Goal: Task Accomplishment & Management: Manage account settings

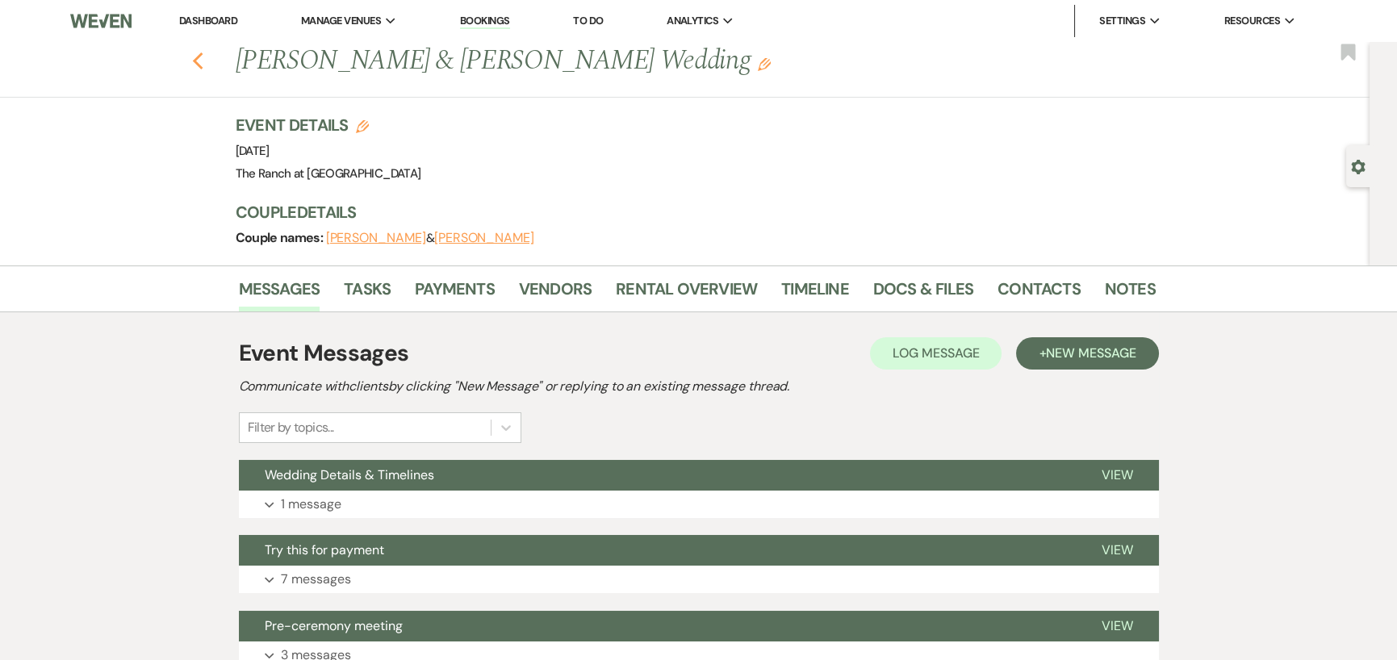
click at [204, 68] on icon "Previous" at bounding box center [198, 61] width 12 height 19
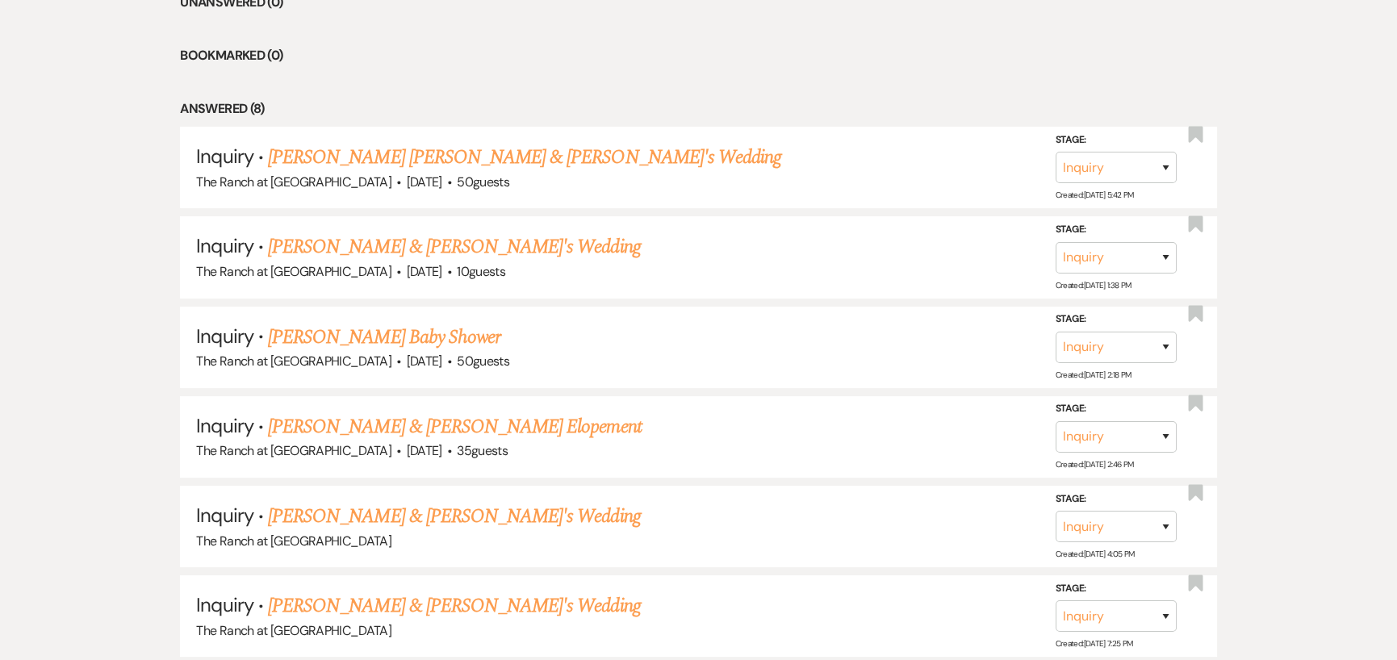
scroll to position [727, 0]
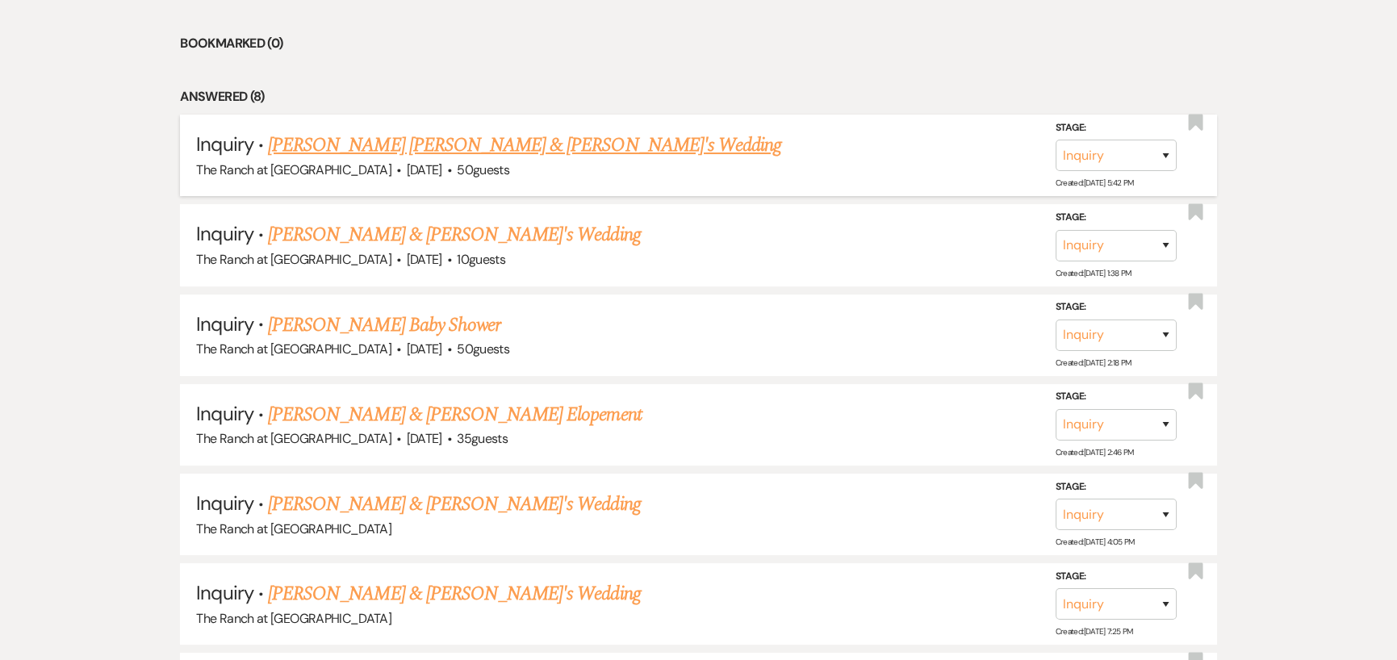
click at [434, 149] on link "[PERSON_NAME] [PERSON_NAME] & [PERSON_NAME]'s Wedding" at bounding box center [524, 145] width 513 height 29
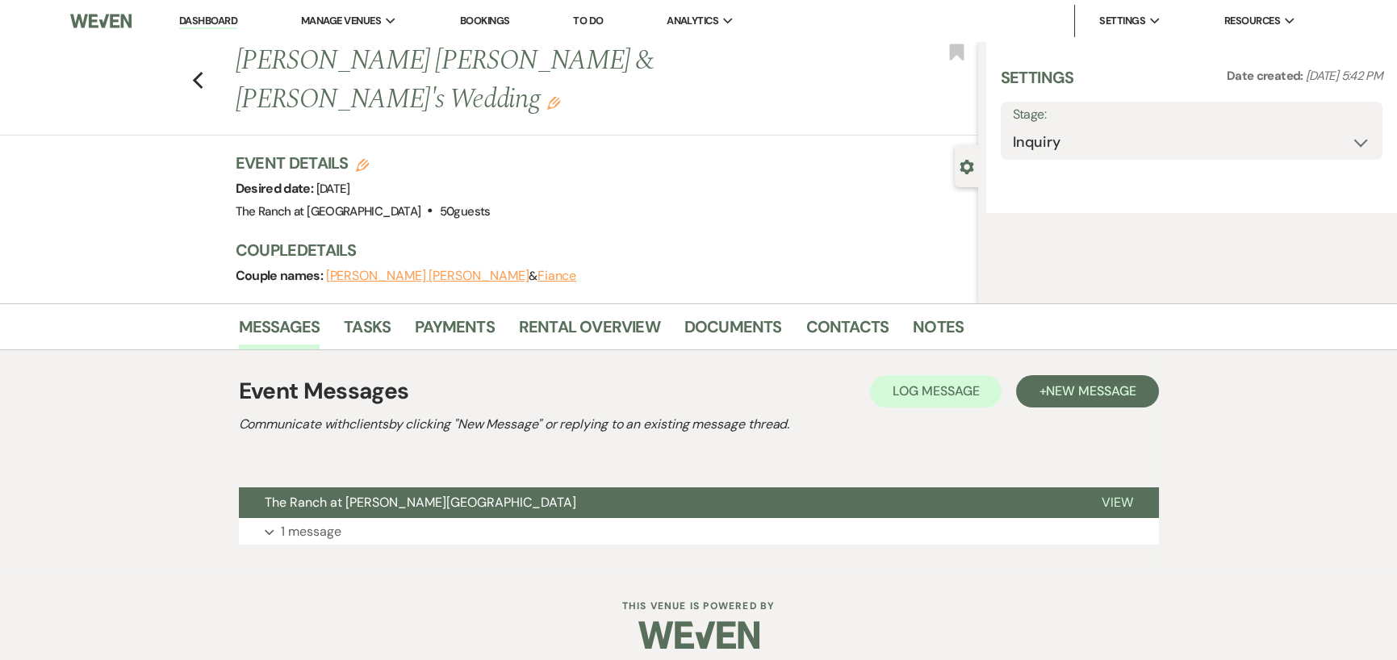
select select "14"
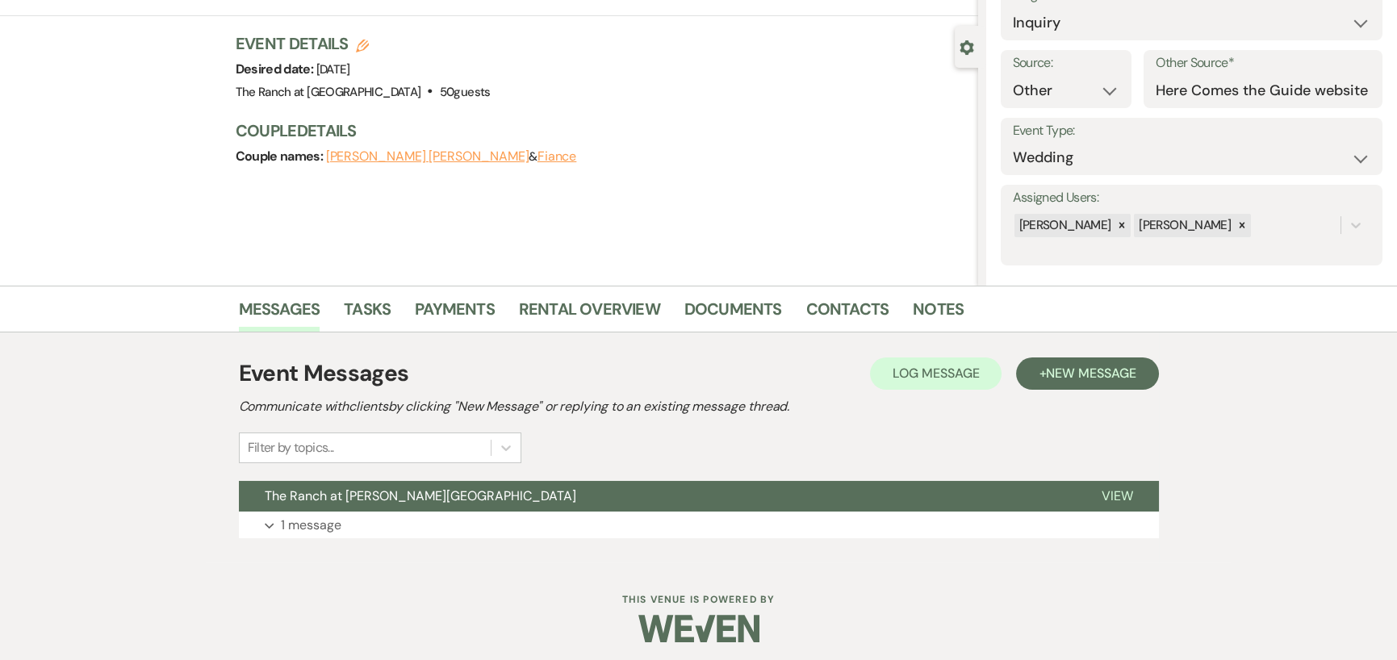
scroll to position [124, 0]
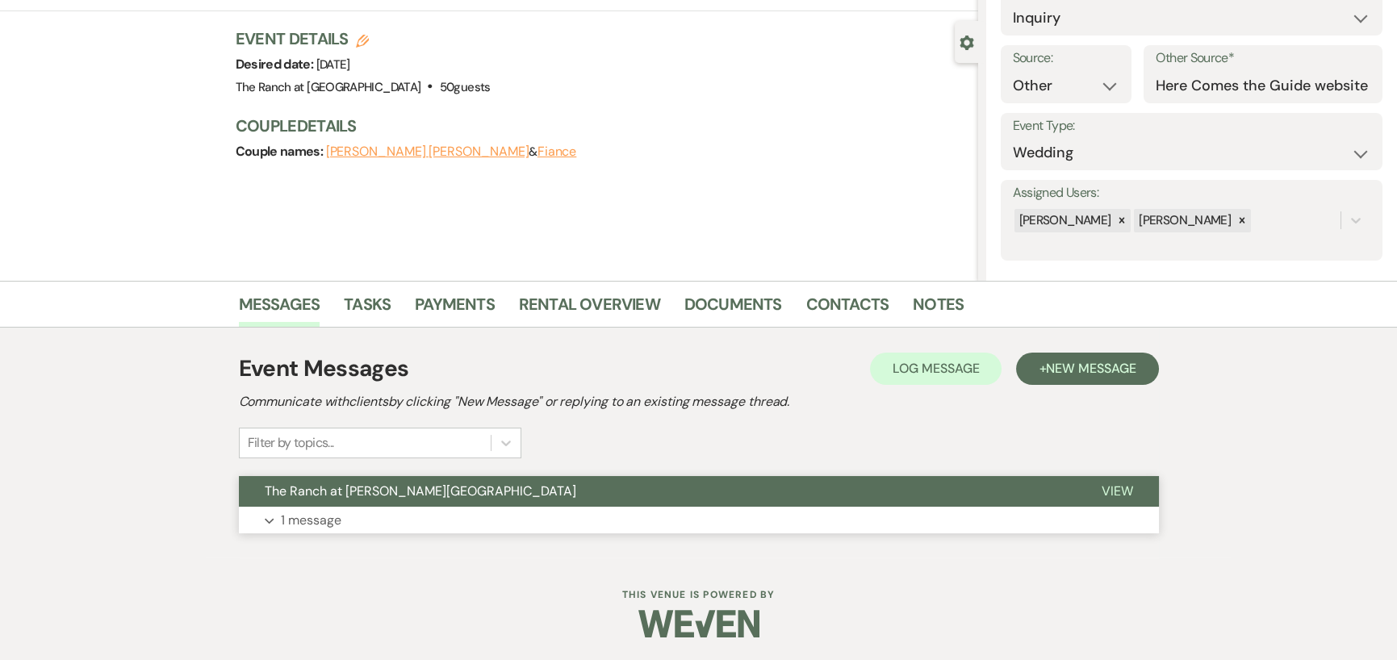
click at [304, 526] on p "1 message" at bounding box center [311, 520] width 61 height 21
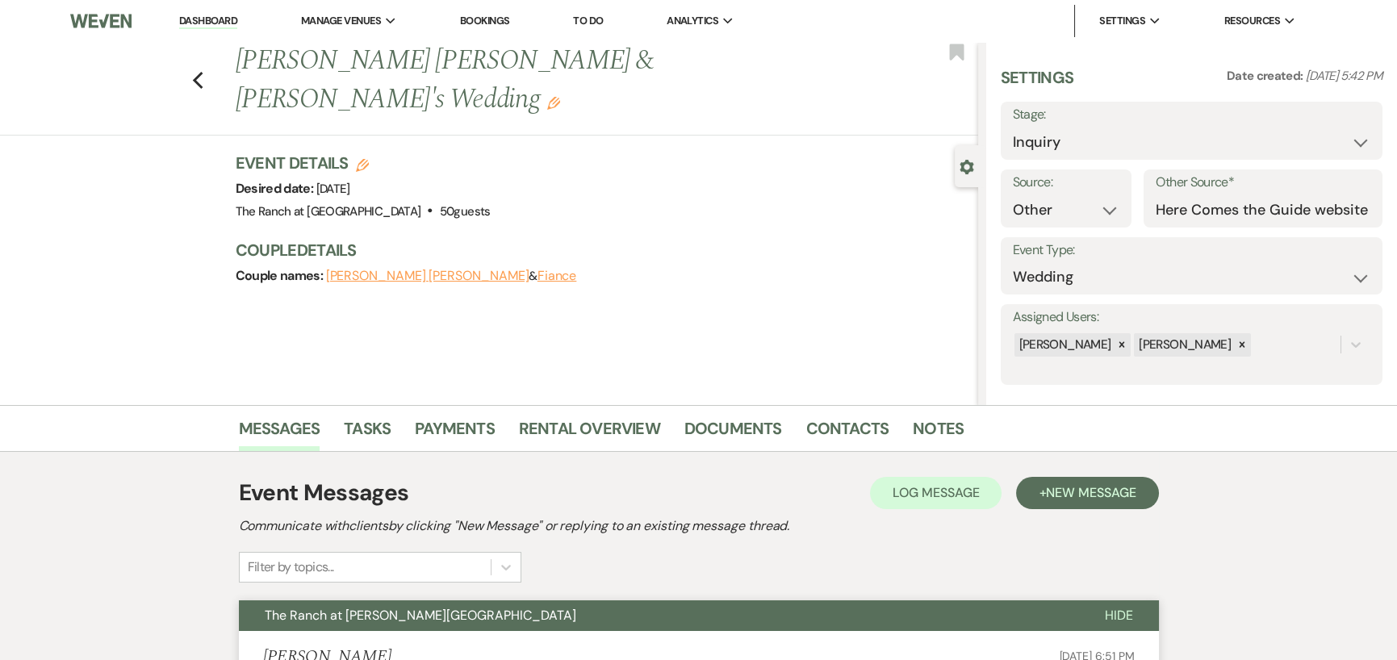
scroll to position [0, 0]
click at [201, 72] on use "button" at bounding box center [197, 81] width 10 height 18
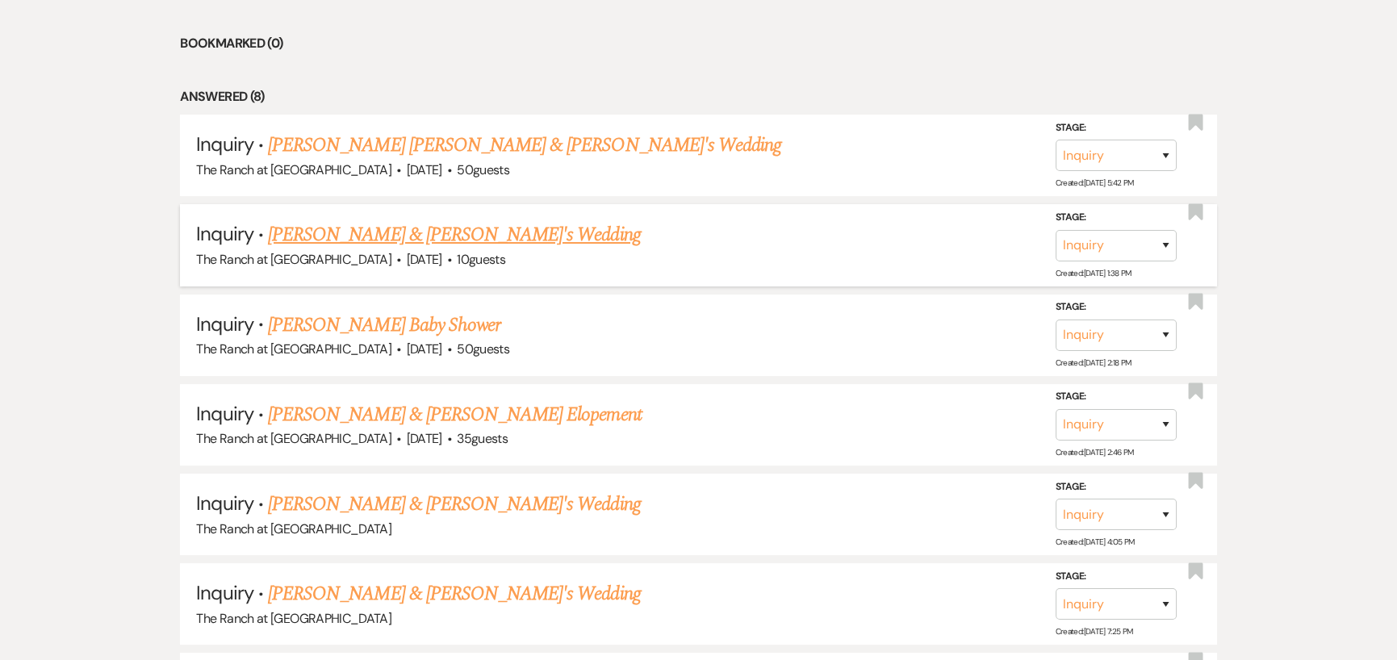
click at [415, 233] on link "[PERSON_NAME] & [PERSON_NAME]'s Wedding" at bounding box center [454, 234] width 373 height 29
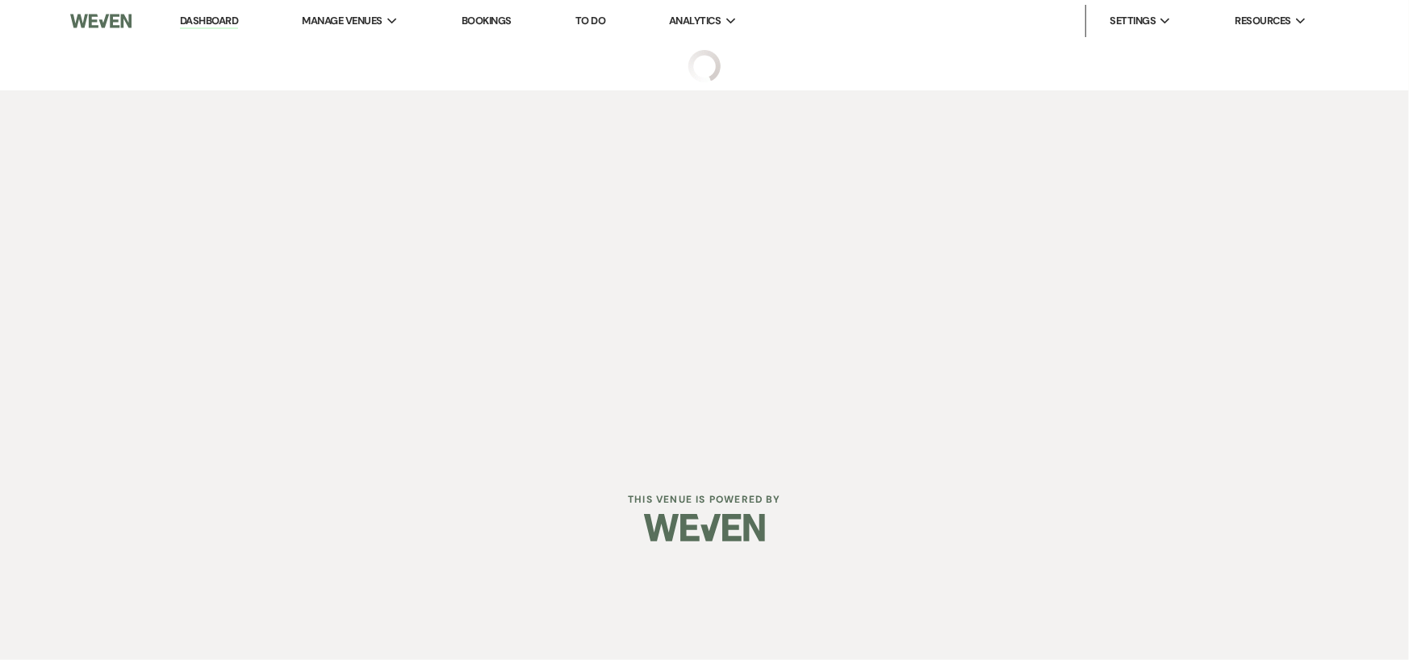
select select "1"
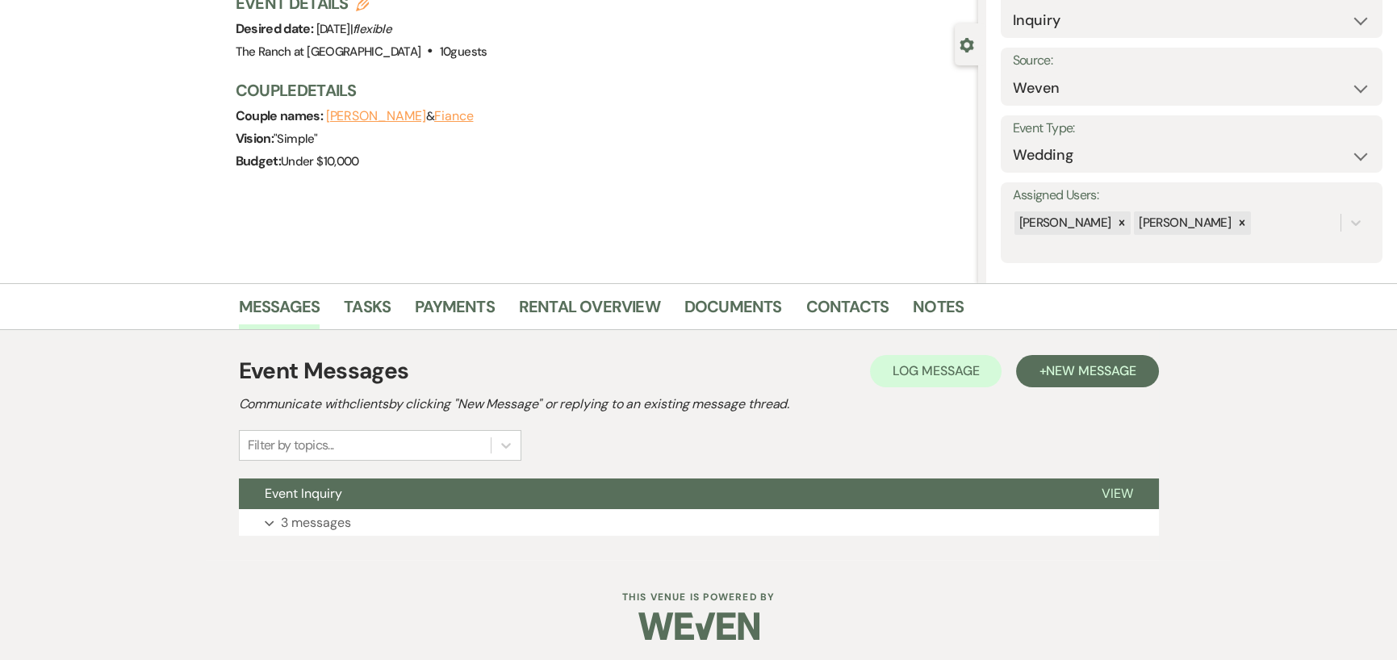
scroll to position [124, 0]
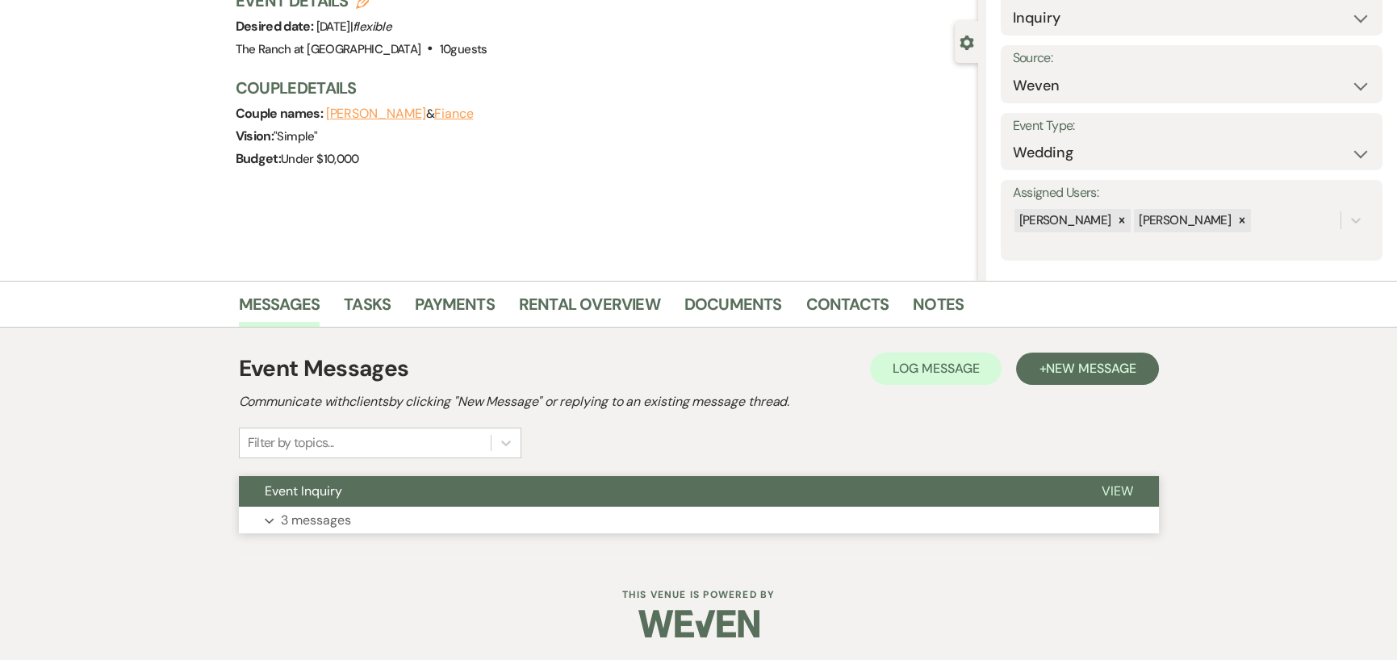
click at [329, 516] on p "3 messages" at bounding box center [316, 520] width 70 height 21
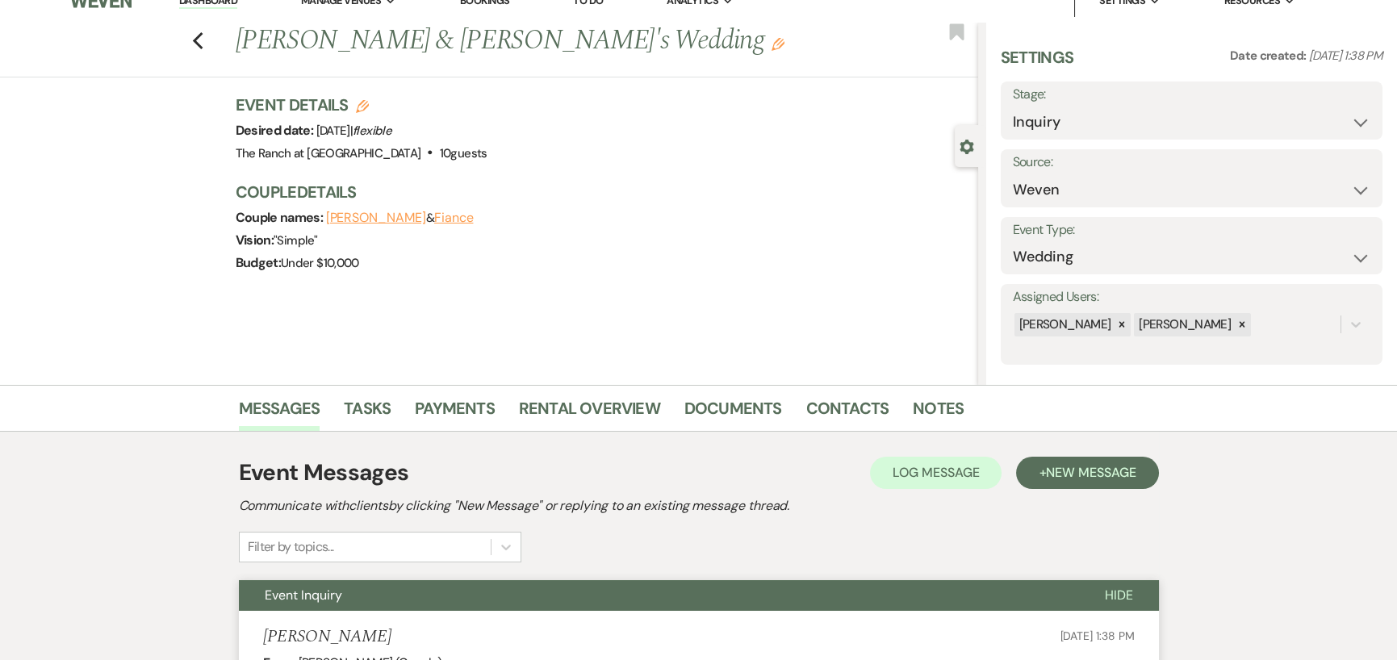
scroll to position [0, 0]
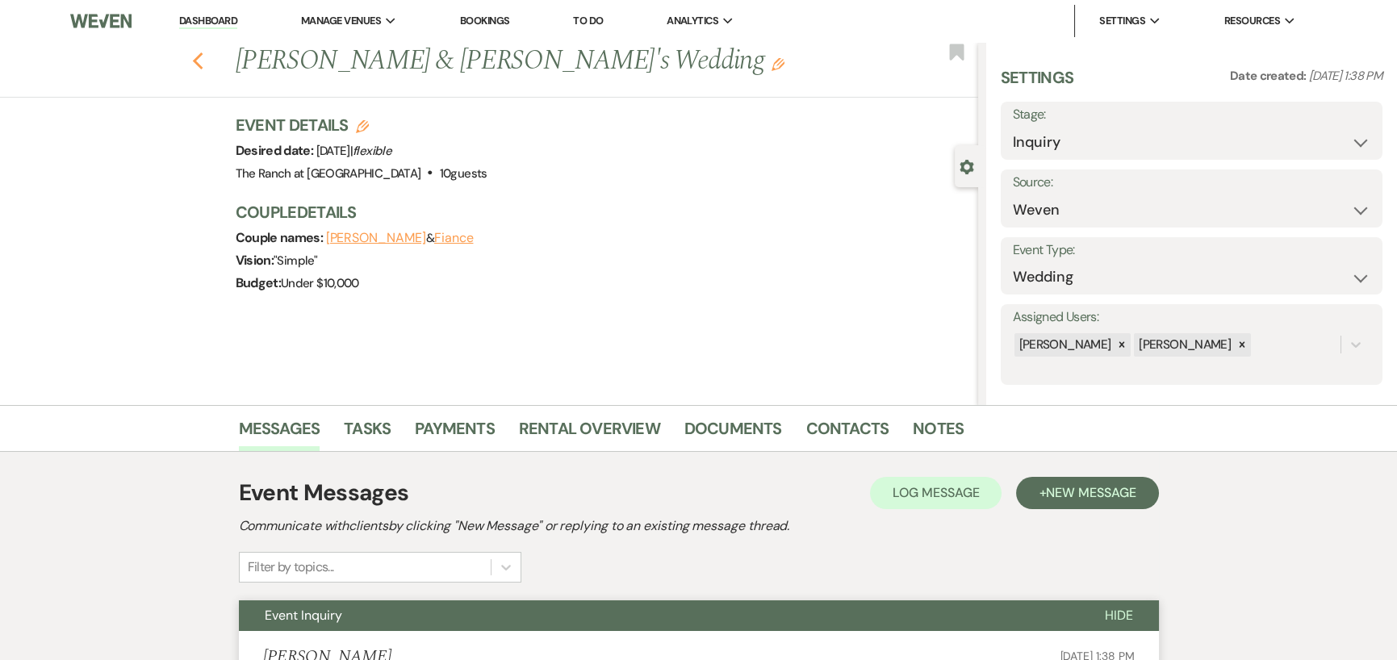
click at [203, 61] on icon "Previous" at bounding box center [198, 61] width 12 height 19
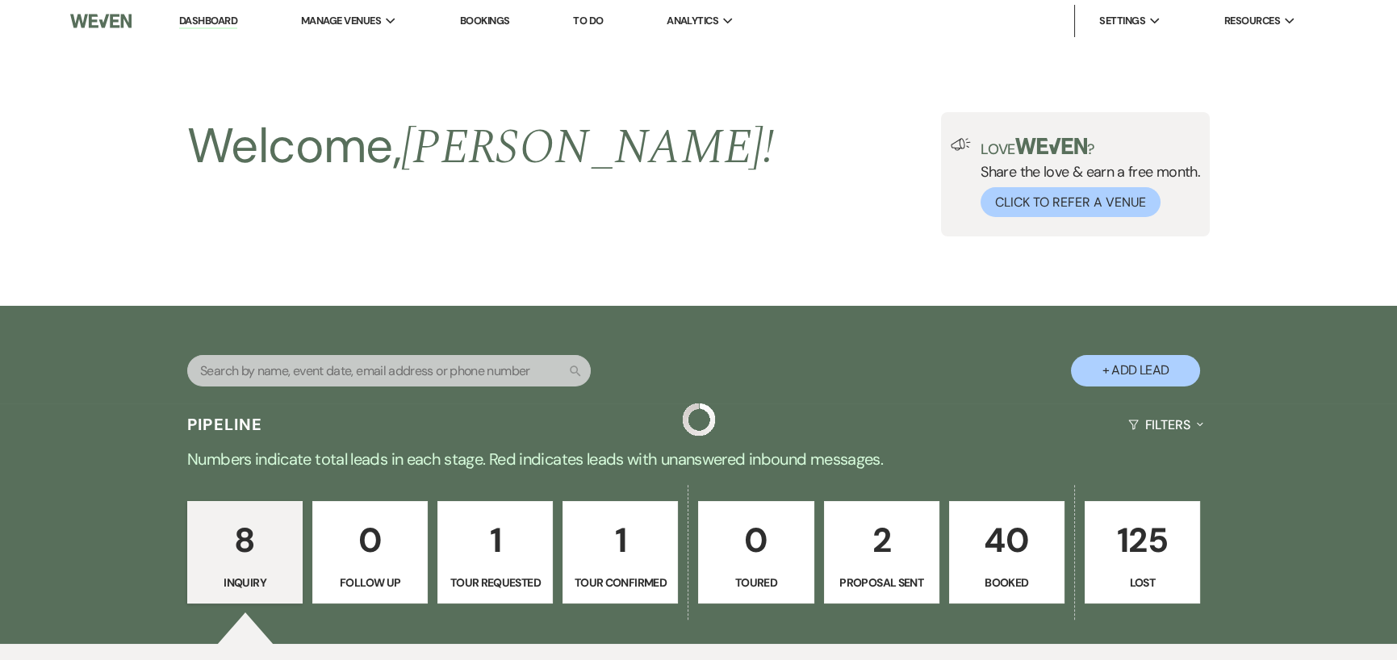
scroll to position [727, 0]
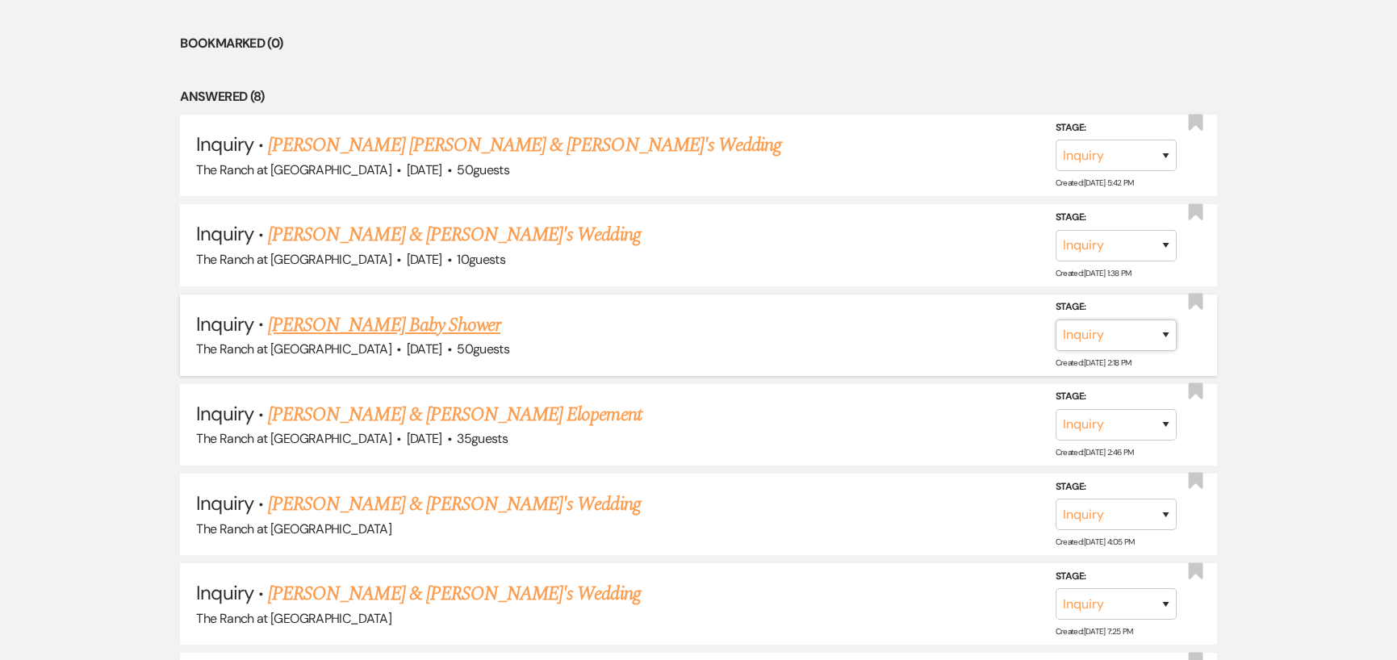
click at [1095, 344] on select "Inquiry Follow Up Tour Requested Tour Confirmed Toured Proposal Sent Booked Lost" at bounding box center [1116, 335] width 121 height 31
click at [383, 321] on link "[PERSON_NAME] Baby Shower" at bounding box center [384, 325] width 232 height 29
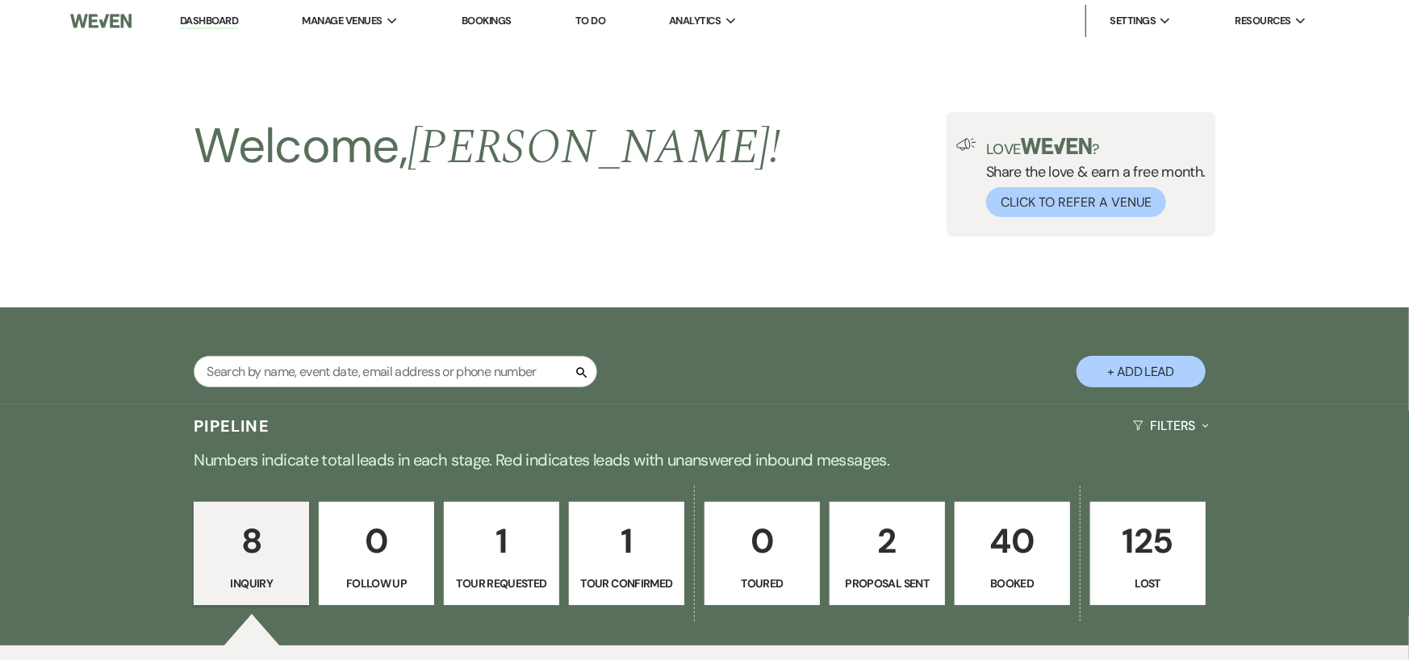
select select "5"
select select "3"
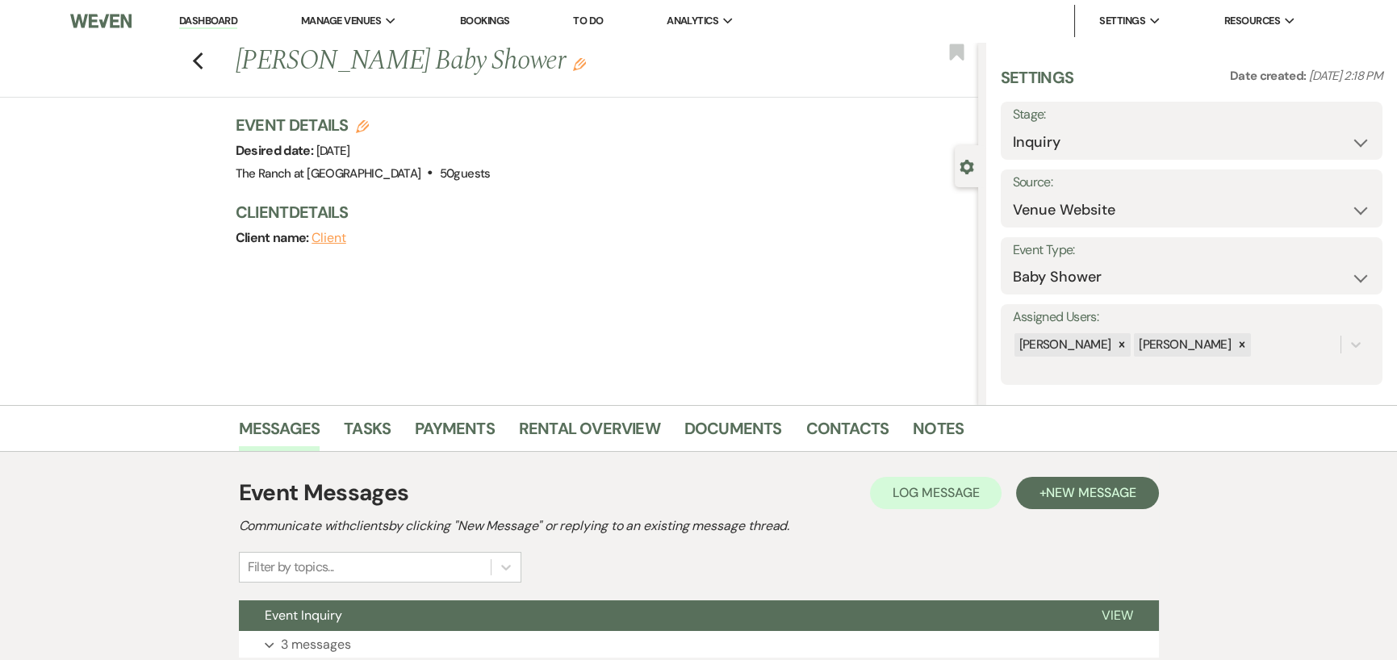
scroll to position [124, 0]
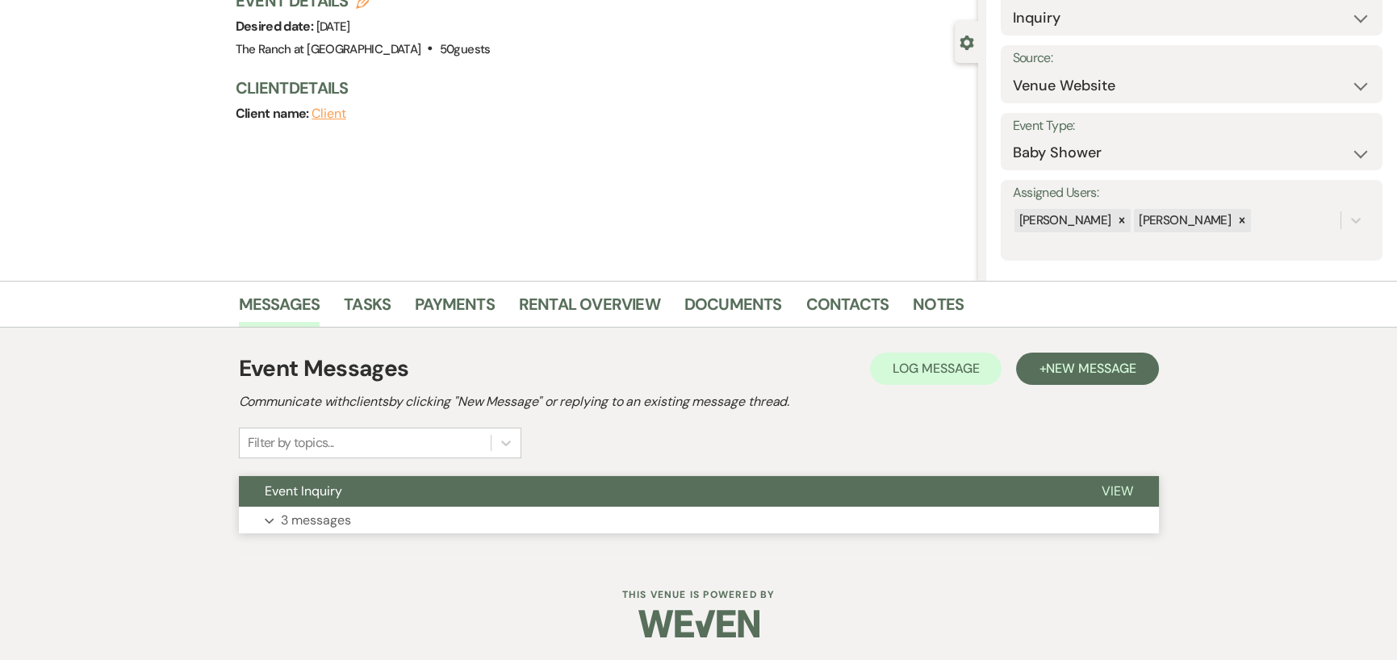
click at [298, 520] on p "3 messages" at bounding box center [316, 520] width 70 height 21
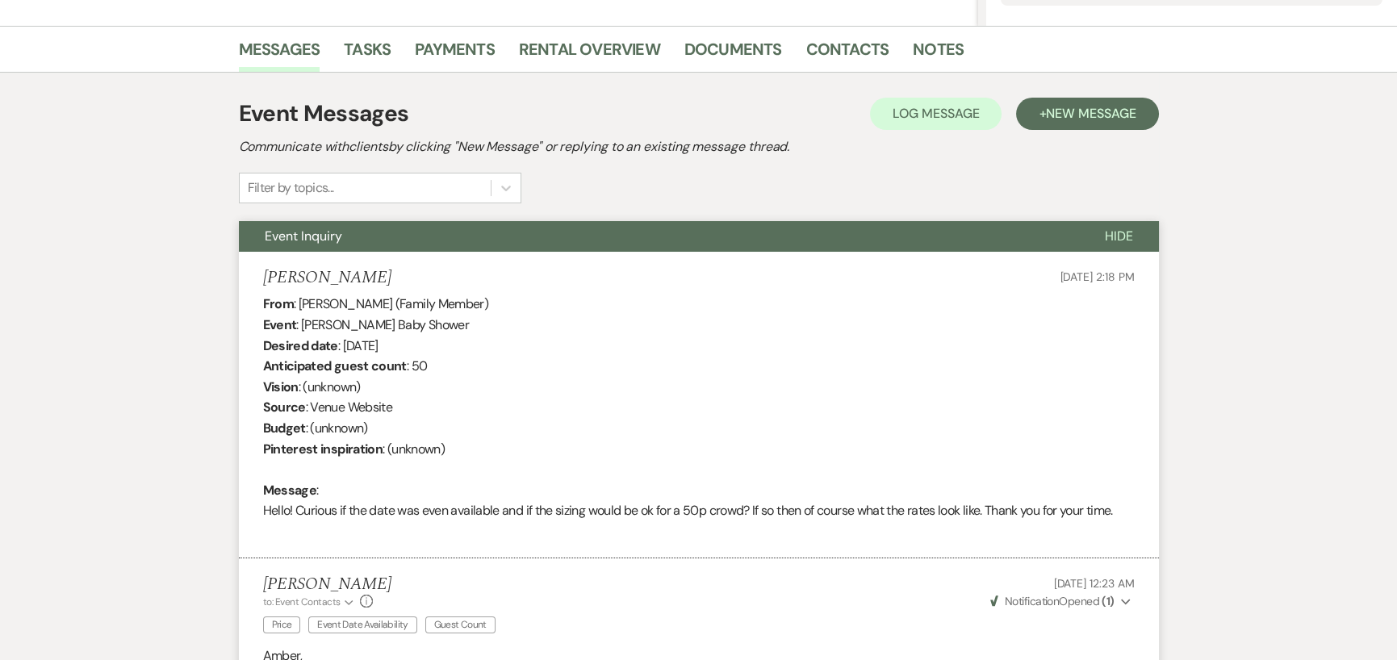
scroll to position [0, 0]
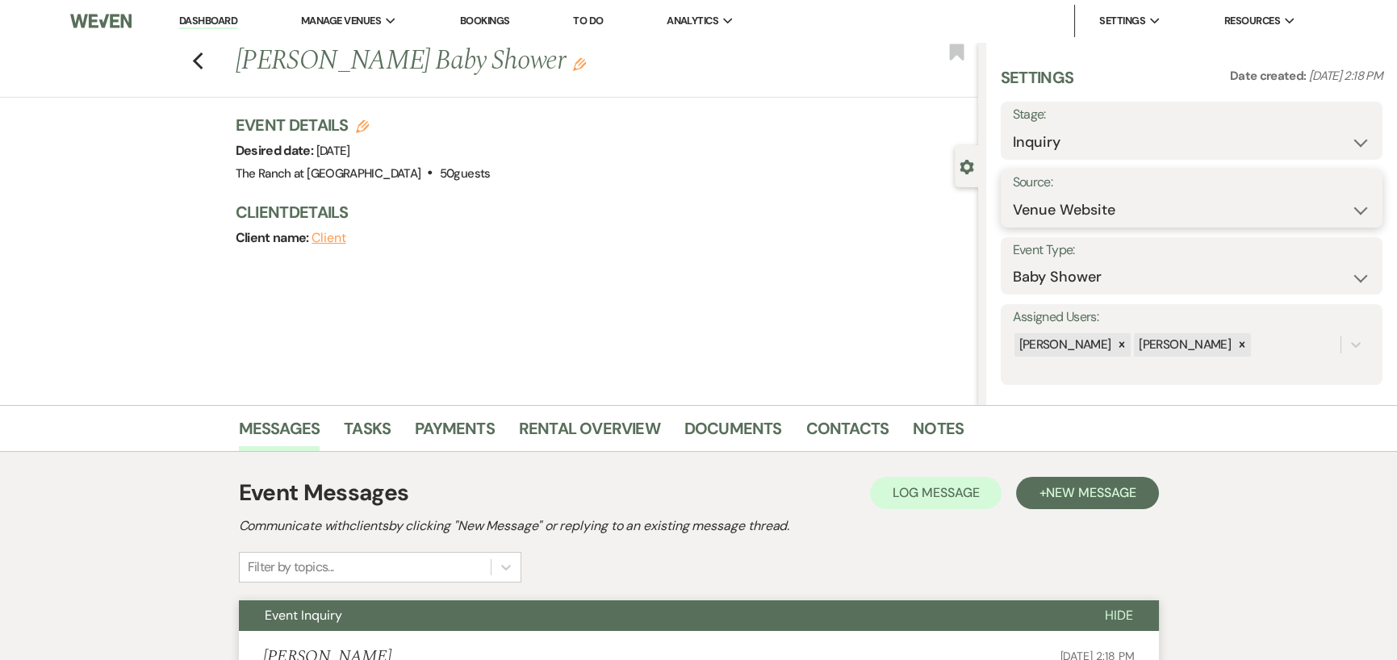
click at [1181, 209] on select "Weven Venue Website Instagram Facebook Pinterest Google The Knot Wedding Wire H…" at bounding box center [1192, 210] width 358 height 31
click at [1181, 139] on select "Inquiry Follow Up Tour Requested Tour Confirmed Toured Proposal Sent Booked Lost" at bounding box center [1192, 142] width 358 height 31
select select "8"
click at [1013, 127] on select "Inquiry Follow Up Tour Requested Tour Confirmed Toured Proposal Sent Booked Lost" at bounding box center [1192, 142] width 358 height 31
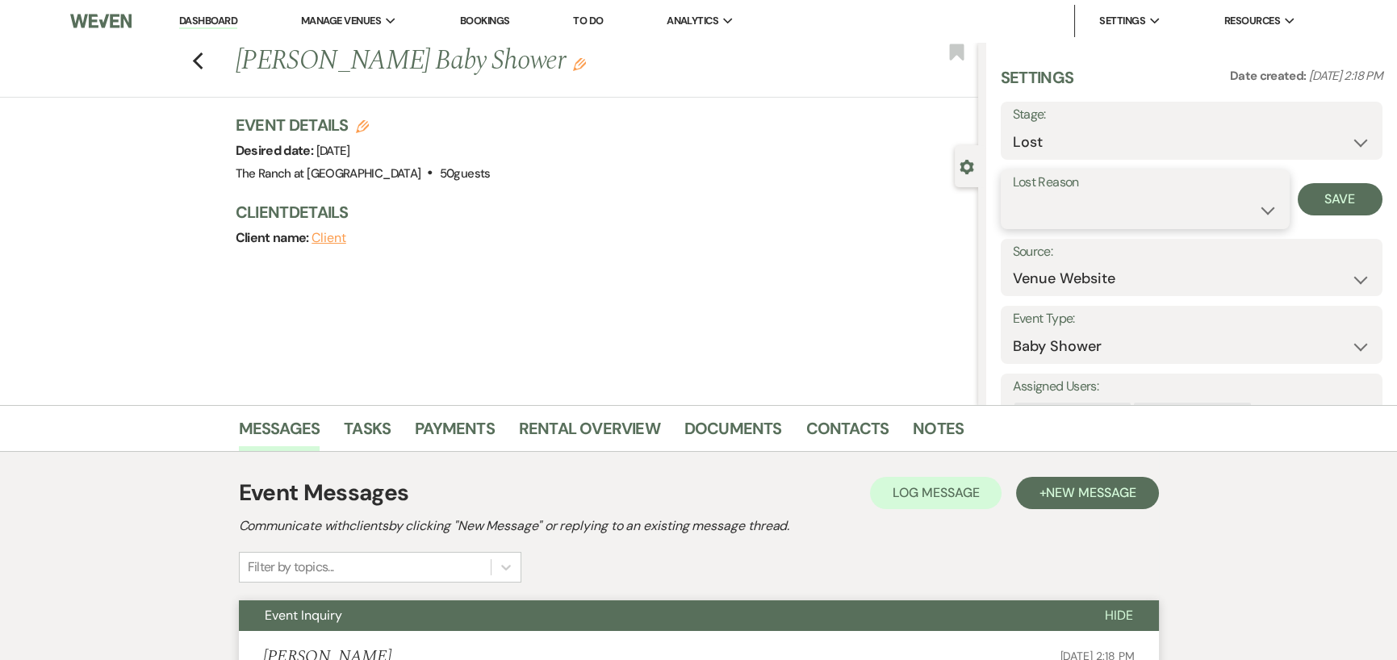
click at [1141, 209] on select "Booked Elsewhere Budget Date Unavailable No Response Not a Good Match Capacity …" at bounding box center [1145, 210] width 265 height 31
select select "5"
click at [1013, 195] on select "Booked Elsewhere Budget Date Unavailable No Response Not a Good Match Capacity …" at bounding box center [1145, 210] width 265 height 31
click at [1342, 205] on button "Save" at bounding box center [1340, 199] width 85 height 32
click at [198, 58] on icon "Previous" at bounding box center [198, 61] width 12 height 19
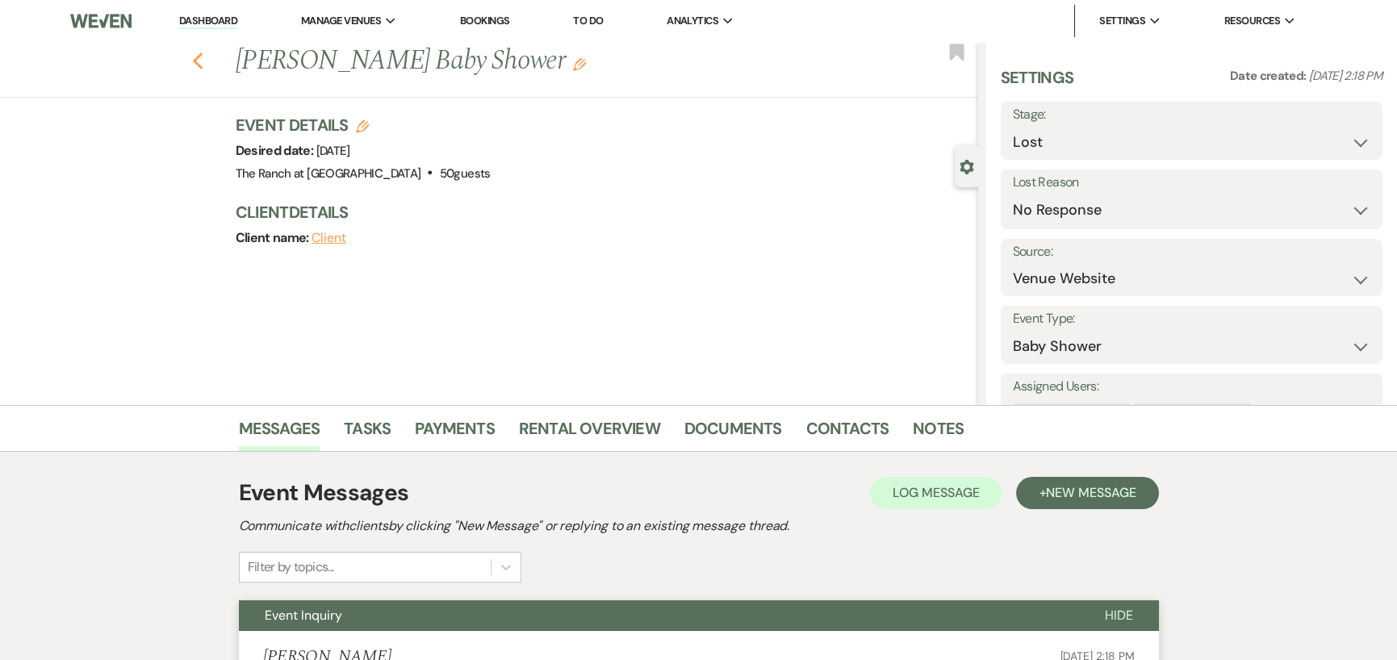
select select "8"
select select "5"
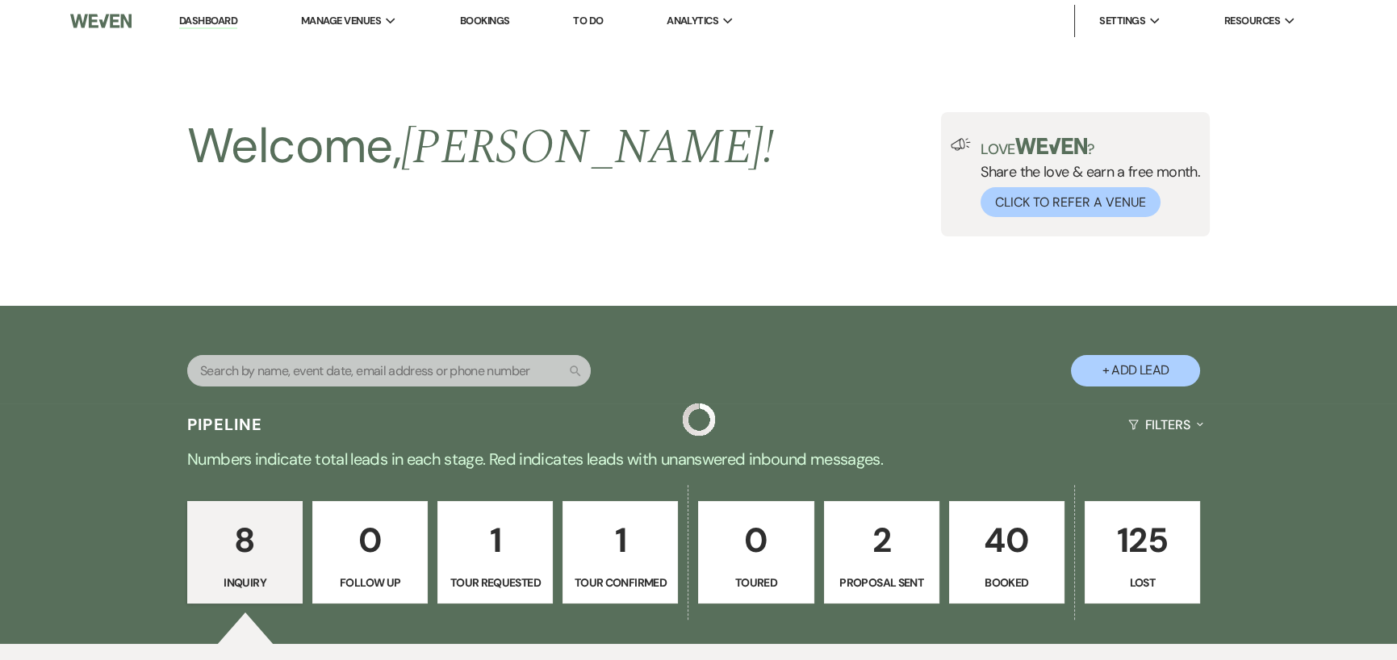
scroll to position [727, 0]
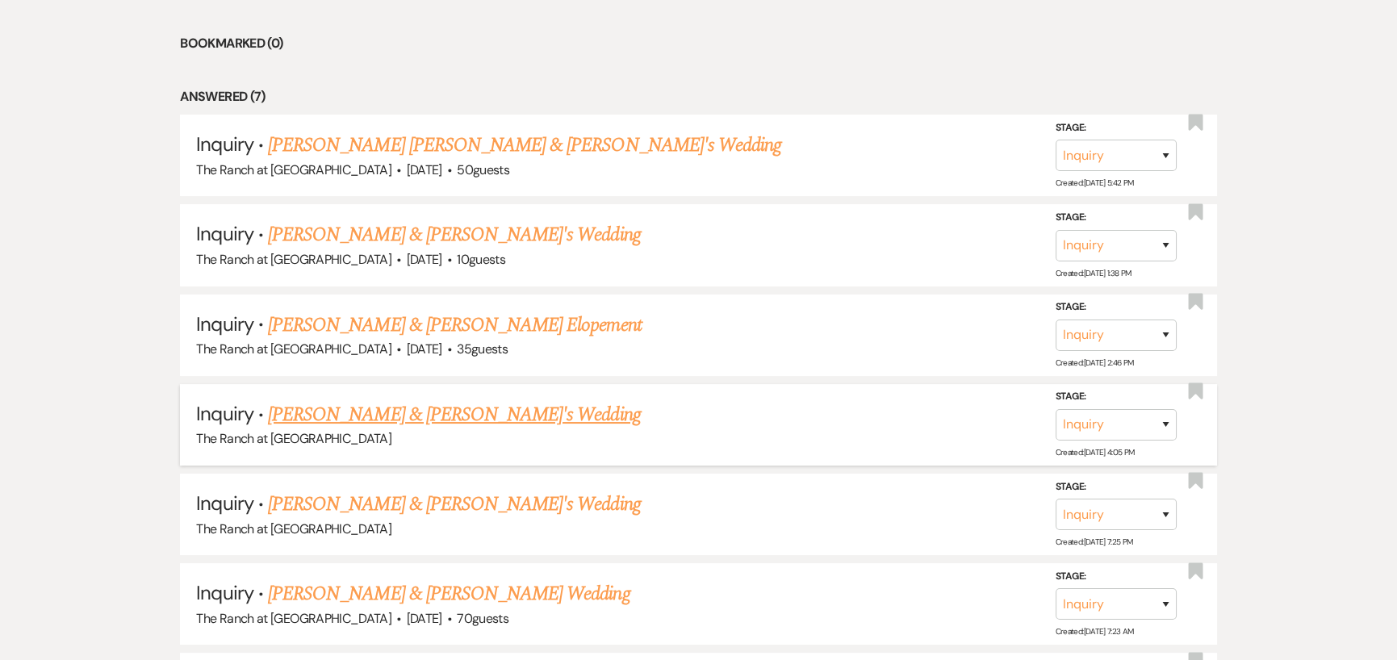
click at [421, 413] on link "[PERSON_NAME] & [PERSON_NAME]'s Wedding" at bounding box center [454, 414] width 373 height 29
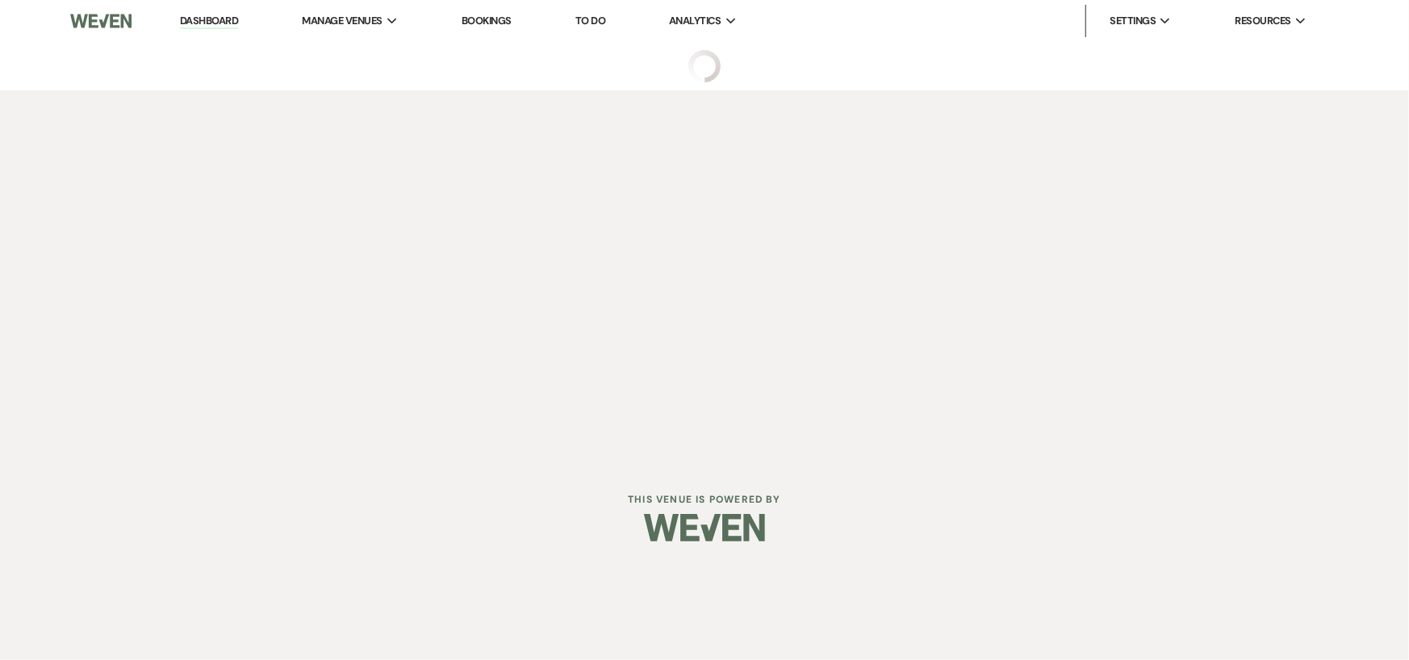
select select "5"
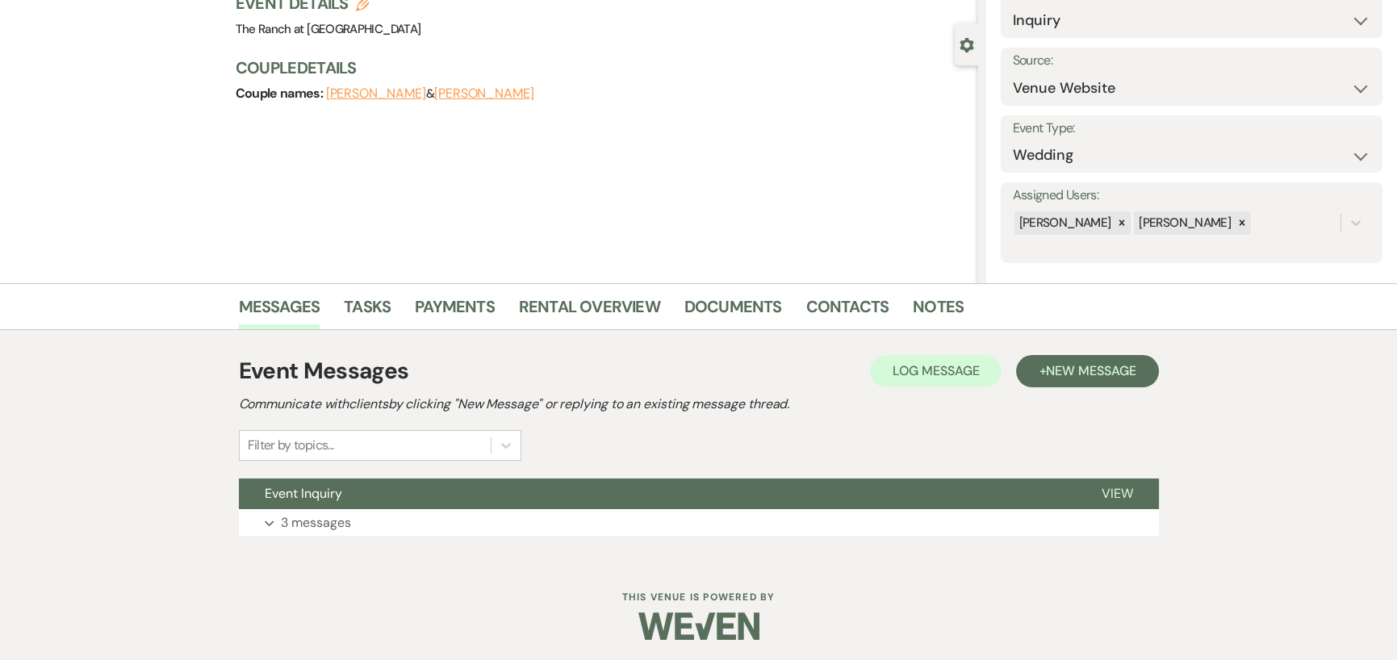
scroll to position [124, 0]
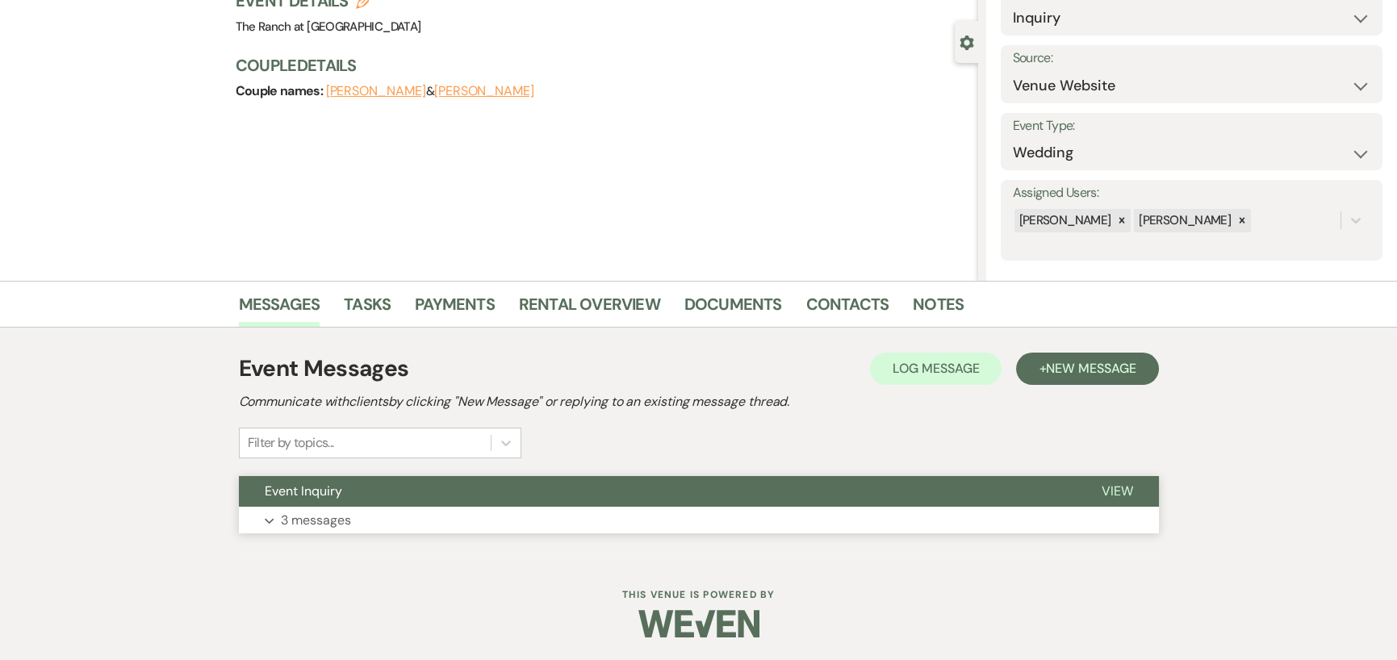
click at [330, 522] on p "3 messages" at bounding box center [316, 520] width 70 height 21
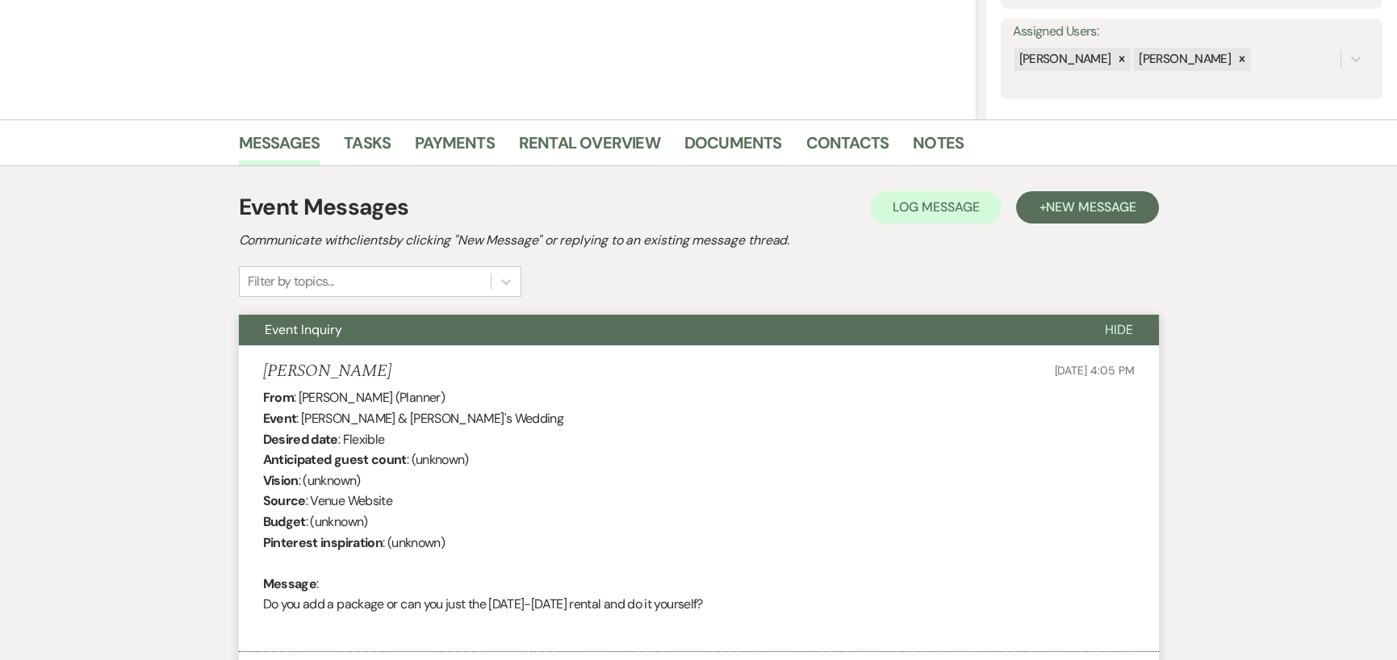
scroll to position [0, 0]
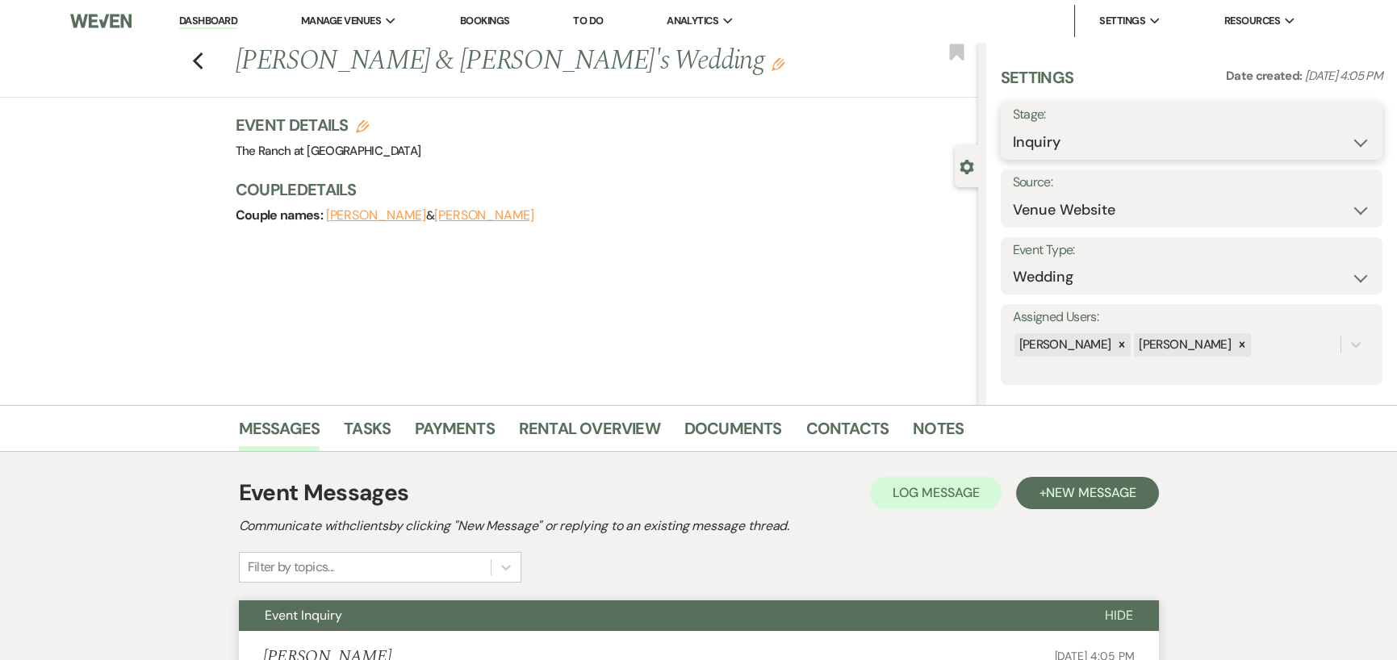
click at [1074, 127] on select "Inquiry Follow Up Tour Requested Tour Confirmed Toured Proposal Sent Booked Lost" at bounding box center [1192, 142] width 358 height 31
select select "8"
click at [1013, 127] on select "Inquiry Follow Up Tour Requested Tour Confirmed Toured Proposal Sent Booked Lost" at bounding box center [1192, 142] width 358 height 31
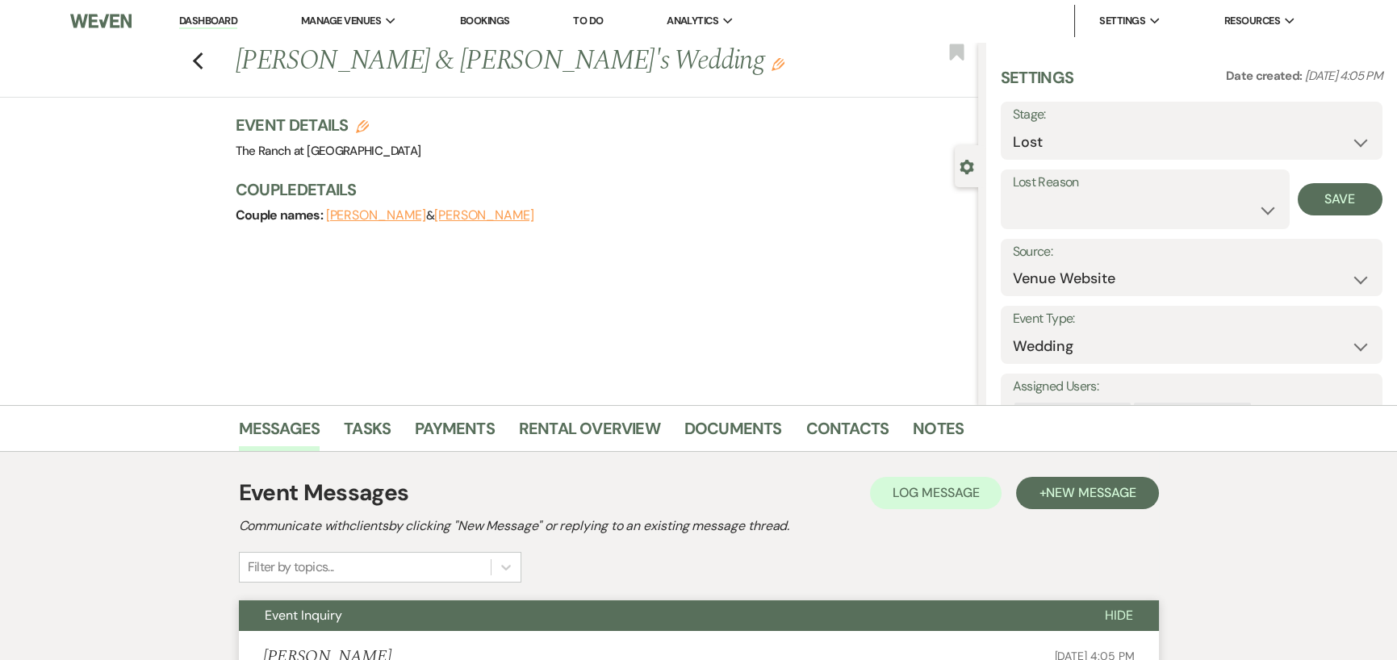
click at [1207, 186] on label "Lost Reason" at bounding box center [1145, 182] width 265 height 23
click at [1200, 206] on select "Booked Elsewhere Budget Date Unavailable No Response Not a Good Match Capacity …" at bounding box center [1145, 210] width 265 height 31
select select "5"
click at [1013, 195] on select "Booked Elsewhere Budget Date Unavailable No Response Not a Good Match Capacity …" at bounding box center [1145, 210] width 265 height 31
click at [1330, 191] on button "Save" at bounding box center [1340, 199] width 85 height 32
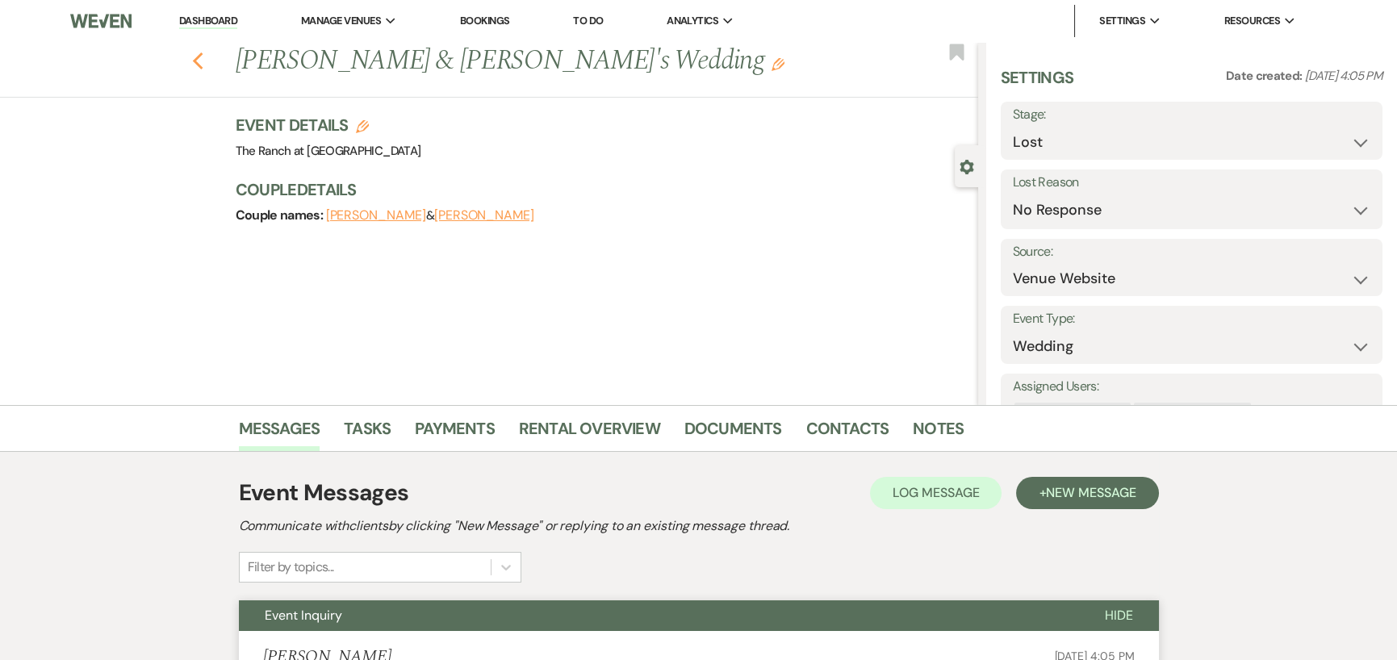
click at [203, 61] on icon "Previous" at bounding box center [198, 61] width 12 height 19
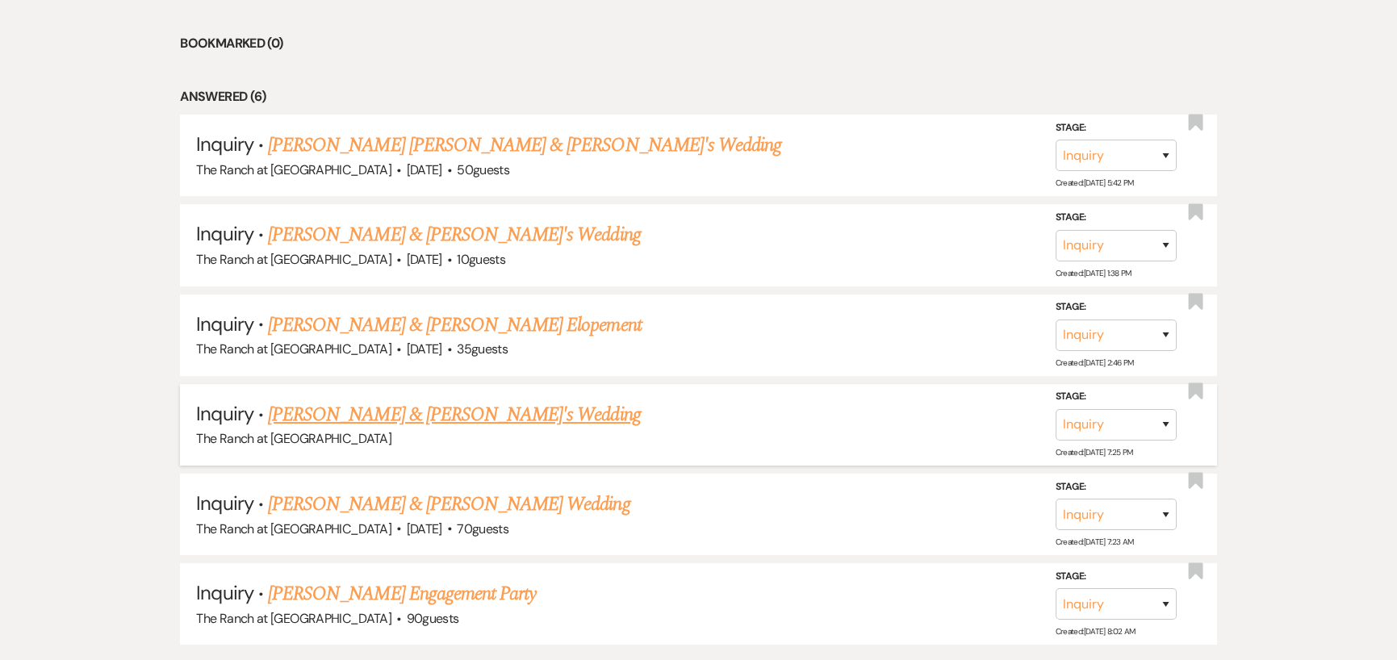
click at [447, 413] on link "[PERSON_NAME] & [PERSON_NAME]'s Wedding" at bounding box center [454, 414] width 373 height 29
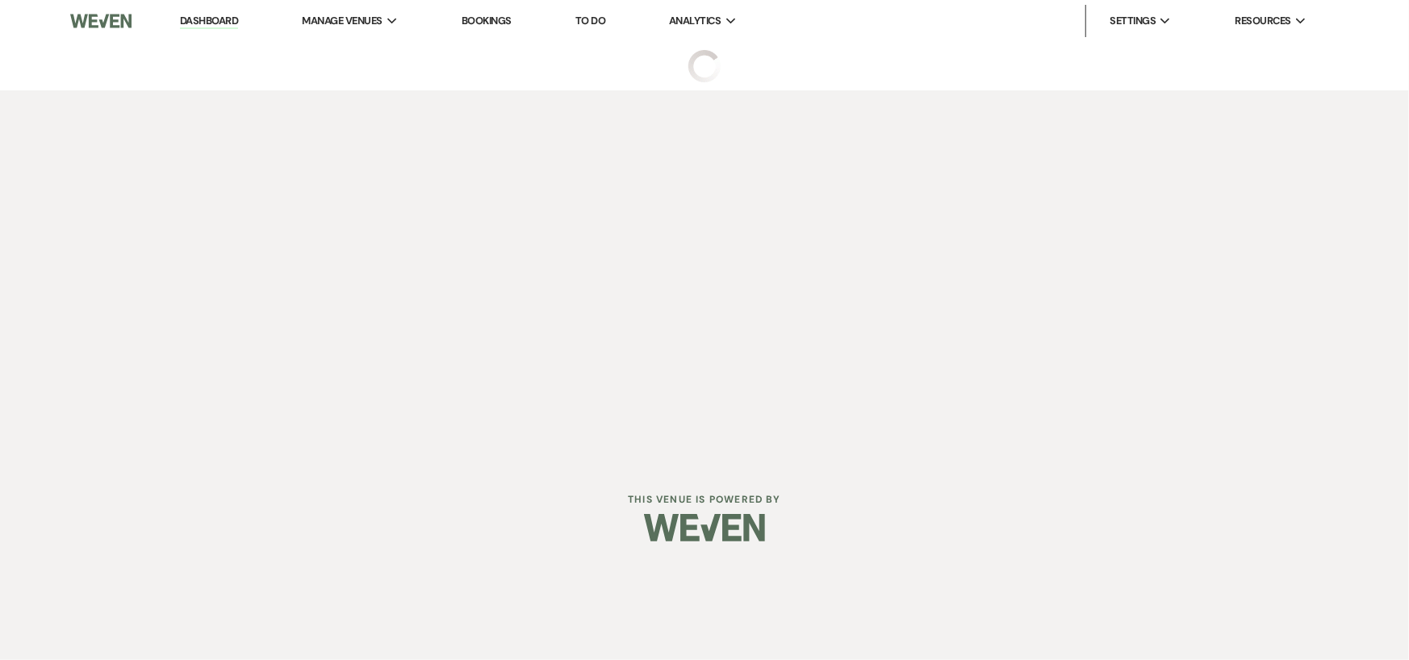
select select "5"
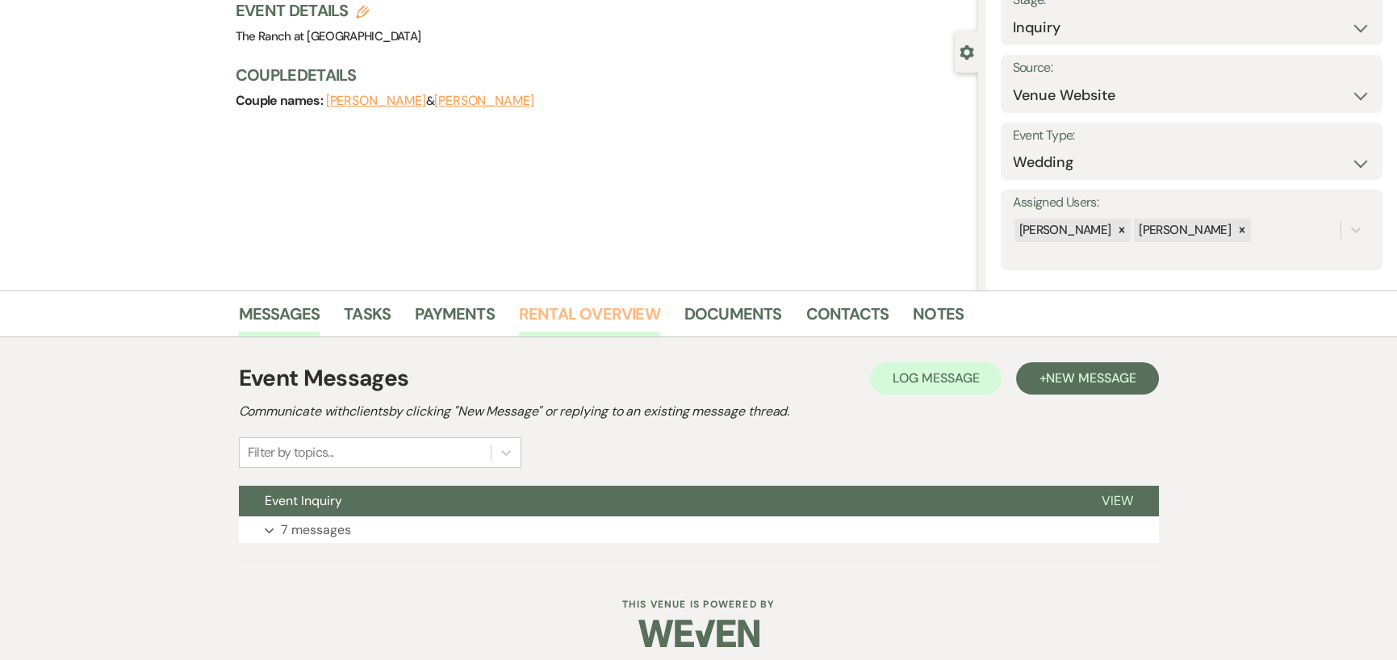
scroll to position [124, 0]
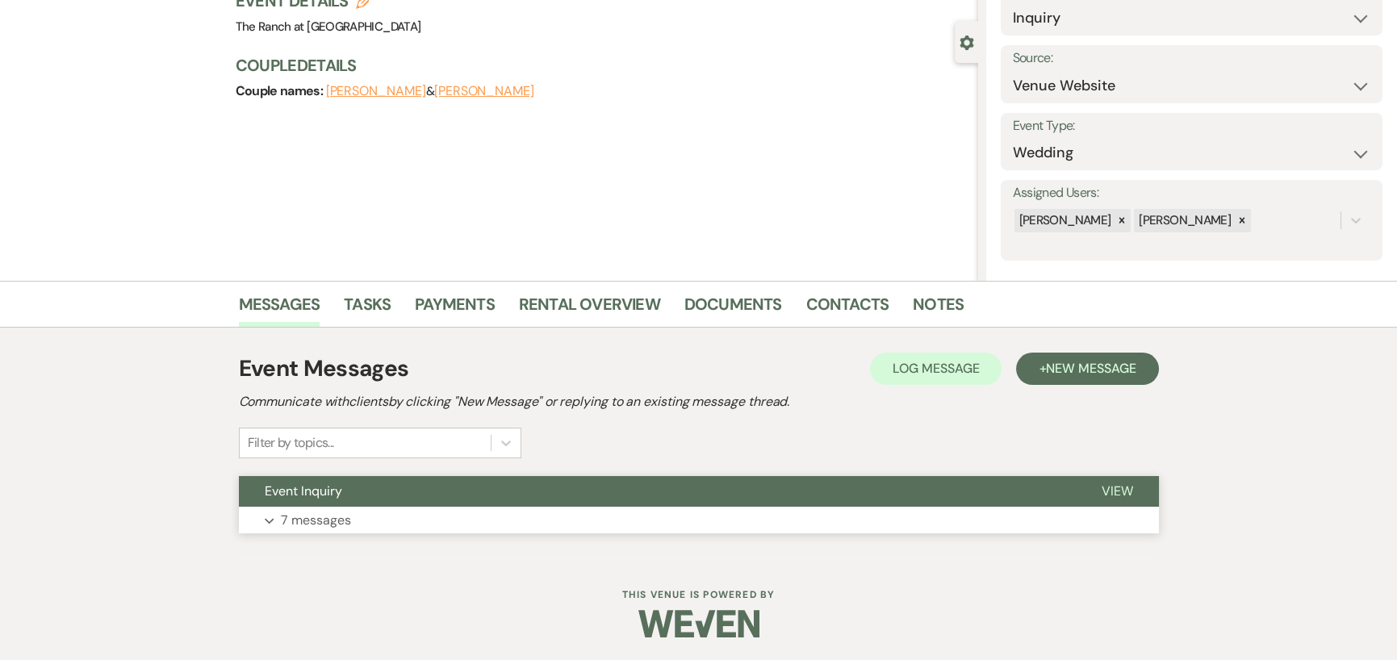
click at [283, 524] on p "7 messages" at bounding box center [316, 520] width 70 height 21
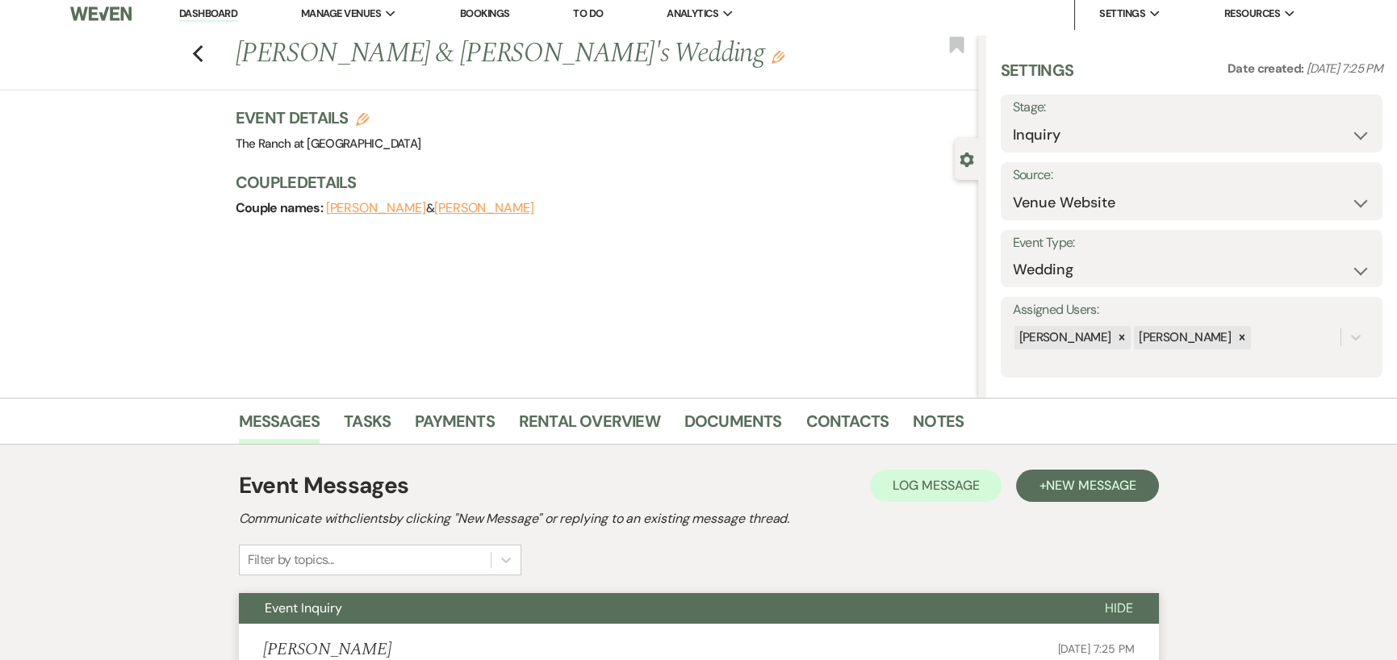
scroll to position [0, 0]
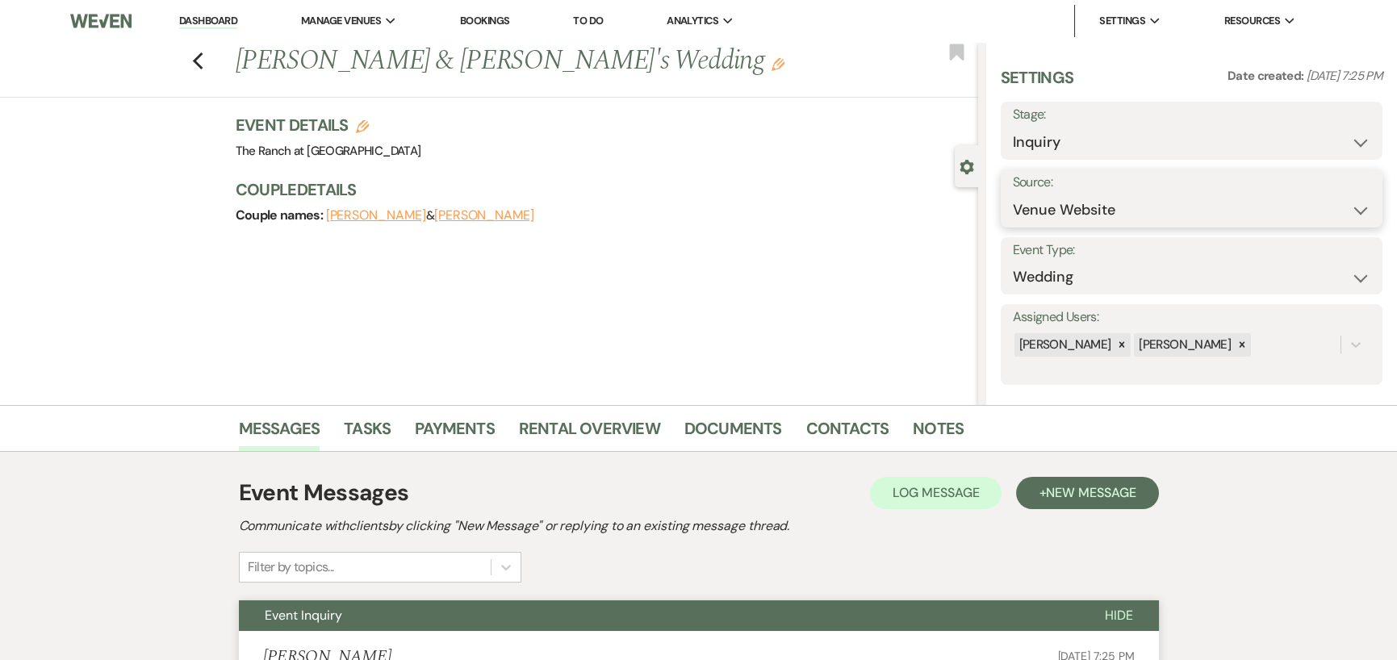
click at [1124, 207] on select "Weven Venue Website Instagram Facebook Pinterest Google The Knot Wedding Wire H…" at bounding box center [1192, 210] width 358 height 31
click at [1115, 130] on select "Inquiry Follow Up Tour Requested Tour Confirmed Toured Proposal Sent Booked Lost" at bounding box center [1192, 142] width 358 height 31
select select "8"
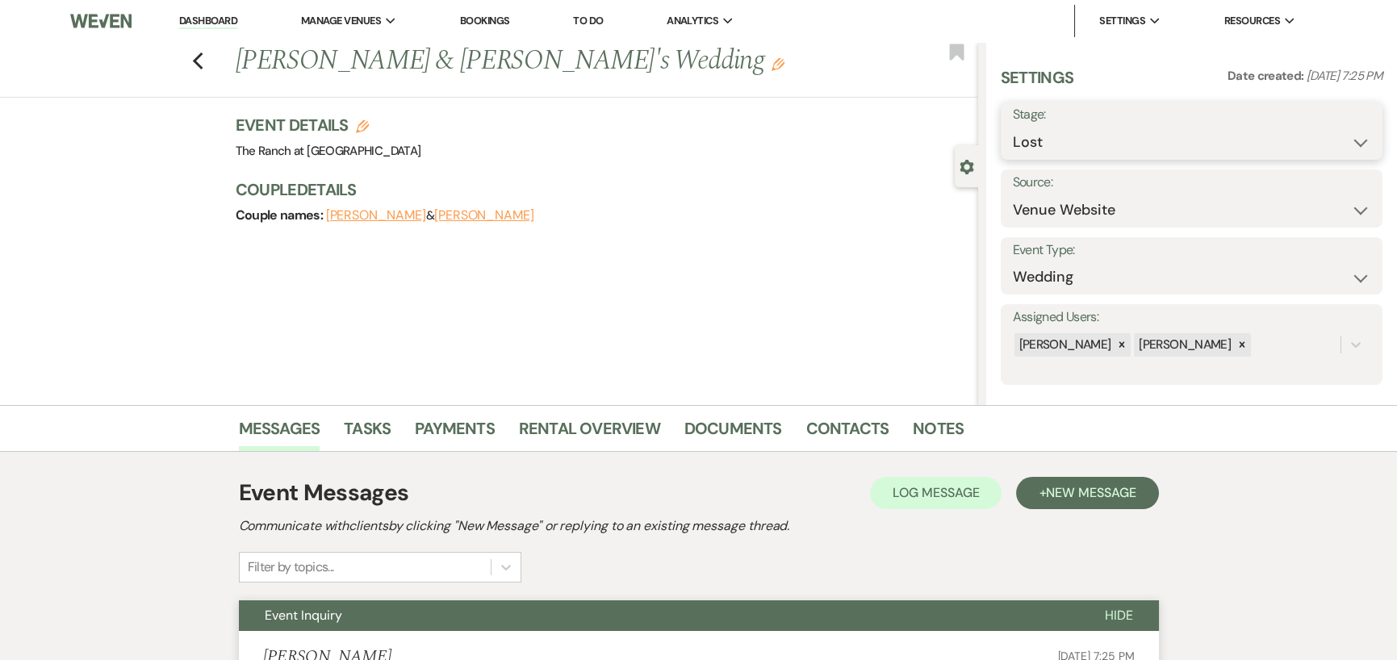
click at [1013, 127] on select "Inquiry Follow Up Tour Requested Tour Confirmed Toured Proposal Sent Booked Lost" at bounding box center [1192, 142] width 358 height 31
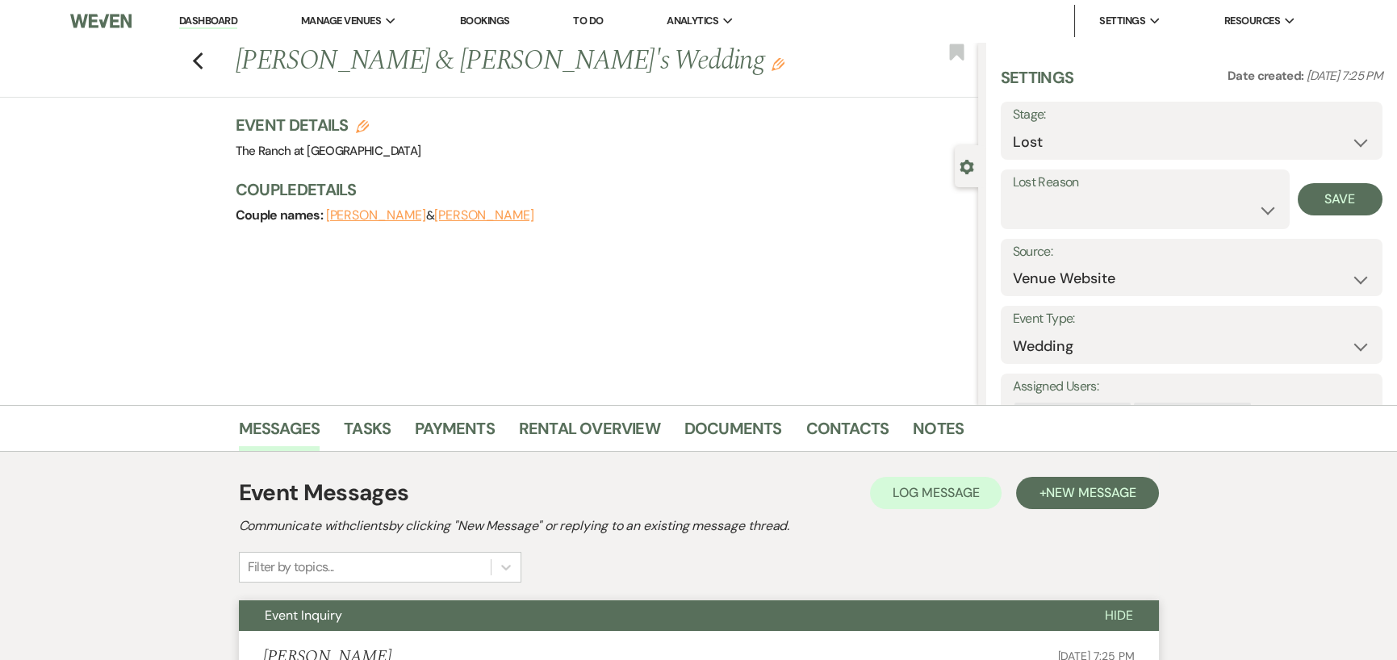
click at [1106, 186] on label "Lost Reason" at bounding box center [1145, 182] width 265 height 23
click at [1106, 187] on label "Lost Reason" at bounding box center [1145, 182] width 265 height 23
click at [1104, 214] on select "Booked Elsewhere Budget Date Unavailable No Response Not a Good Match Capacity …" at bounding box center [1145, 210] width 265 height 31
select select "5"
click at [1013, 195] on select "Booked Elsewhere Budget Date Unavailable No Response Not a Good Match Capacity …" at bounding box center [1145, 210] width 265 height 31
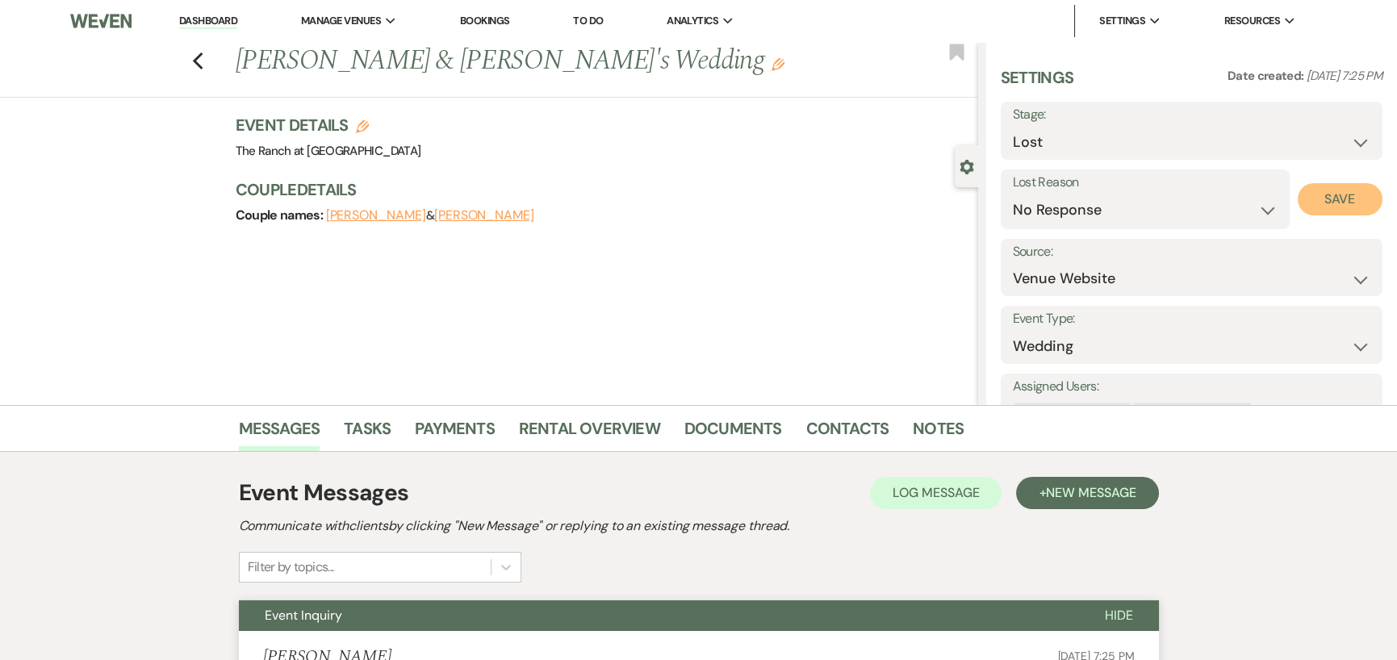
click at [1314, 192] on button "Save" at bounding box center [1340, 199] width 85 height 32
click at [200, 57] on icon "Previous" at bounding box center [198, 61] width 12 height 19
select select "8"
select select "5"
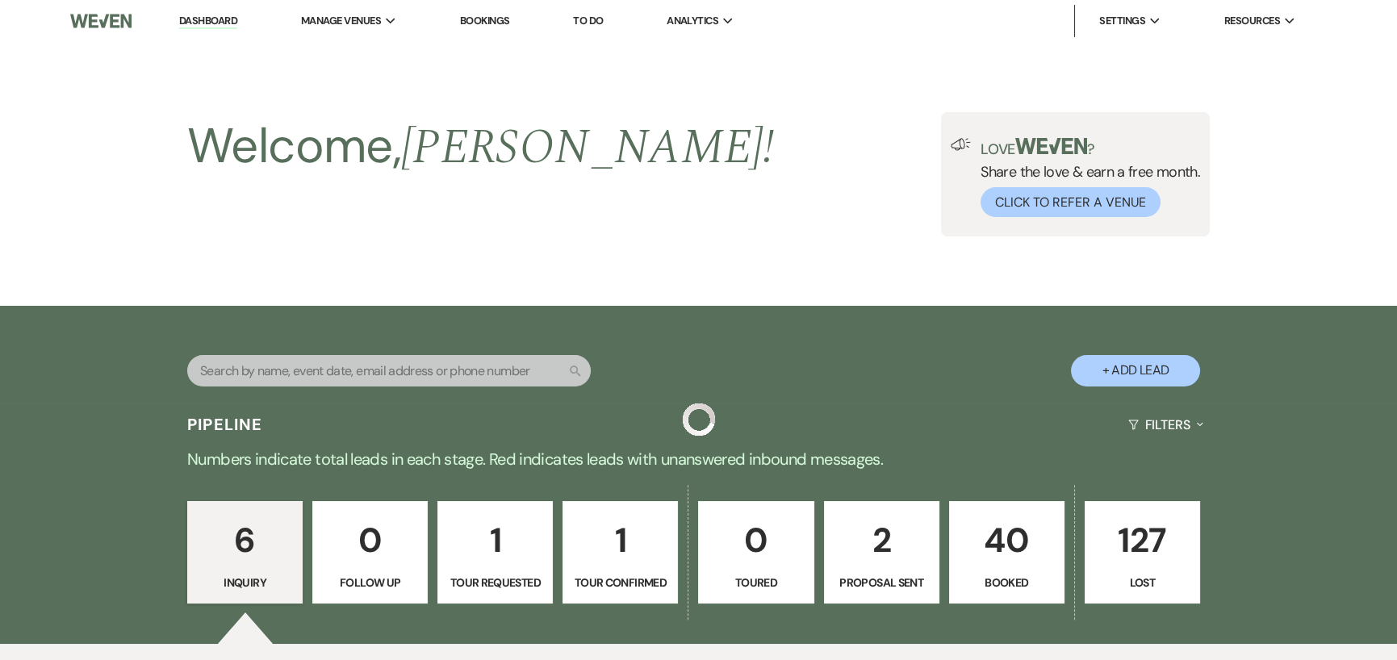
scroll to position [727, 0]
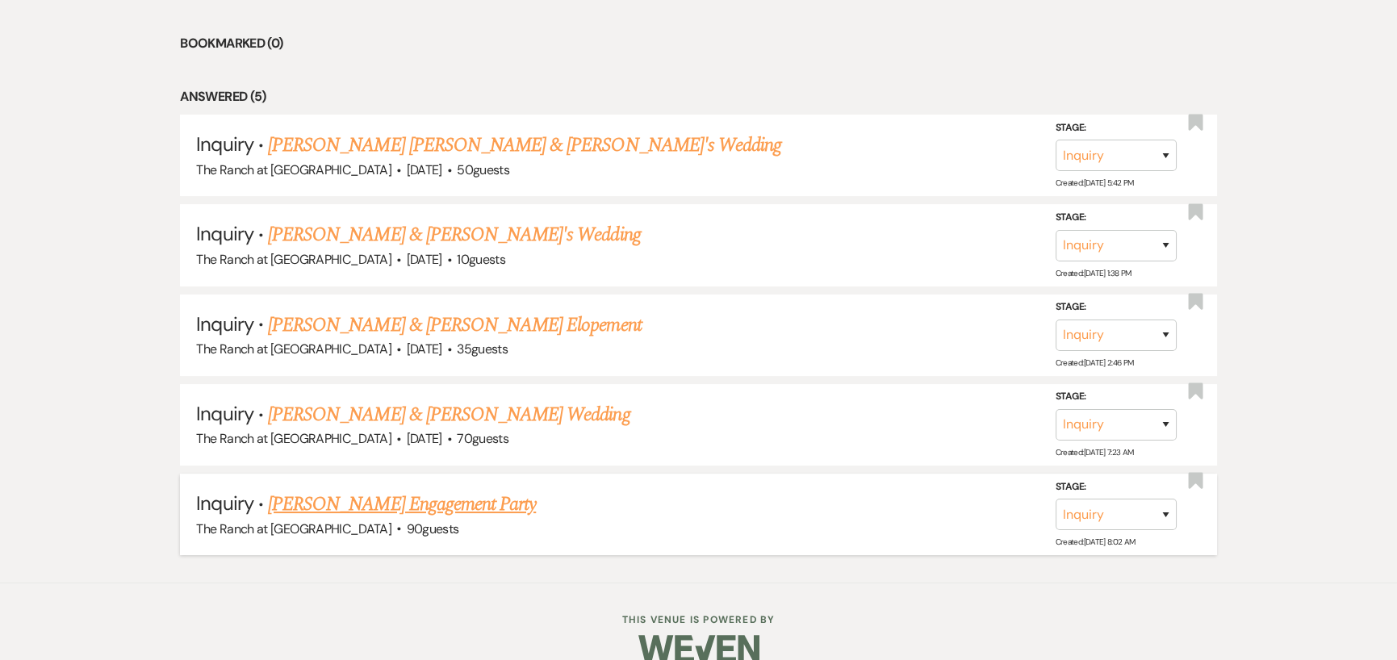
click at [442, 501] on link "[PERSON_NAME] Engagement Party" at bounding box center [402, 504] width 268 height 29
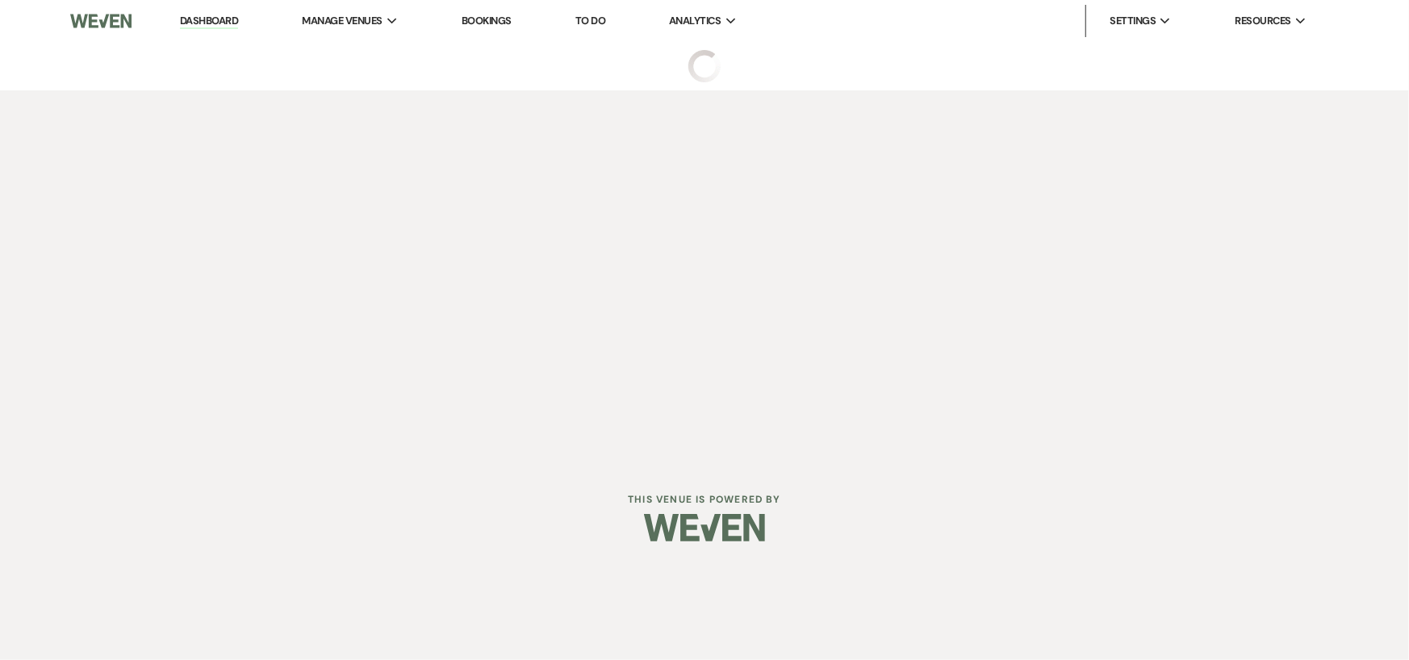
select select "5"
select select "10"
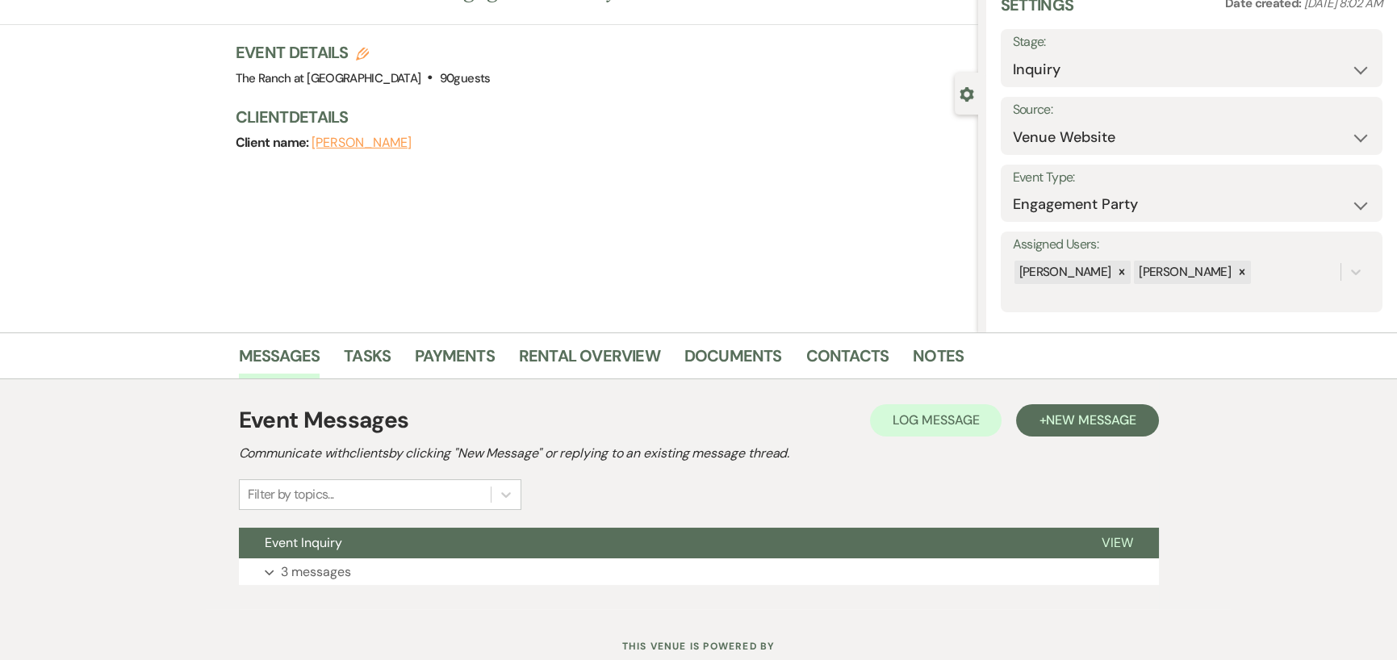
scroll to position [44, 0]
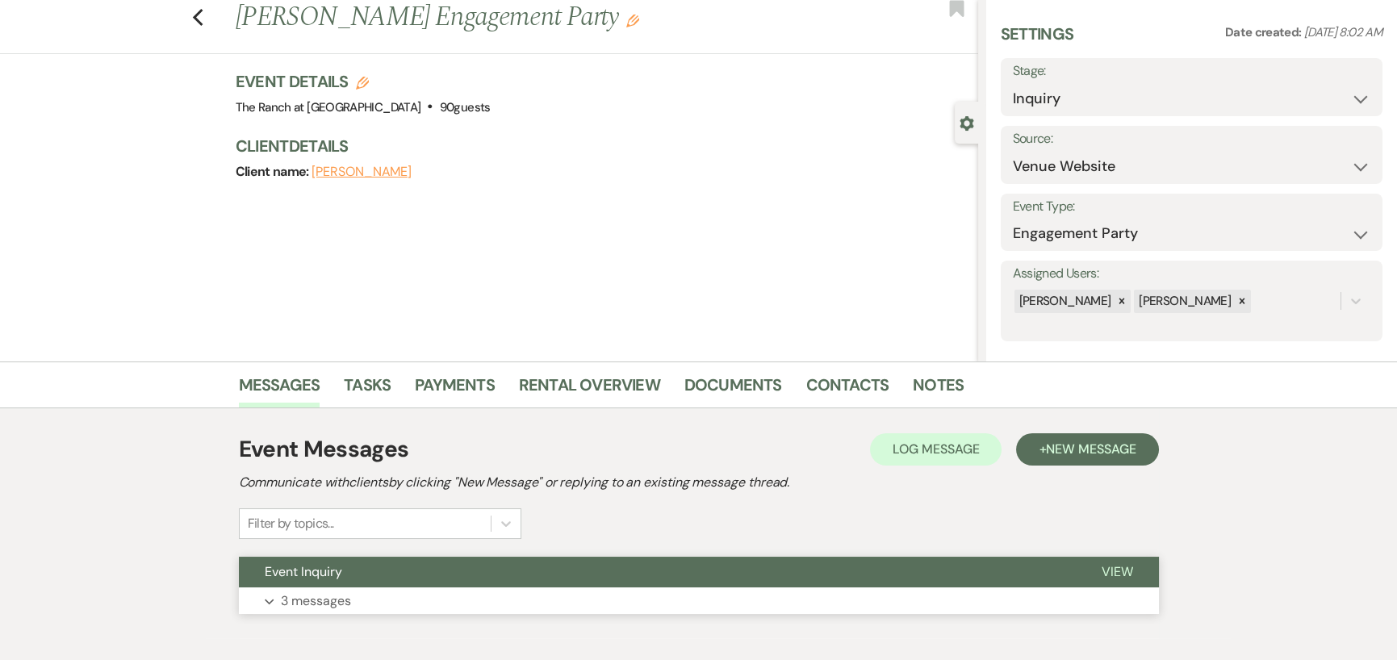
click at [283, 596] on p "3 messages" at bounding box center [316, 601] width 70 height 21
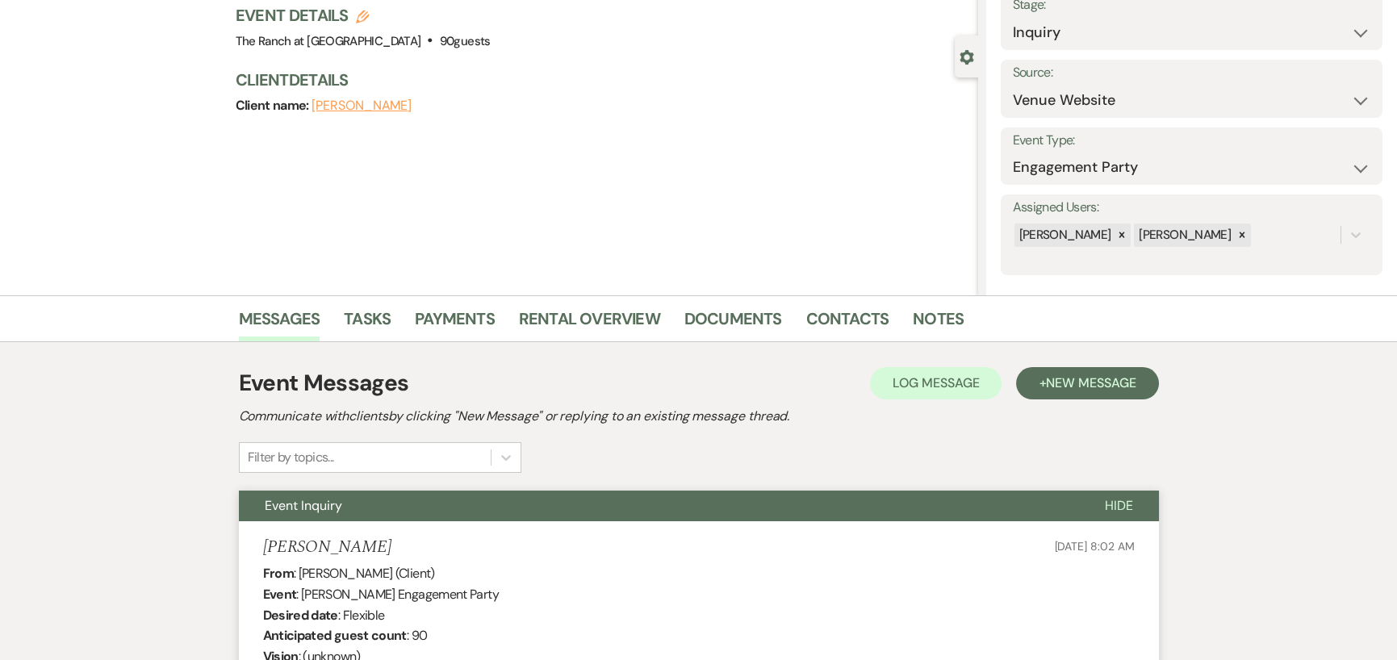
scroll to position [0, 0]
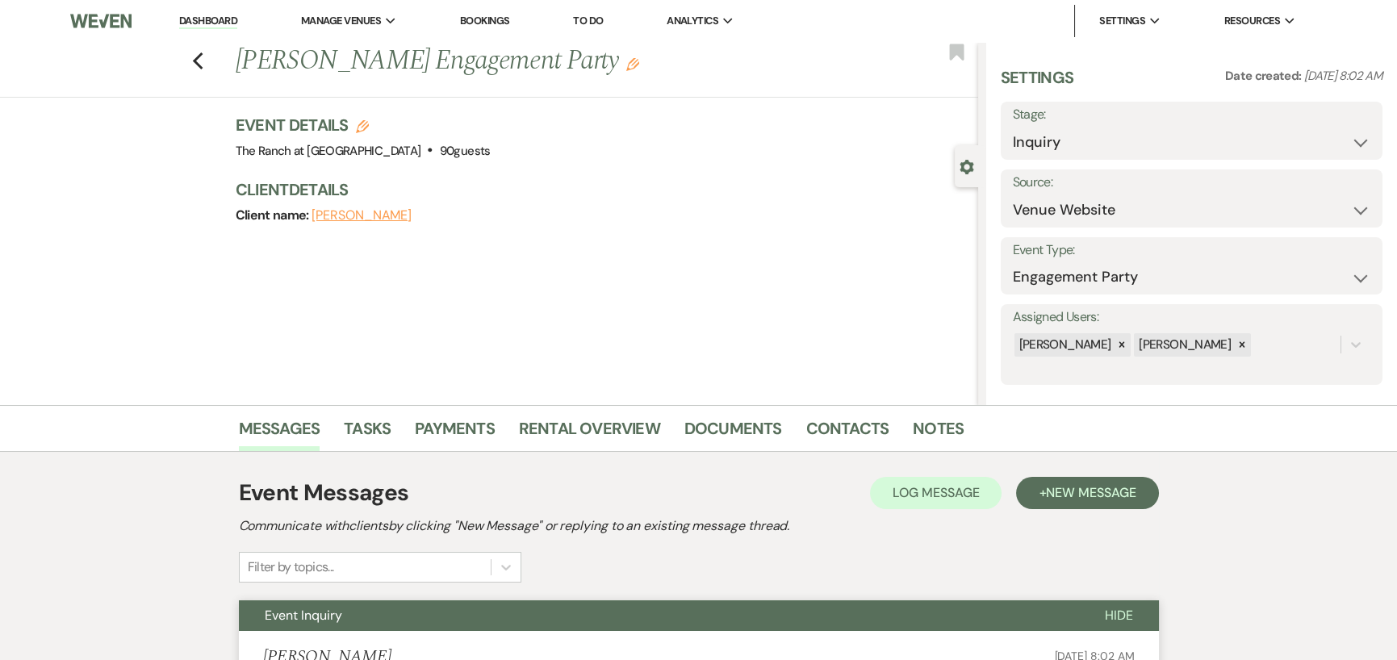
click at [1081, 121] on label "Stage:" at bounding box center [1192, 114] width 358 height 23
click at [1078, 144] on select "Inquiry Follow Up Tour Requested Tour Confirmed Toured Proposal Sent Booked Lost" at bounding box center [1192, 142] width 358 height 31
select select "8"
click at [1013, 127] on select "Inquiry Follow Up Tour Requested Tour Confirmed Toured Proposal Sent Booked Lost" at bounding box center [1192, 142] width 358 height 31
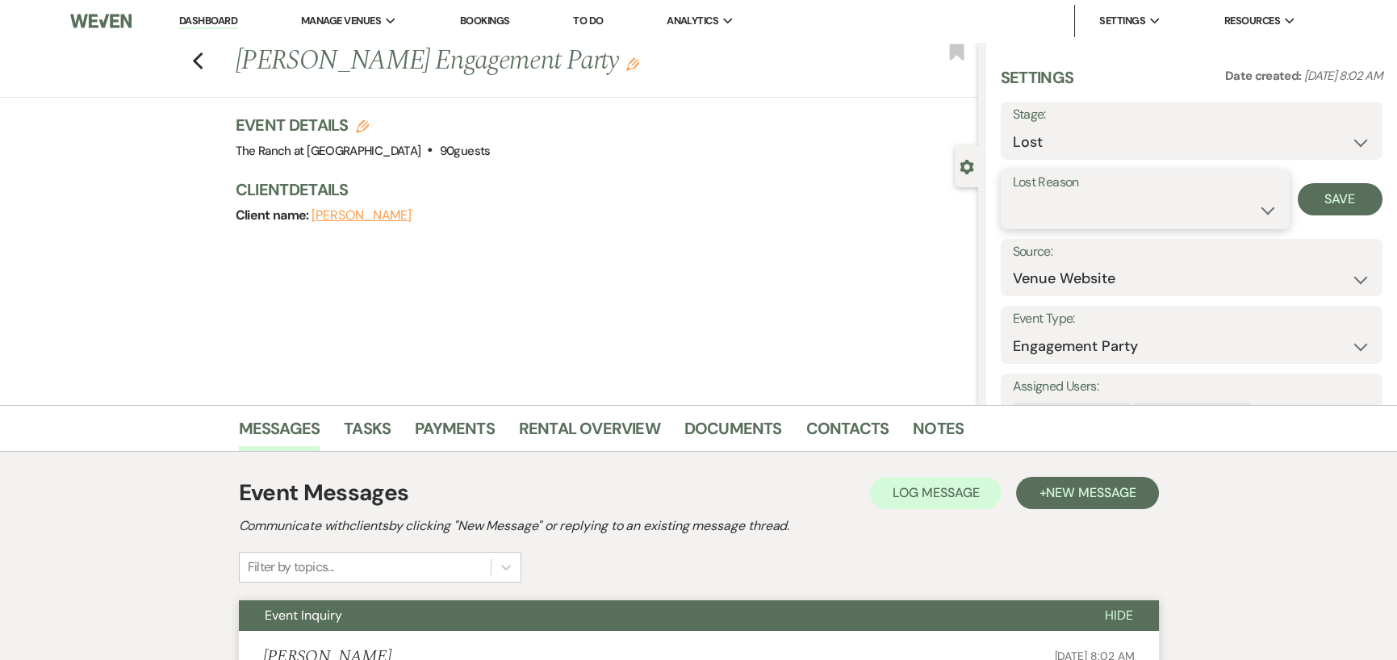
click at [1060, 209] on select "Booked Elsewhere Budget Date Unavailable No Response Not a Good Match Capacity …" at bounding box center [1145, 210] width 265 height 31
select select "5"
click at [1013, 195] on select "Booked Elsewhere Budget Date Unavailable No Response Not a Good Match Capacity …" at bounding box center [1145, 210] width 265 height 31
click at [1336, 199] on button "Save" at bounding box center [1340, 199] width 85 height 32
click at [198, 60] on icon "Previous" at bounding box center [198, 61] width 12 height 19
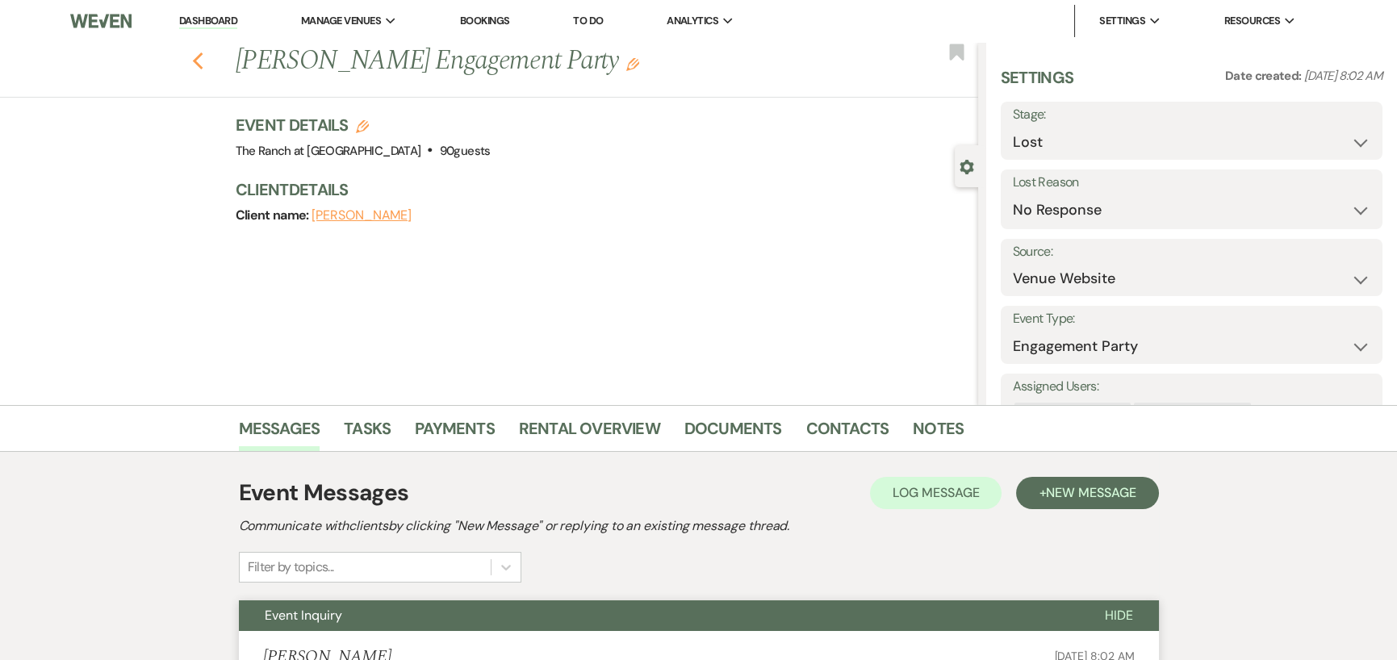
select select "8"
select select "5"
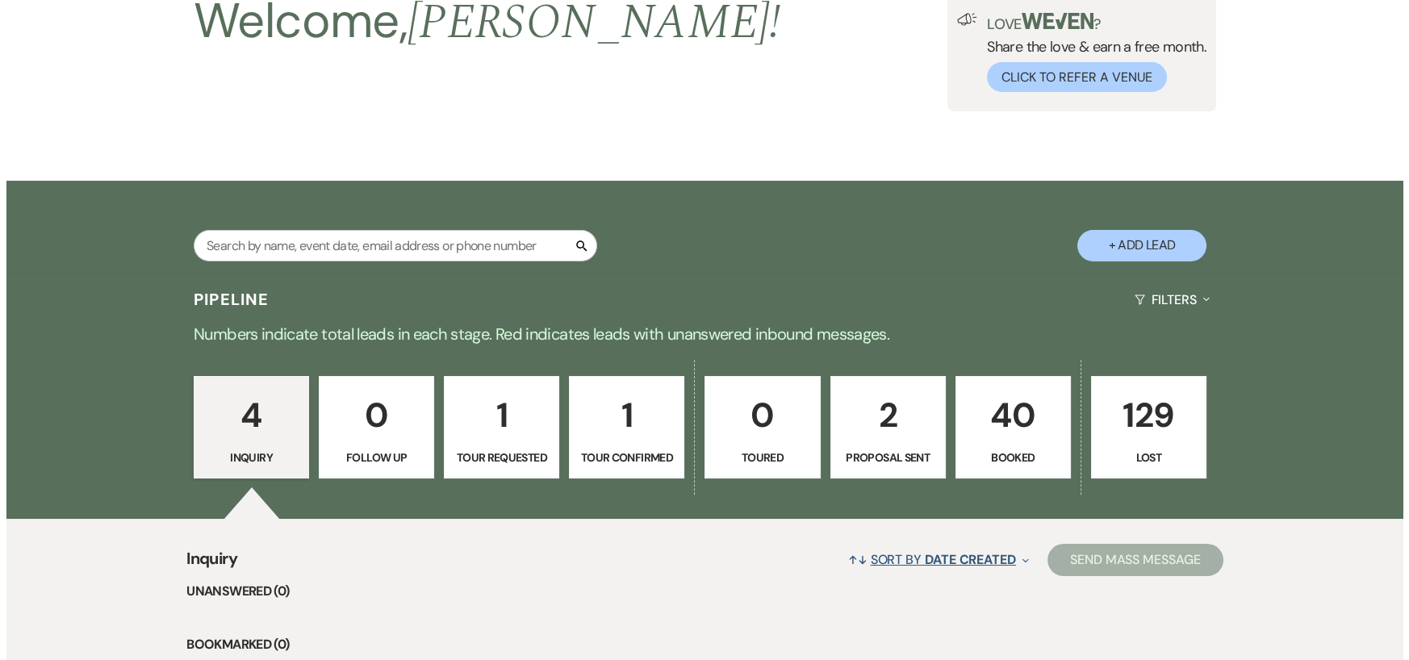
scroll to position [14, 0]
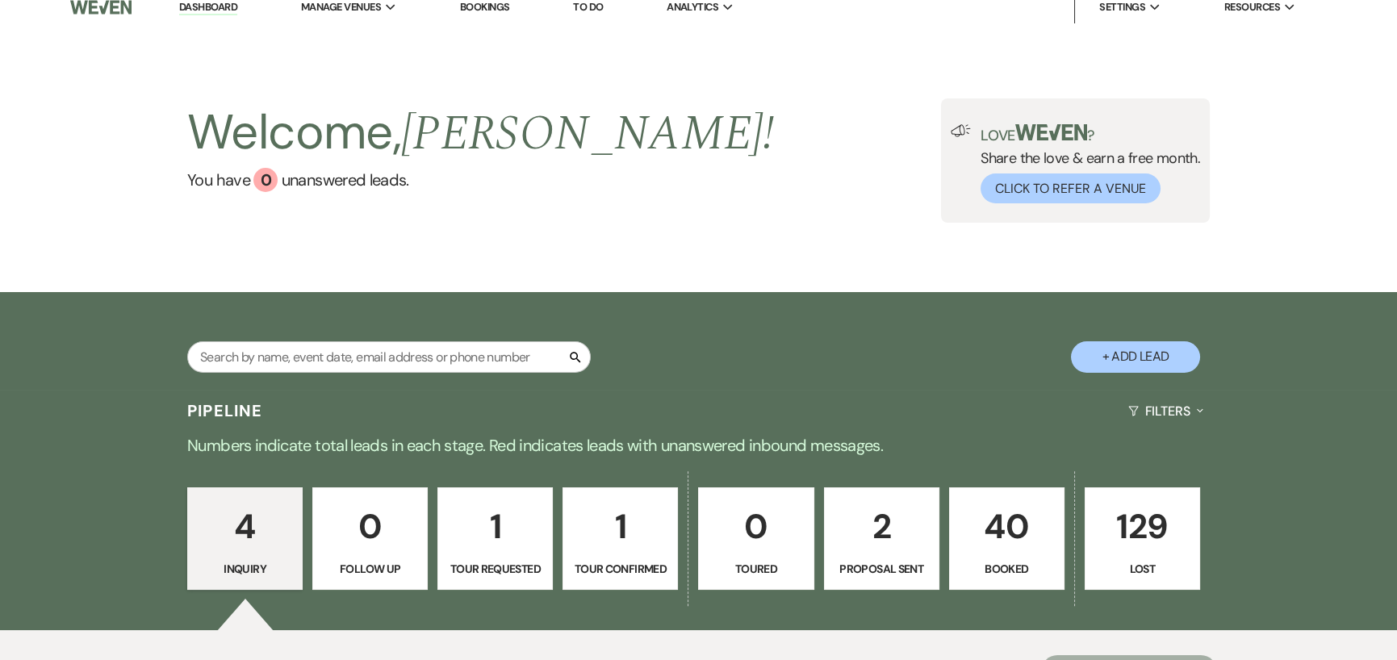
click at [1106, 354] on button "+ Add Lead" at bounding box center [1135, 356] width 129 height 31
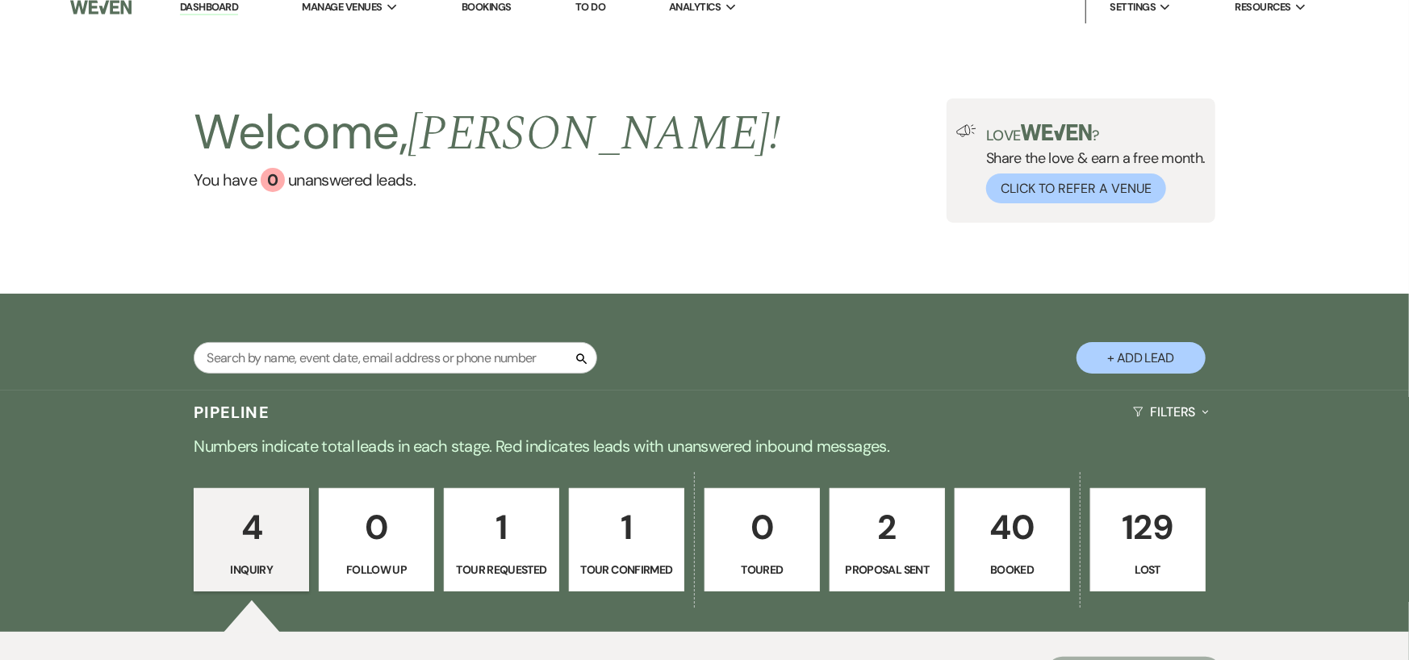
select select "593"
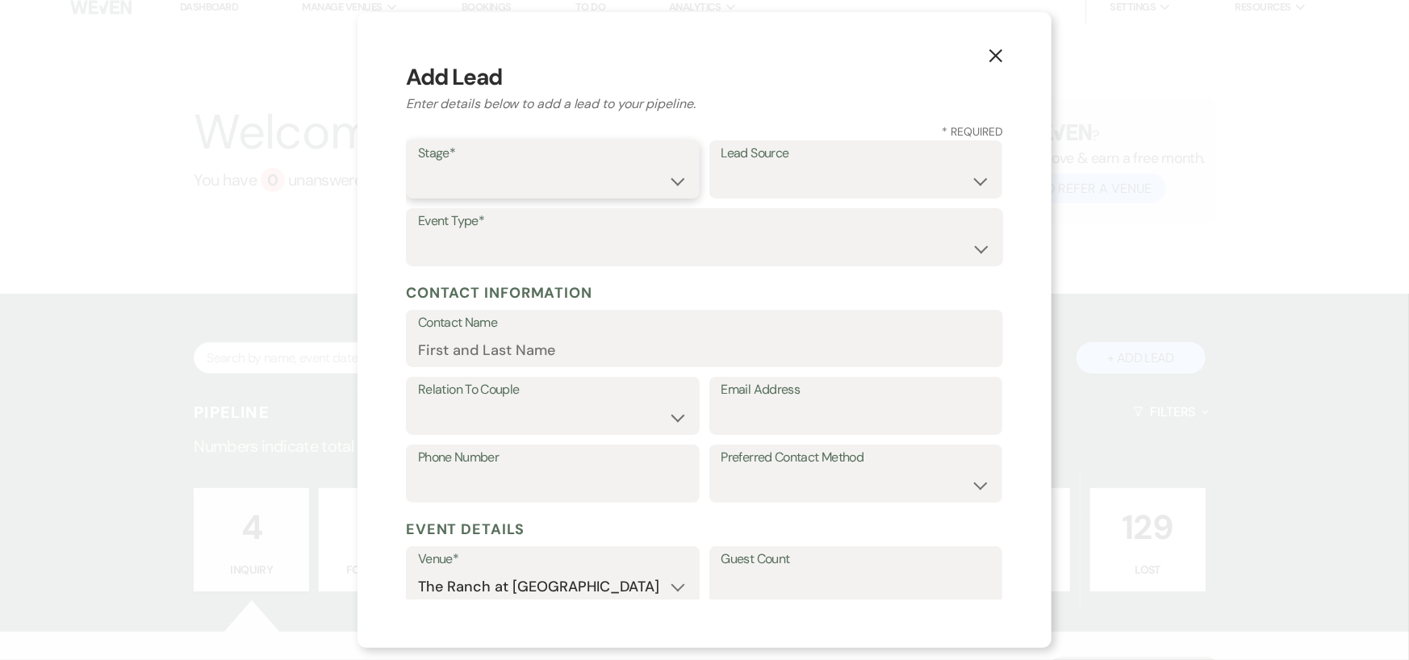
click at [632, 170] on select "Inquiry Follow Up Tour Requested Tour Confirmed Toured Proposal Sent Booked Lost" at bounding box center [553, 180] width 270 height 31
select select "6"
click at [418, 165] on select "Inquiry Follow Up Tour Requested Tour Confirmed Toured Proposal Sent Booked Lost" at bounding box center [553, 180] width 270 height 31
click at [756, 183] on select "Weven Venue Website Instagram Facebook Pinterest Google The Knot Wedding Wire H…" at bounding box center [857, 180] width 270 height 31
select select "8"
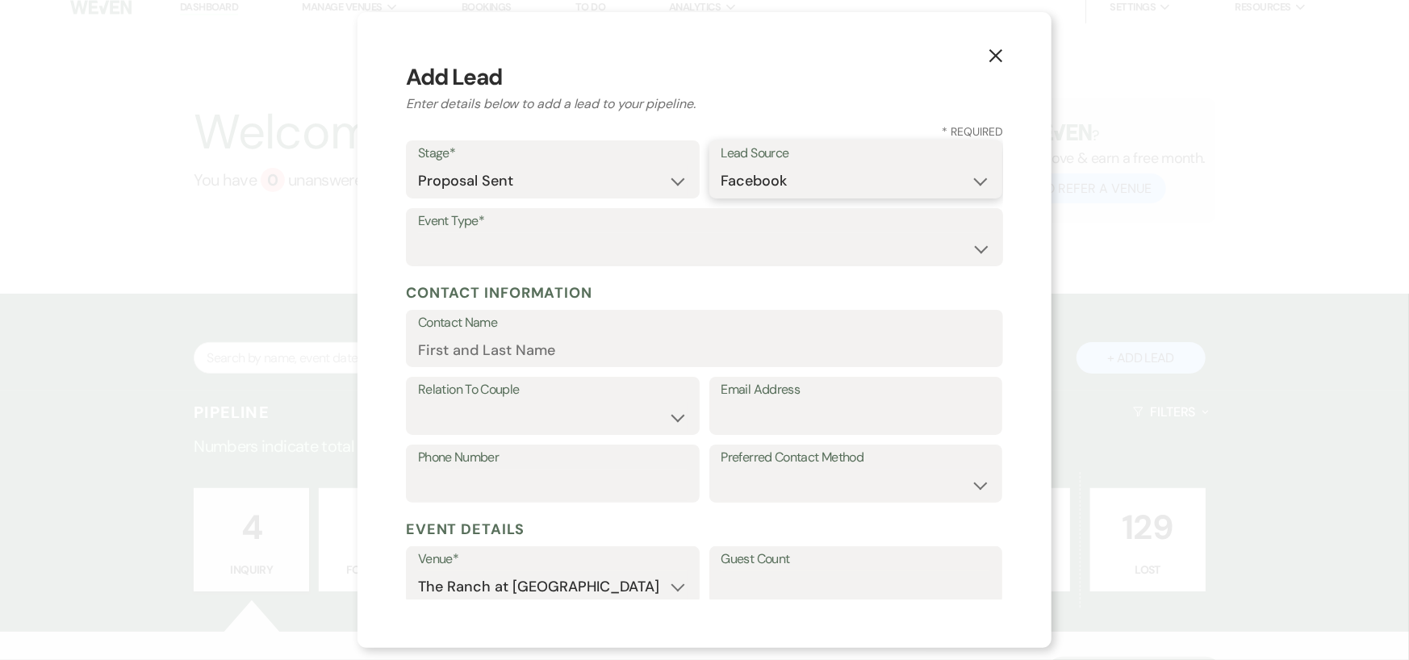
click at [722, 165] on select "Weven Venue Website Instagram Facebook Pinterest Google The Knot Wedding Wire H…" at bounding box center [857, 180] width 270 height 31
click at [665, 248] on select "Wedding Anniversary Party Baby Shower Bachelorette / Bachelor Party Birthday Pa…" at bounding box center [704, 248] width 573 height 31
click at [970, 251] on select "Wedding Anniversary Party Baby Shower Bachelorette / Bachelor Party Birthday Pa…" at bounding box center [704, 248] width 573 height 31
select select "13"
click at [894, 242] on input "Other Type*" at bounding box center [857, 248] width 270 height 31
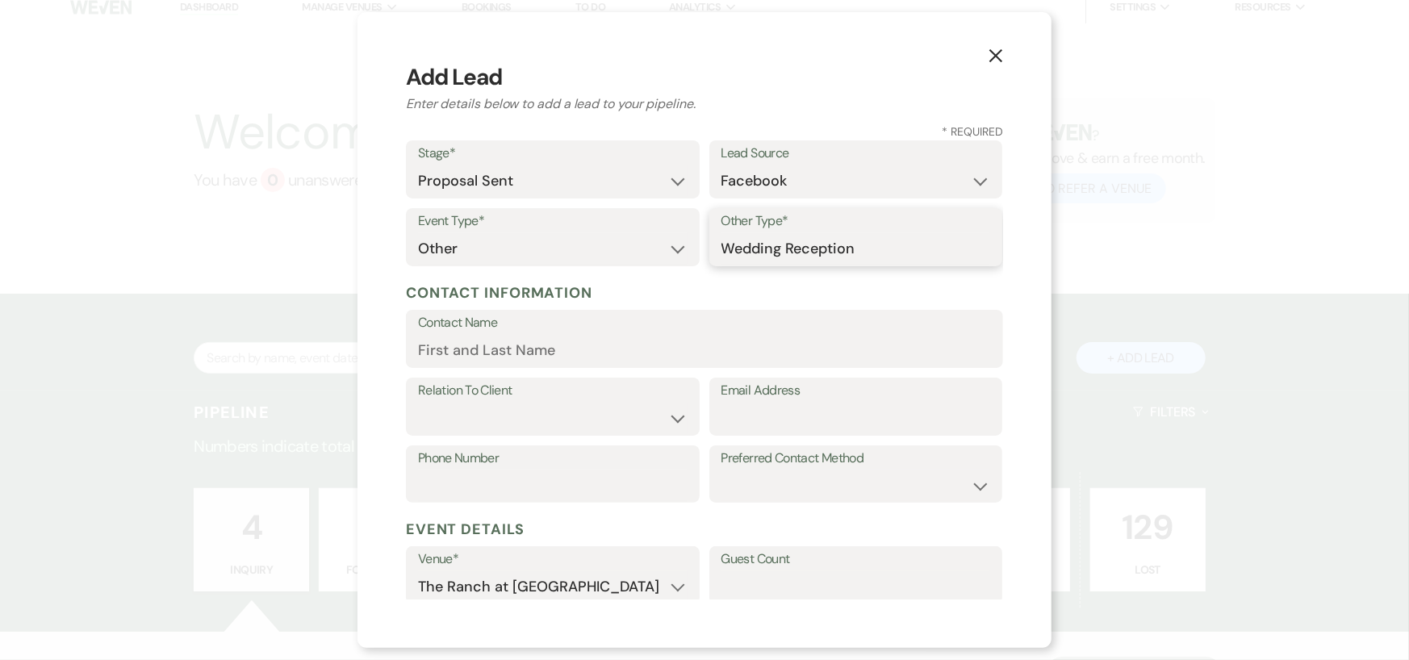
type input "Wedding Reception"
click at [458, 353] on input "Contact Name" at bounding box center [704, 350] width 573 height 31
type input "[PERSON_NAME]"
click at [481, 428] on select "Client Event Planner Parent of Client Family Member Friend Other" at bounding box center [553, 418] width 270 height 31
select select "3"
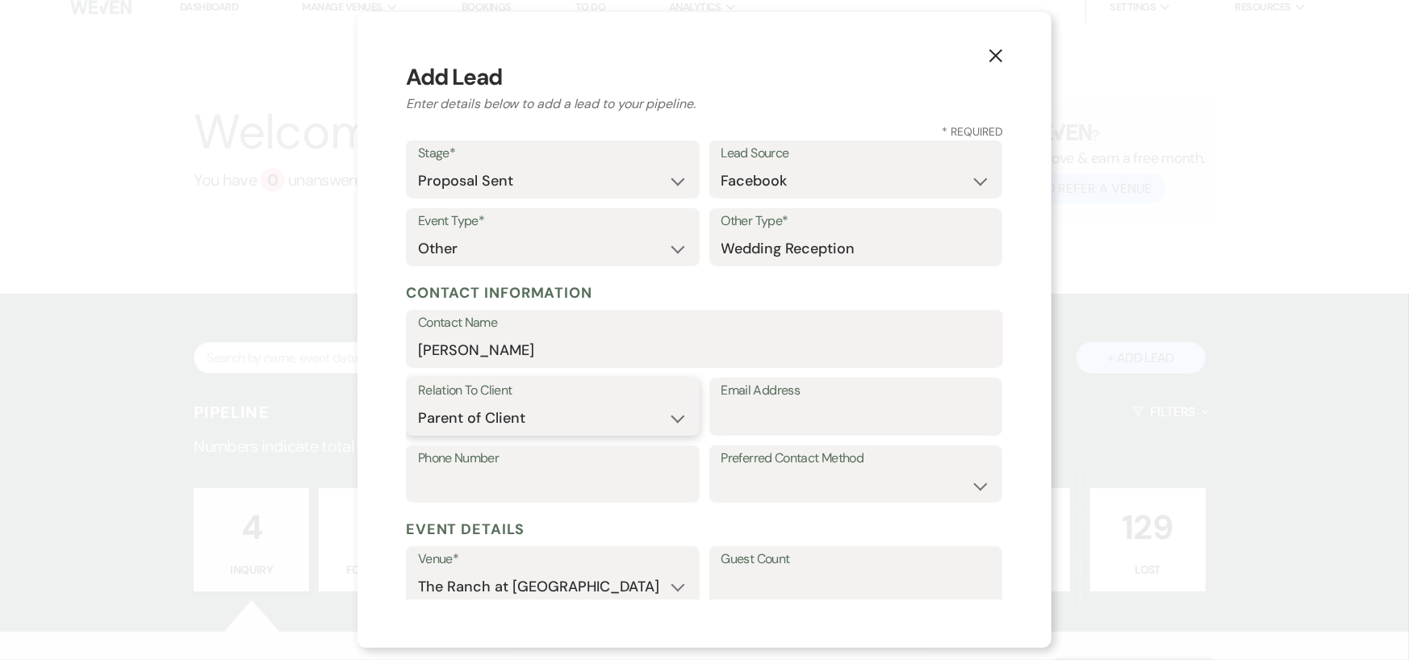
click at [418, 403] on select "Client Event Planner Parent of Client Family Member Friend Other" at bounding box center [553, 418] width 270 height 31
click at [764, 408] on input "Email Address" at bounding box center [857, 418] width 270 height 31
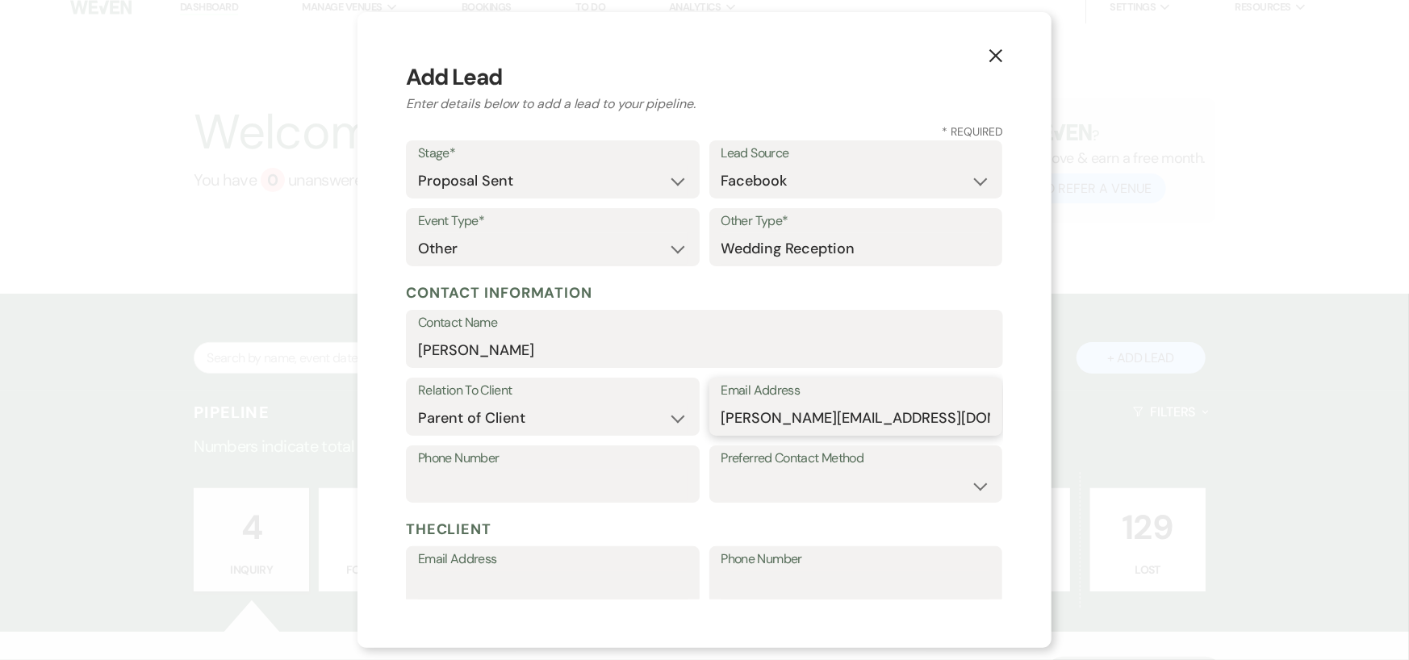
type input "[PERSON_NAME][EMAIL_ADDRESS][DOMAIN_NAME]"
click at [607, 472] on input "Phone Number" at bounding box center [553, 485] width 270 height 31
type input "8"
type input "5802164796"
click at [876, 484] on select "Email Phone Text" at bounding box center [857, 485] width 270 height 31
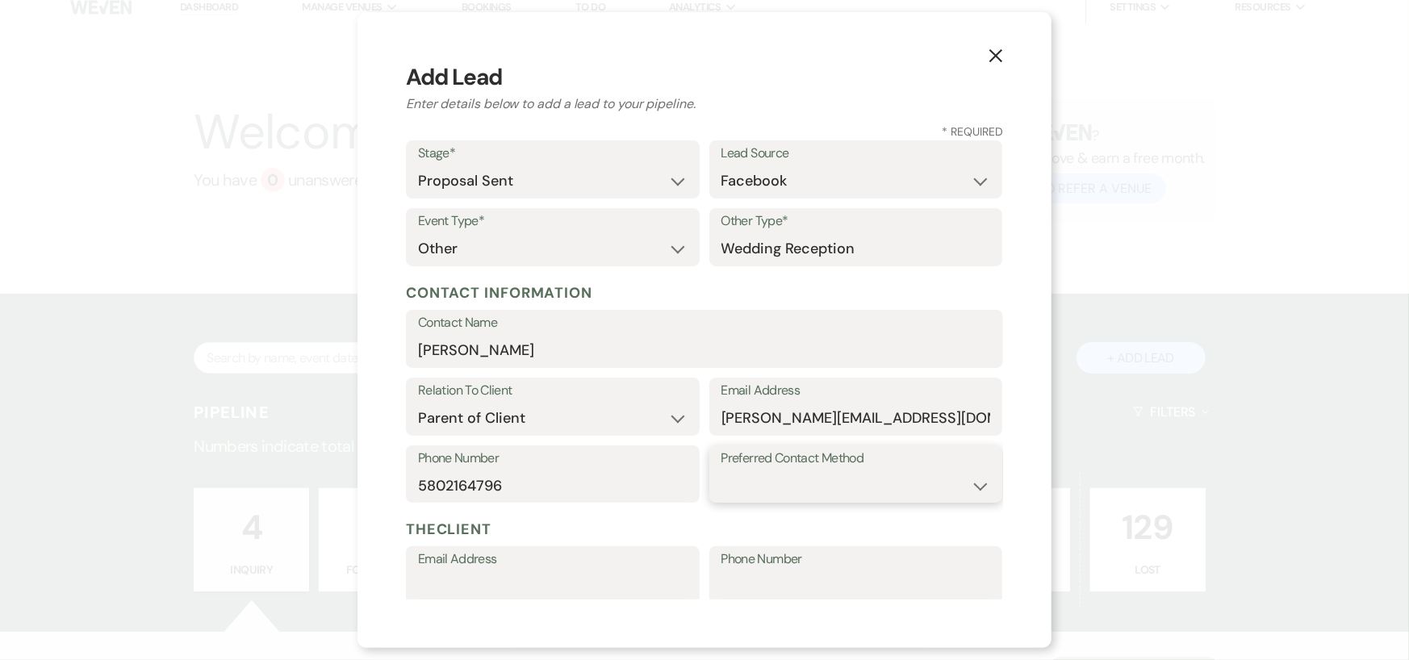
select select "text"
click at [722, 470] on select "Email Phone Text" at bounding box center [857, 485] width 270 height 31
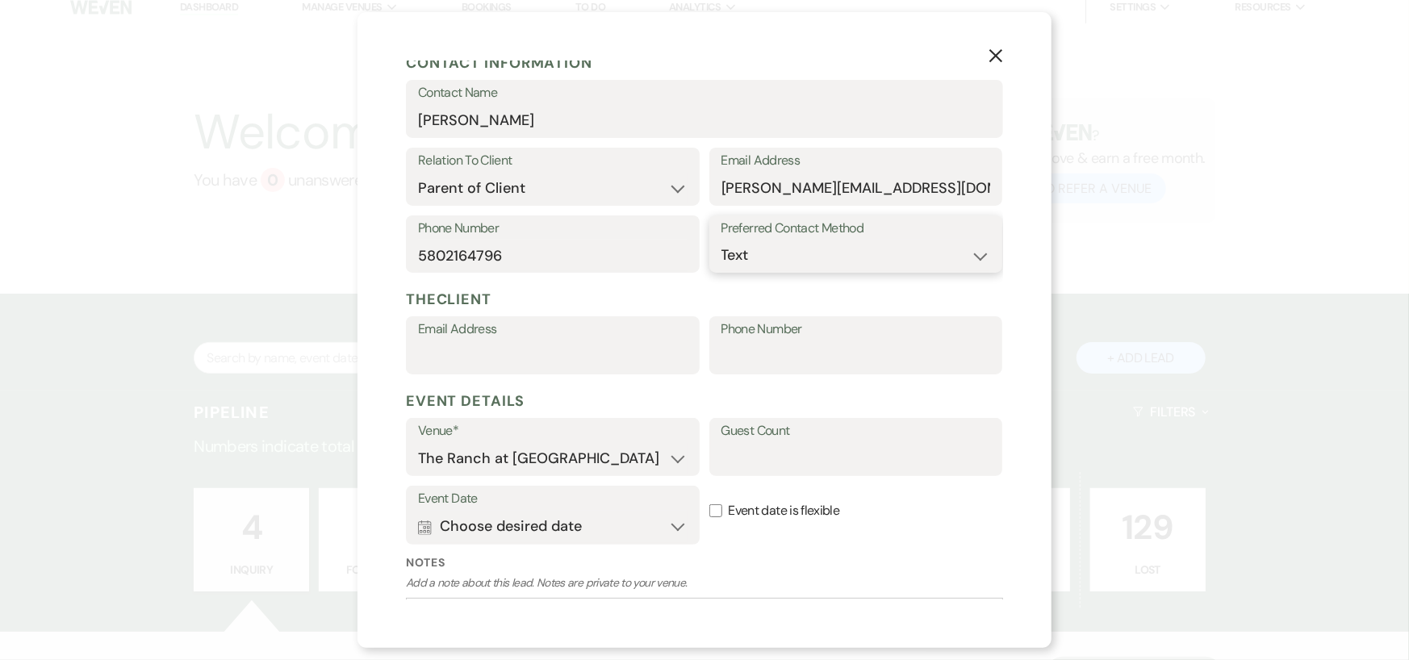
scroll to position [242, 0]
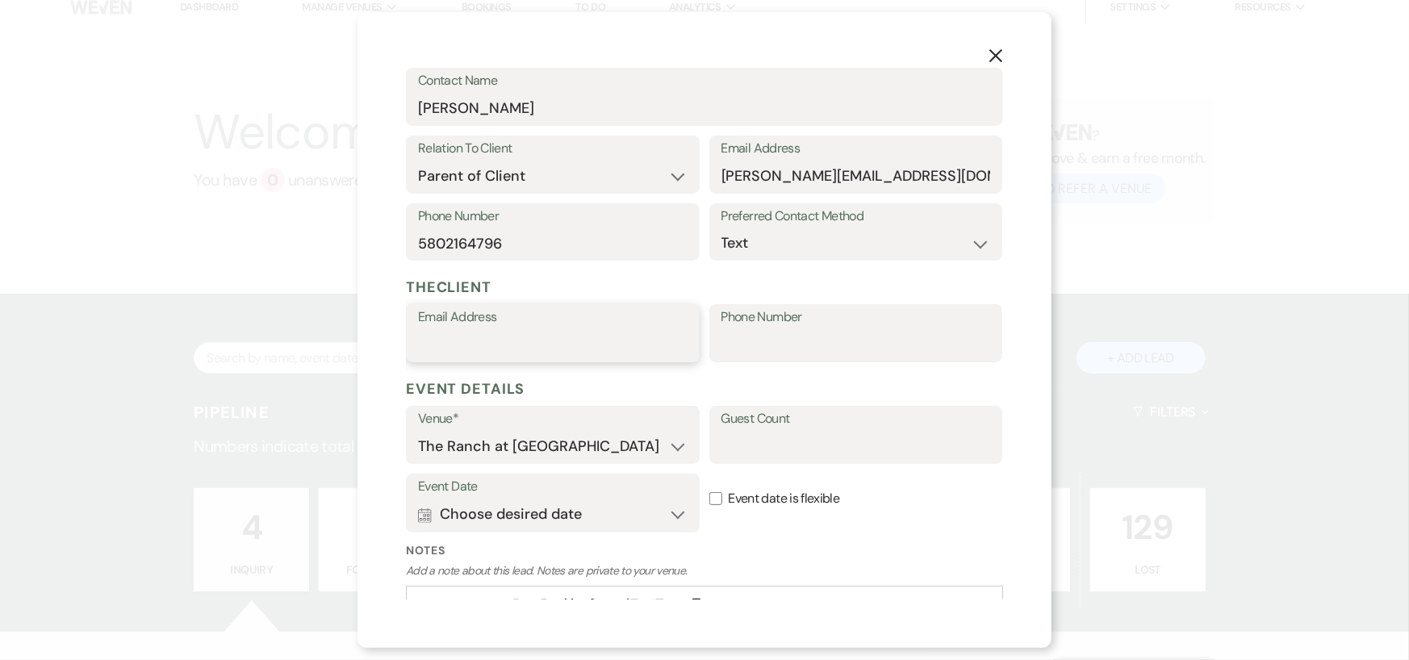
click at [530, 340] on input "Email Address" at bounding box center [553, 344] width 270 height 31
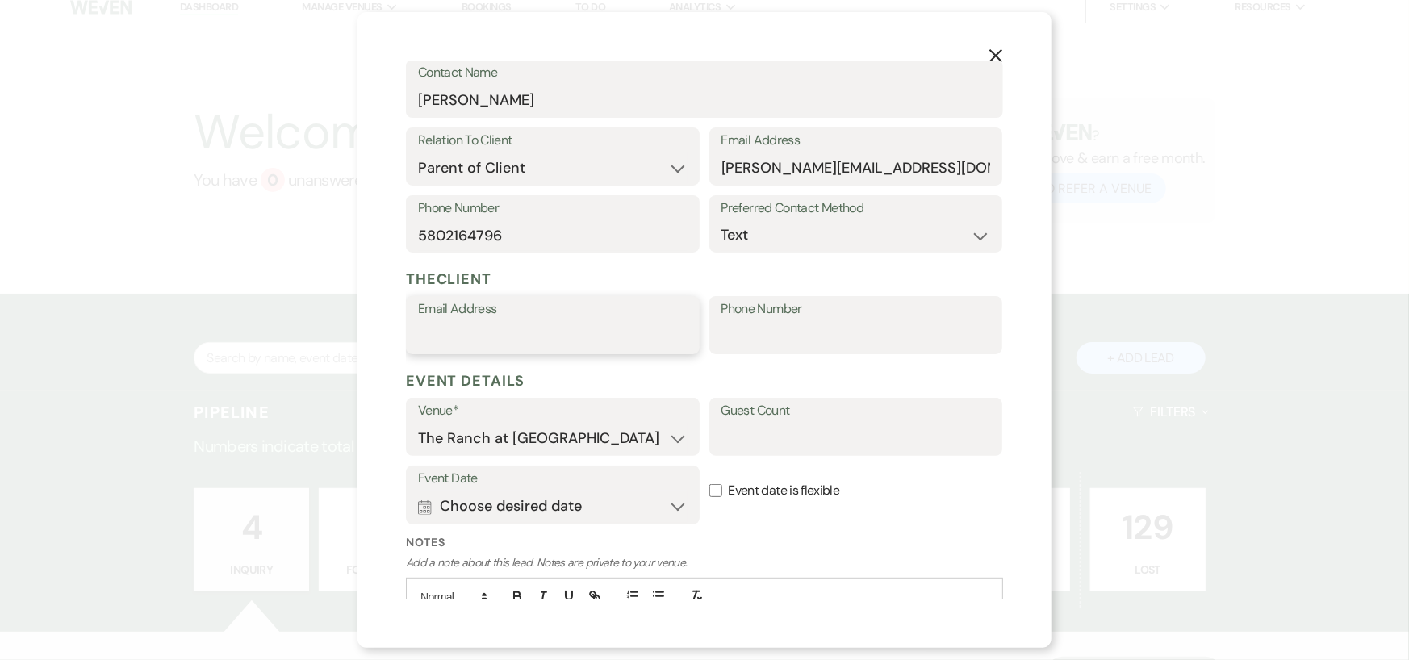
scroll to position [323, 0]
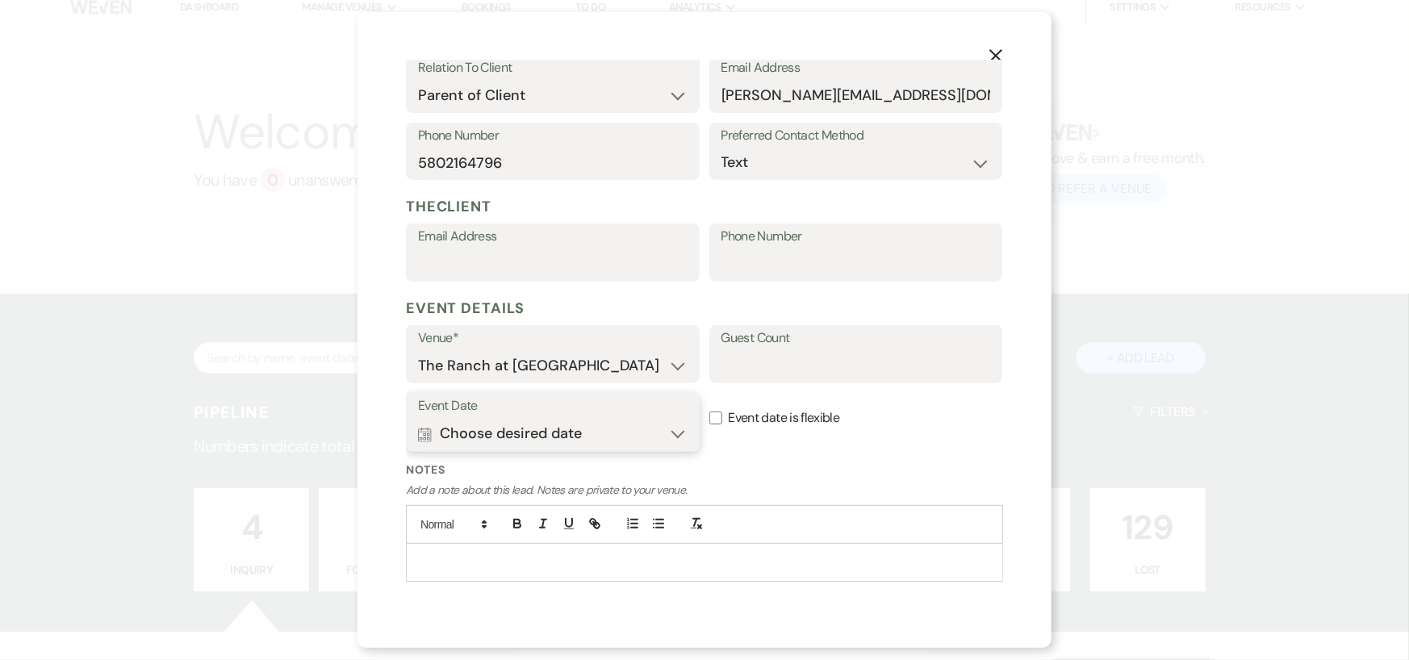
click at [651, 439] on button "Calendar Choose desired date Expand" at bounding box center [553, 434] width 270 height 32
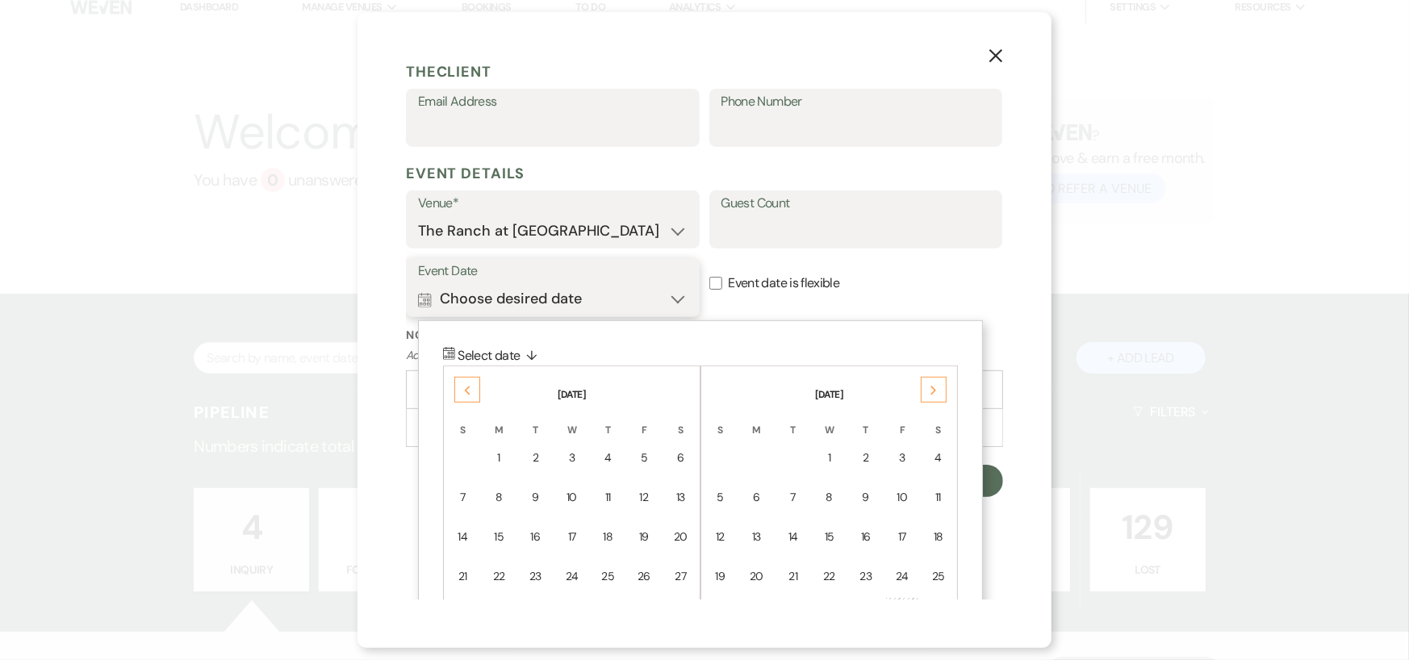
scroll to position [516, 0]
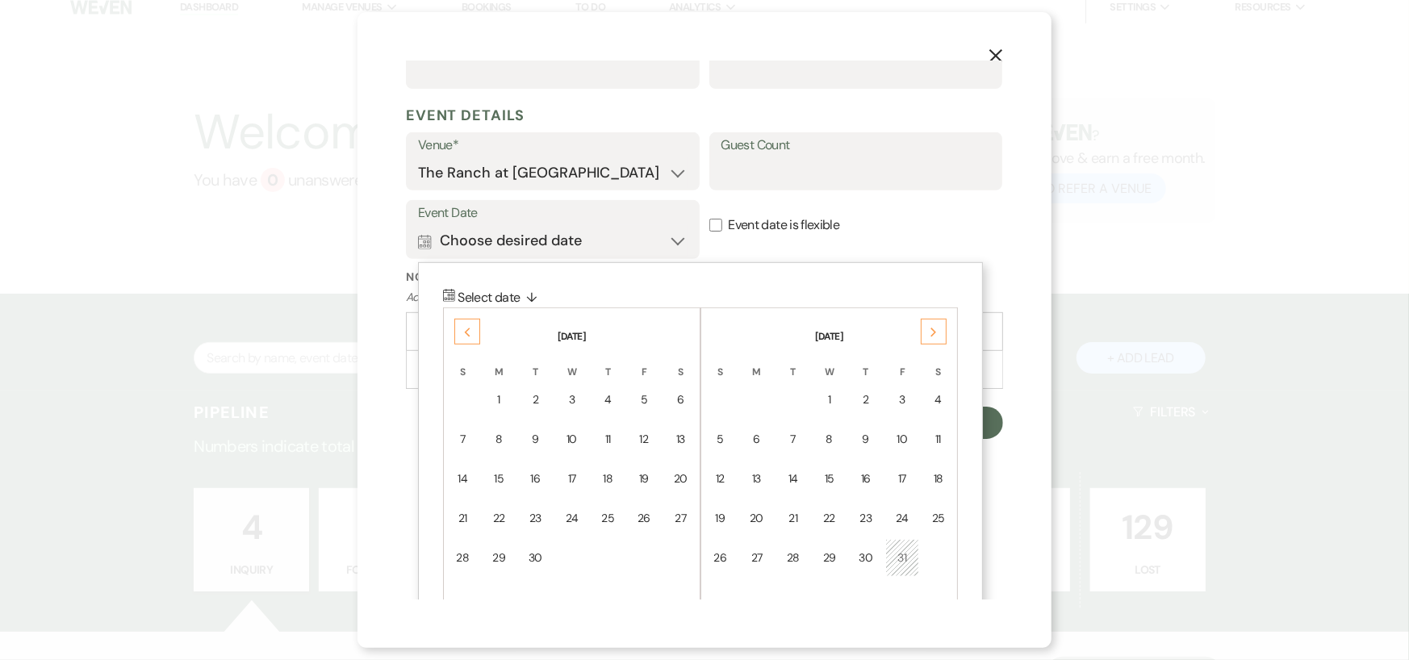
click at [936, 330] on icon "Next" at bounding box center [934, 333] width 8 height 10
click at [943, 512] on div "22" at bounding box center [939, 518] width 14 height 17
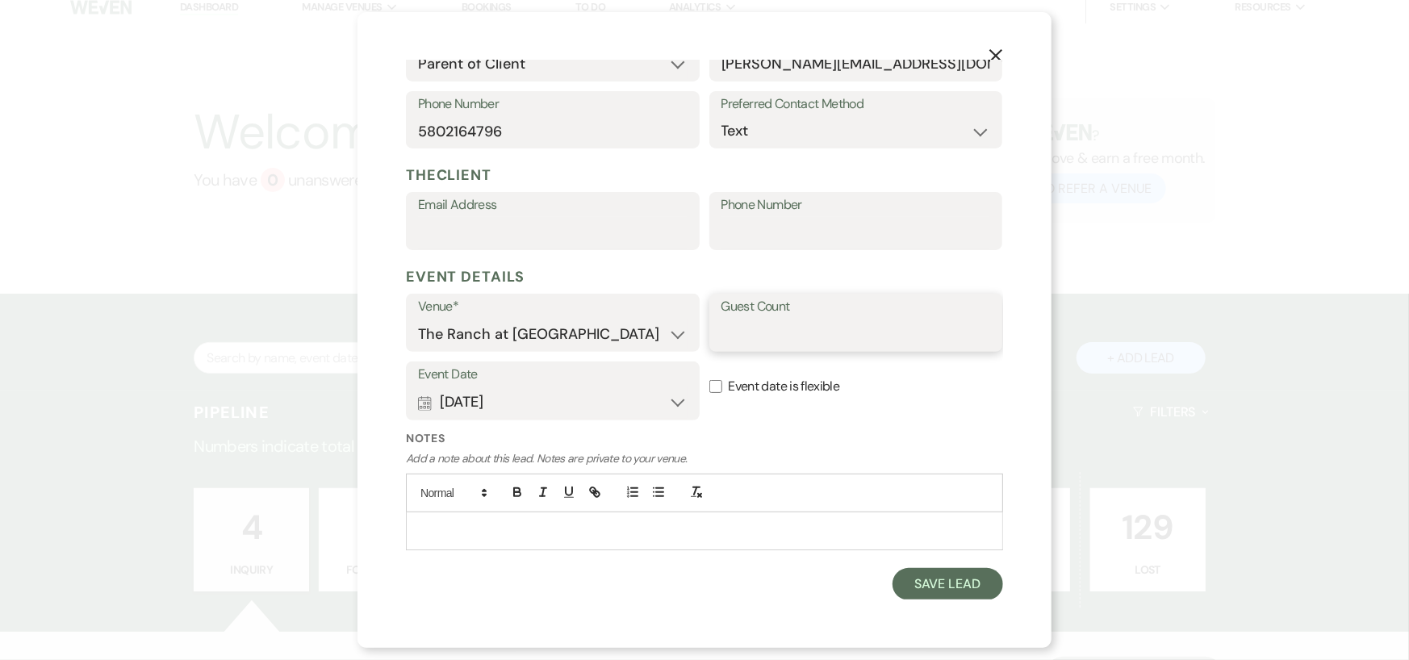
click at [743, 322] on input "Guest Count" at bounding box center [857, 334] width 270 height 31
type input "100"
click at [574, 532] on p at bounding box center [705, 531] width 572 height 18
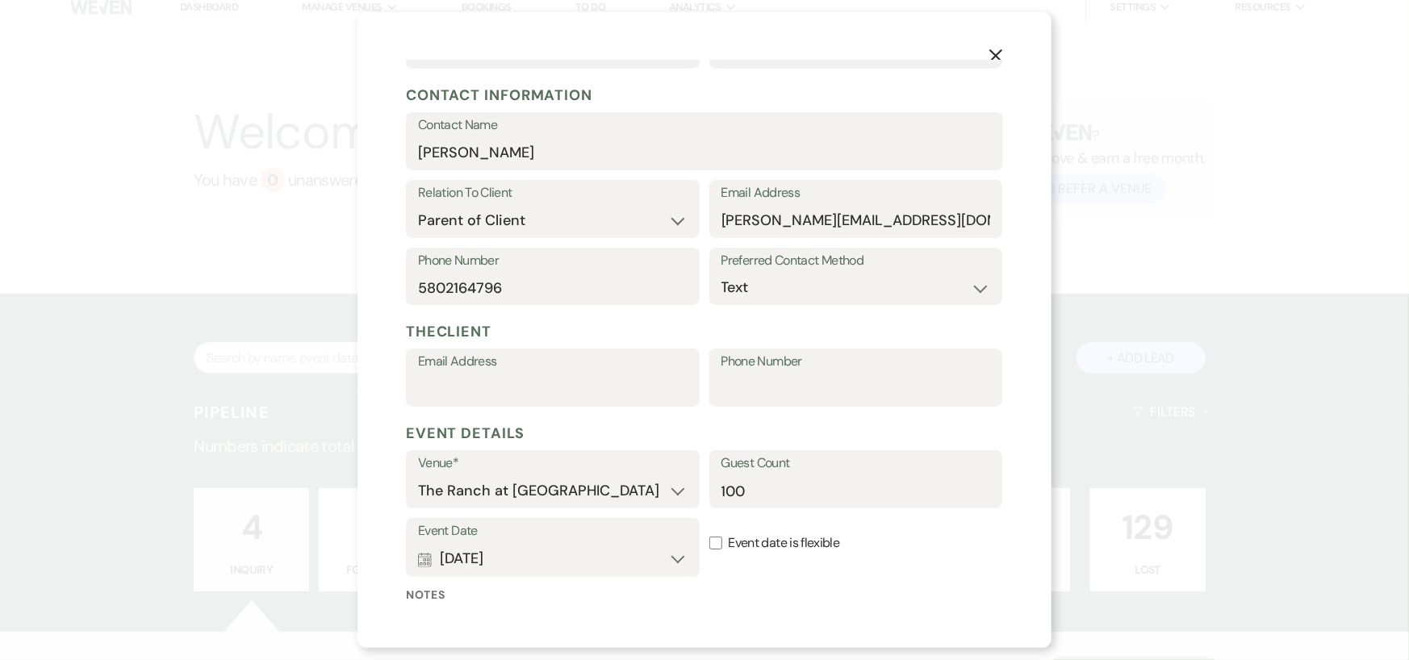
scroll to position [193, 0]
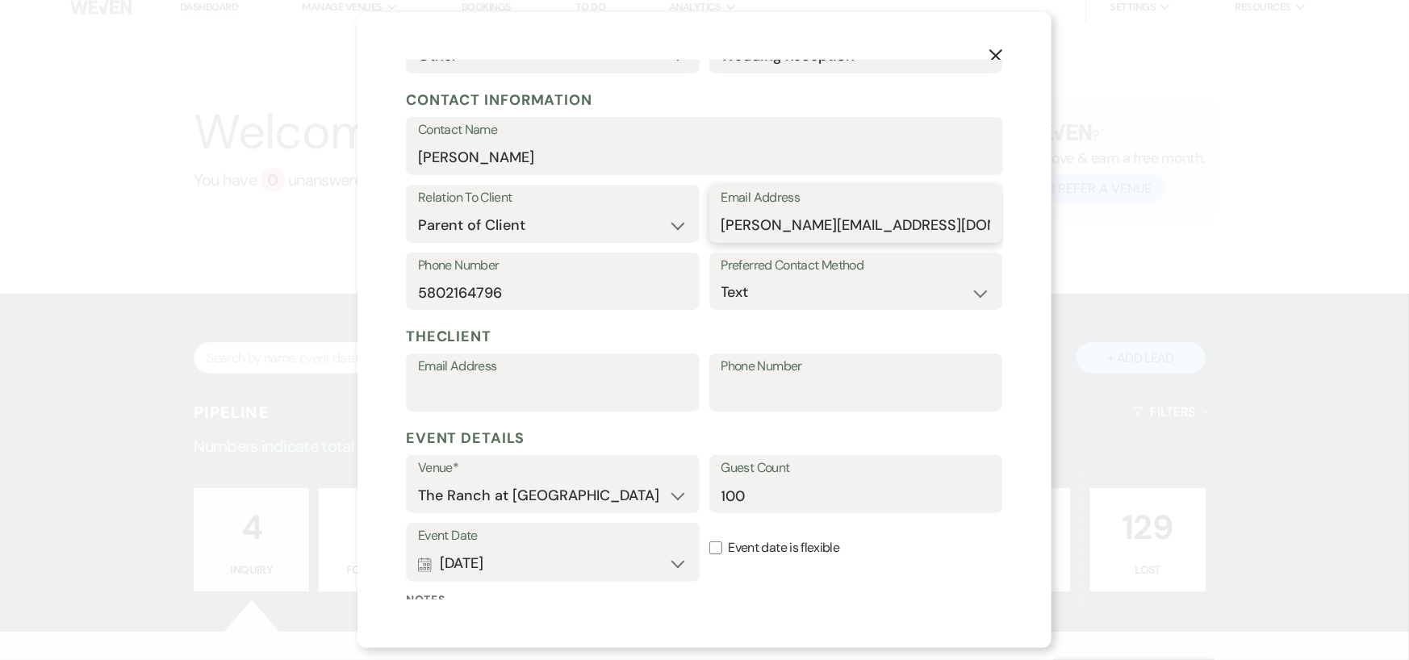
drag, startPoint x: 714, startPoint y: 228, endPoint x: 978, endPoint y: 232, distance: 263.2
click at [978, 232] on div "Email Address [EMAIL_ADDRESS][DOMAIN_NAME]" at bounding box center [857, 214] width 294 height 58
click at [510, 381] on input "Email Address" at bounding box center [553, 394] width 270 height 31
paste input "[PERSON_NAME][EMAIL_ADDRESS][DOMAIN_NAME]"
type input "[PERSON_NAME][EMAIL_ADDRESS][DOMAIN_NAME]"
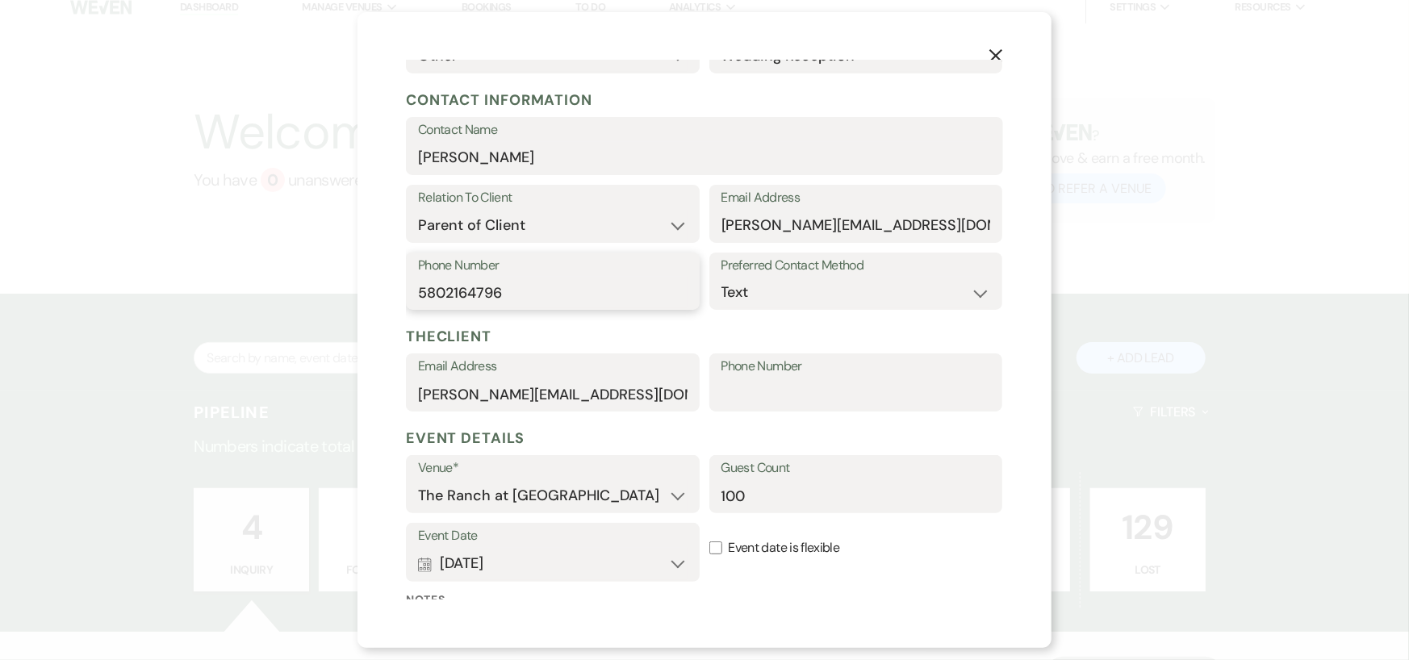
drag, startPoint x: 517, startPoint y: 287, endPoint x: 396, endPoint y: 292, distance: 120.4
click at [396, 292] on div "X Add Lead Enter details below to add a lead to your pipeline. * Required Stage…" at bounding box center [705, 330] width 694 height 636
click at [775, 390] on input "Phone Number" at bounding box center [857, 394] width 270 height 31
paste input "5802164796"
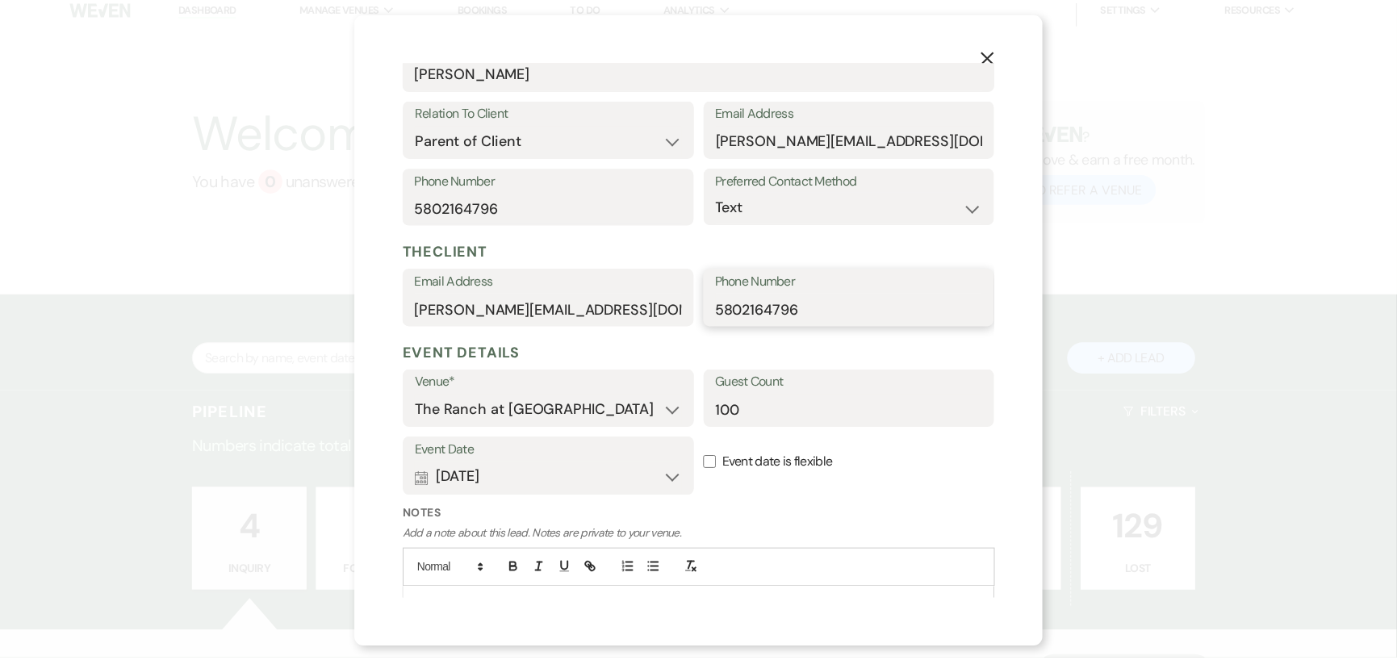
scroll to position [354, 0]
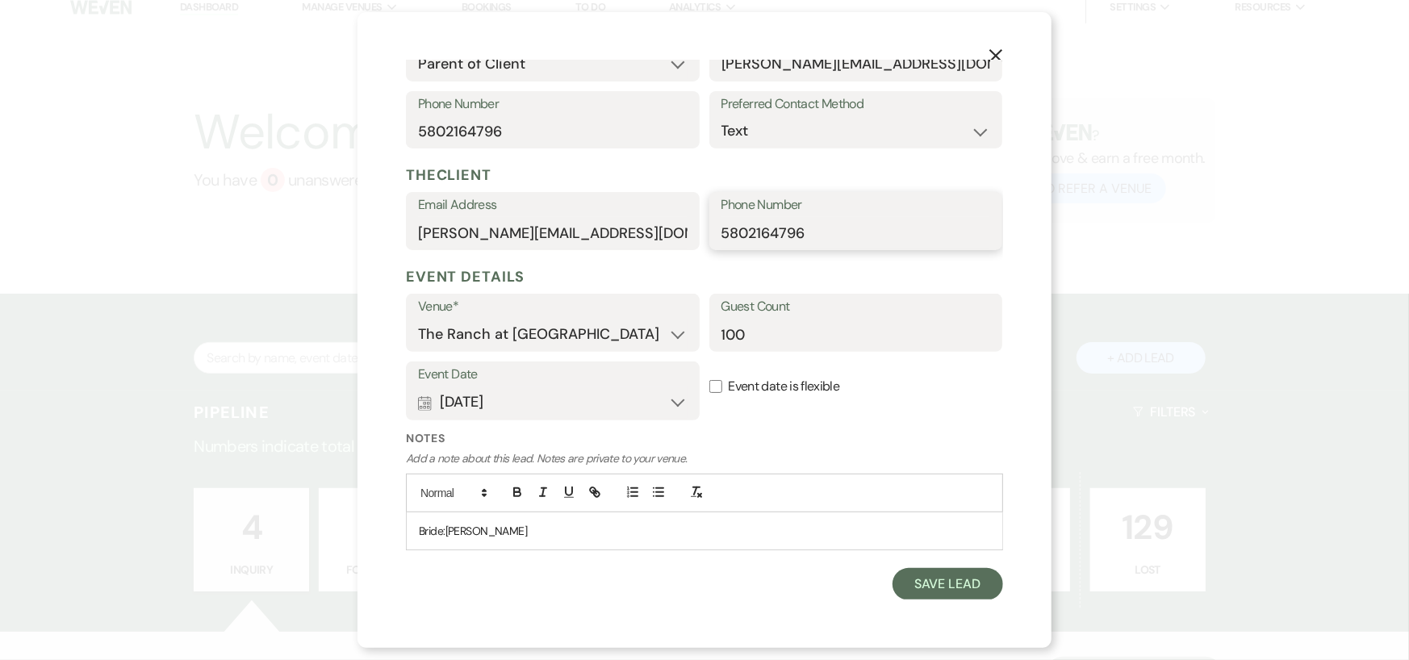
click at [742, 230] on input "5802164796" at bounding box center [857, 232] width 270 height 31
click at [768, 228] on input "580.2164796" at bounding box center [857, 232] width 270 height 31
type input "580.216.4796"
click at [469, 130] on input "5802164796" at bounding box center [553, 130] width 270 height 31
click at [442, 132] on input "580216.4796" at bounding box center [553, 130] width 270 height 31
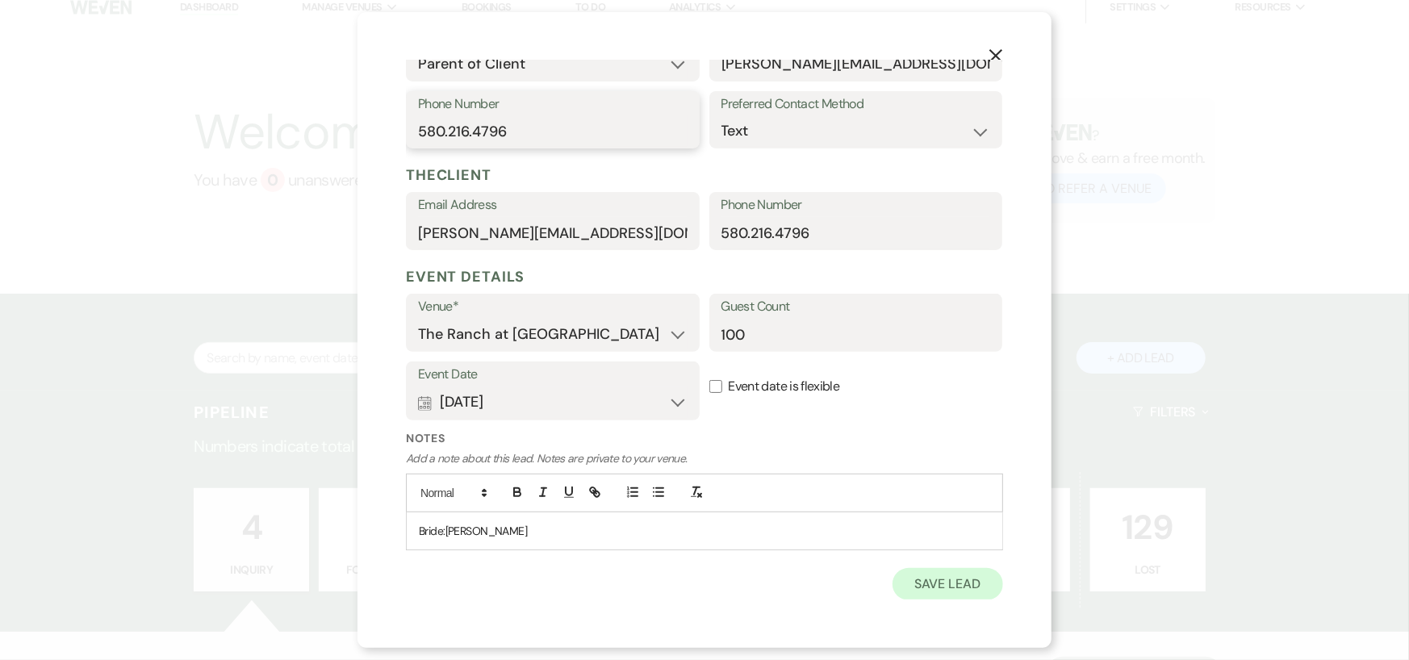
type input "580.216.4796"
click at [907, 586] on button "Save Lead" at bounding box center [948, 584] width 111 height 32
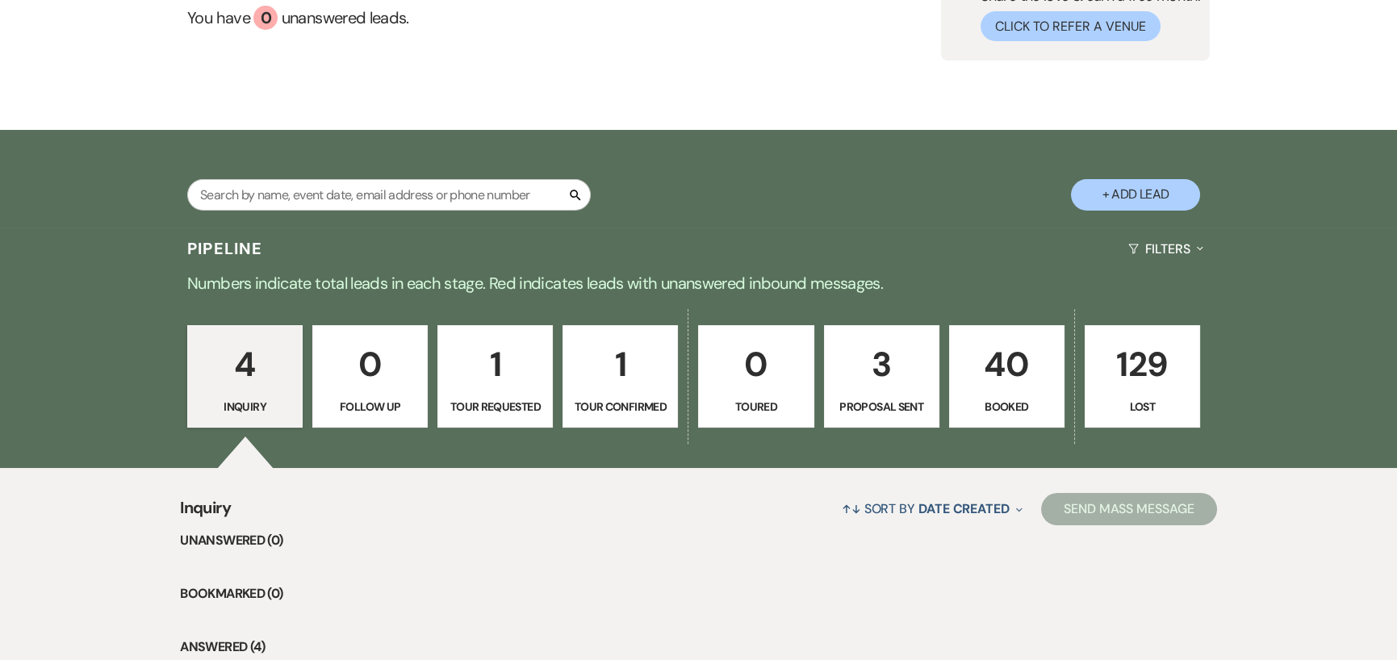
scroll to position [175, 0]
click at [882, 366] on p "3" at bounding box center [882, 365] width 94 height 54
select select "6"
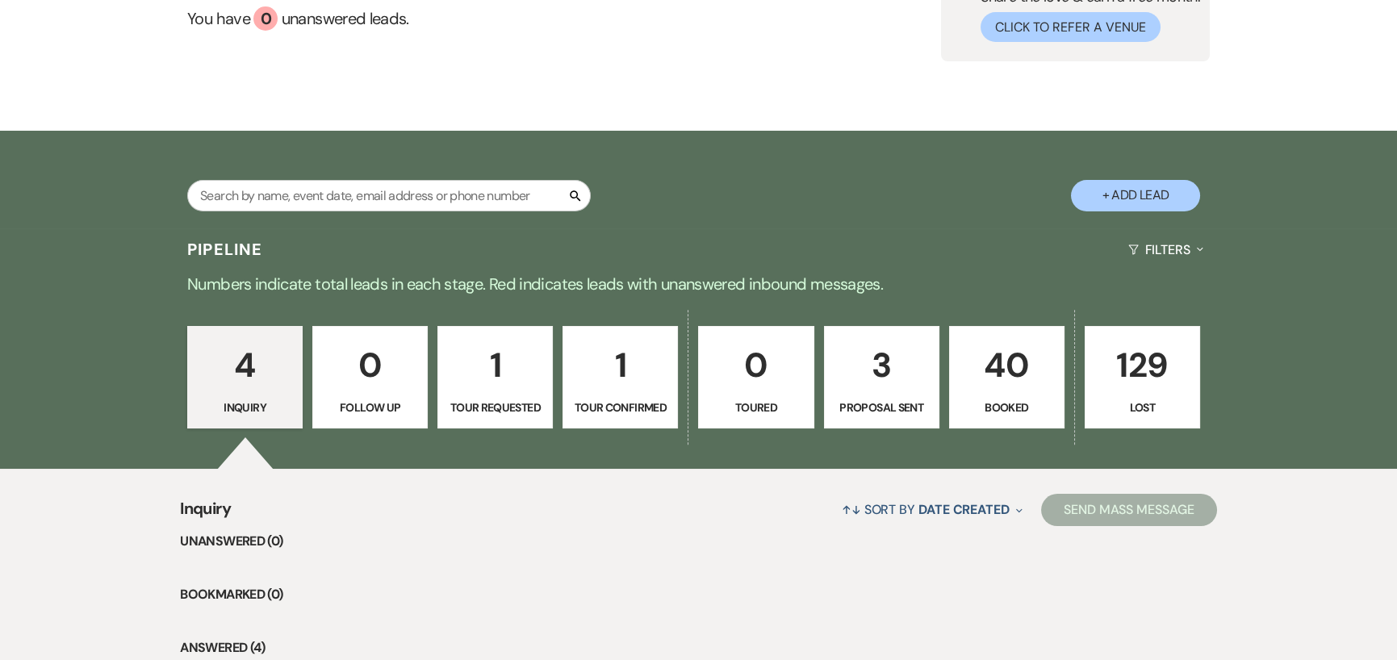
select select "6"
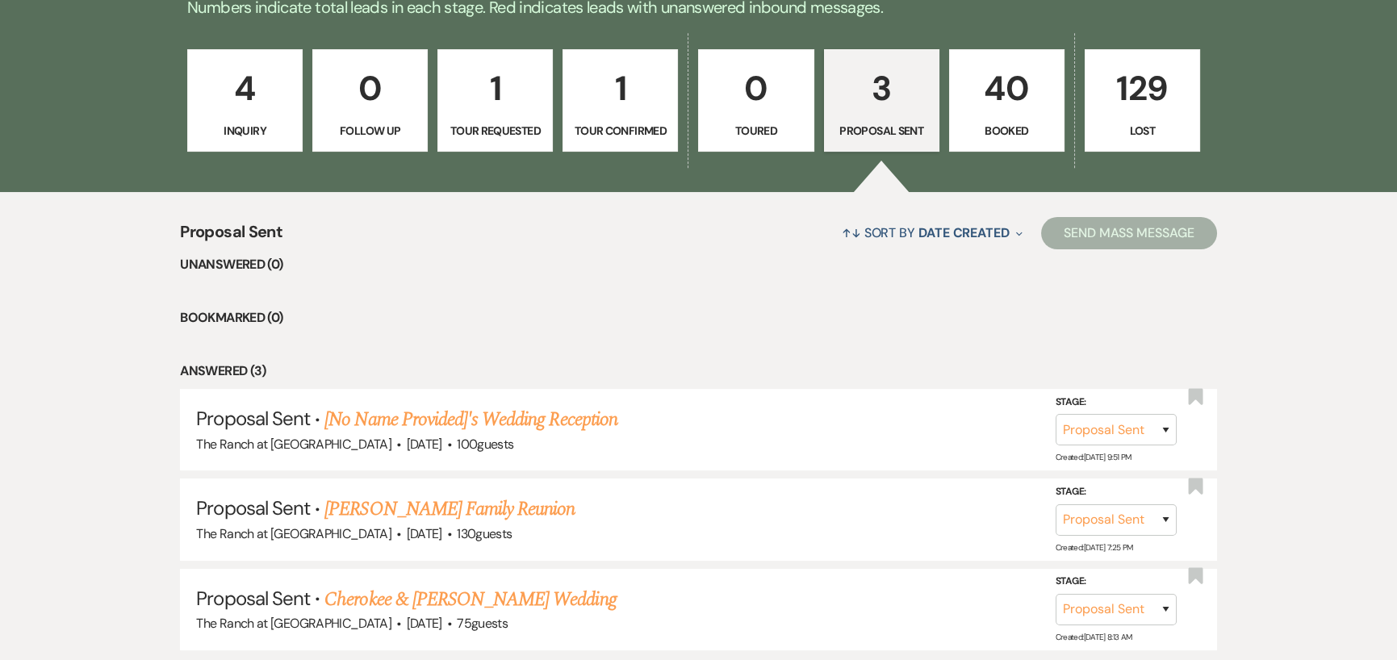
scroll to position [484, 0]
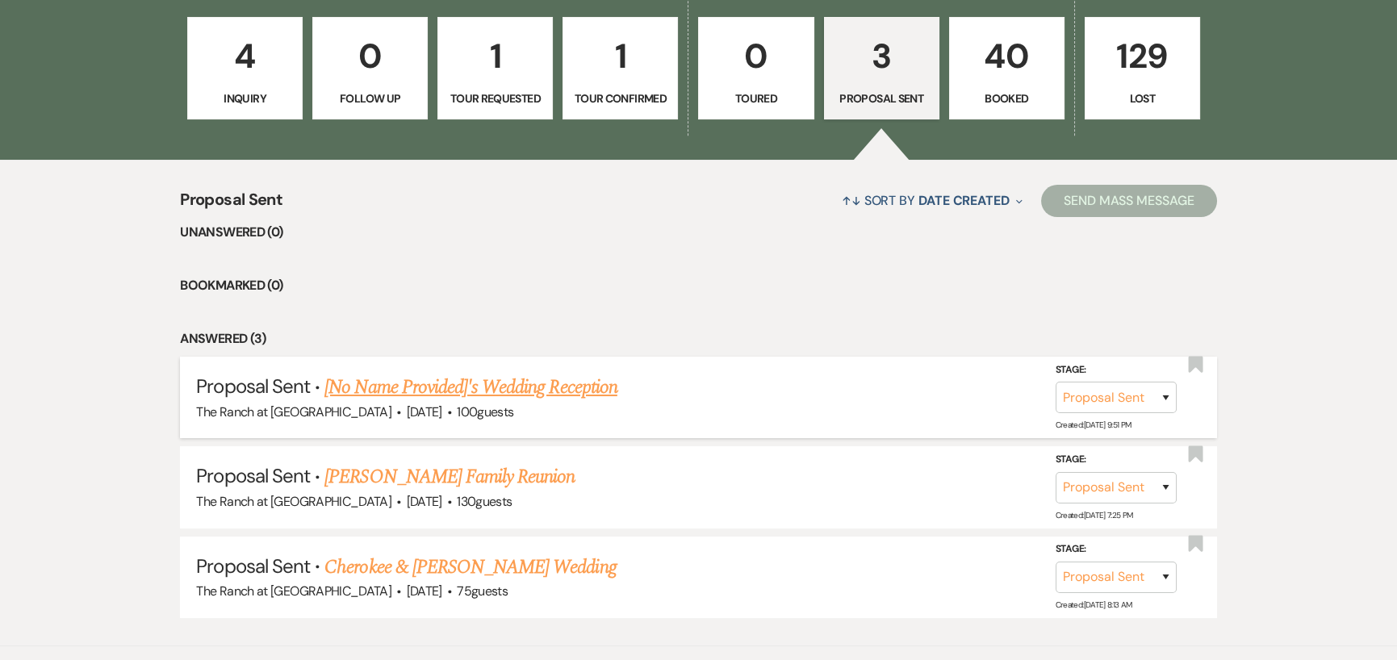
click at [484, 391] on link "[No Name Provided]'s Wedding Reception" at bounding box center [471, 387] width 293 height 29
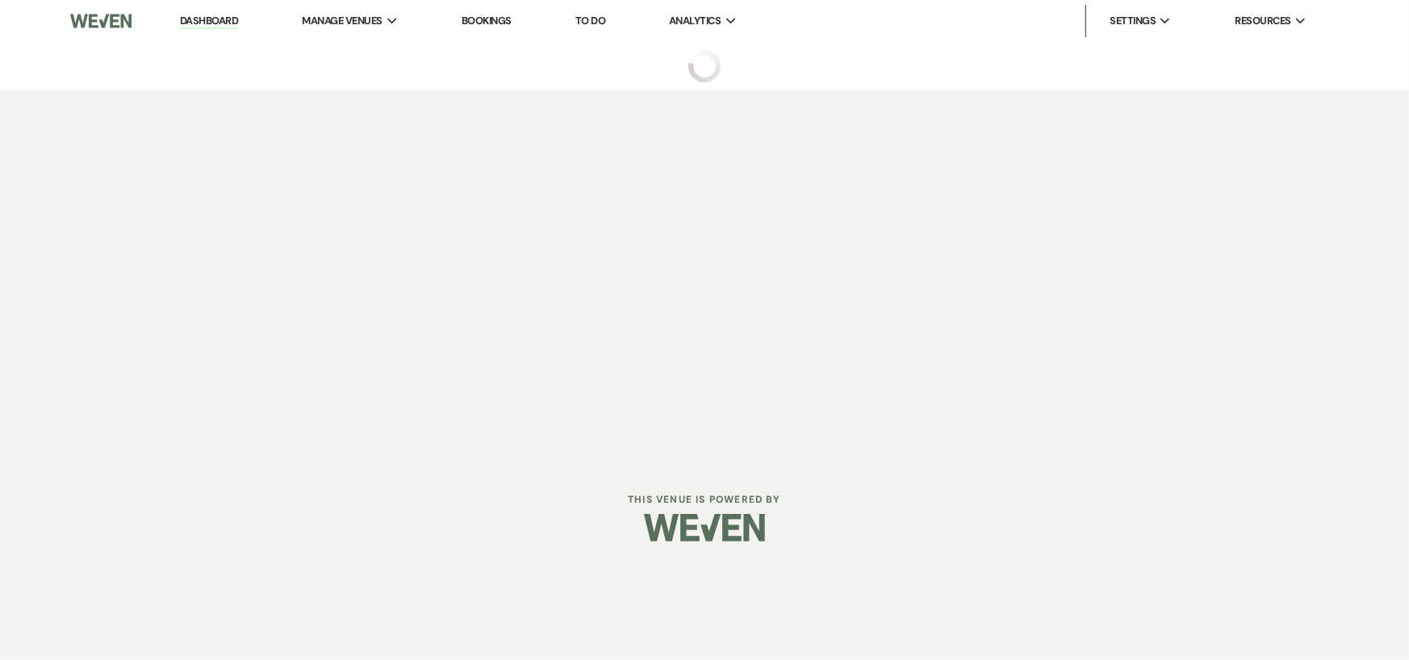
select select "6"
select select "8"
select select "13"
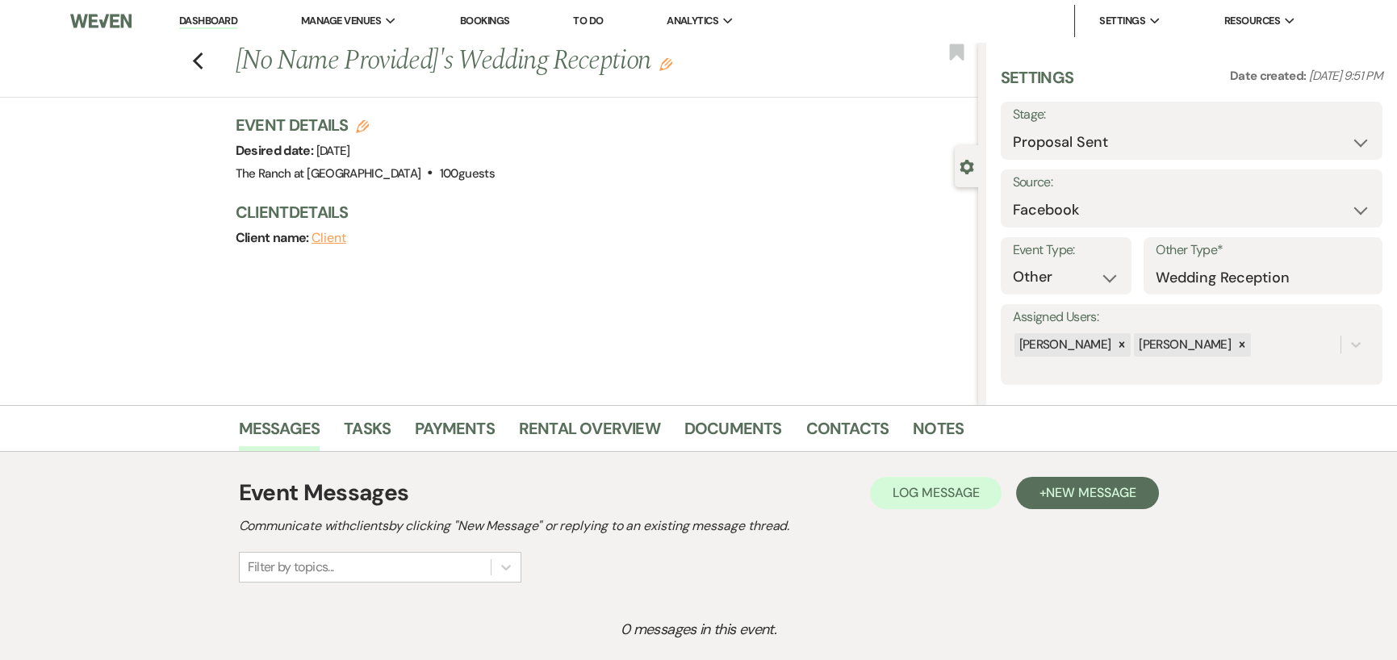
click at [671, 65] on icon "Edit" at bounding box center [666, 64] width 13 height 13
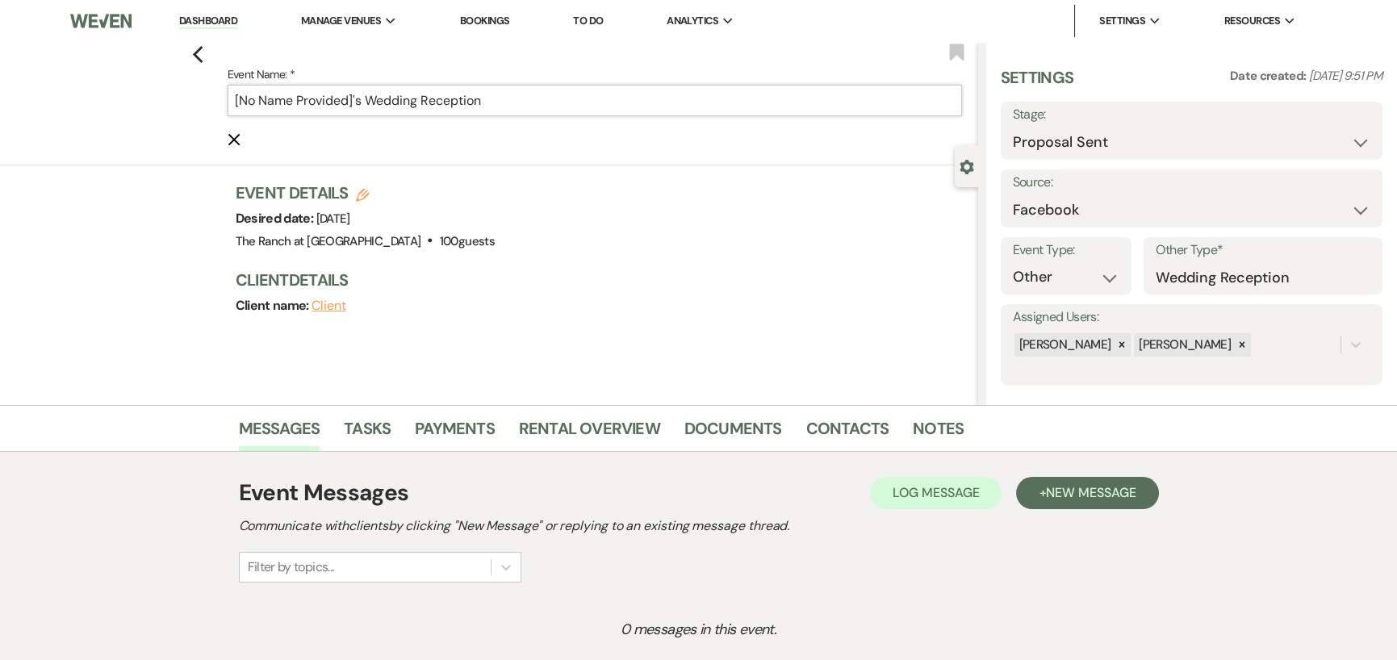
drag, startPoint x: 361, startPoint y: 99, endPoint x: 176, endPoint y: 84, distance: 185.5
click at [176, 84] on div "Previous Event Name: * [No Name Provided]'s Wedding Reception Cancel Edit Bookm…" at bounding box center [485, 104] width 986 height 124
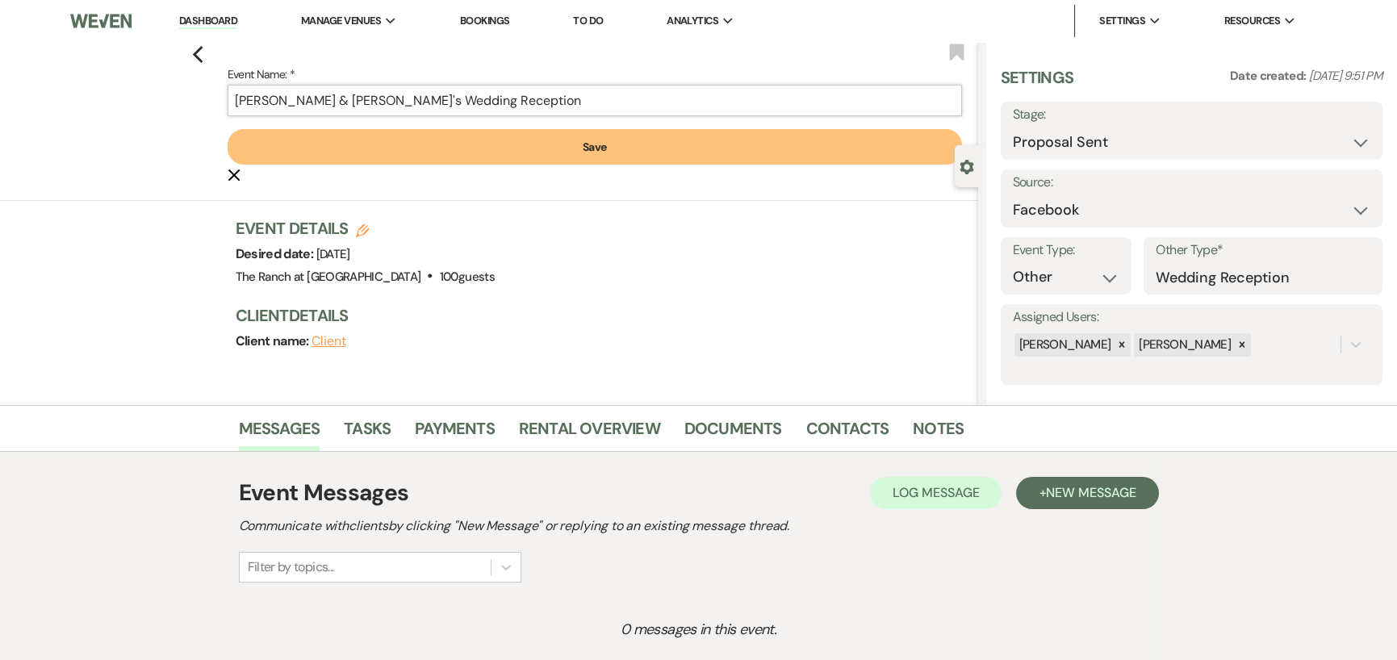
type input "[PERSON_NAME] & [PERSON_NAME]'s Wedding Reception"
click at [566, 151] on button "Save" at bounding box center [595, 147] width 735 height 36
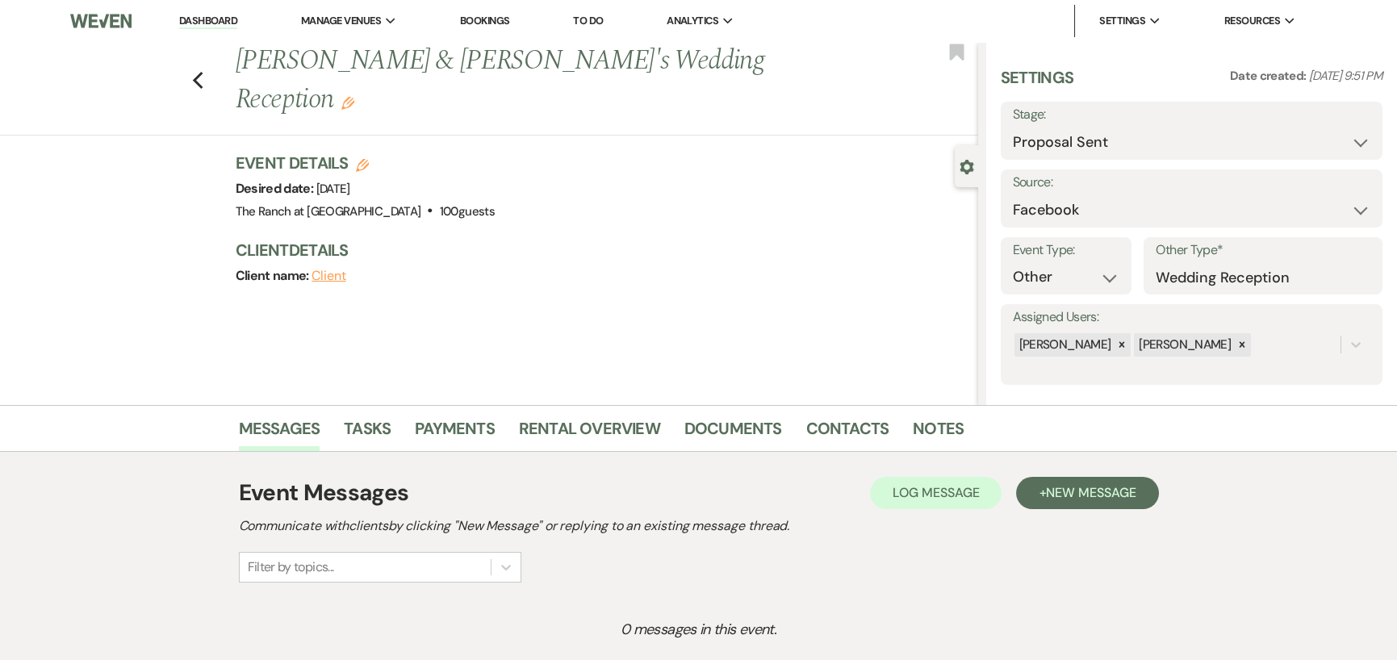
click at [338, 270] on button "Client" at bounding box center [329, 276] width 35 height 13
select select "1"
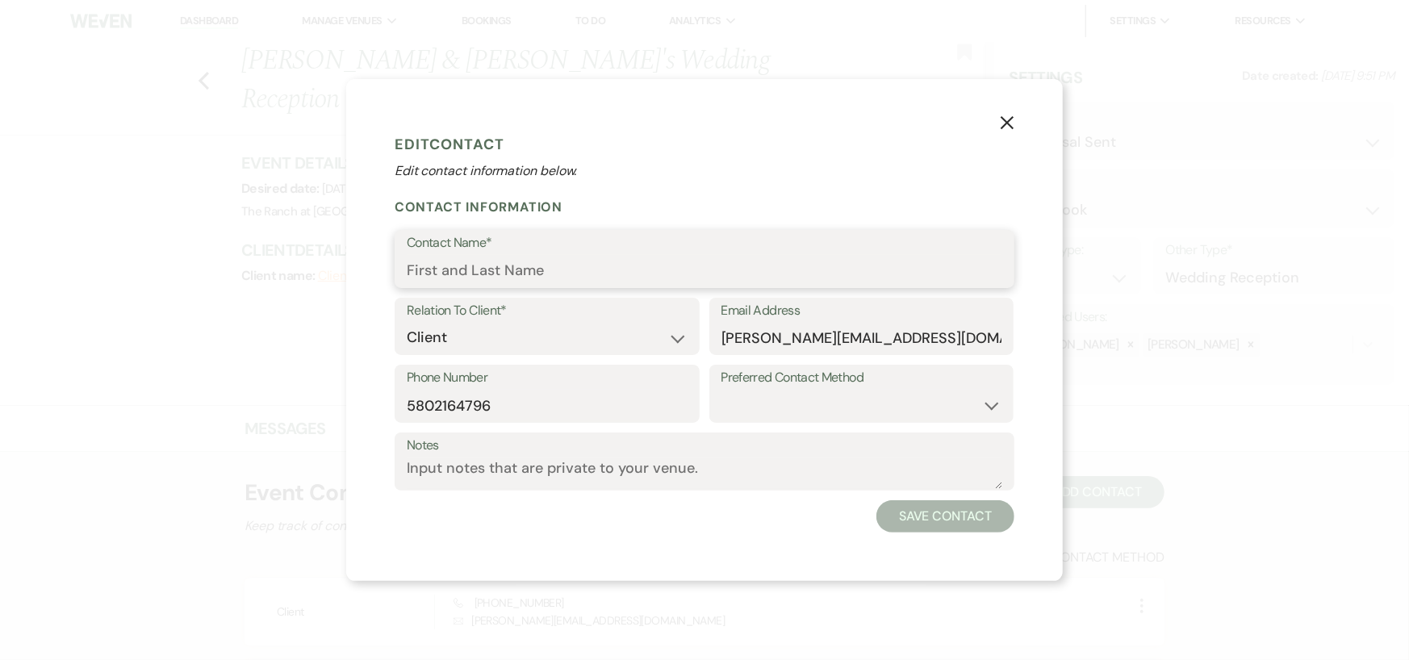
click at [574, 267] on input "Contact Name*" at bounding box center [705, 270] width 596 height 31
type input "[PERSON_NAME]"
click at [873, 404] on select "Email Phone Text" at bounding box center [862, 405] width 281 height 31
select select "text"
click at [722, 390] on select "Email Phone Text" at bounding box center [862, 405] width 281 height 31
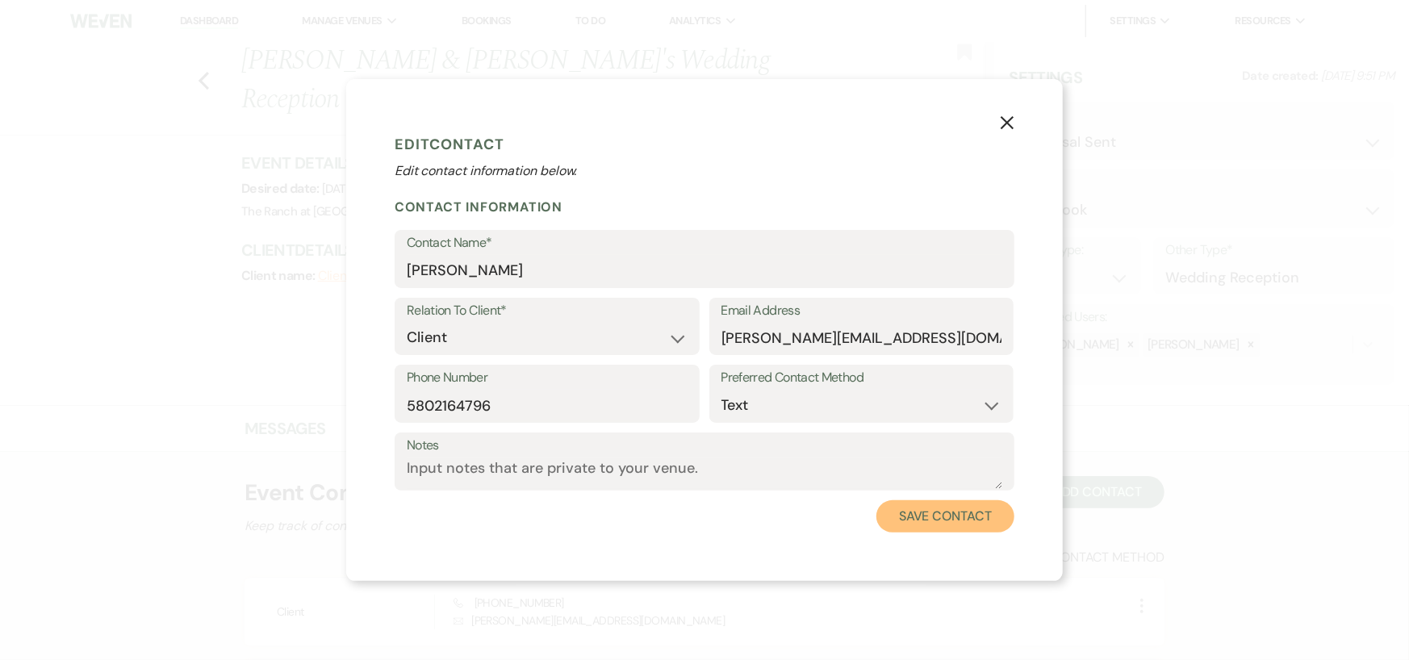
click at [908, 522] on button "Save Contact" at bounding box center [946, 516] width 138 height 32
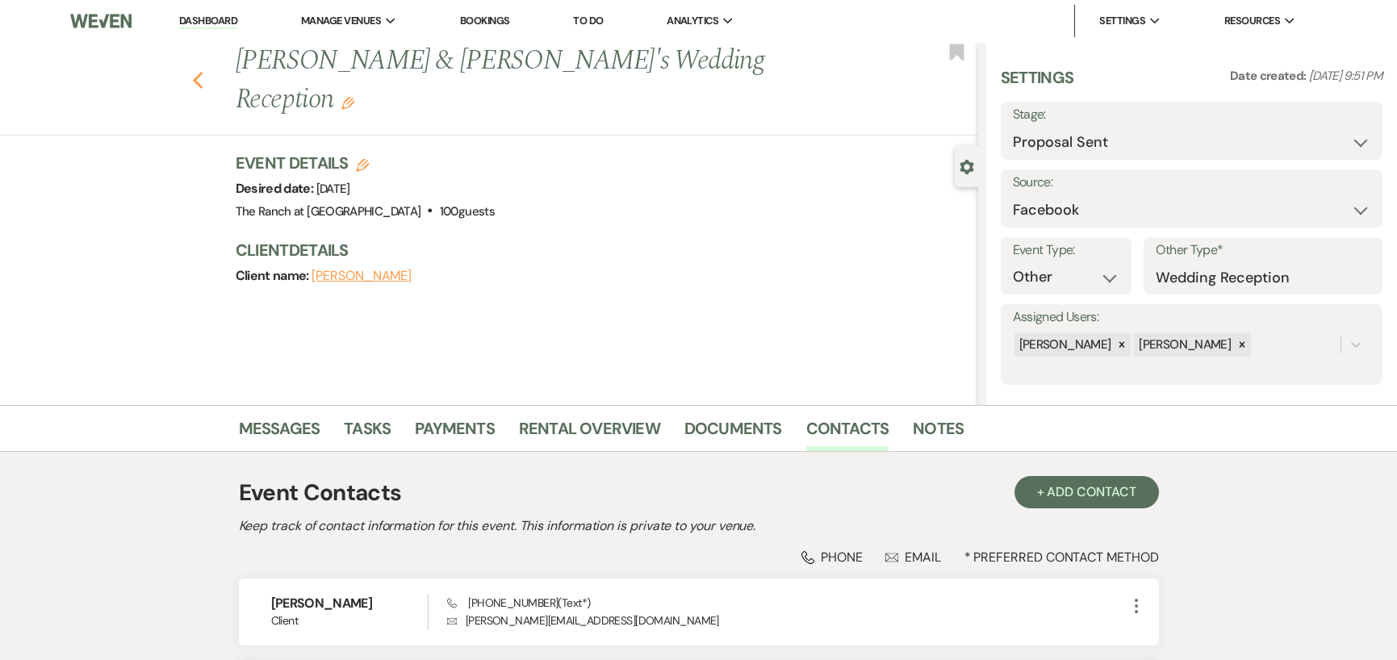
click at [201, 71] on icon "Previous" at bounding box center [198, 80] width 12 height 19
select select "6"
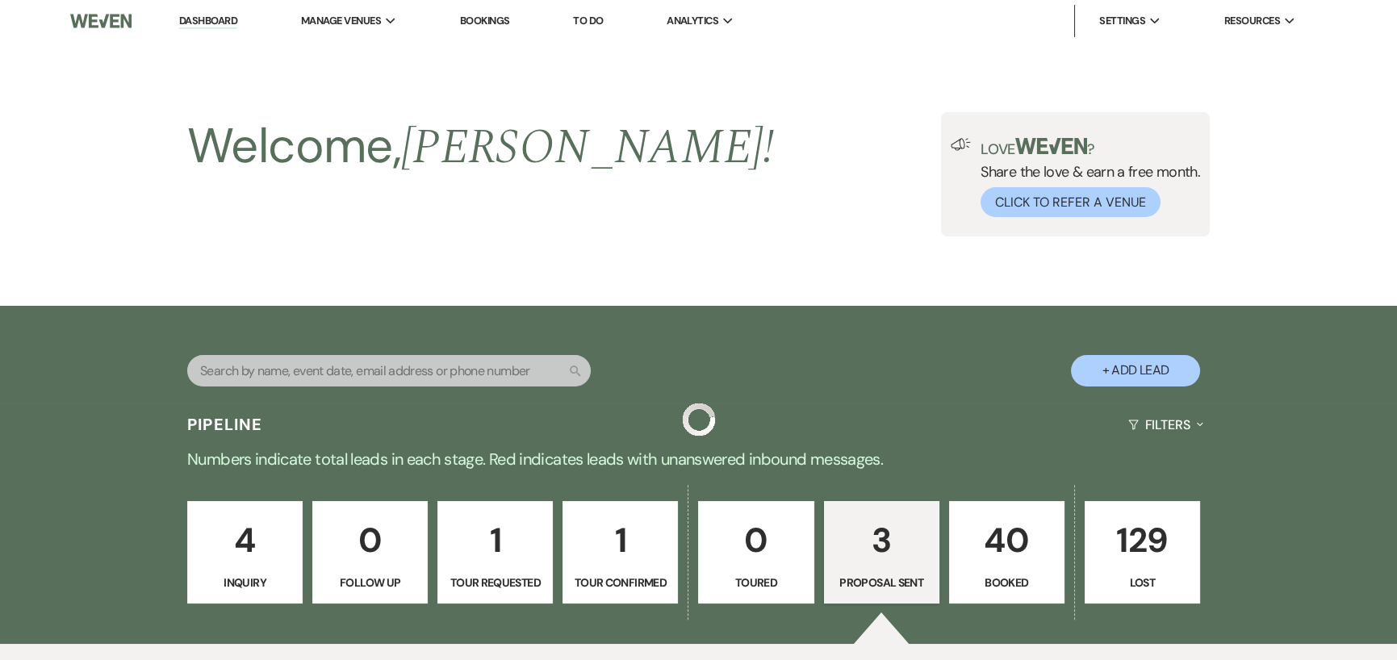
scroll to position [484, 0]
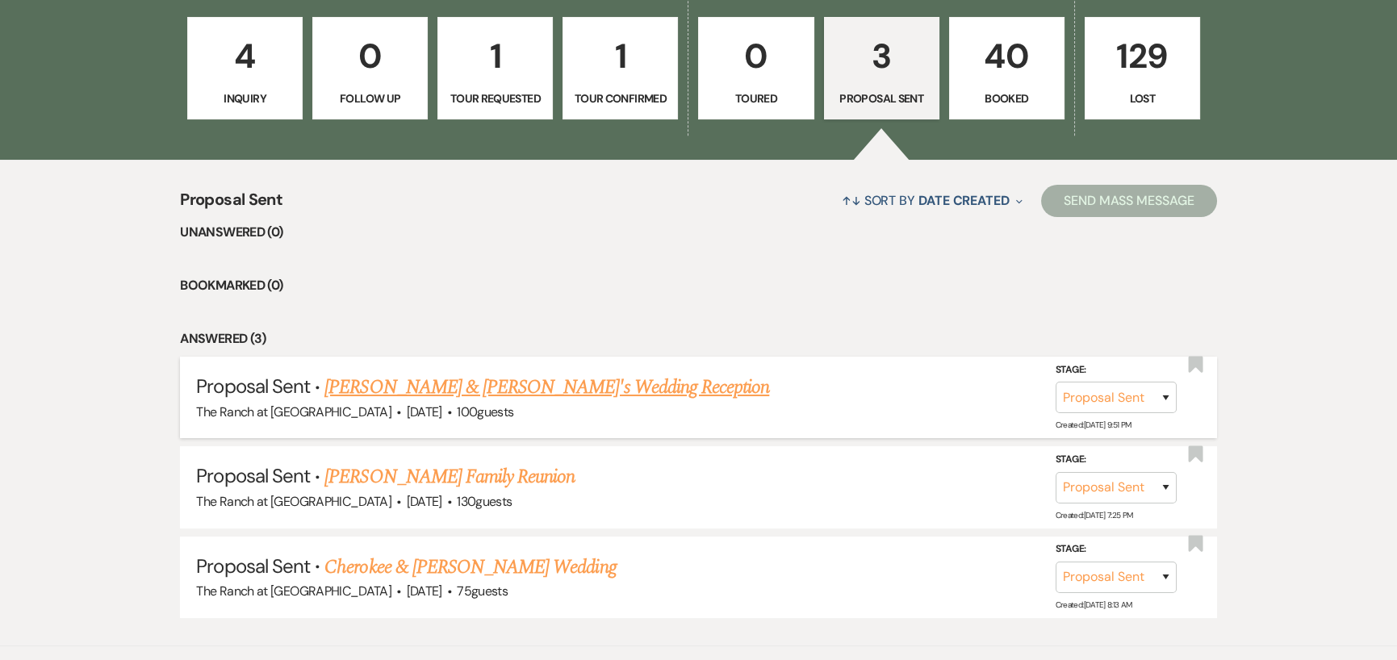
click at [375, 386] on link "[PERSON_NAME] & [PERSON_NAME]'s Wedding Reception" at bounding box center [547, 387] width 445 height 29
select select "6"
select select "8"
select select "13"
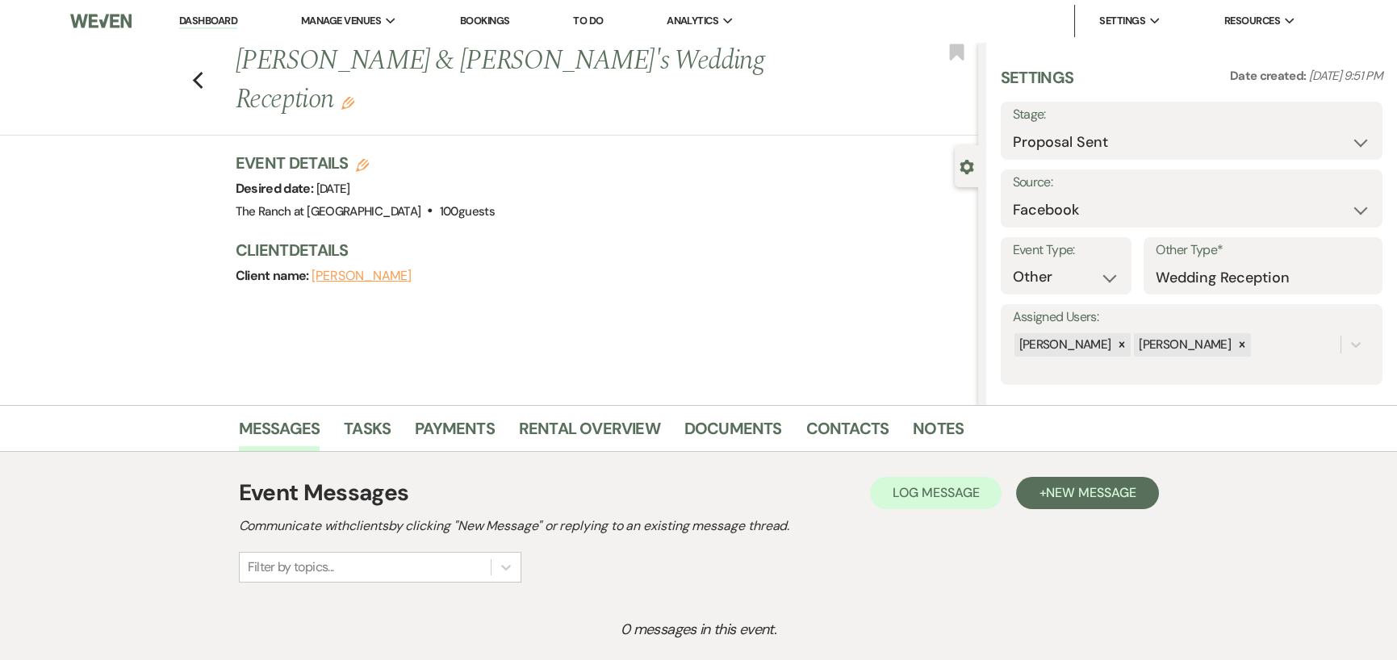
scroll to position [81, 0]
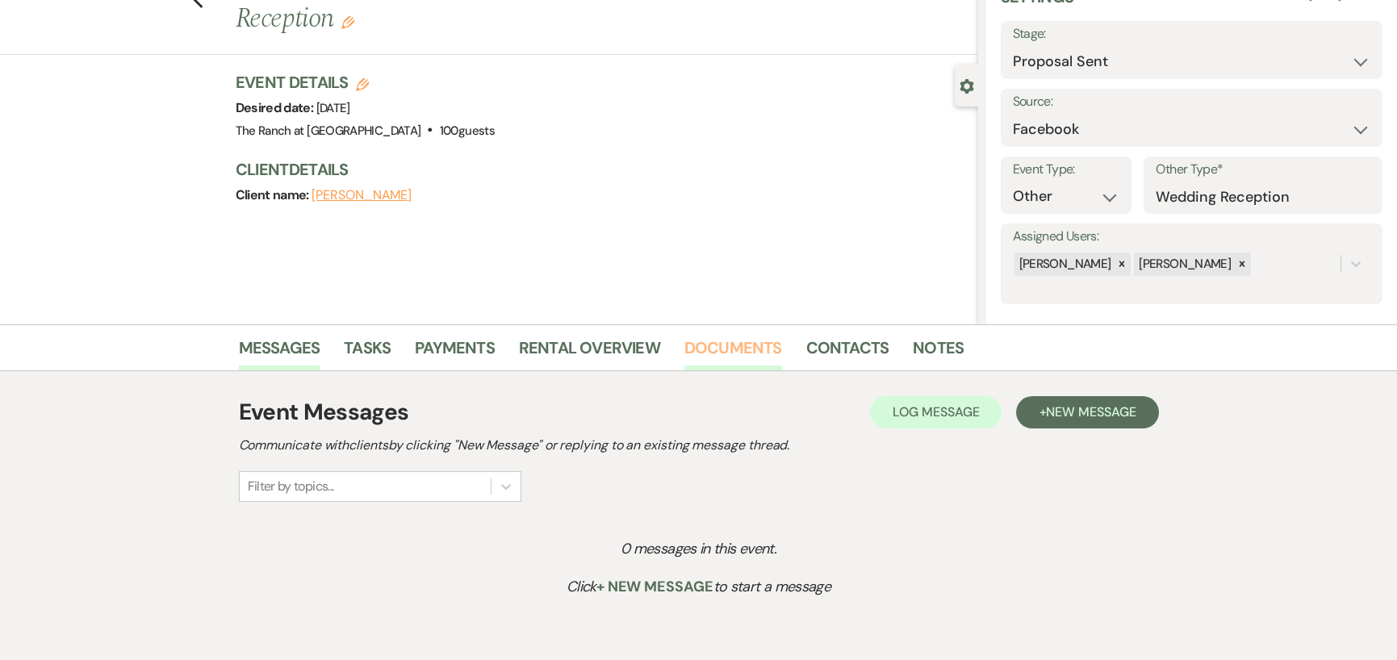
click at [711, 344] on link "Documents" at bounding box center [734, 353] width 98 height 36
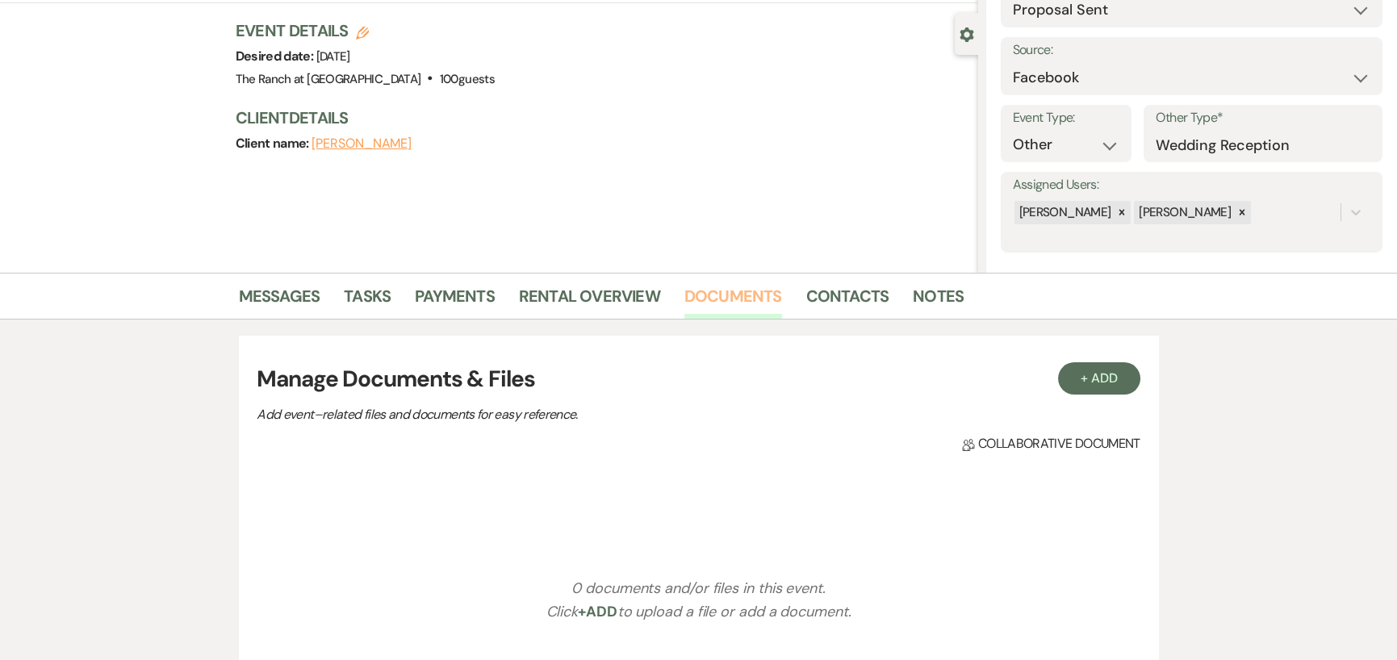
scroll to position [161, 0]
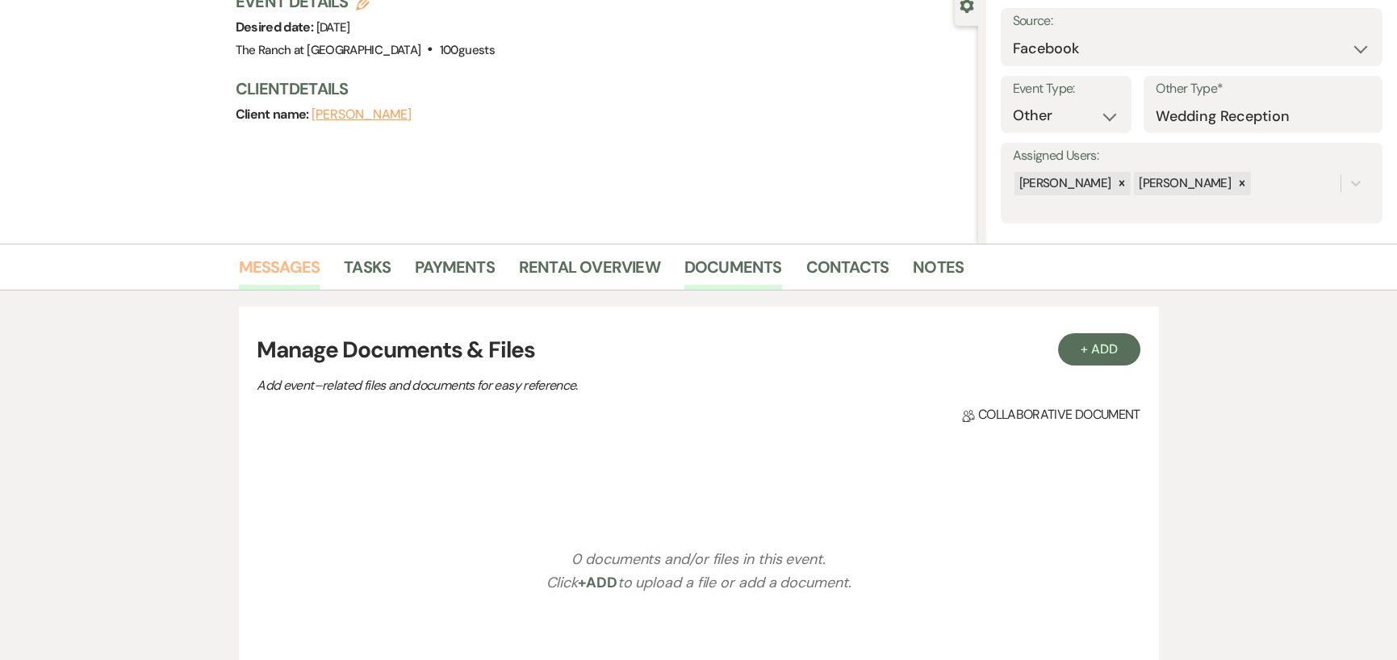
click at [314, 271] on link "Messages" at bounding box center [280, 272] width 82 height 36
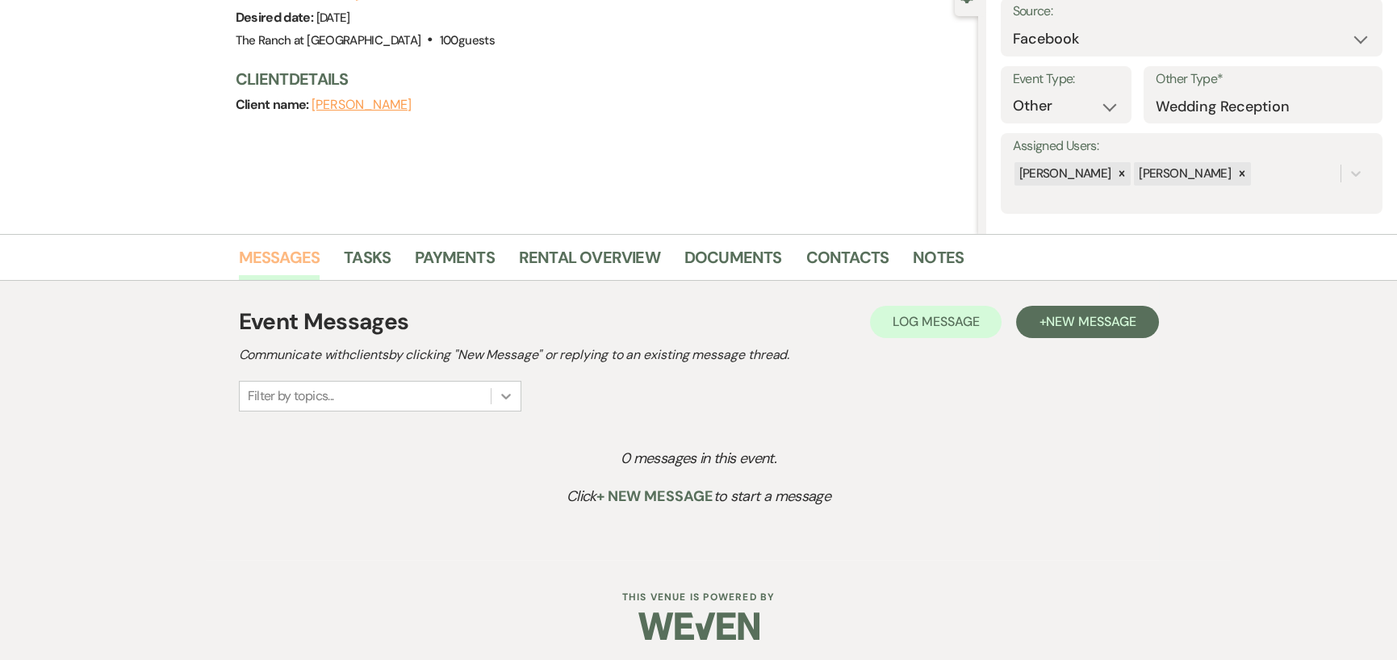
scroll to position [174, 0]
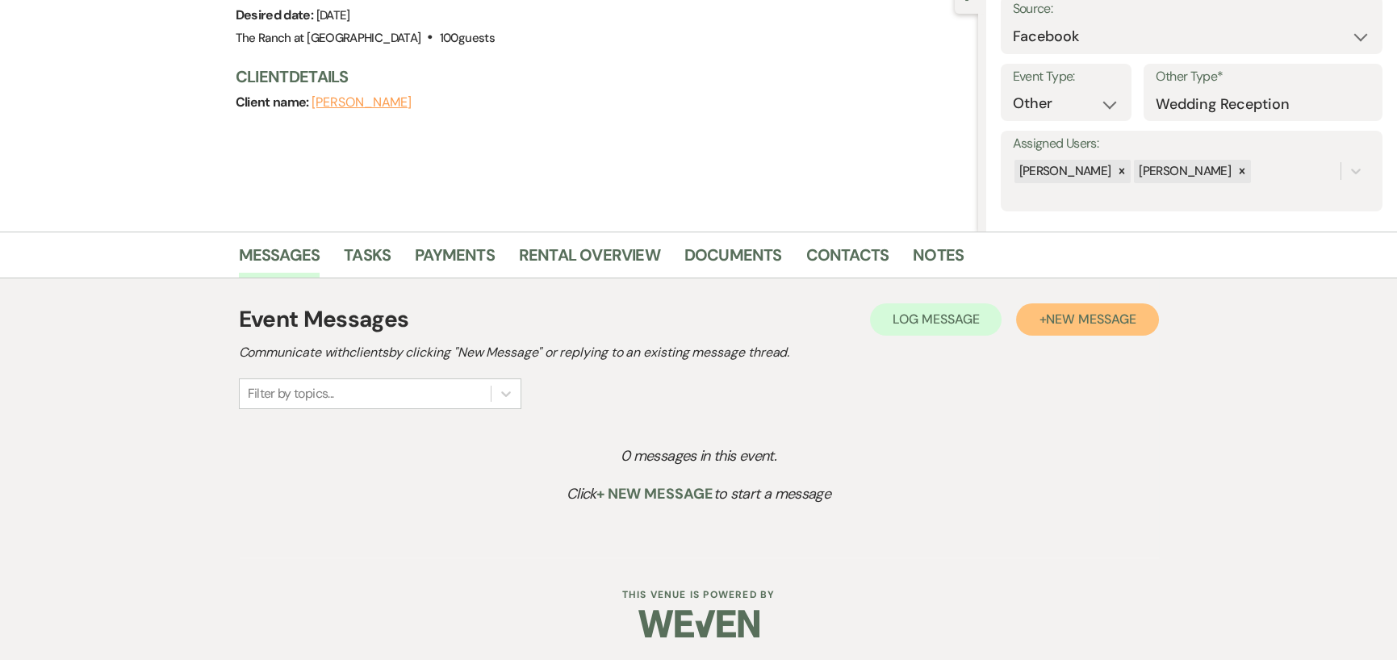
click at [1066, 317] on span "New Message" at bounding box center [1091, 319] width 90 height 17
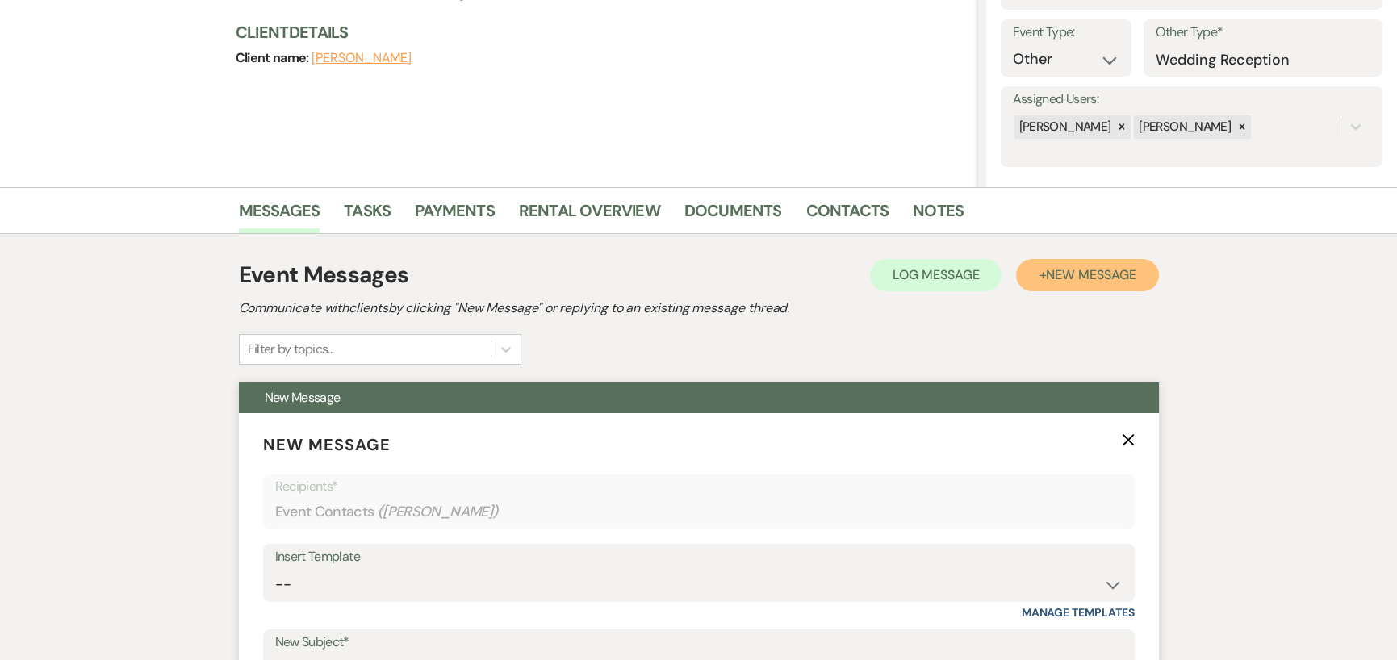
scroll to position [254, 0]
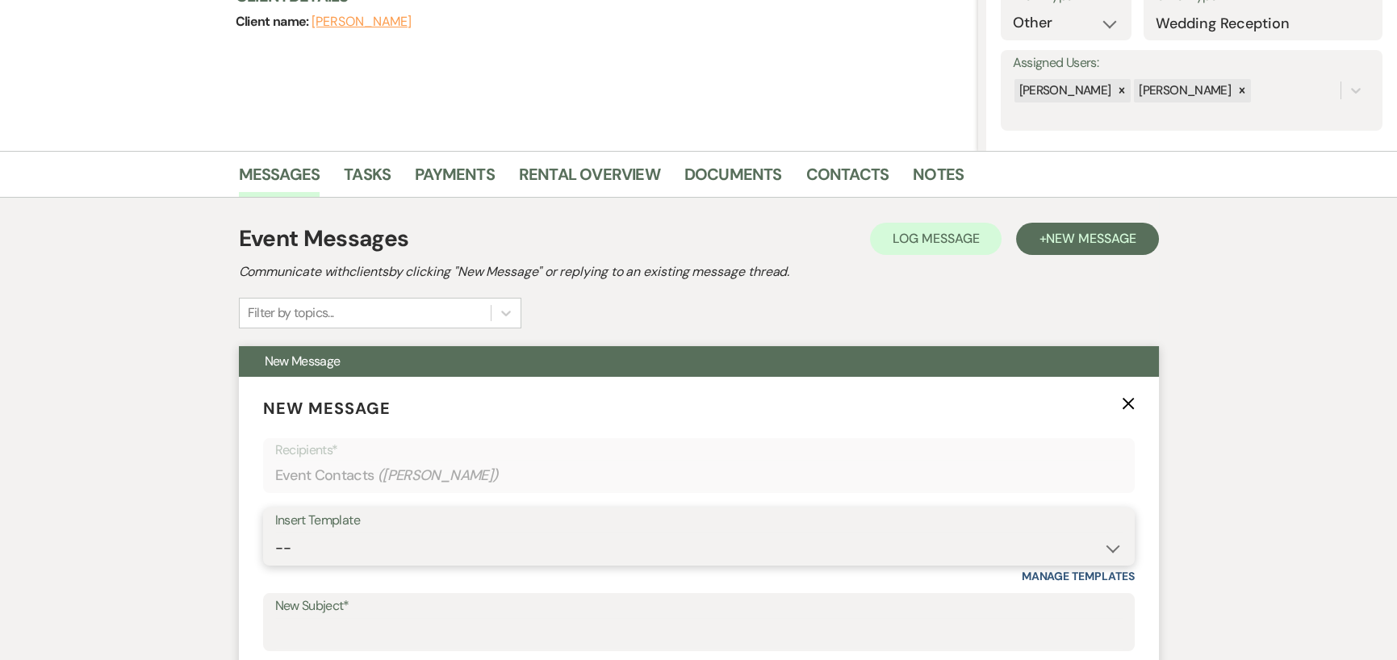
click at [334, 538] on select "-- Weven Planning Portal Introduction (Booked Events) Initial Inquiry Response …" at bounding box center [699, 548] width 848 height 31
select select "978"
click at [275, 533] on select "-- Weven Planning Portal Introduction (Booked Events) Initial Inquiry Response …" at bounding box center [699, 548] width 848 height 31
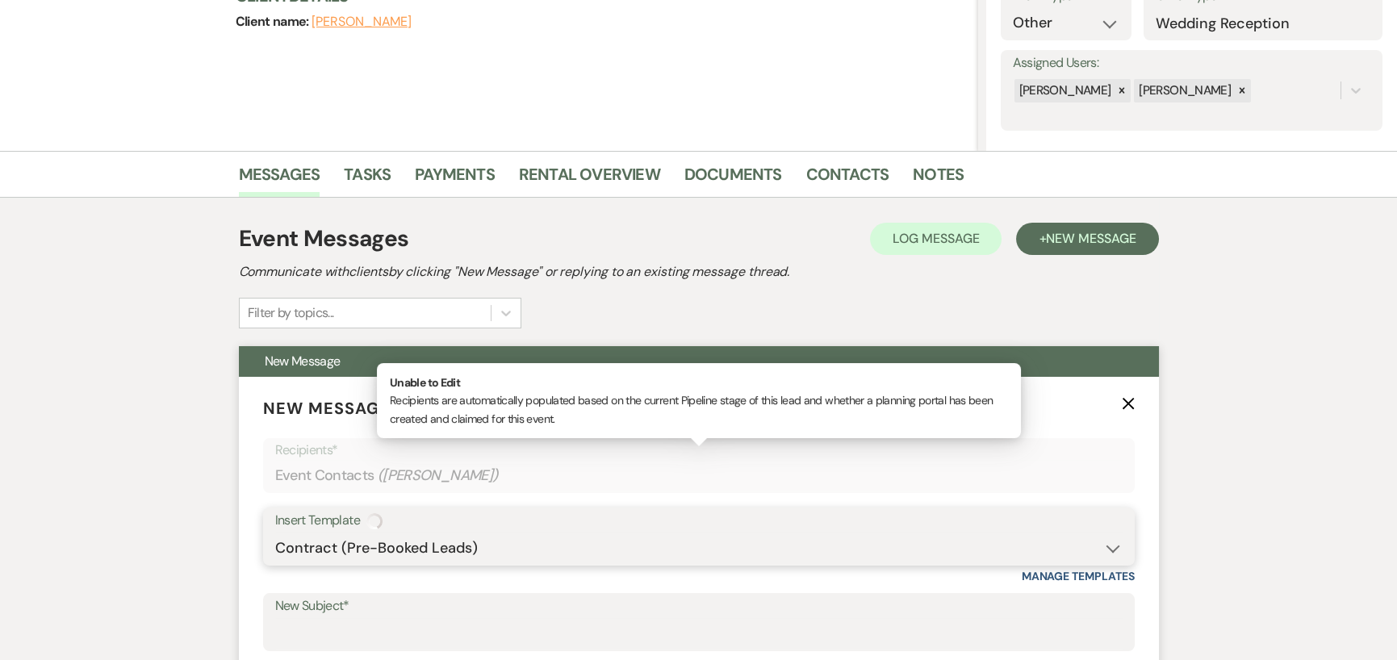
type input "Booking your event!"
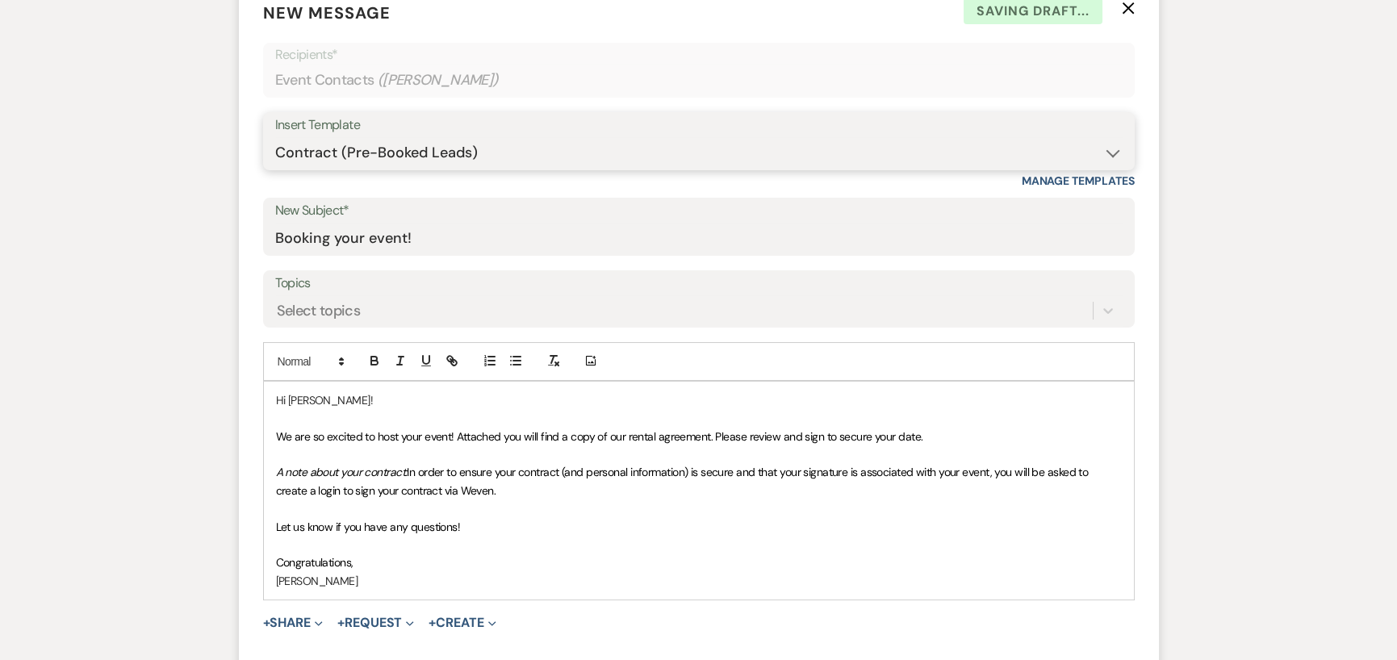
scroll to position [658, 0]
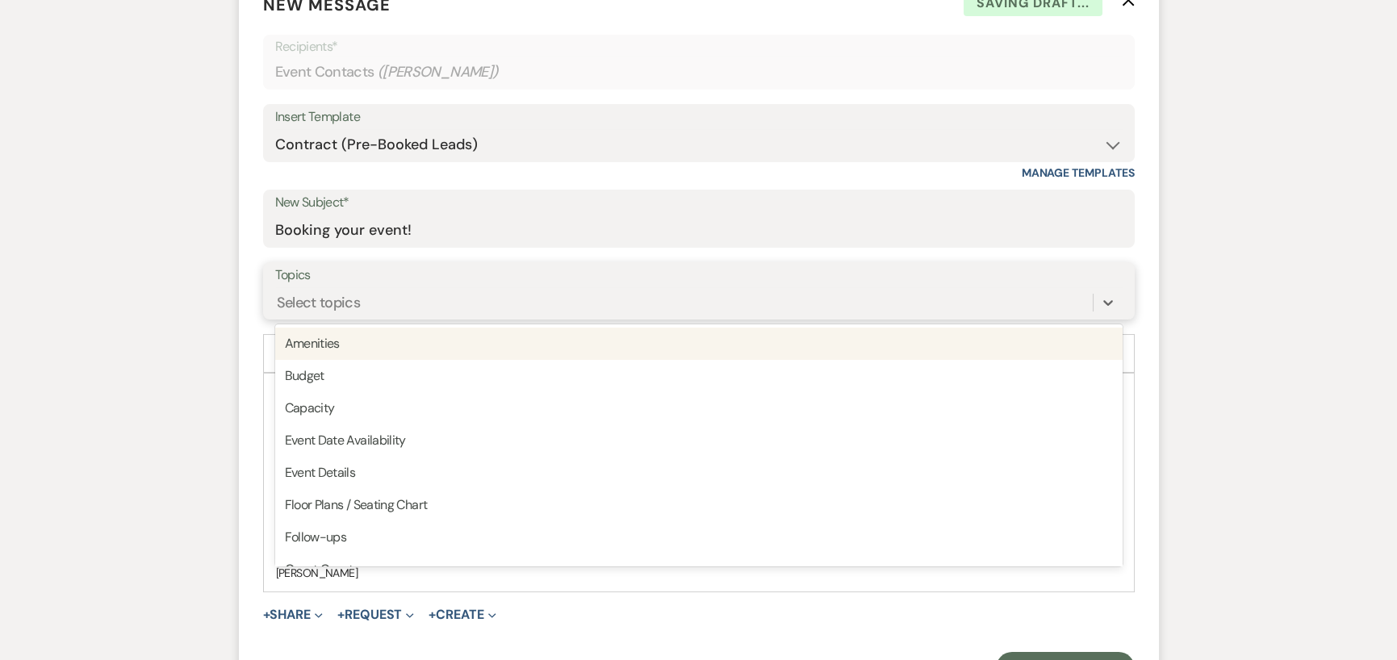
click at [333, 291] on div "Select topics" at bounding box center [319, 302] width 84 height 22
click at [333, 289] on div "Select topics" at bounding box center [684, 302] width 818 height 28
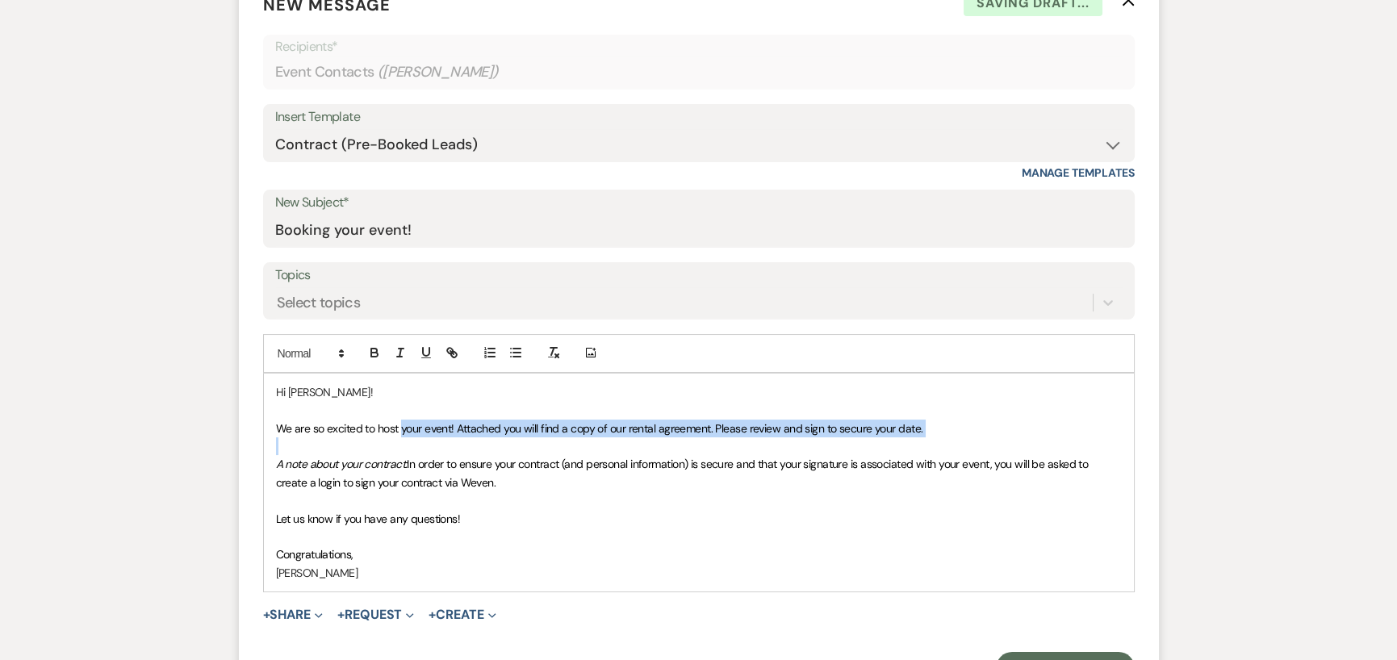
drag, startPoint x: 401, startPoint y: 429, endPoint x: 447, endPoint y: 439, distance: 47.2
click at [447, 439] on div "Hi [PERSON_NAME]! We are so excited to host your event! Attached you will find …" at bounding box center [699, 483] width 870 height 218
click at [443, 438] on p at bounding box center [699, 447] width 846 height 18
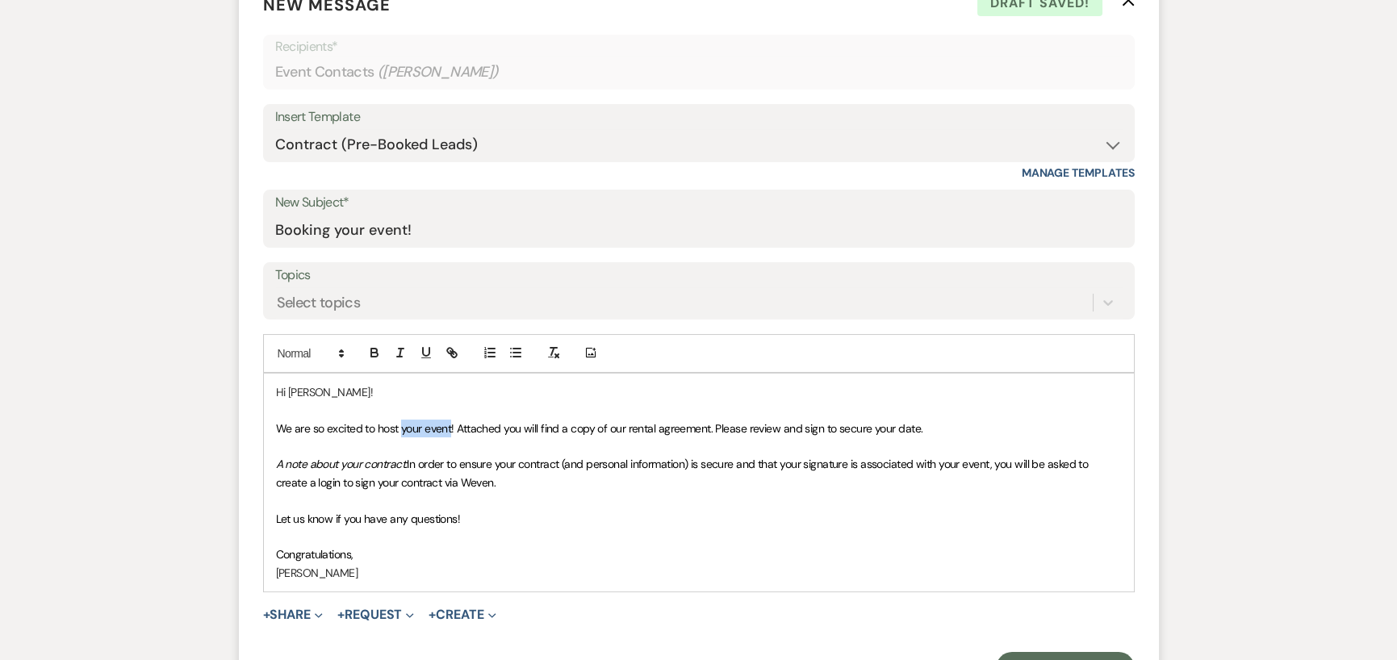
drag, startPoint x: 400, startPoint y: 429, endPoint x: 450, endPoint y: 429, distance: 50.1
click at [450, 429] on span "We are so excited to host your event! Attached you will find a copy of our rent…" at bounding box center [599, 428] width 647 height 15
click at [530, 479] on p "A note about your contract: In order to ensure your contract (and personal info…" at bounding box center [699, 473] width 846 height 36
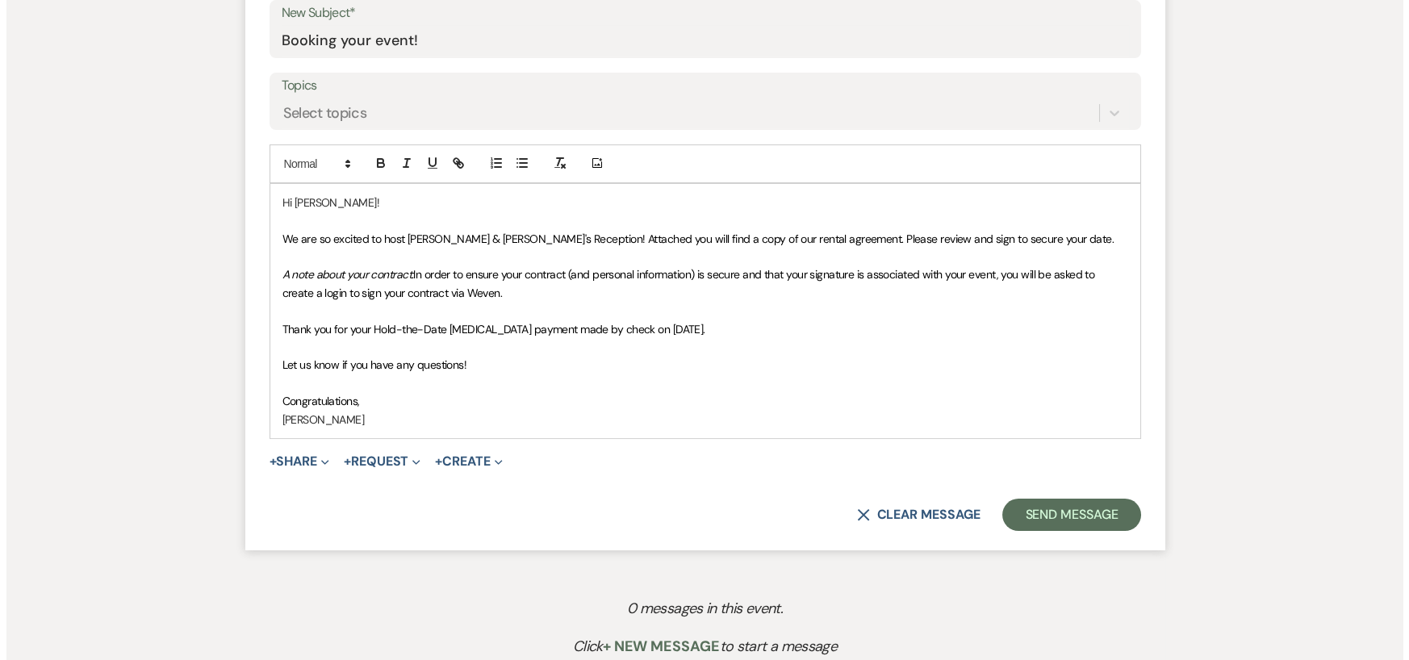
scroll to position [819, 0]
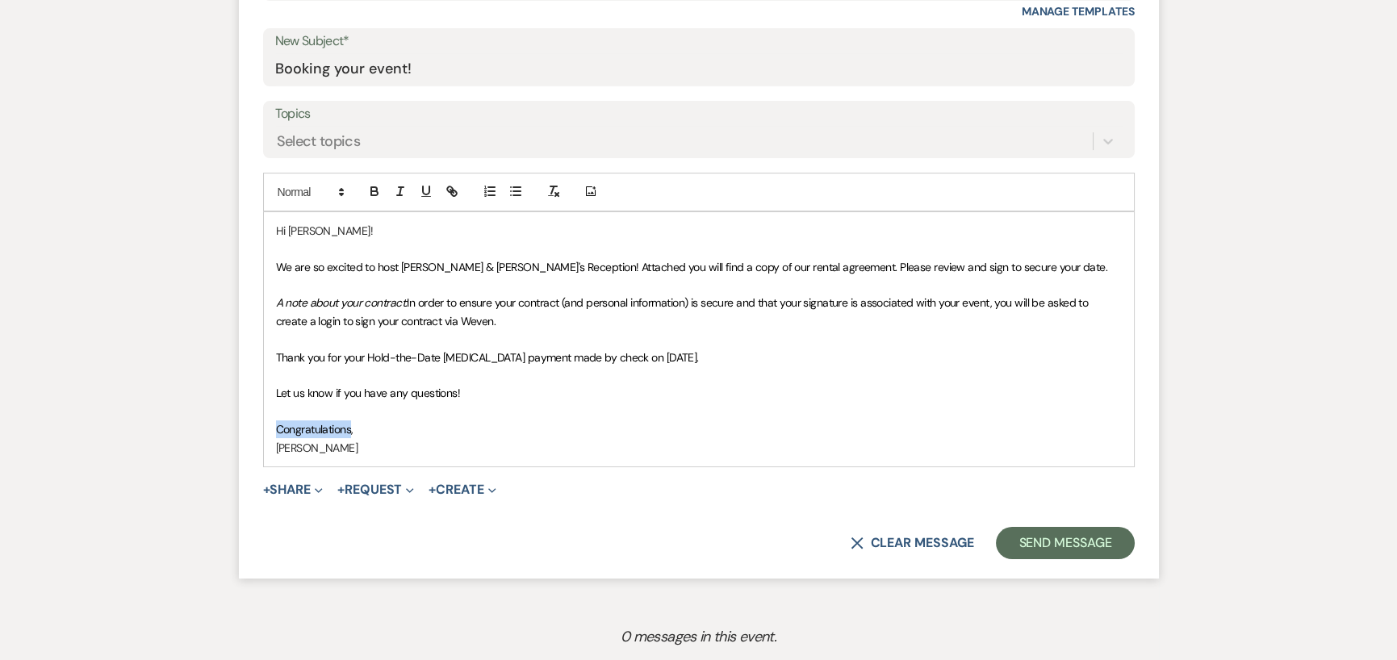
drag, startPoint x: 350, startPoint y: 427, endPoint x: 278, endPoint y: 421, distance: 72.9
click at [278, 422] on span "Congratulations," at bounding box center [314, 429] width 77 height 15
click at [283, 492] on button "+ Share Expand" at bounding box center [293, 490] width 61 height 13
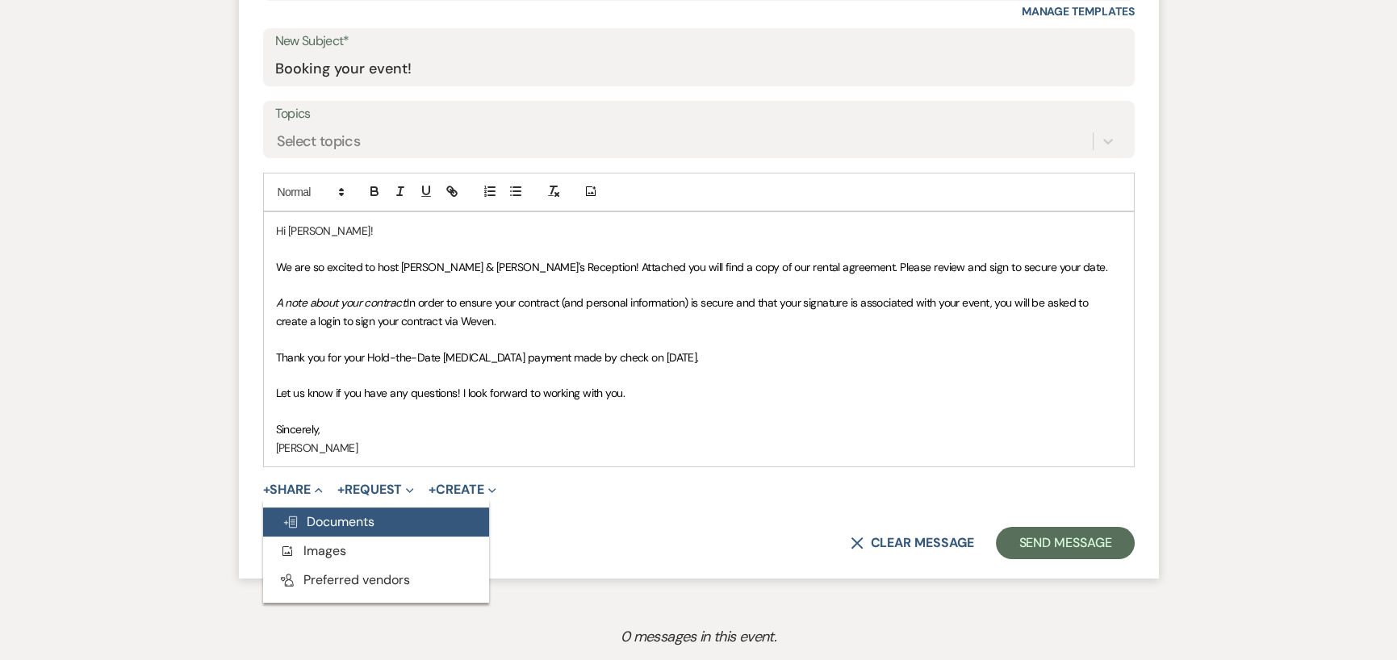
click at [288, 517] on icon "Doc Upload" at bounding box center [291, 522] width 16 height 13
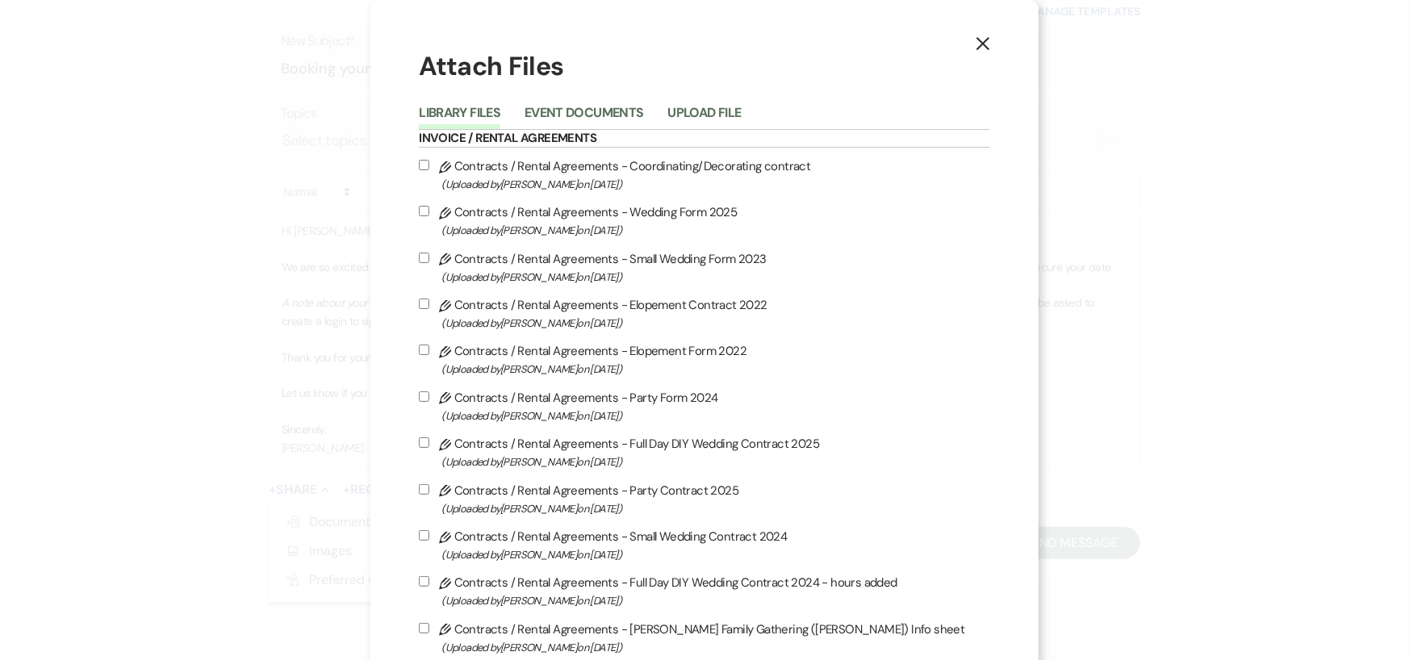
scroll to position [81, 0]
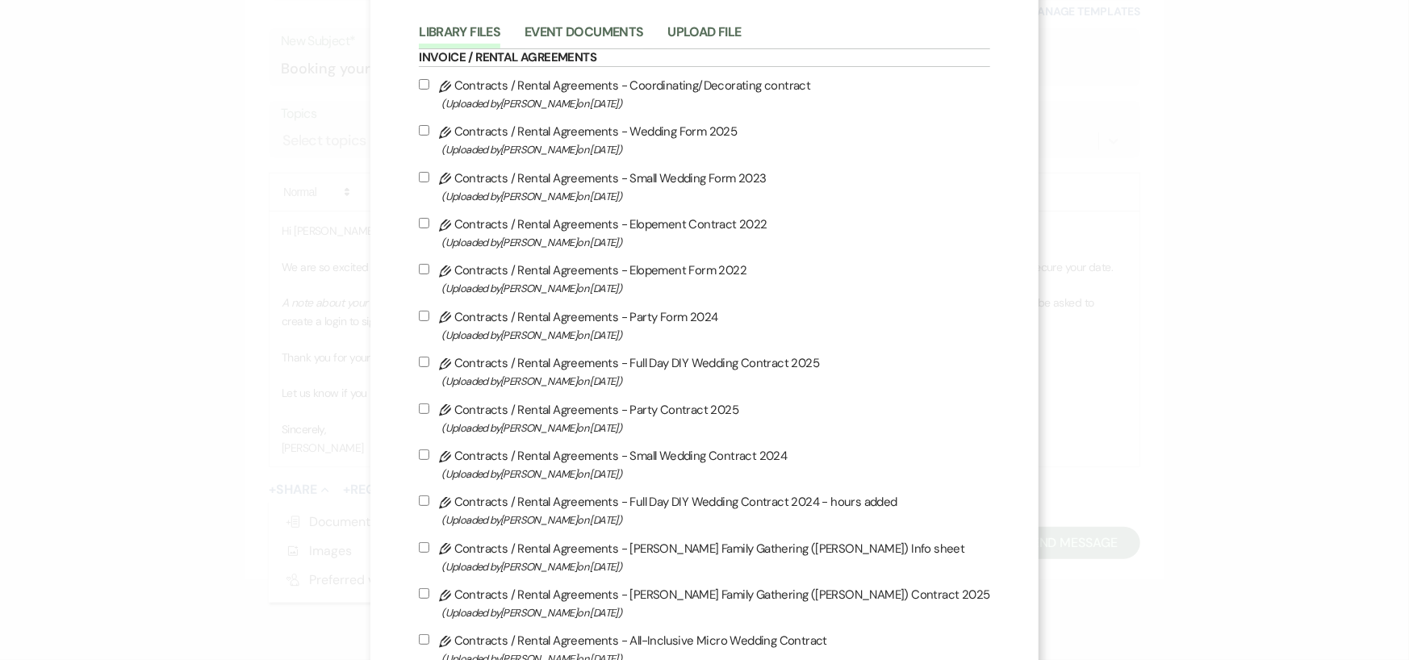
click at [429, 408] on input "Pencil Contracts / Rental Agreements - Party Contract 2025 (Uploaded by [PERSON…" at bounding box center [424, 409] width 10 height 10
checkbox input "true"
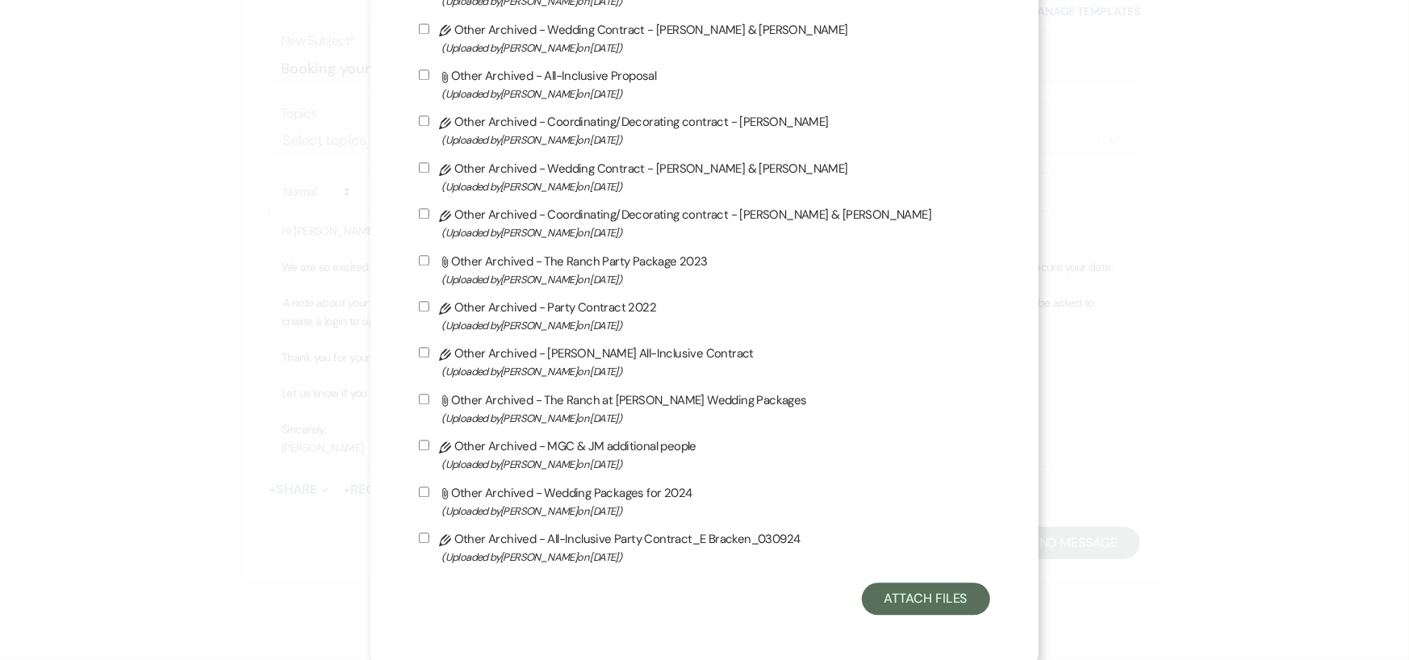
scroll to position [2144, 0]
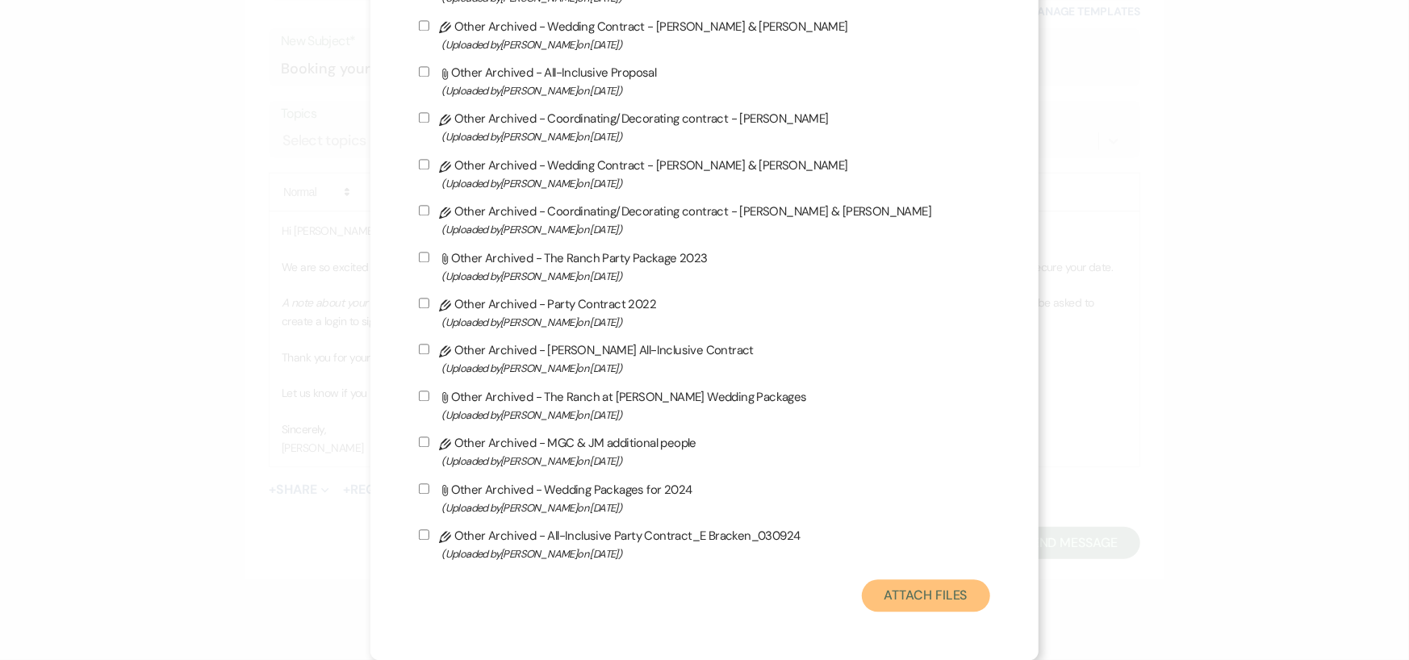
click at [869, 594] on button "Attach Files" at bounding box center [926, 596] width 128 height 32
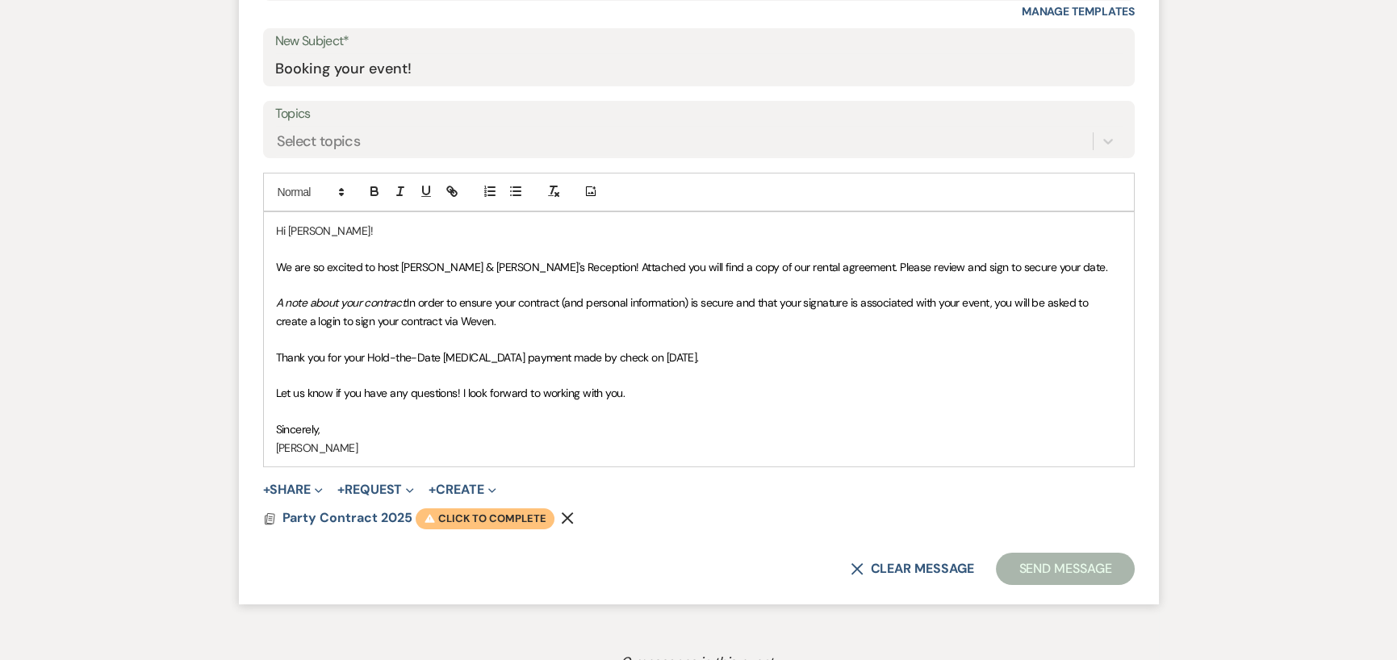
click at [444, 517] on span "Warning Click to complete" at bounding box center [485, 519] width 139 height 21
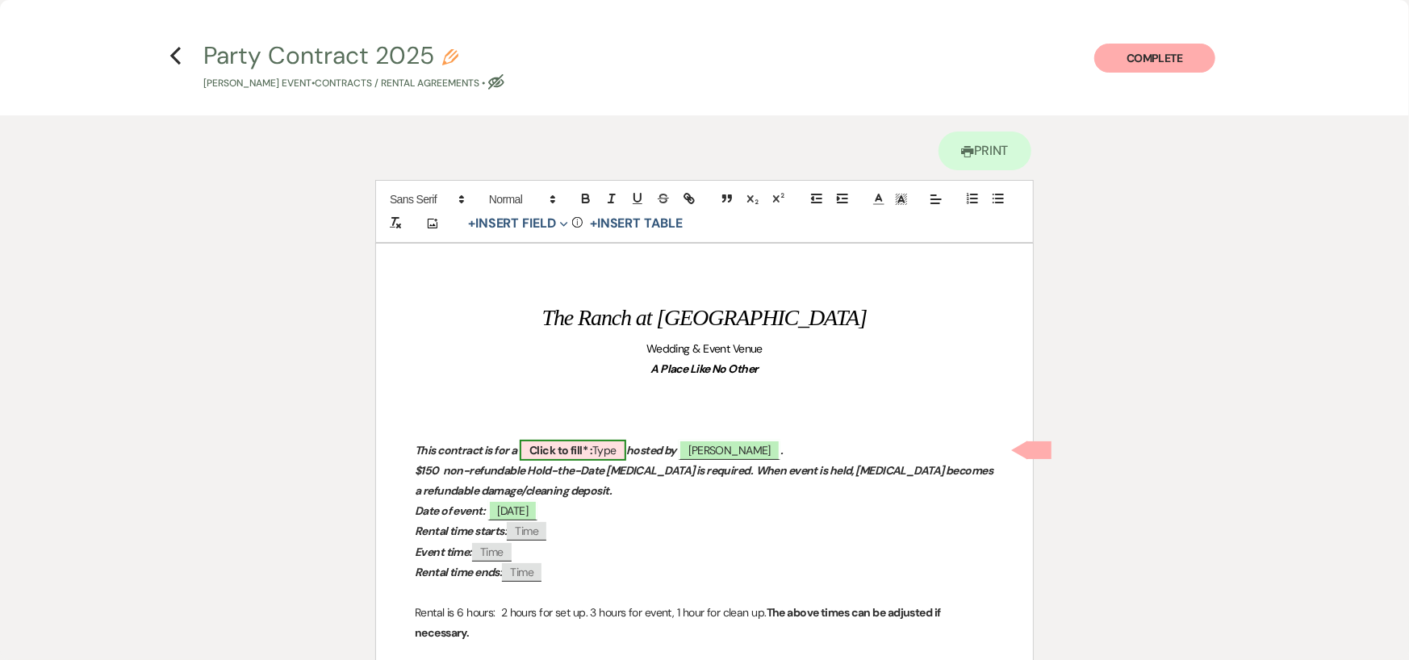
click at [544, 451] on b "Click to fill* :" at bounding box center [561, 450] width 63 height 15
select select "owner"
select select "Type"
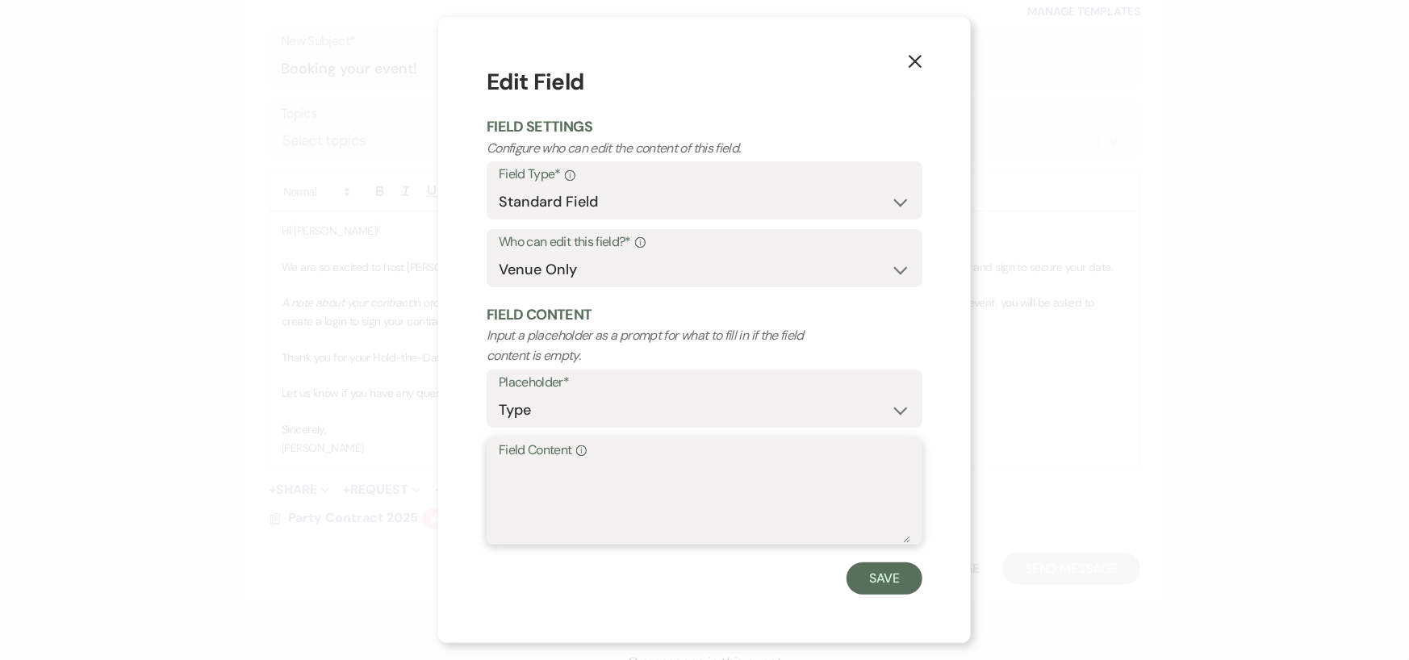
click at [542, 477] on textarea "Field Content Info" at bounding box center [705, 503] width 412 height 81
type textarea "Reception only"
click at [889, 582] on button "Save" at bounding box center [885, 579] width 76 height 32
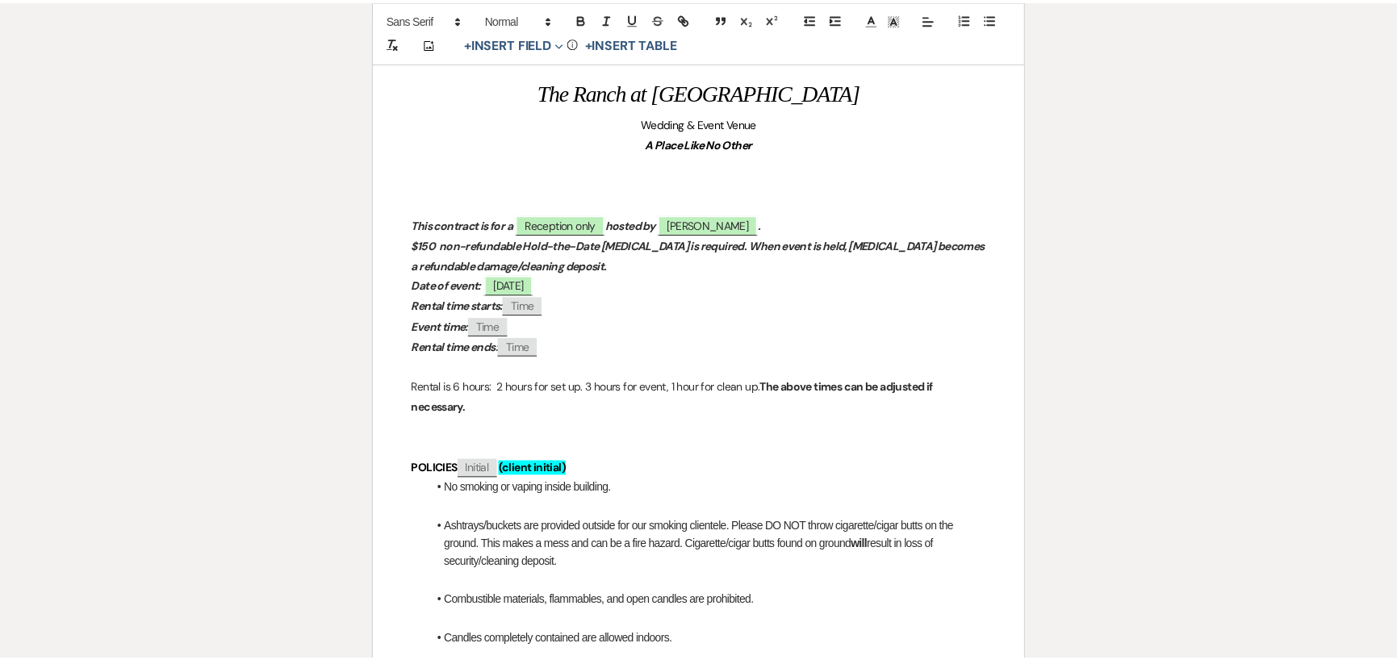
scroll to position [0, 0]
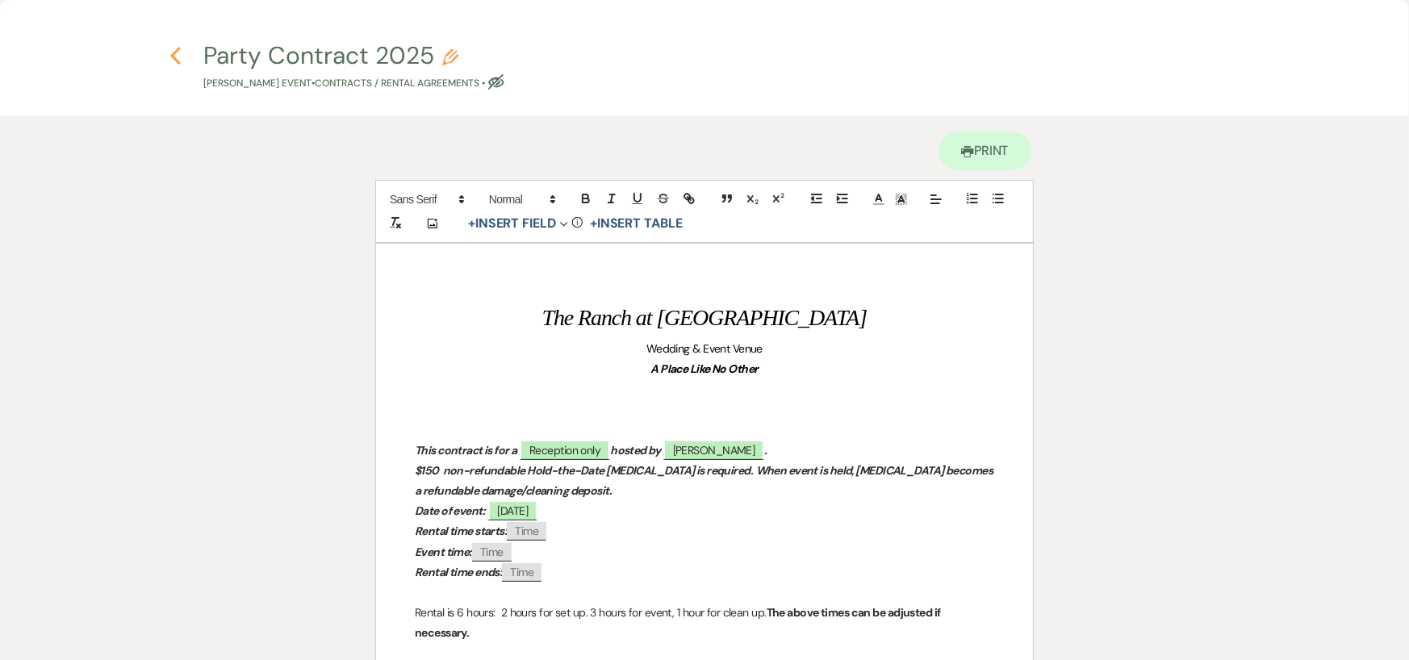
click at [170, 57] on icon "Previous" at bounding box center [176, 55] width 12 height 19
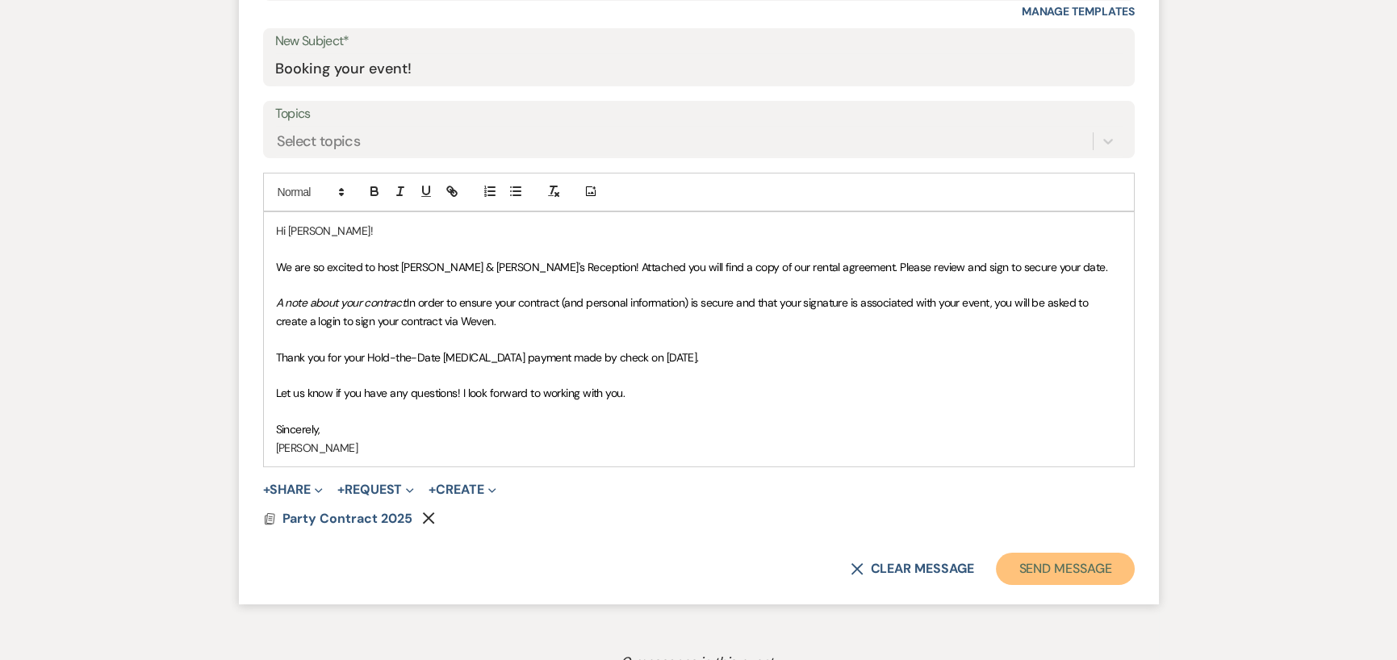
click at [1074, 562] on button "Send Message" at bounding box center [1065, 569] width 138 height 32
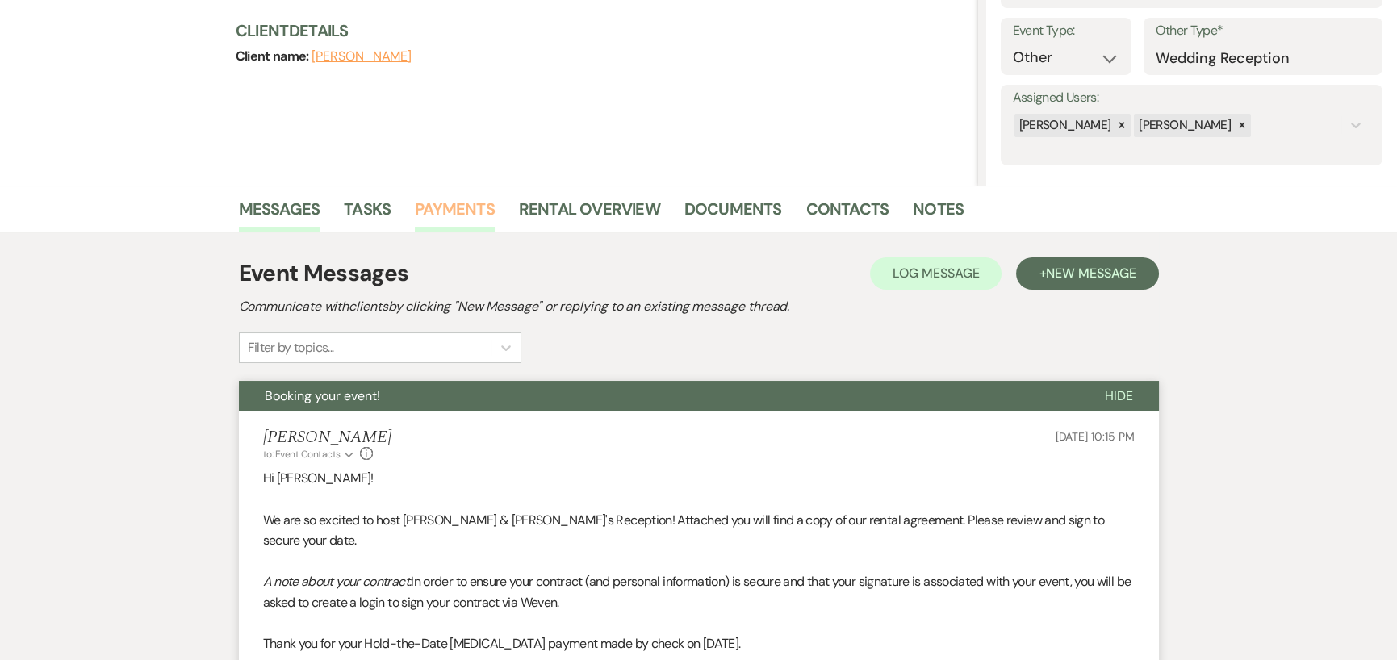
click at [467, 209] on link "Payments" at bounding box center [455, 214] width 80 height 36
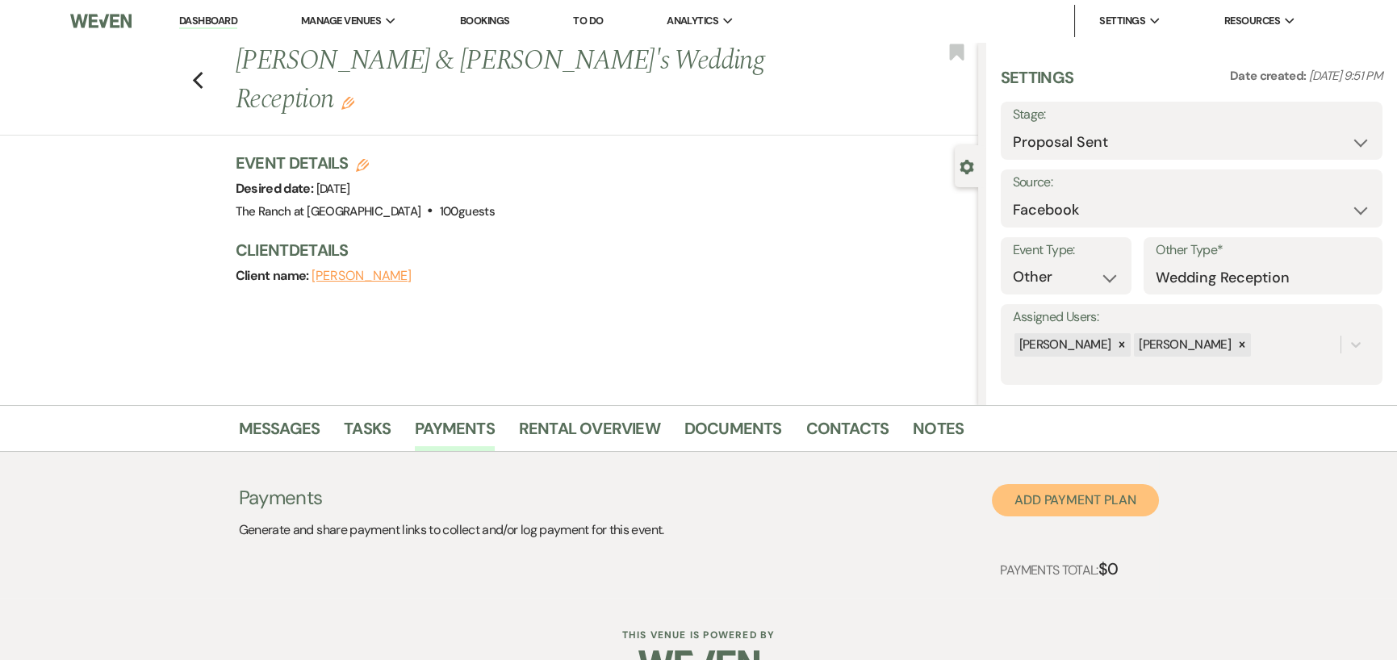
click at [1033, 498] on button "Add Payment Plan" at bounding box center [1075, 500] width 167 height 32
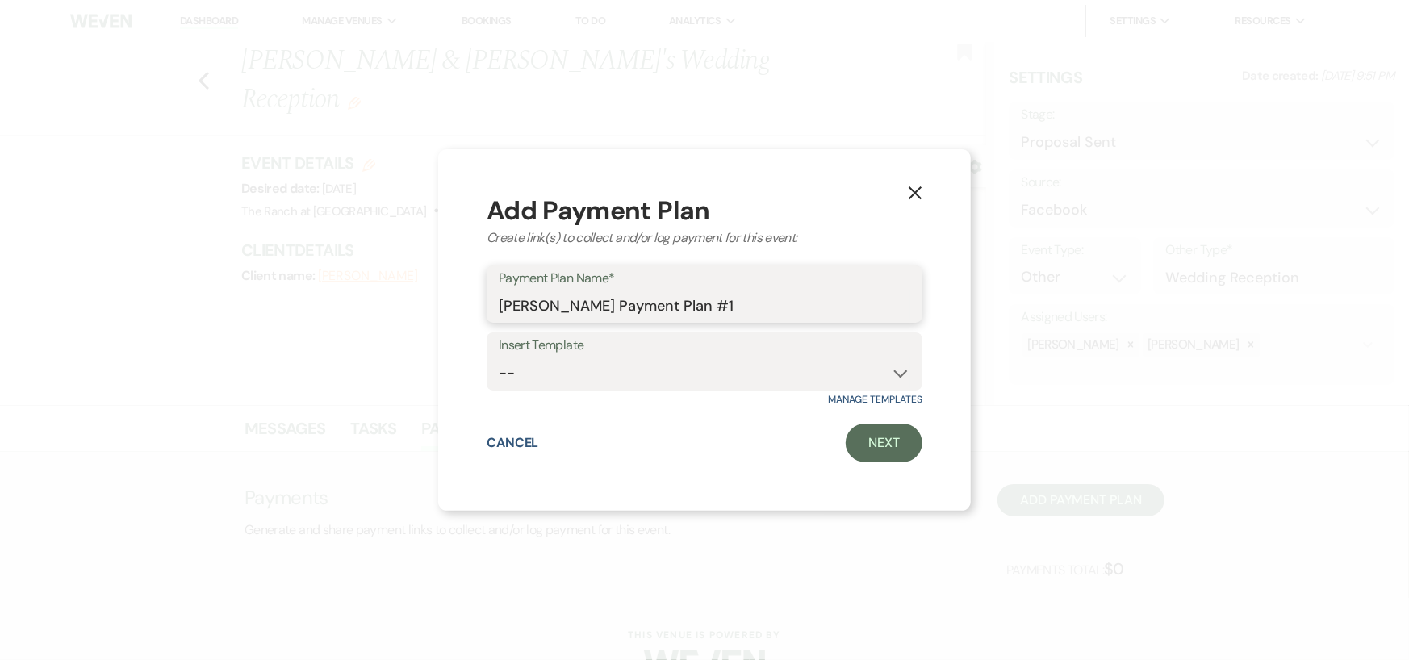
drag, startPoint x: 737, startPoint y: 310, endPoint x: 714, endPoint y: 302, distance: 24.8
click at [714, 302] on input "[PERSON_NAME] Payment Plan #1" at bounding box center [705, 305] width 412 height 31
type input "[PERSON_NAME] Payment Plan"
click at [896, 443] on link "Next" at bounding box center [884, 443] width 77 height 39
select select "2"
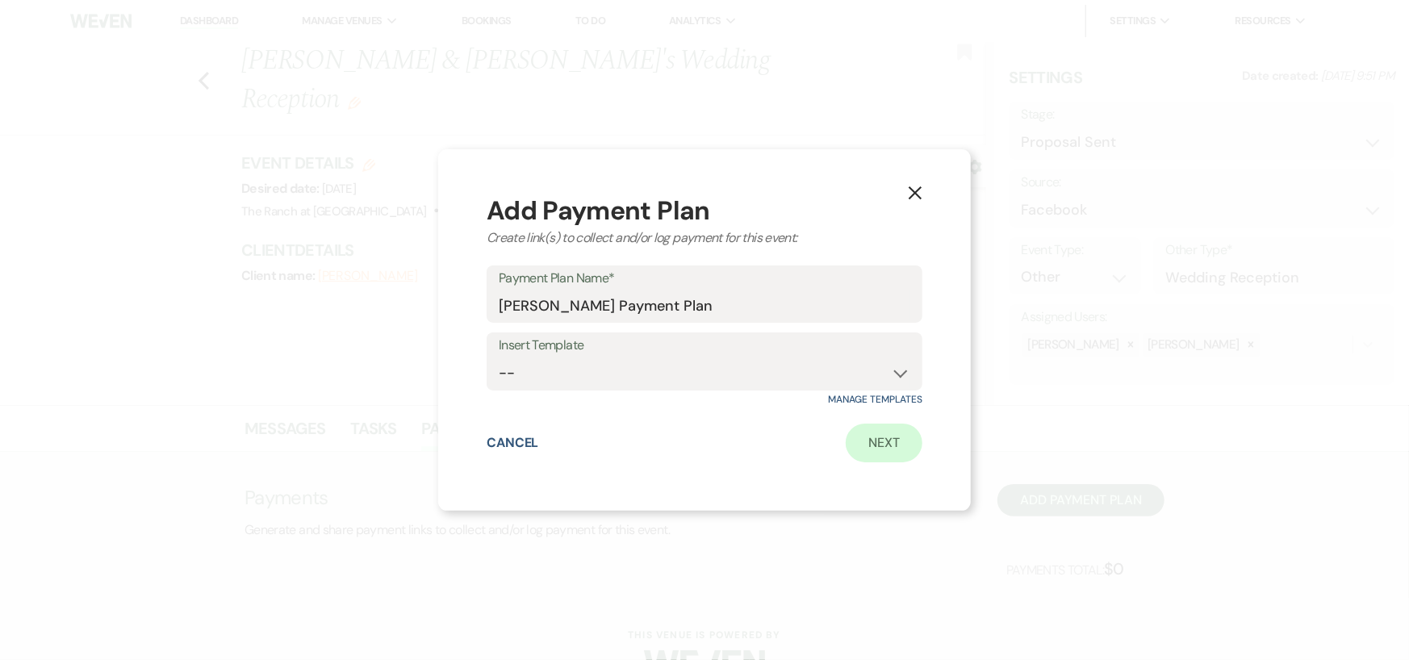
select select "percentage"
select select "false"
select select "client"
select select "weeks"
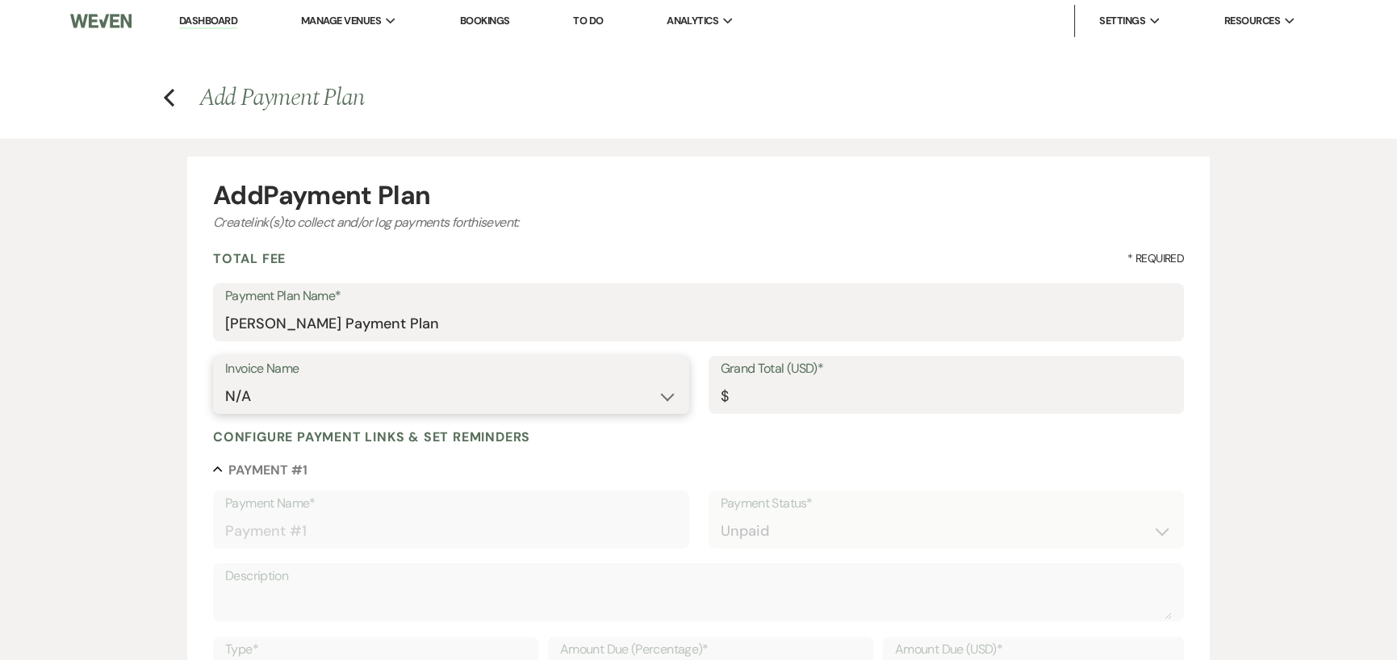
click at [268, 397] on select "N/A" at bounding box center [450, 396] width 451 height 31
click at [764, 400] on input "Grand Total (USD)*" at bounding box center [946, 396] width 451 height 31
type input "4"
type input "4.00"
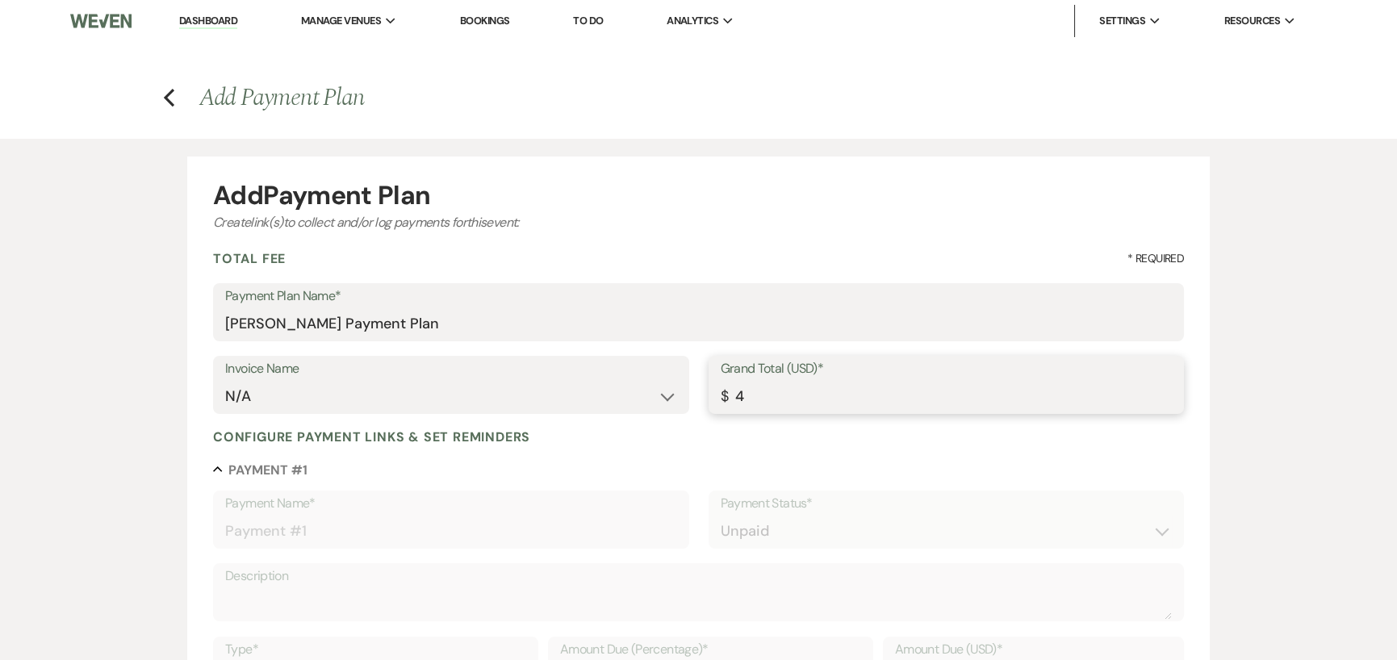
type input "45"
type input "45.00"
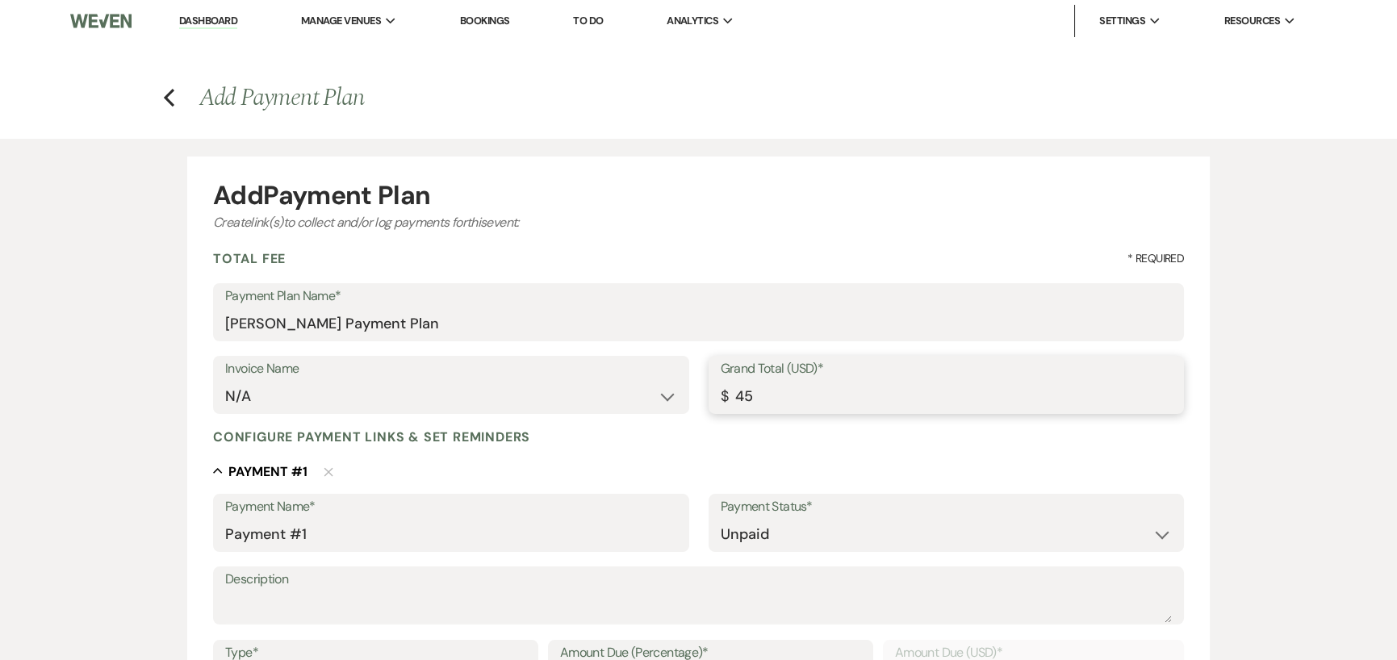
type input "450"
type input "450.00"
type input "45"
type input "45.00"
type input "4"
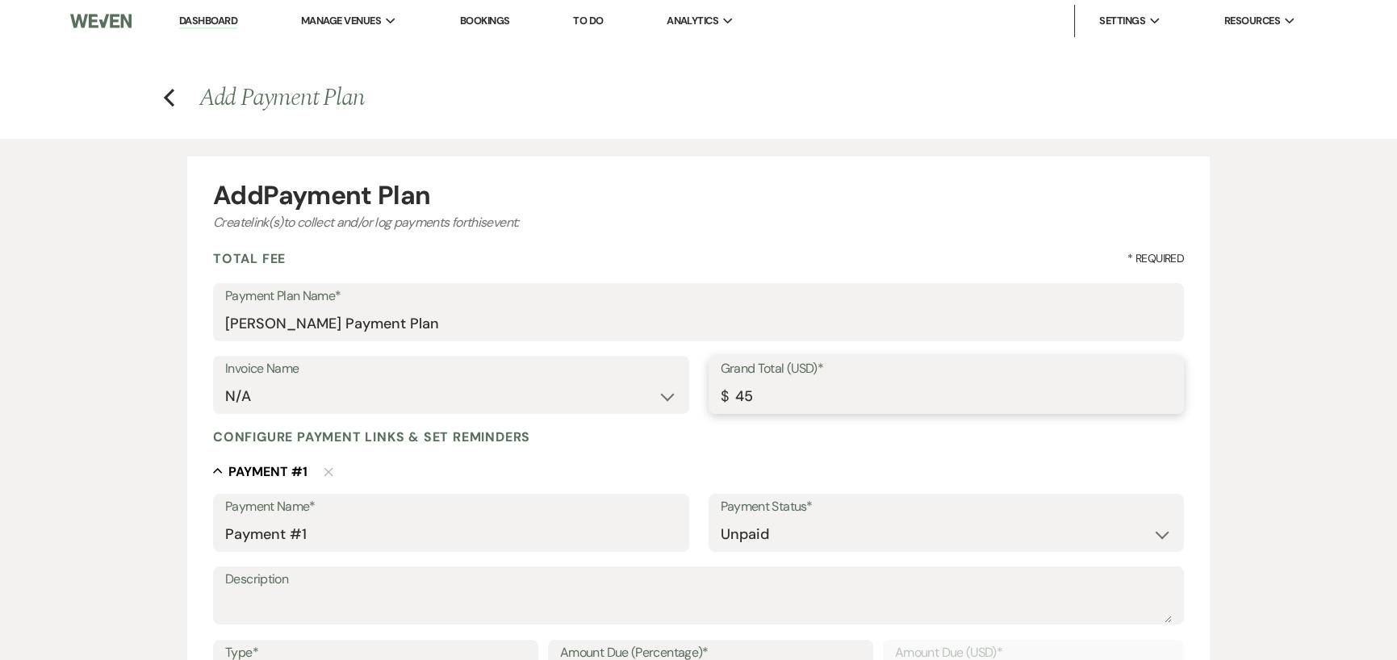
type input "4.00"
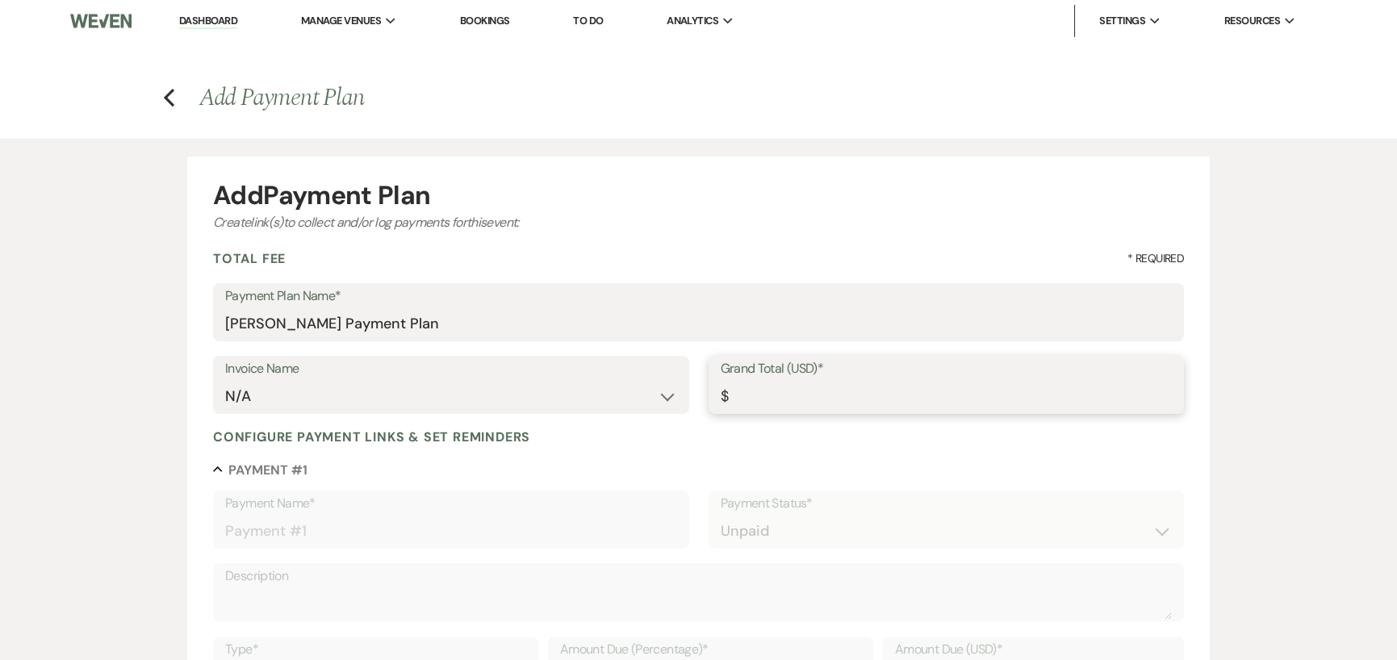
type input "1"
type input "1.00"
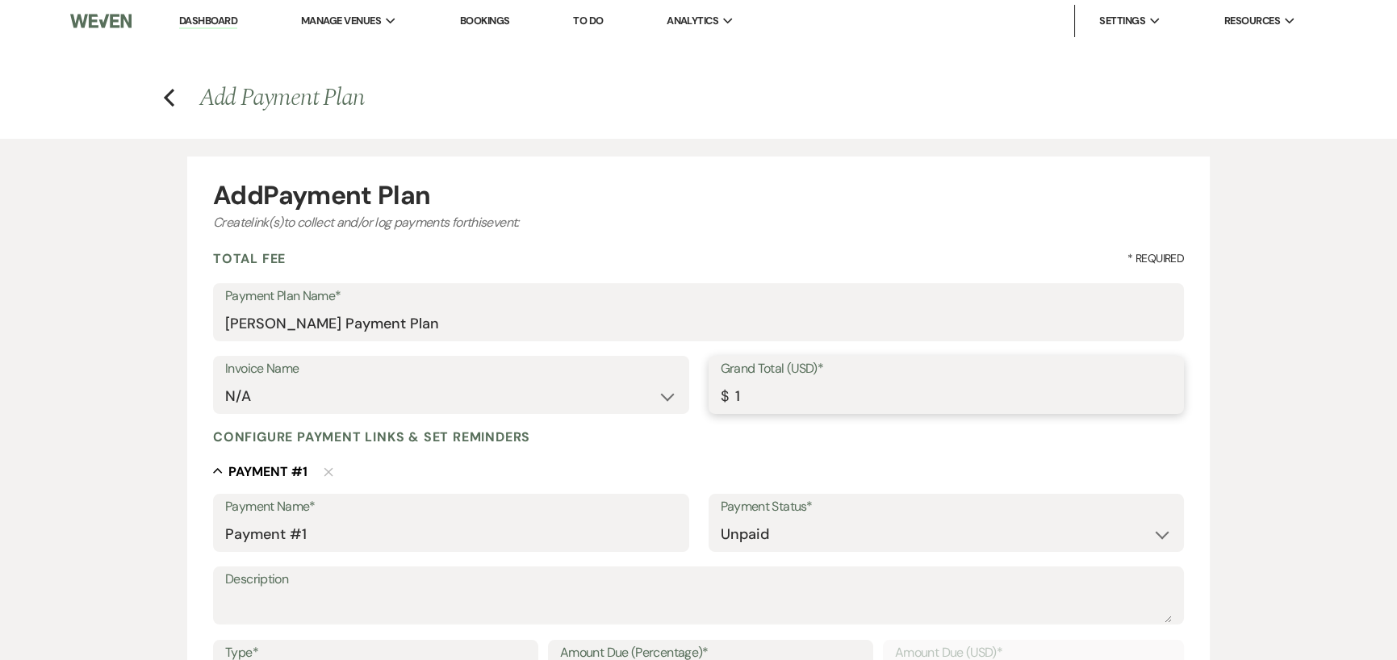
type input "15"
type input "15.00"
type input "150"
type input "150.00"
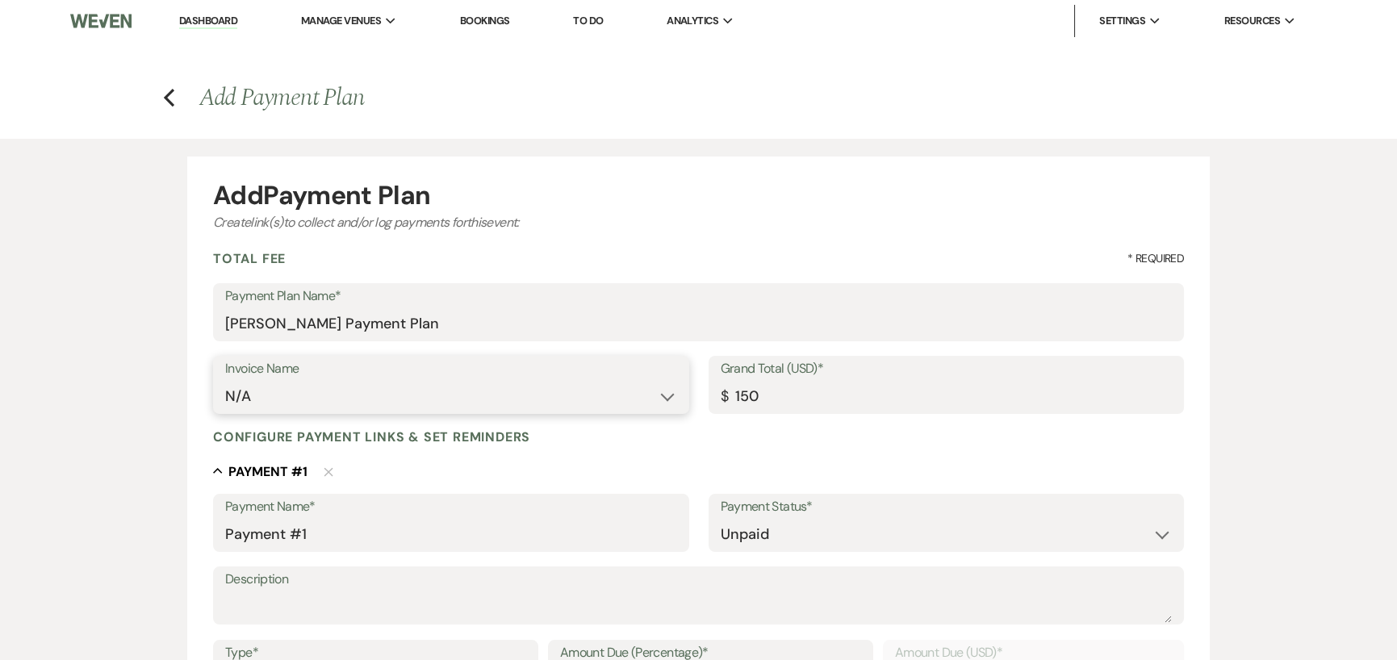
type input "150.00"
click at [506, 407] on select "N/A" at bounding box center [450, 396] width 451 height 31
click at [484, 390] on select "N/A" at bounding box center [450, 396] width 451 height 31
click at [247, 391] on select "N/A" at bounding box center [450, 396] width 451 height 31
click at [346, 540] on input "Payment #1" at bounding box center [450, 534] width 451 height 31
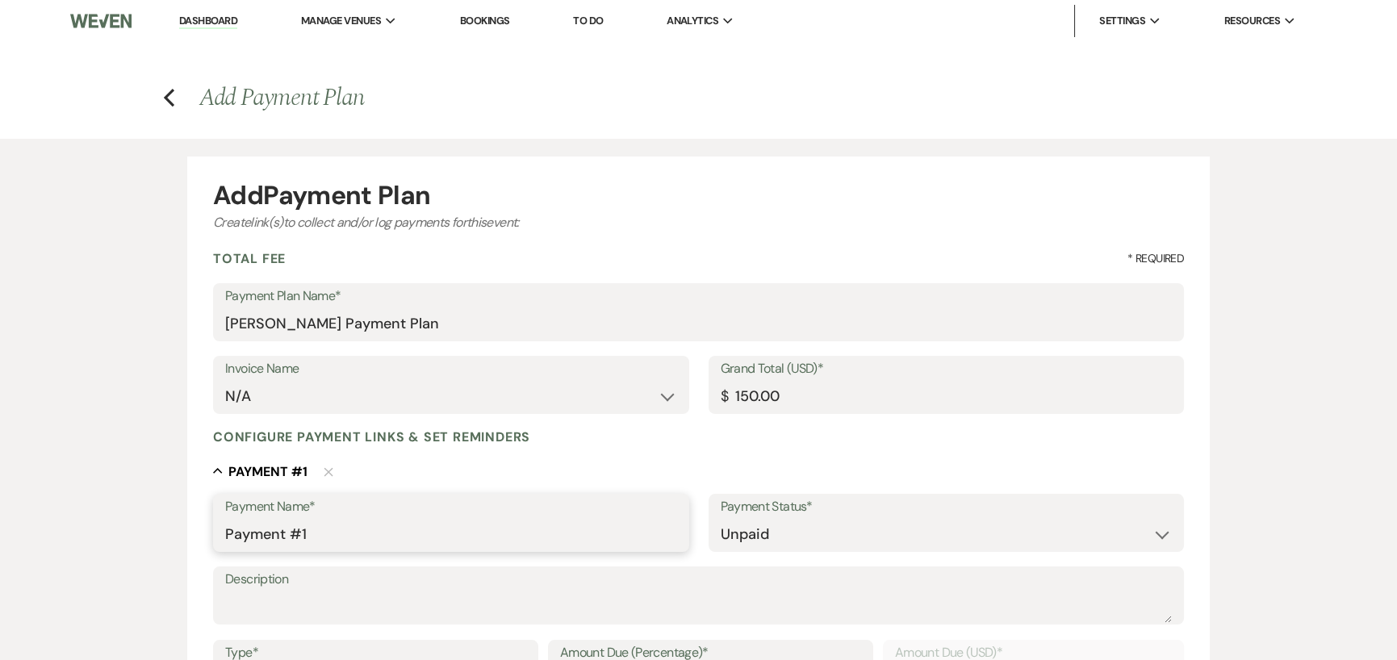
drag, startPoint x: 334, startPoint y: 535, endPoint x: 144, endPoint y: 546, distance: 190.8
click at [144, 546] on div "Add Payment Plan Create link(s) to collect and/or log payments for this event: …" at bounding box center [699, 631] width 1162 height 985
type input "Hold-the-Date [MEDICAL_DATA]"
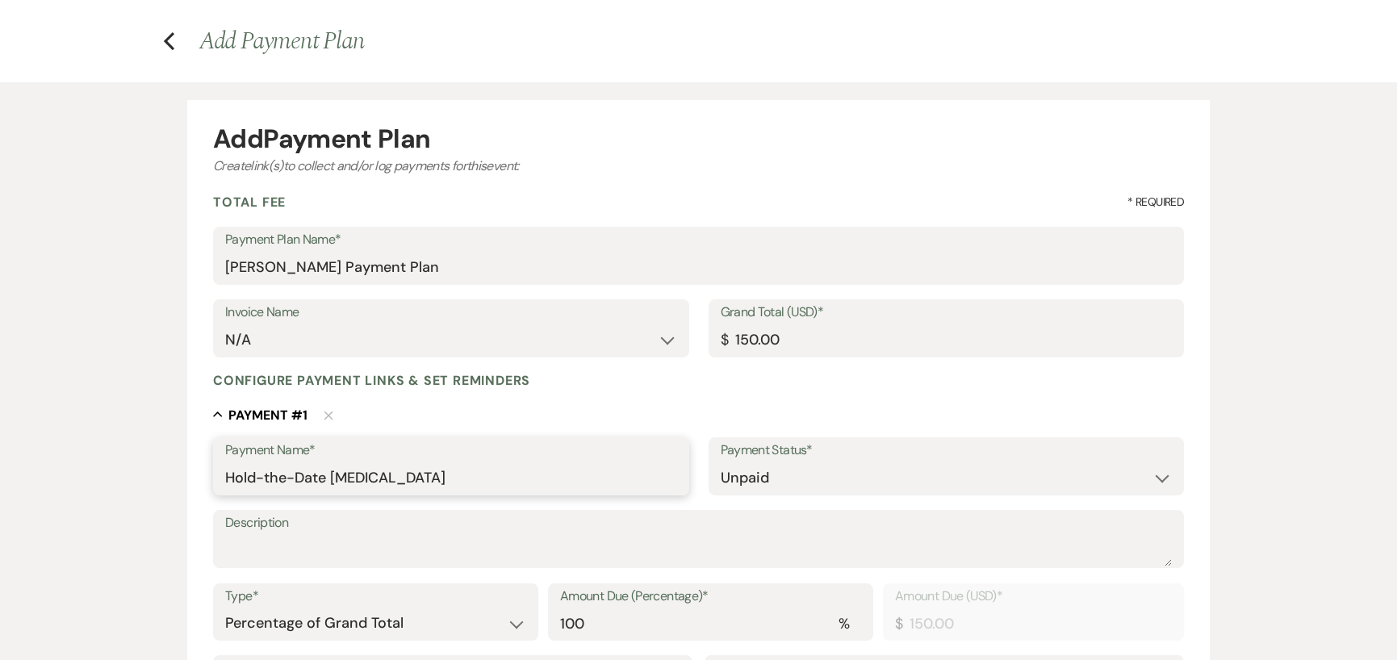
scroll to position [161, 0]
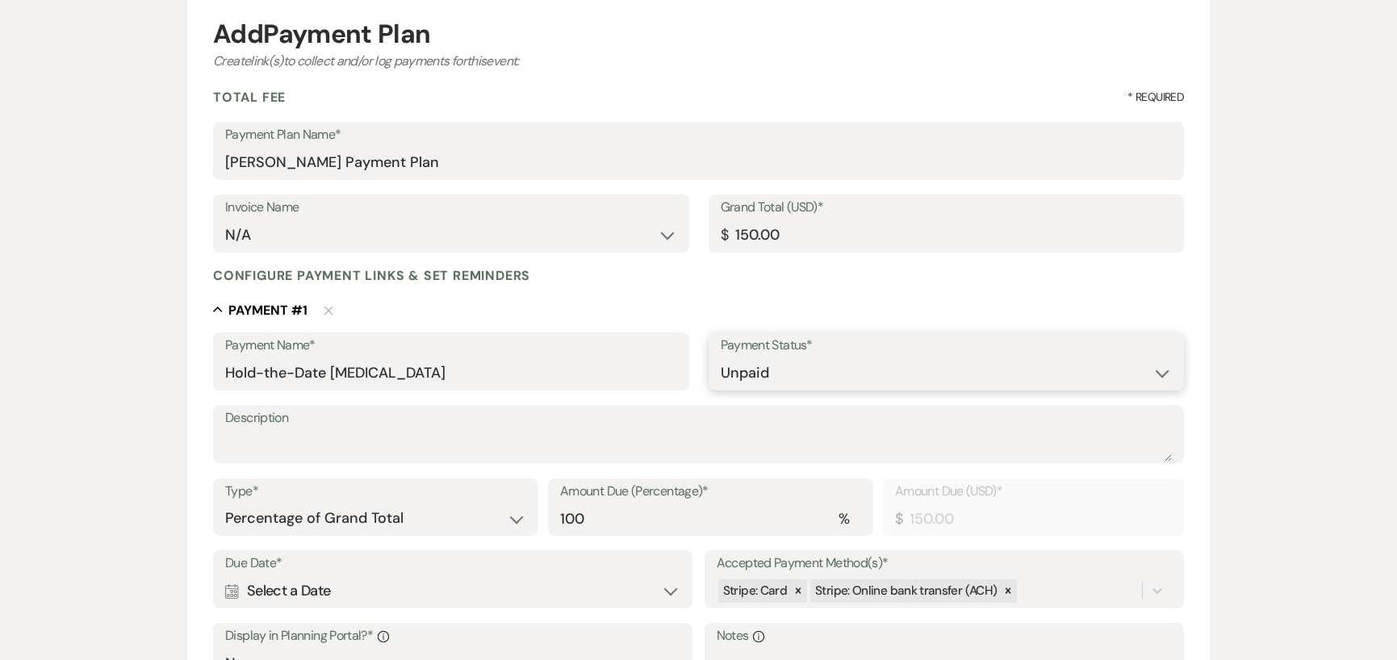
click at [768, 378] on select "Paid Unpaid" at bounding box center [946, 373] width 451 height 31
select select "1"
click at [721, 358] on select "Paid Unpaid" at bounding box center [946, 373] width 451 height 31
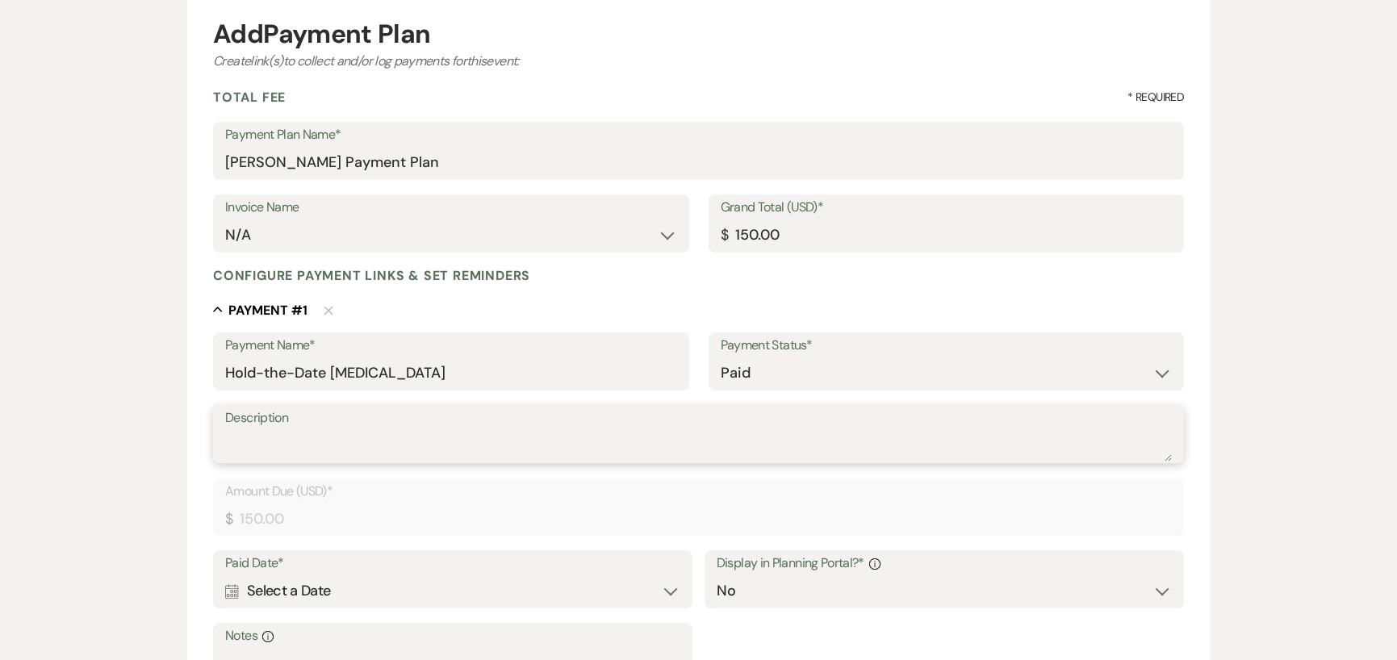
click at [533, 450] on textarea "Description" at bounding box center [698, 445] width 947 height 32
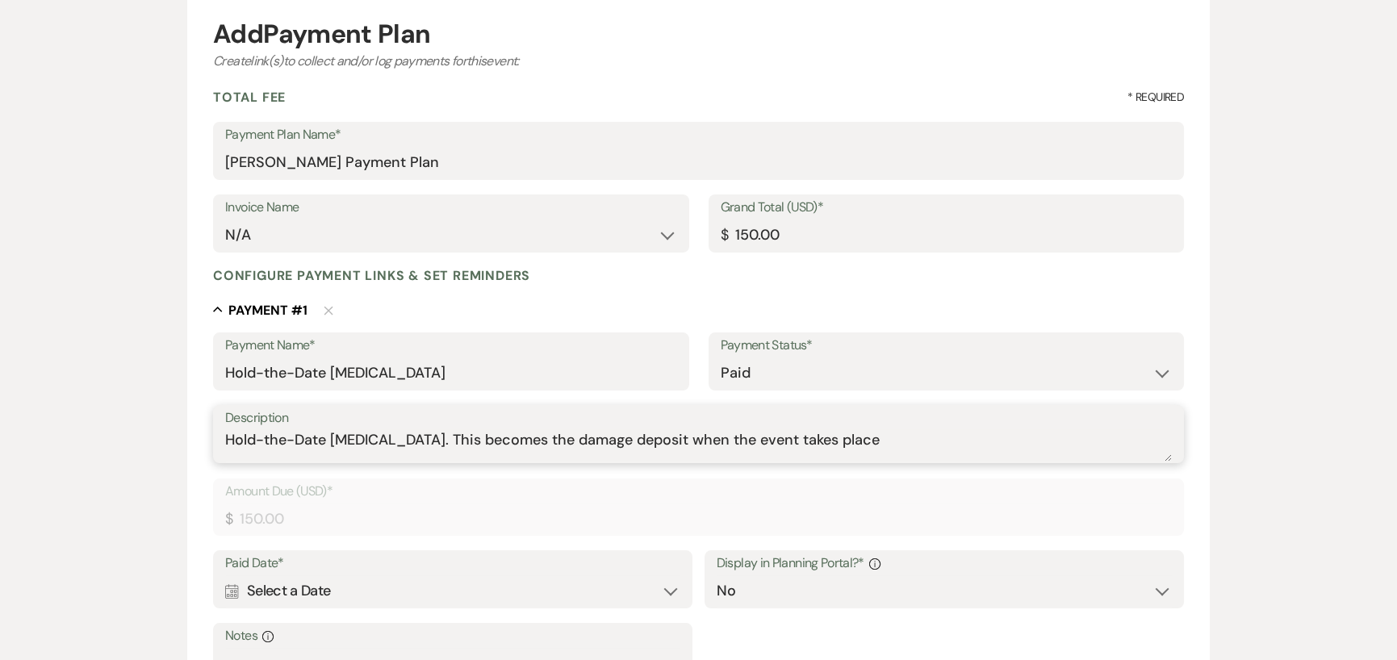
type textarea "Hold-the-Date [MEDICAL_DATA]. This becomes the damage deposit when the event ta…"
click at [320, 593] on div "Calendar Select a Date Expand" at bounding box center [452, 591] width 455 height 31
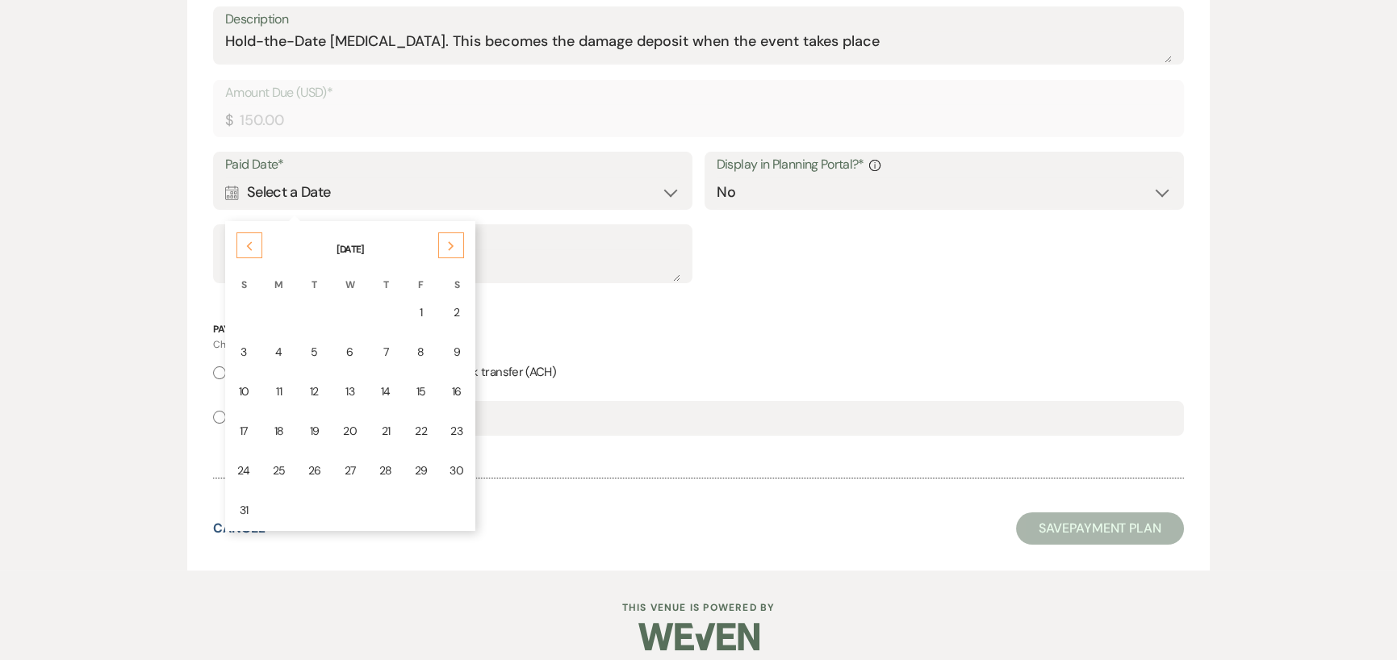
scroll to position [565, 0]
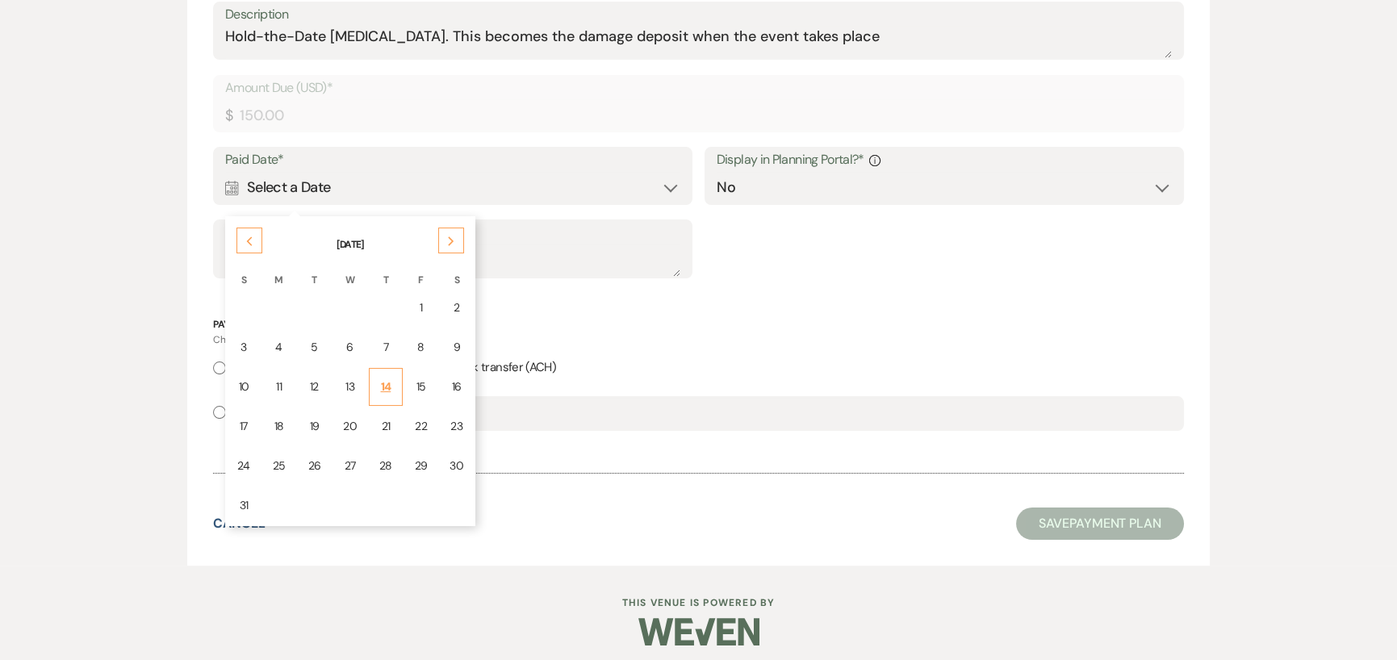
click at [386, 385] on div "14" at bounding box center [385, 387] width 13 height 17
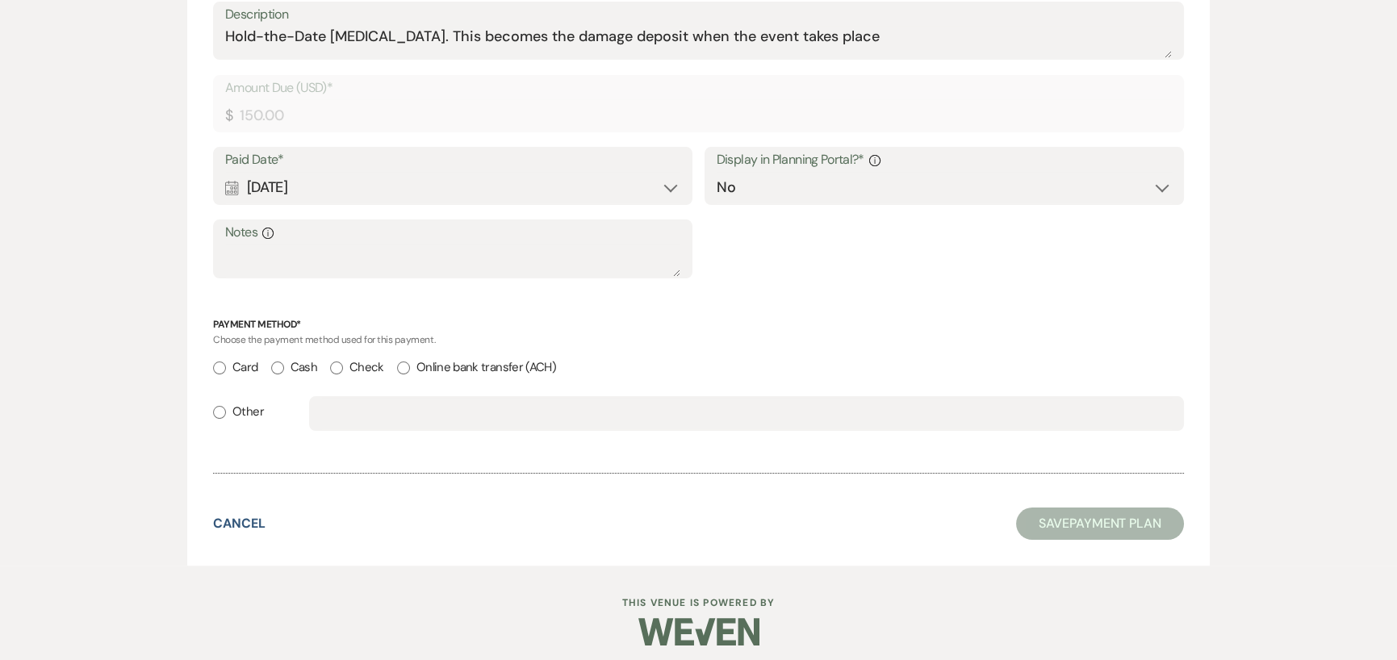
click at [341, 367] on input "Check" at bounding box center [336, 368] width 13 height 13
radio input "true"
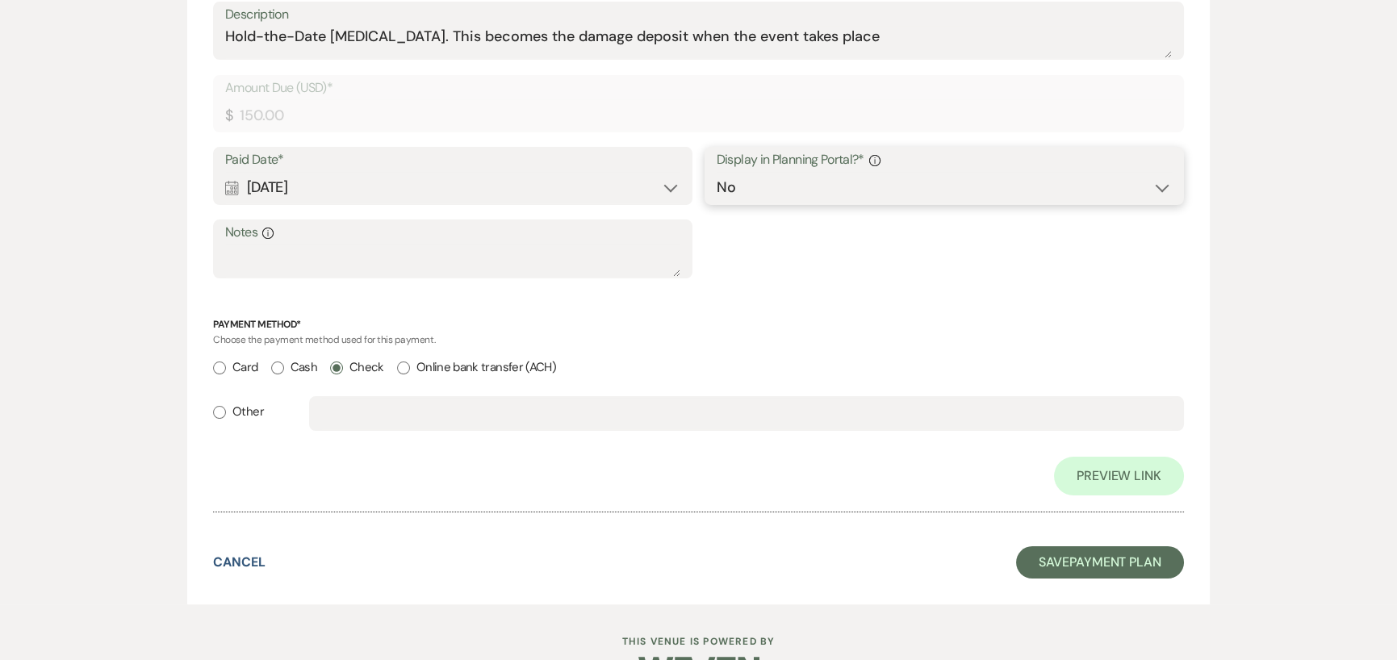
click at [1067, 196] on select "Yes No" at bounding box center [944, 187] width 455 height 31
select select "true"
click at [717, 172] on select "Yes No" at bounding box center [944, 187] width 455 height 31
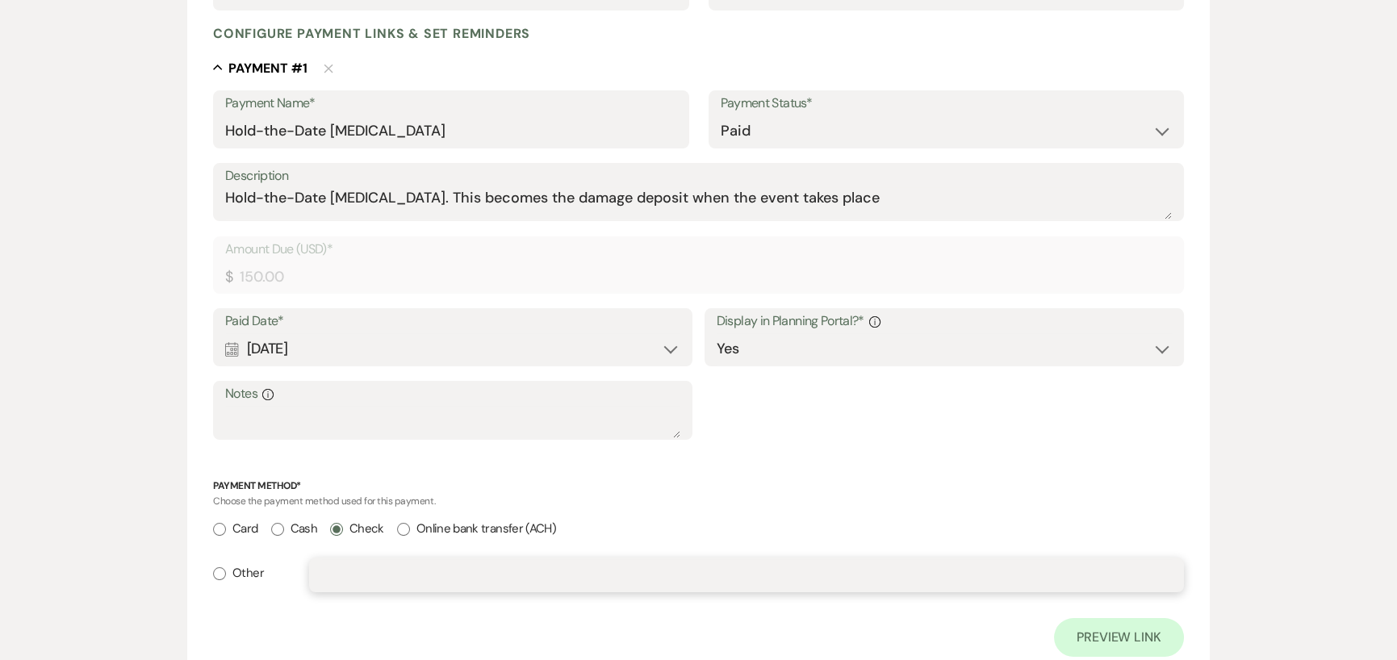
click at [763, 584] on input "text" at bounding box center [746, 574] width 851 height 31
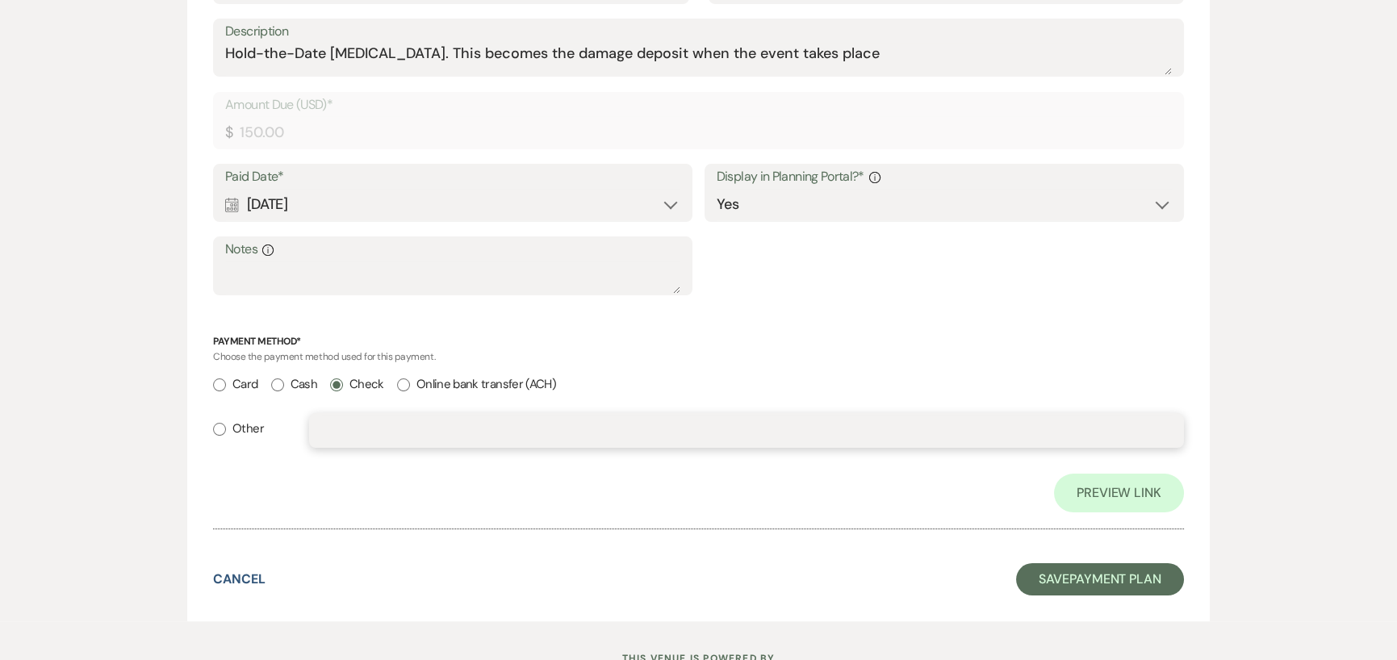
scroll to position [565, 0]
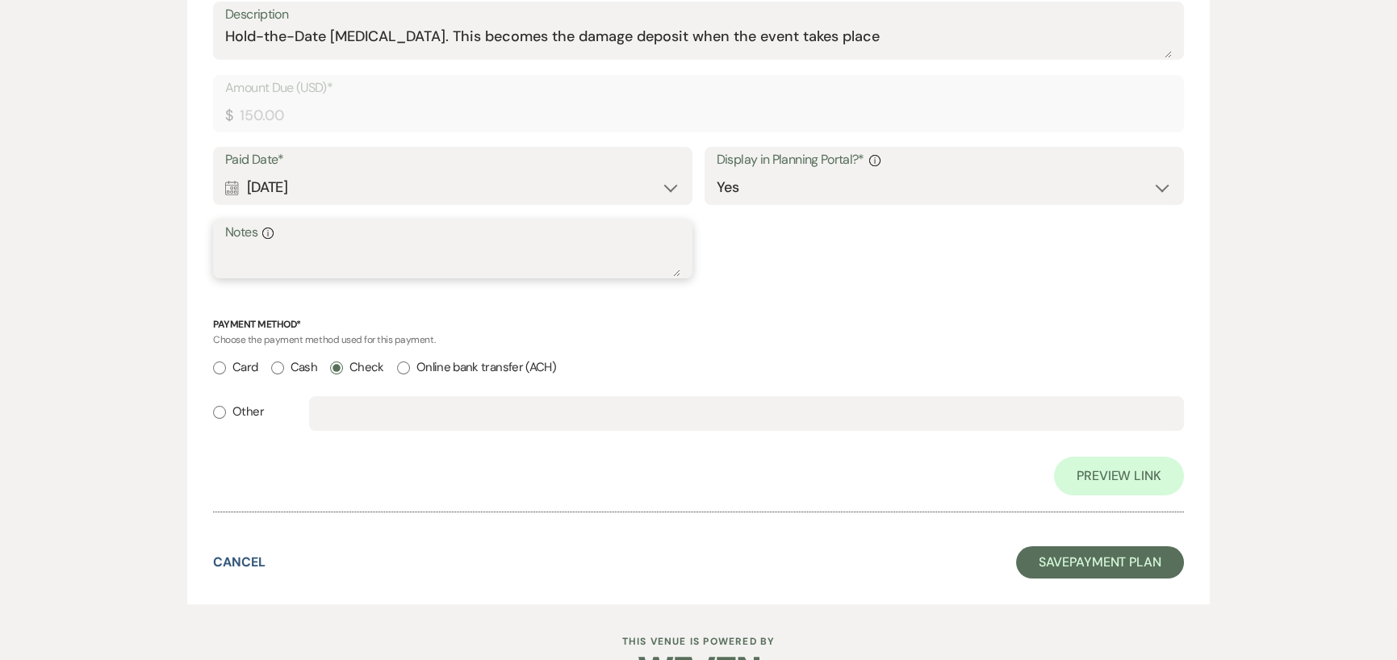
click at [573, 264] on textarea "Notes Info" at bounding box center [452, 261] width 455 height 32
type textarea "Check number 2406"
click at [1083, 563] on button "Save Payment Plan" at bounding box center [1100, 562] width 168 height 32
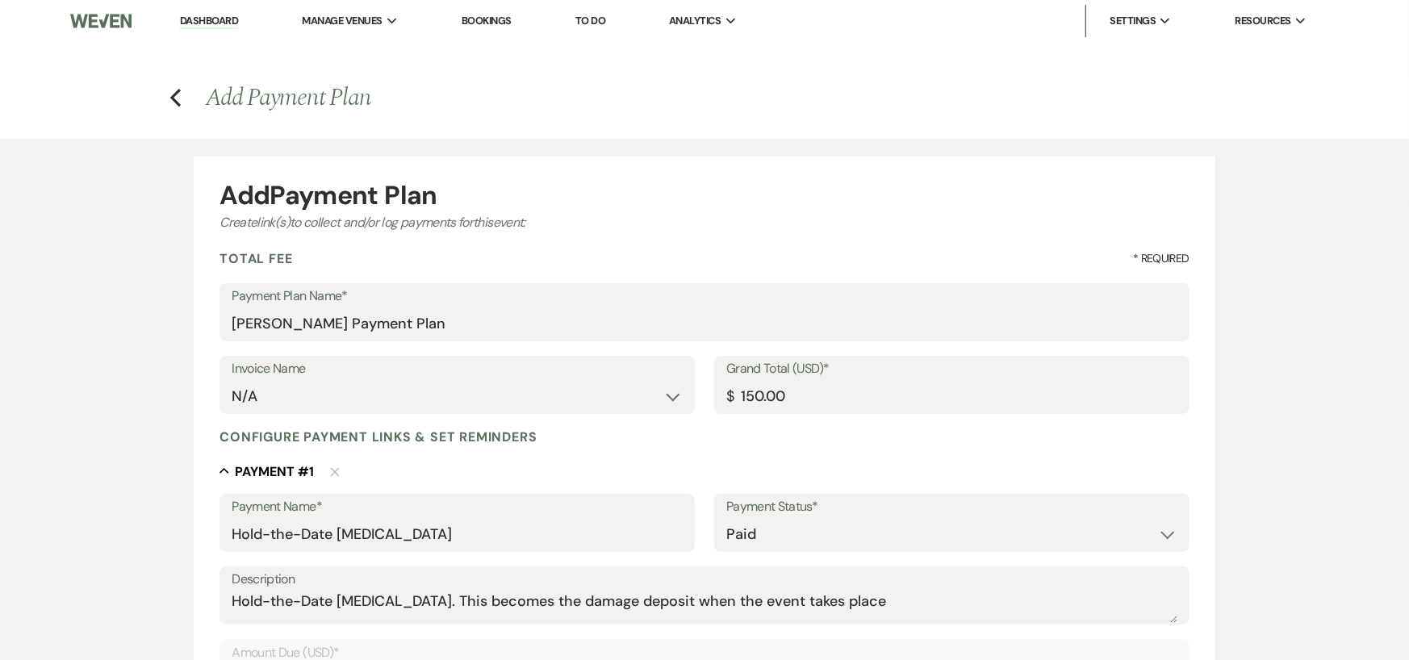
select select "6"
select select "8"
select select "13"
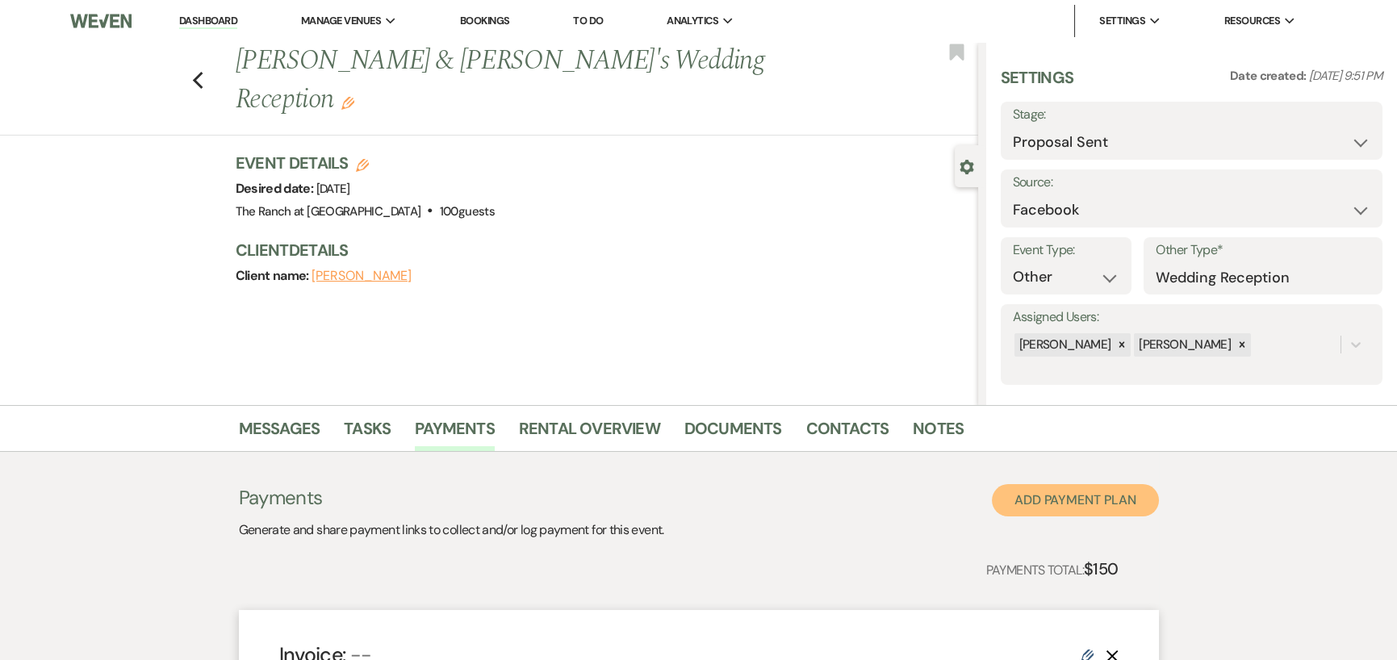
click at [1116, 493] on button "Add Payment Plan" at bounding box center [1075, 500] width 167 height 32
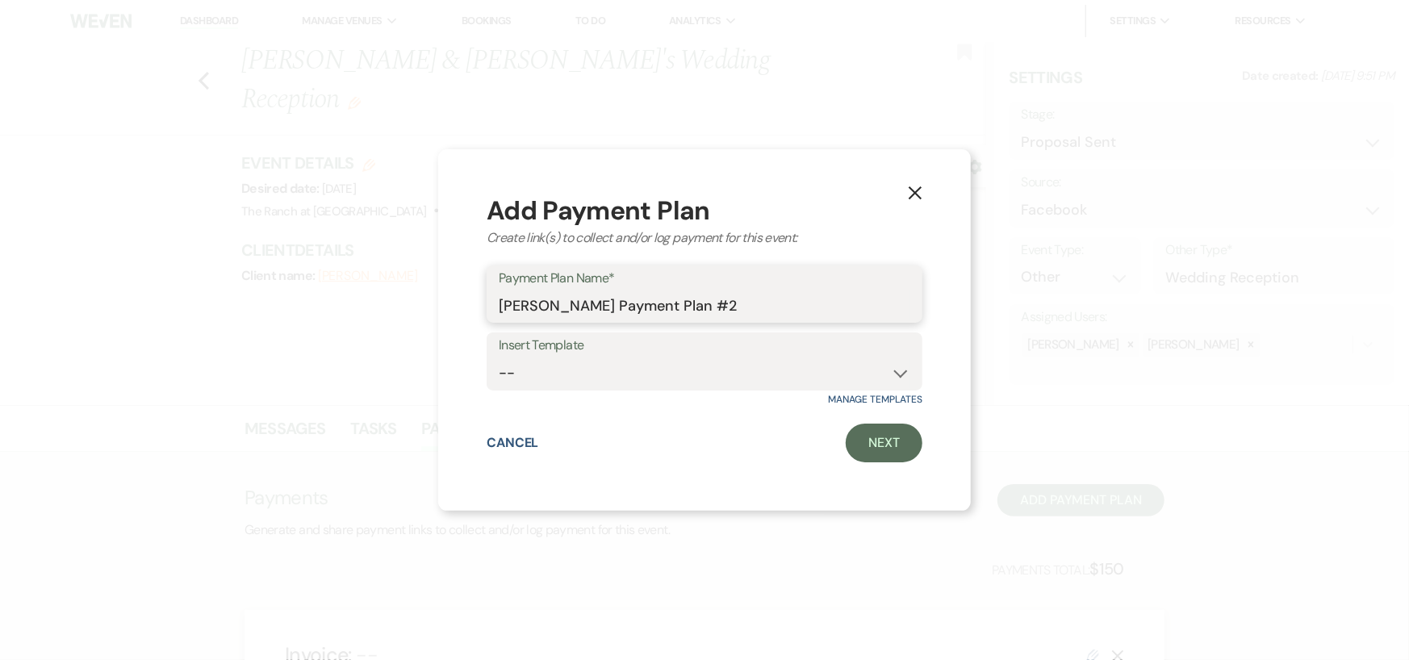
click at [711, 307] on input "[PERSON_NAME] Payment Plan #2" at bounding box center [705, 305] width 412 height 31
drag, startPoint x: 711, startPoint y: 303, endPoint x: 739, endPoint y: 306, distance: 27.6
click at [739, 306] on input "[PERSON_NAME] Payment Plan #2" at bounding box center [705, 305] width 412 height 31
type input "[PERSON_NAME] Payment Plan for Rental"
click at [868, 452] on link "Next" at bounding box center [884, 443] width 77 height 39
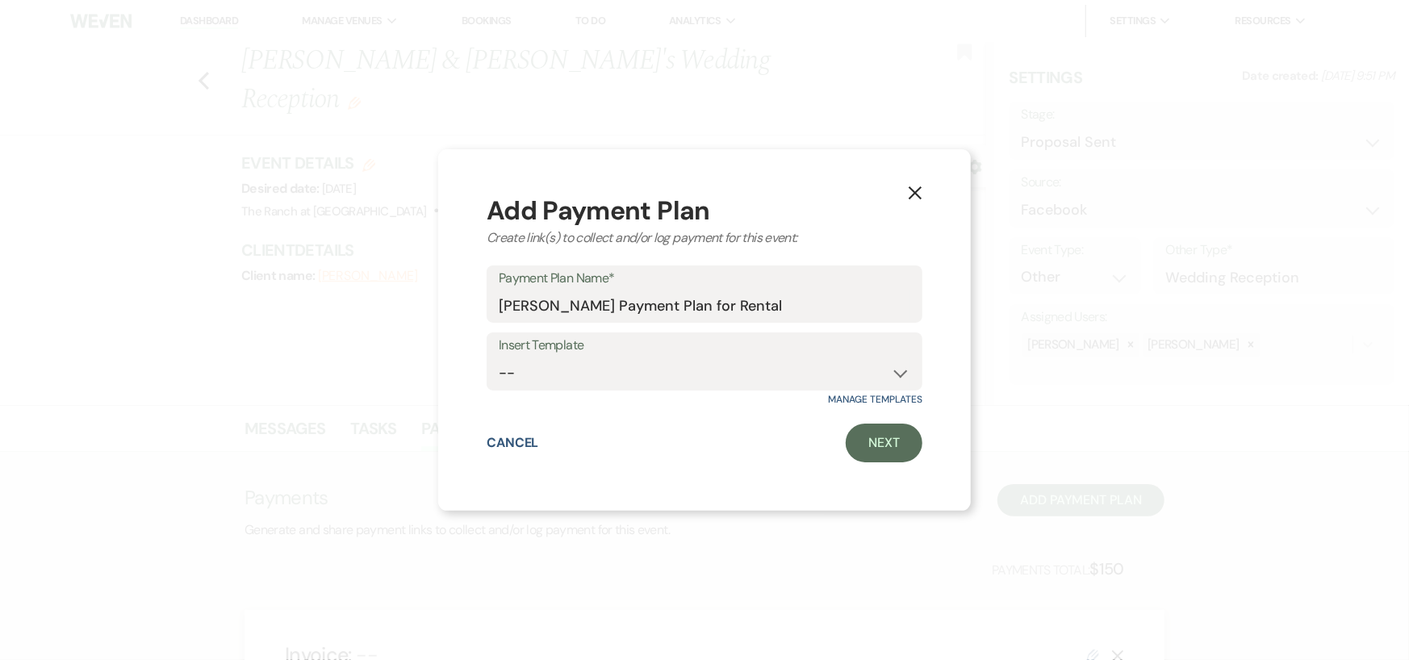
select select "2"
select select "percentage"
select select "false"
select select "client"
select select "weeks"
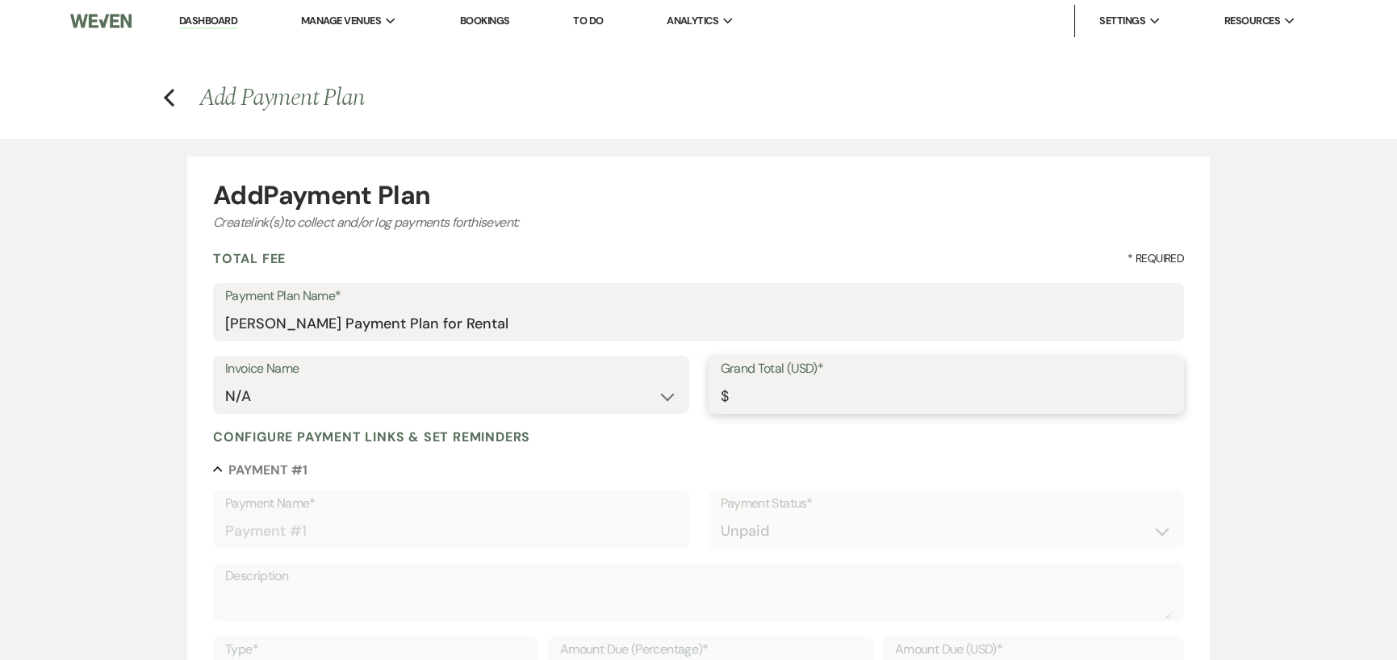
click at [798, 398] on input "Grand Total (USD)*" at bounding box center [946, 396] width 451 height 31
type input "3"
type input "3.00"
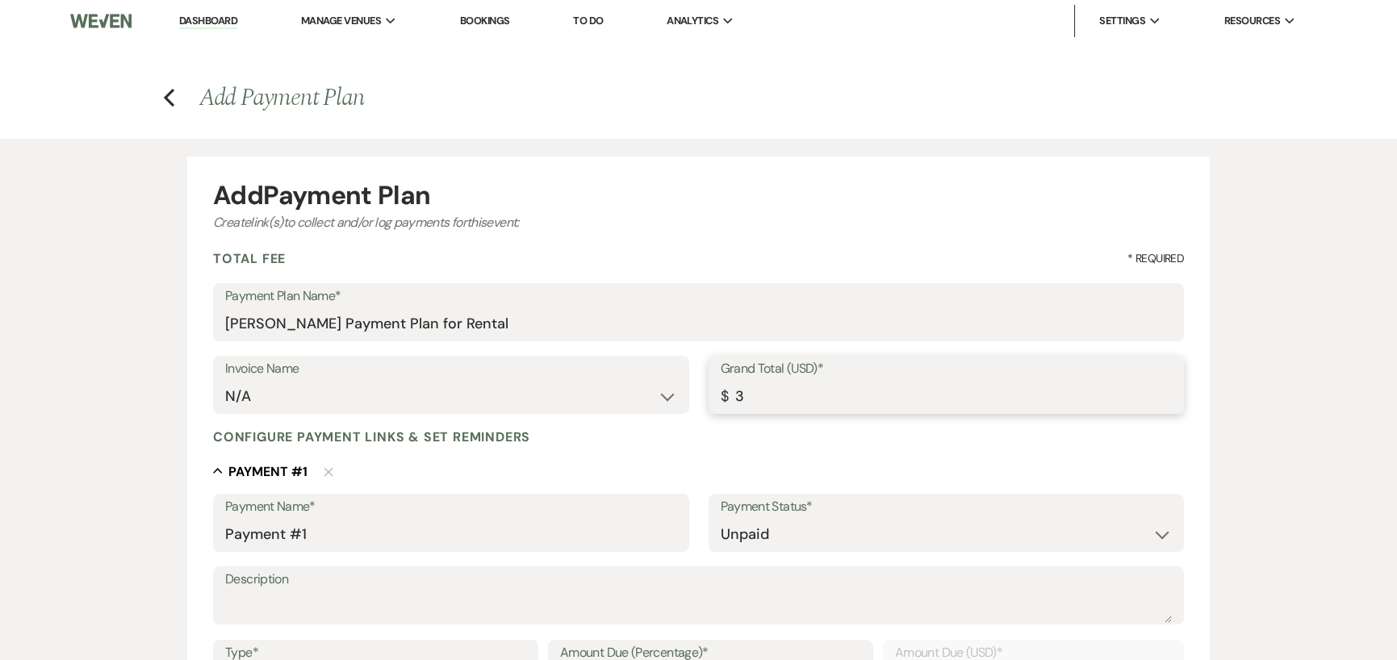
type input "30"
type input "30.00"
type input "300"
type input "300.00"
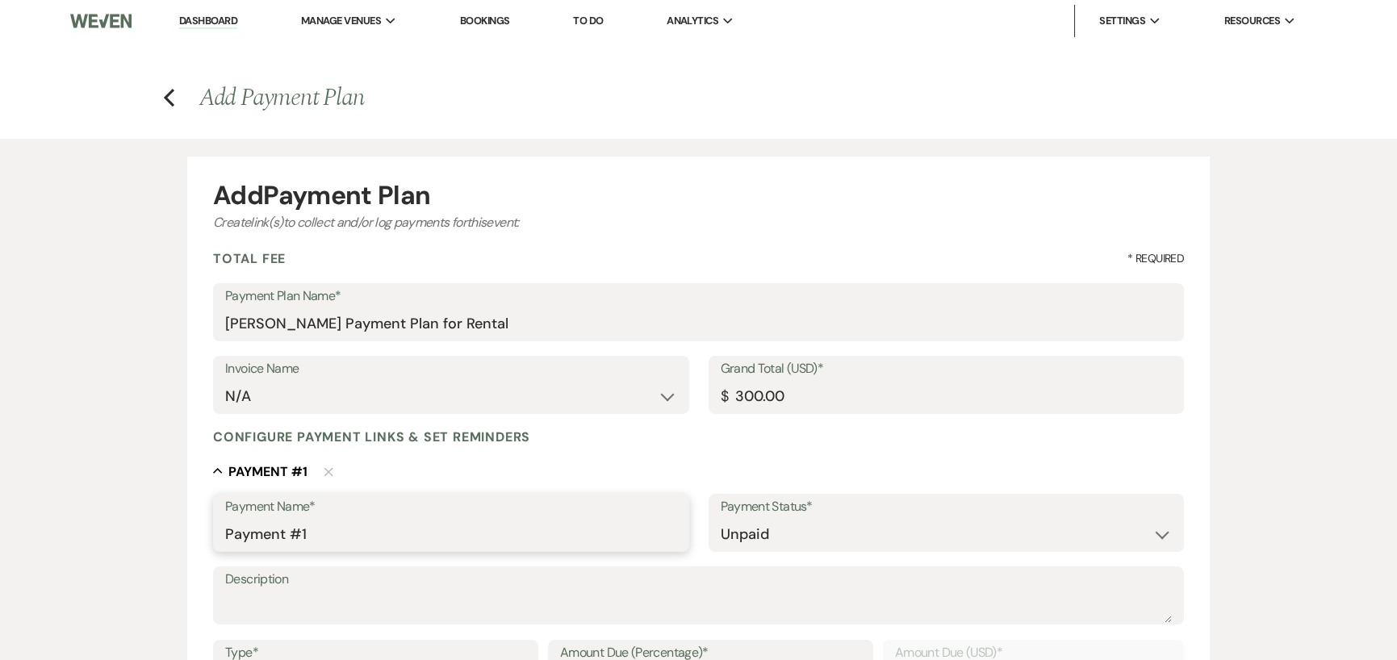
drag, startPoint x: 356, startPoint y: 518, endPoint x: 211, endPoint y: 519, distance: 145.3
click at [211, 520] on form "Add Payment Plan Create link(s) to collect and/or log payments for this event: …" at bounding box center [698, 640] width 1023 height 967
type input "Rental Fee"
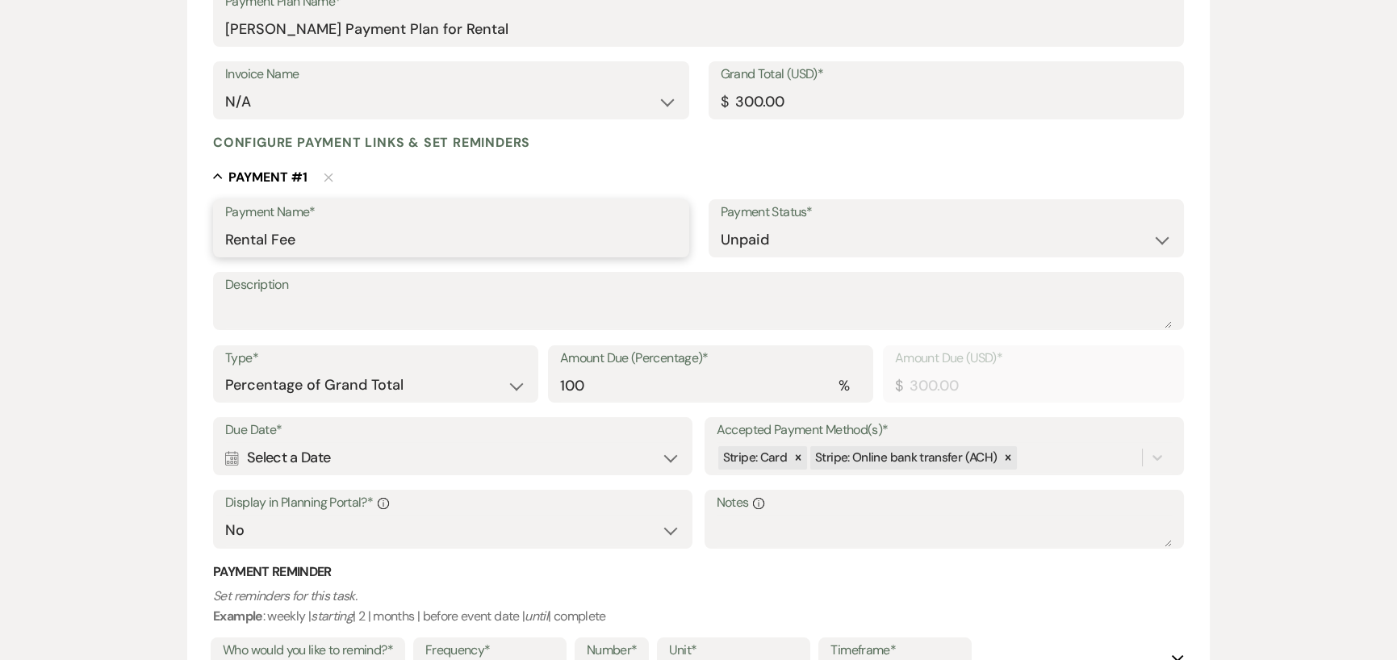
scroll to position [323, 0]
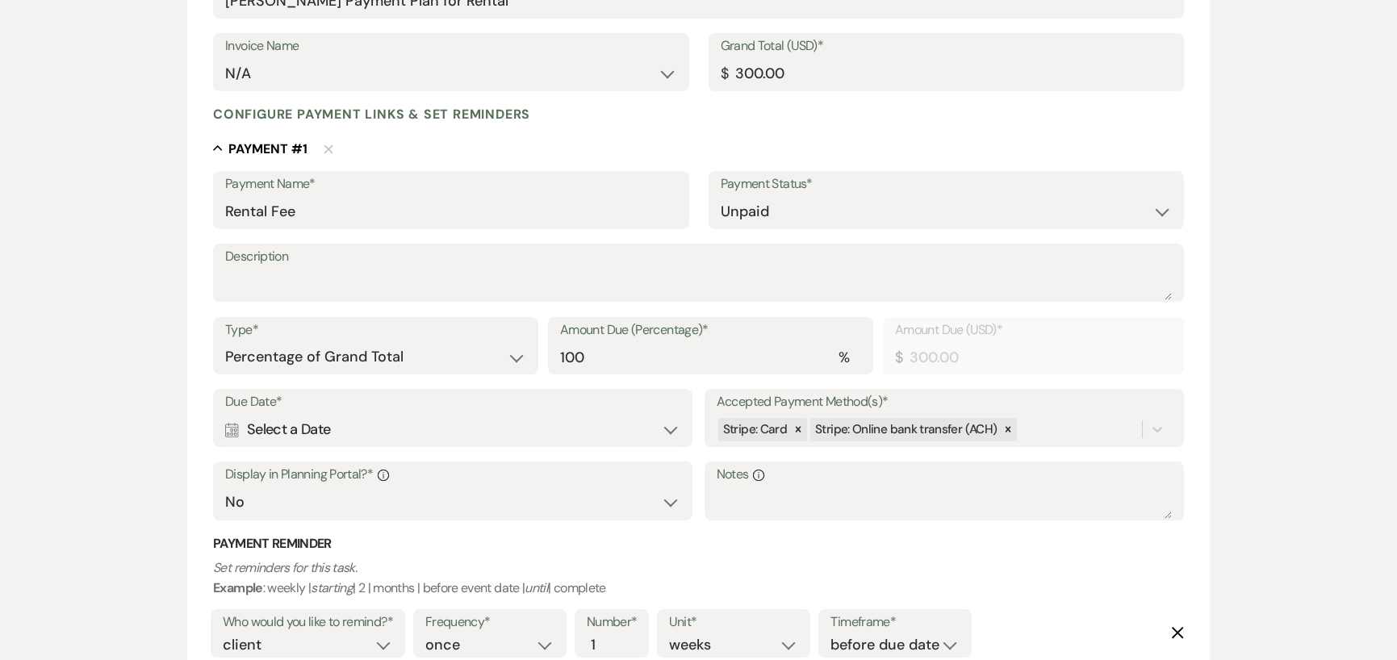
click at [457, 438] on div "Calendar Select a Date Expand" at bounding box center [452, 429] width 455 height 31
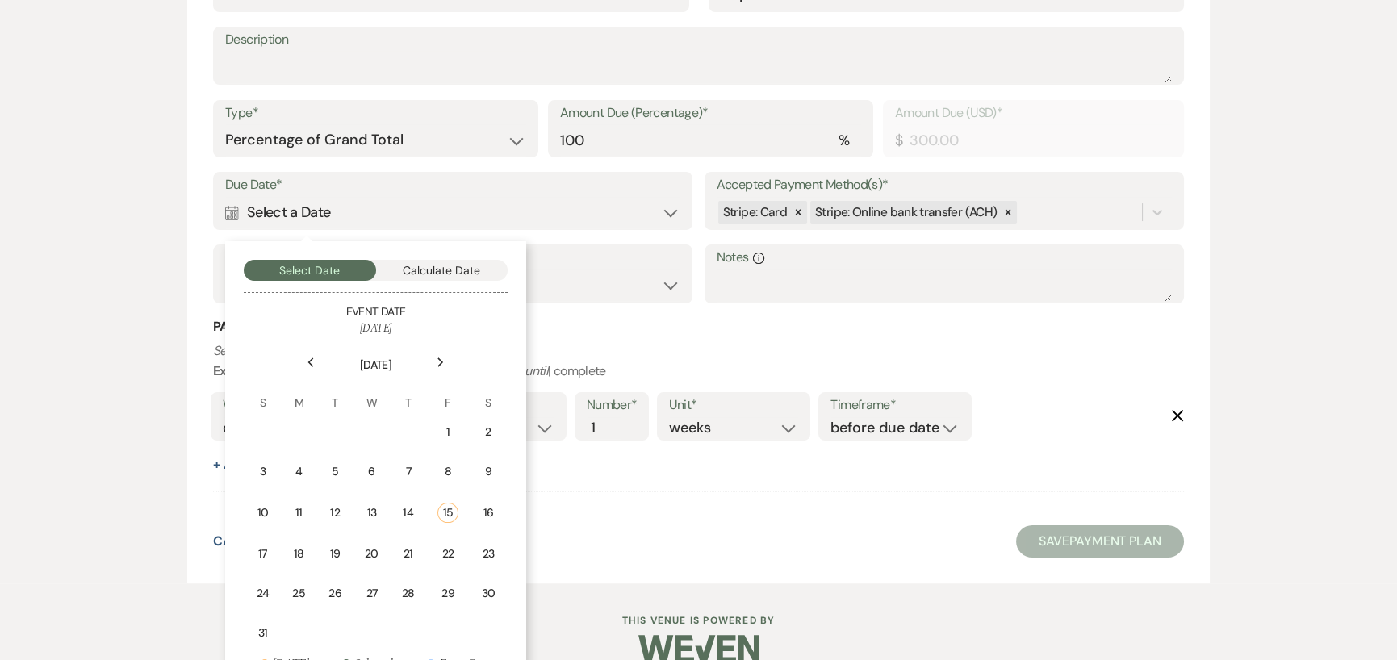
scroll to position [565, 0]
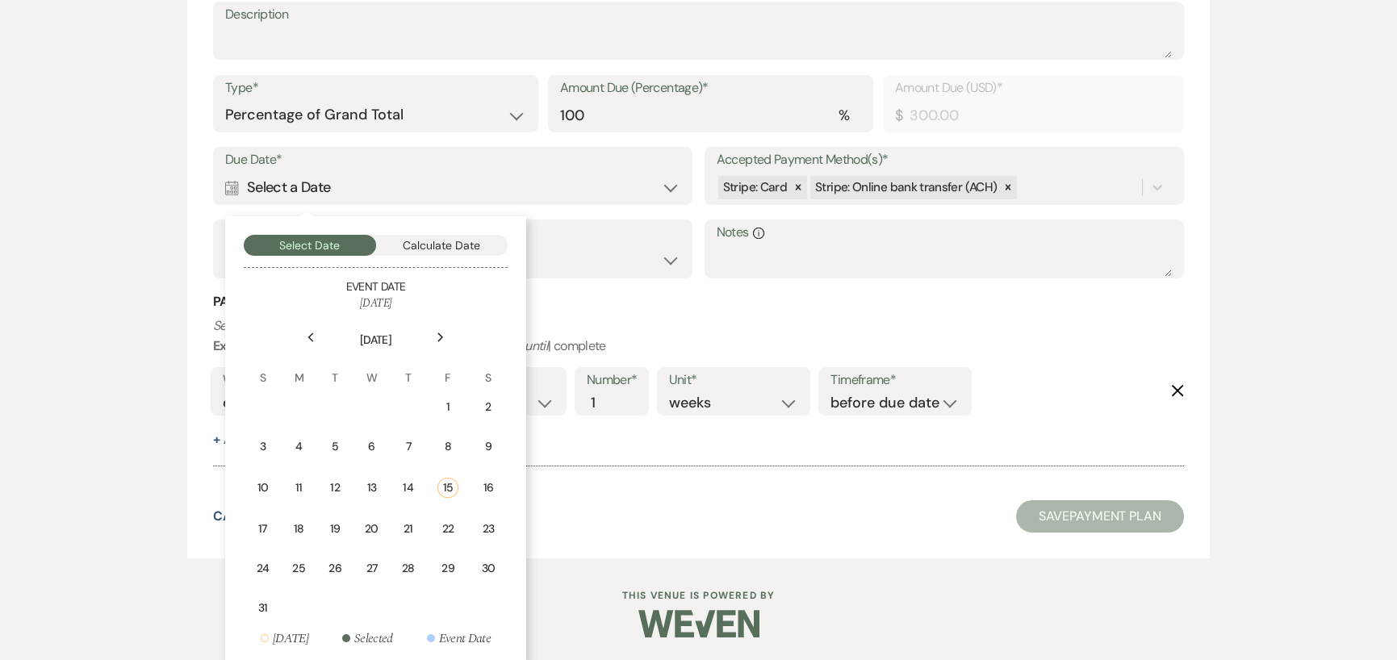
click at [307, 336] on icon "Previous" at bounding box center [311, 338] width 8 height 10
click at [433, 335] on div "Next" at bounding box center [441, 338] width 26 height 26
click at [440, 337] on icon "Next" at bounding box center [441, 338] width 8 height 10
click at [331, 523] on div "21" at bounding box center [338, 525] width 15 height 17
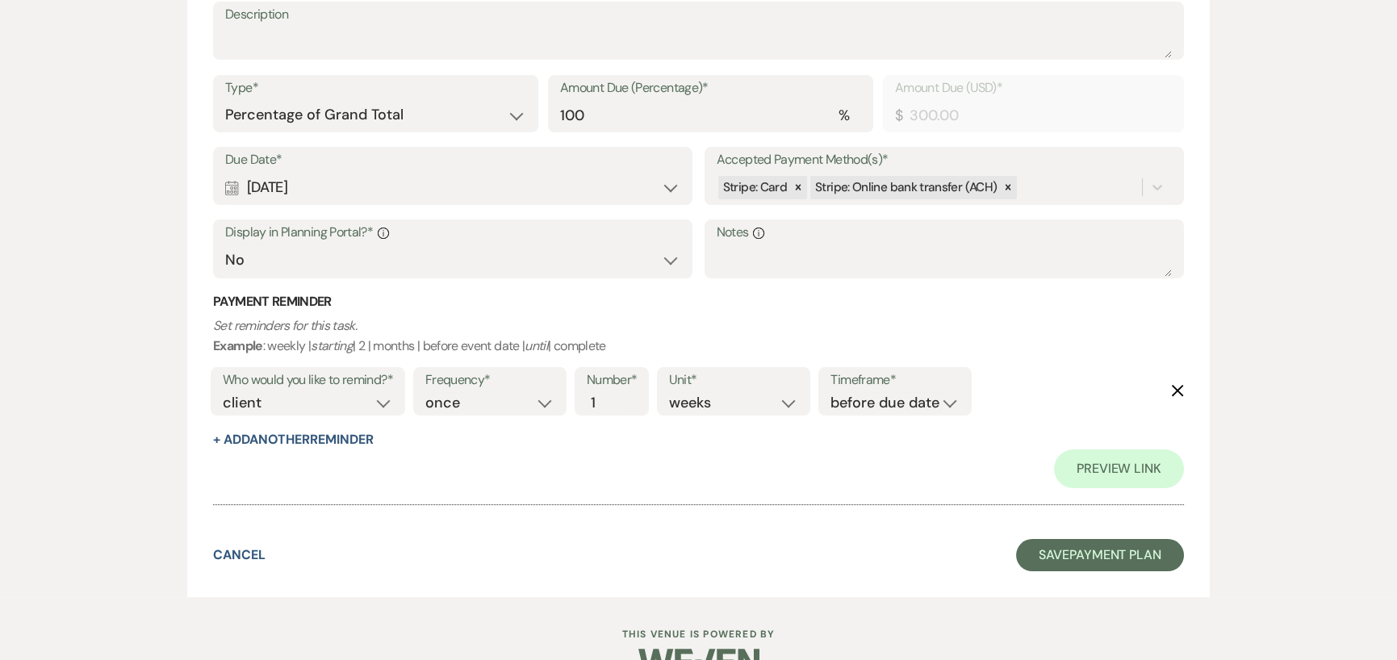
click at [672, 186] on div "Calendar [DATE] Expand" at bounding box center [452, 187] width 455 height 31
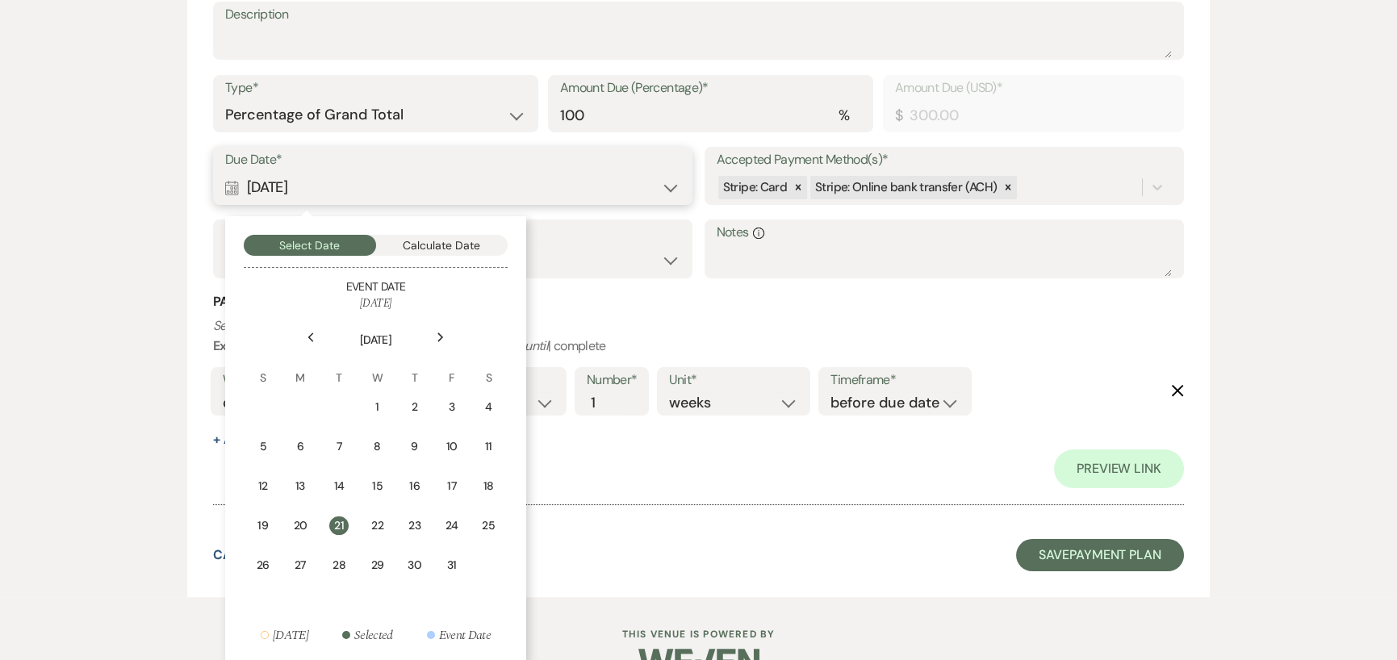
click at [442, 245] on button "Calculate Date" at bounding box center [442, 245] width 132 height 21
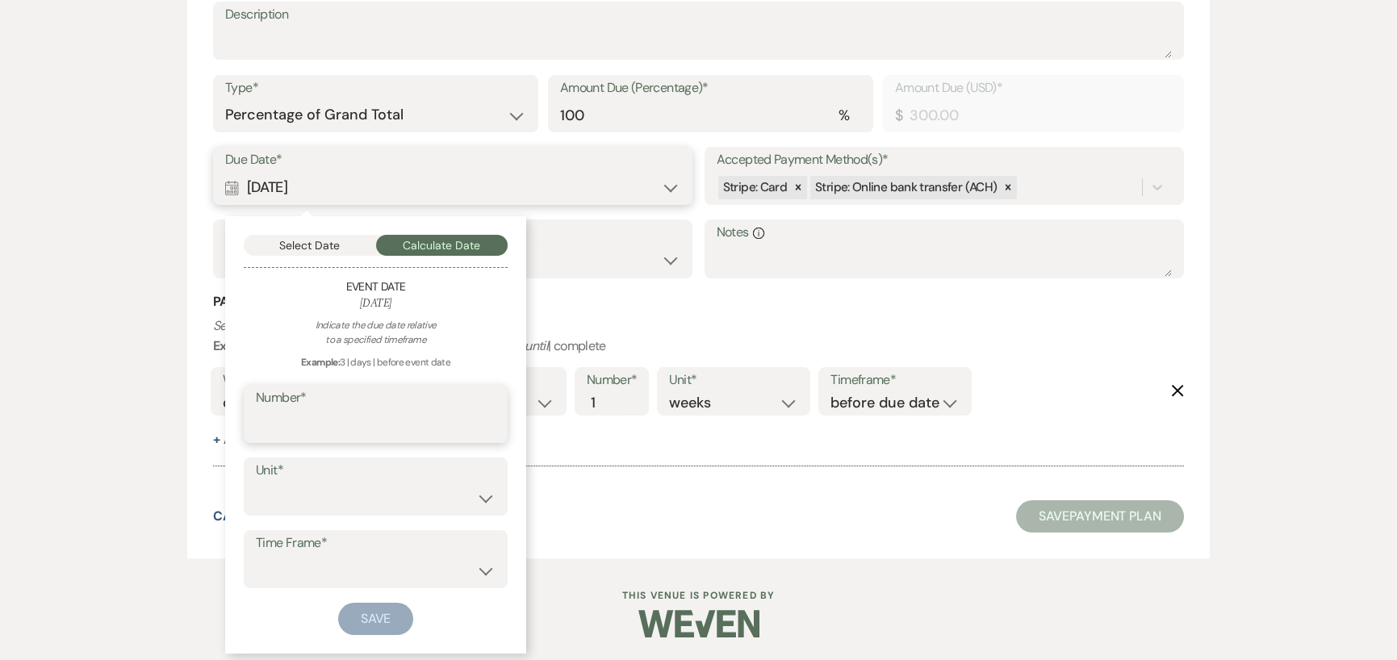
click at [346, 421] on input "Number*" at bounding box center [376, 425] width 240 height 31
type input "30"
click at [317, 496] on select "days weeks months" at bounding box center [376, 498] width 240 height 31
select select "day"
click at [256, 483] on select "days weeks months" at bounding box center [376, 498] width 240 height 31
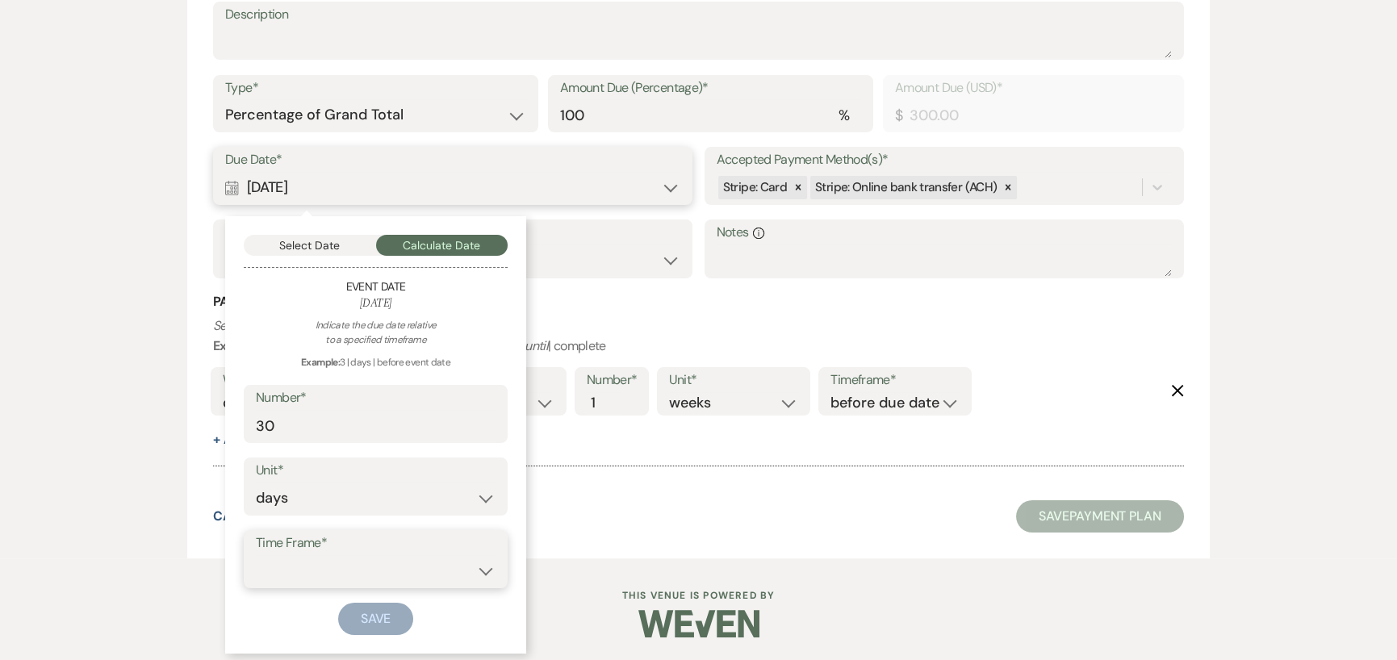
click at [300, 556] on select "before event date after event date after [DATE] date" at bounding box center [376, 570] width 240 height 31
select select "beforeEventDate"
click at [256, 555] on select "before event date after event date after [DATE] date" at bounding box center [376, 570] width 240 height 31
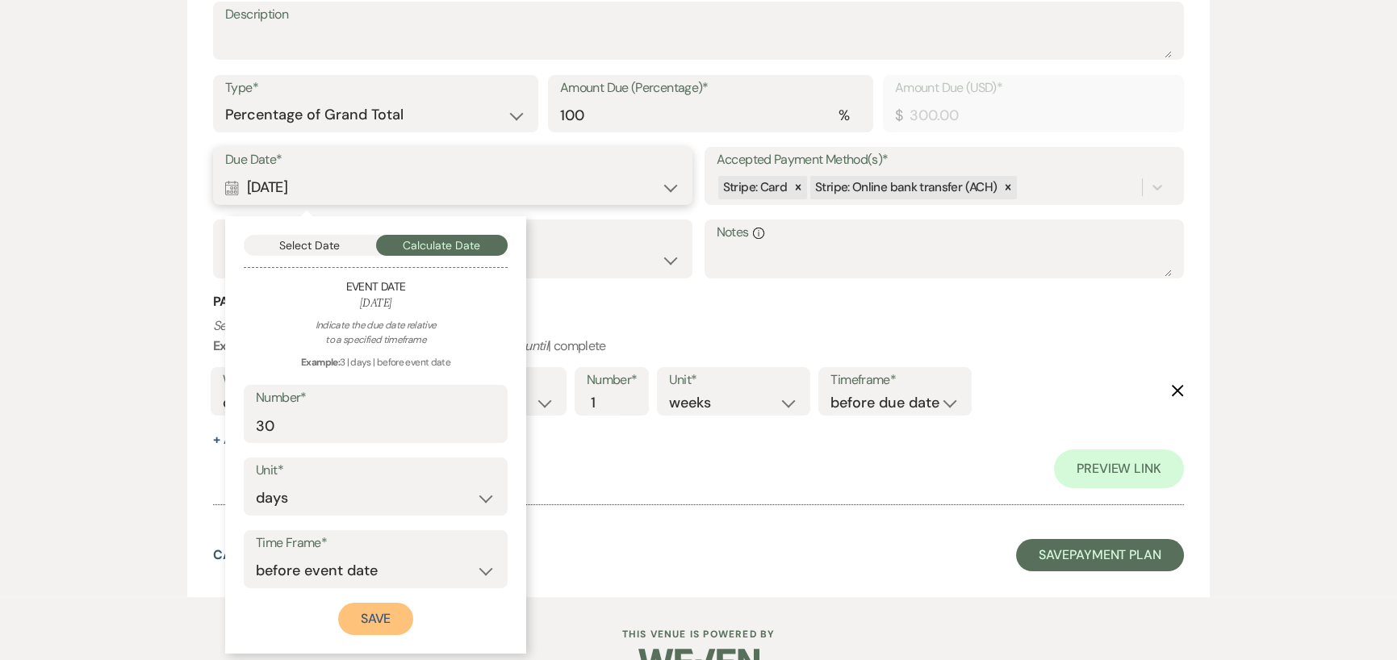
click at [372, 620] on button "Save" at bounding box center [376, 619] width 76 height 32
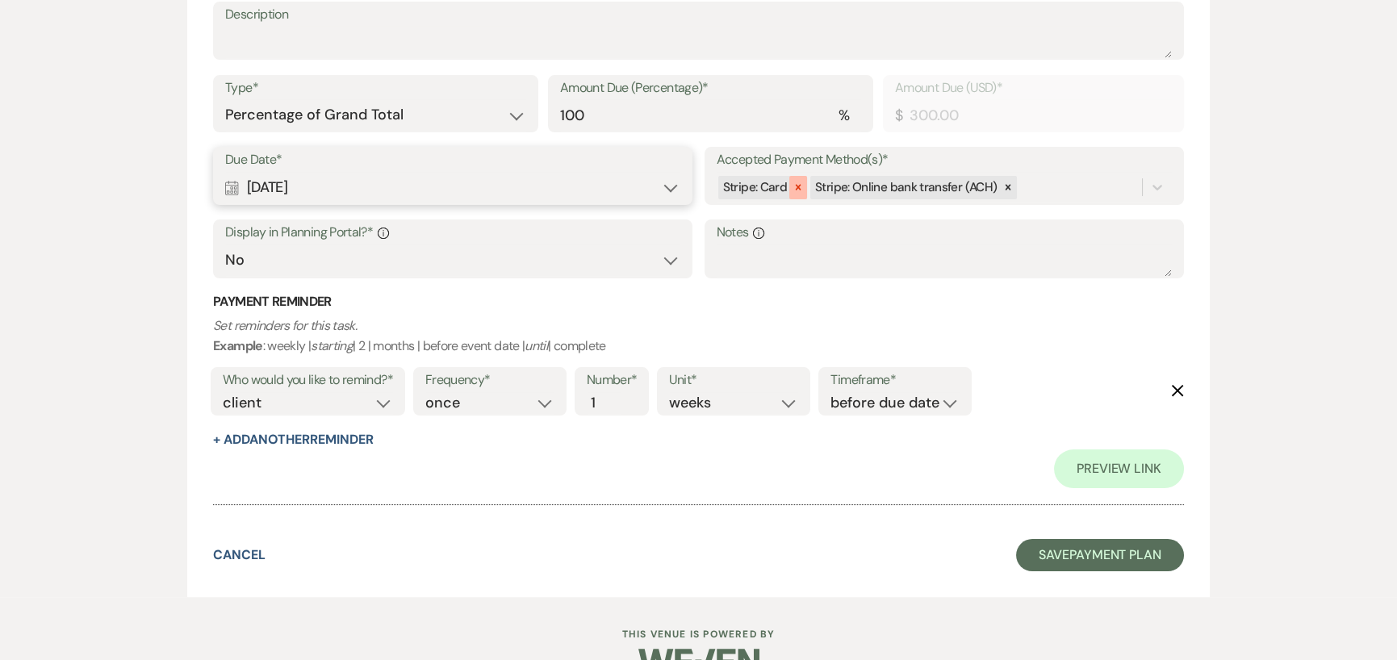
click at [795, 185] on icon at bounding box center [798, 187] width 11 height 11
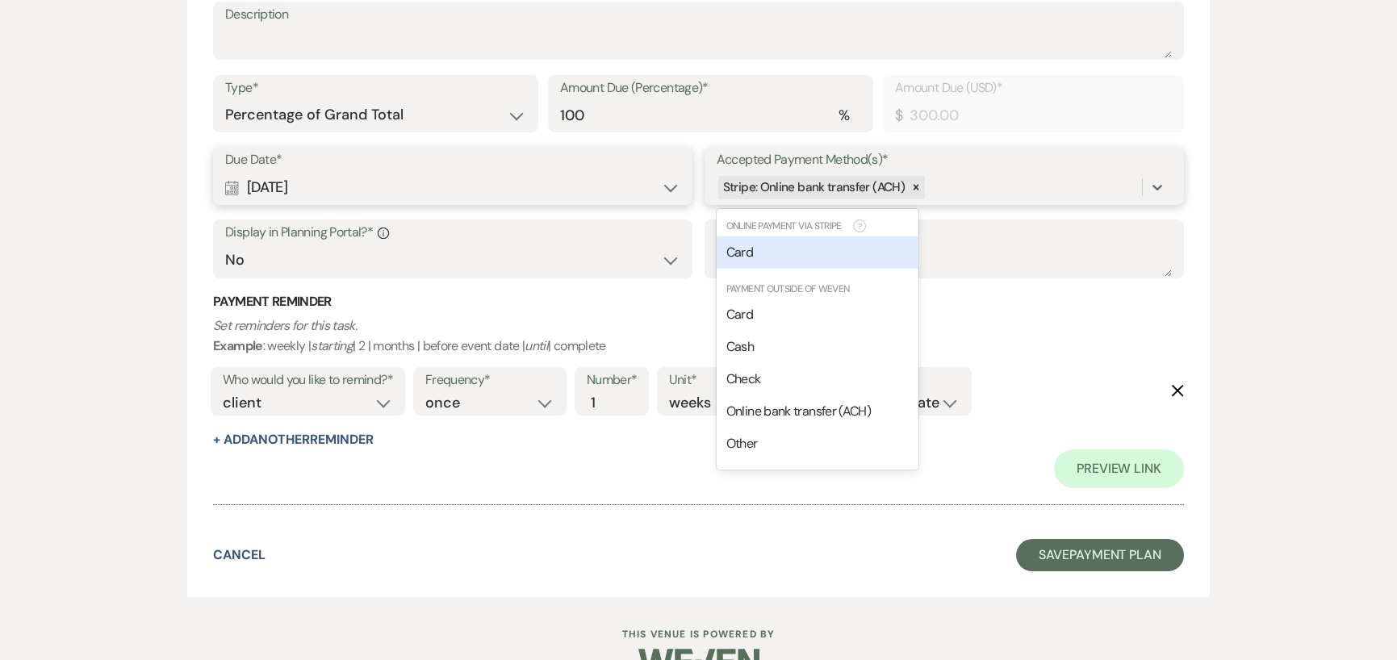
click at [1038, 184] on div "Stripe: Online bank transfer (ACH)" at bounding box center [929, 188] width 425 height 28
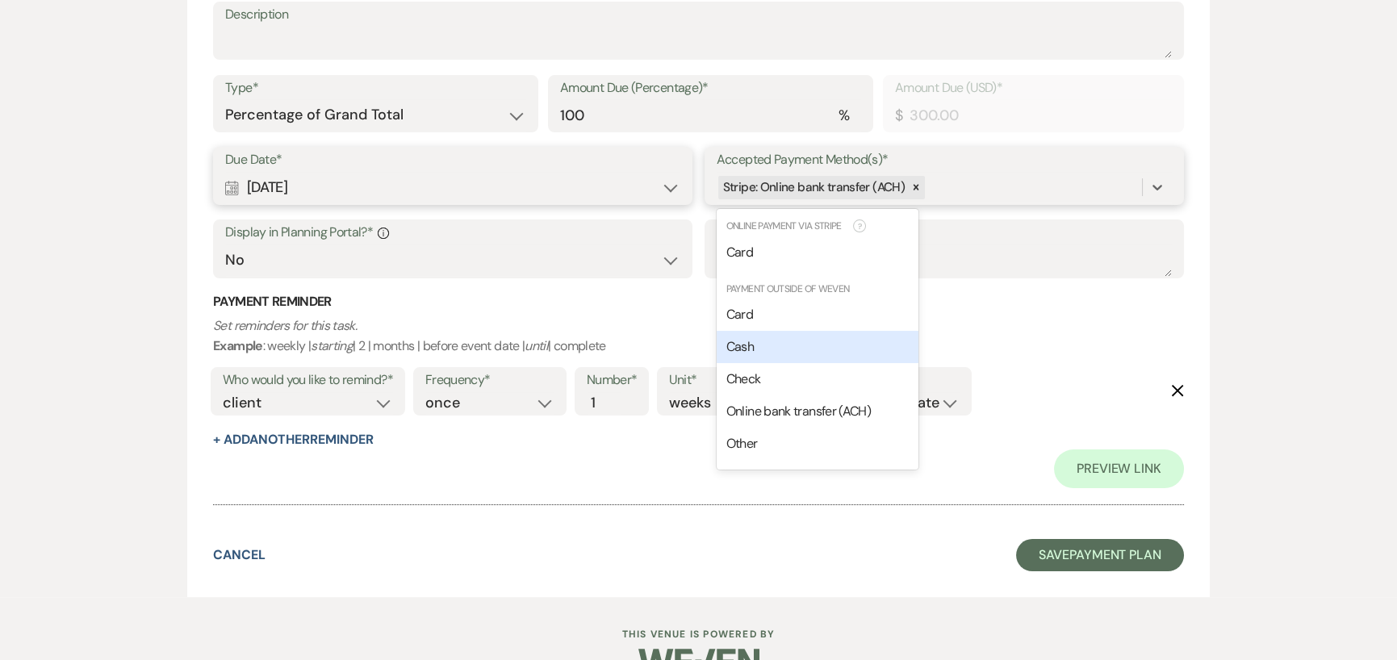
click at [734, 345] on span "Cash" at bounding box center [740, 346] width 27 height 17
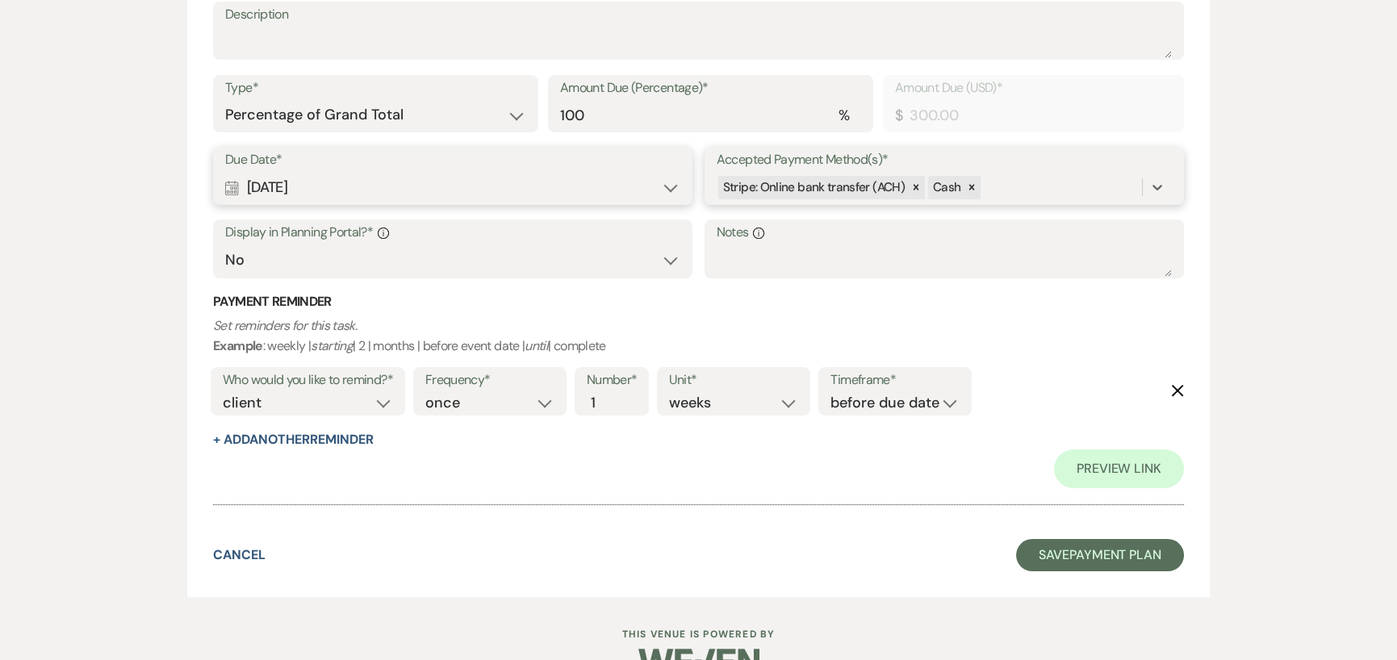
click at [1053, 190] on div "Stripe: Online bank transfer (ACH) Cash" at bounding box center [929, 188] width 425 height 28
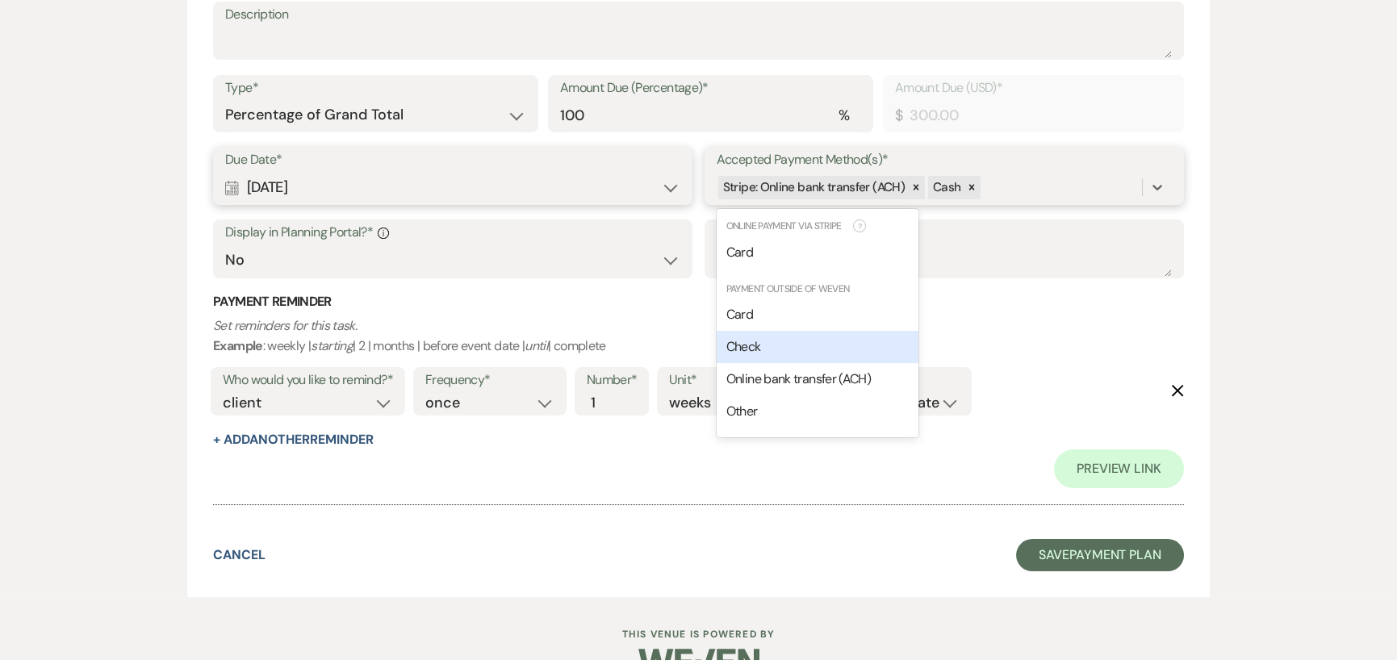
click at [748, 351] on span "Check" at bounding box center [744, 346] width 35 height 17
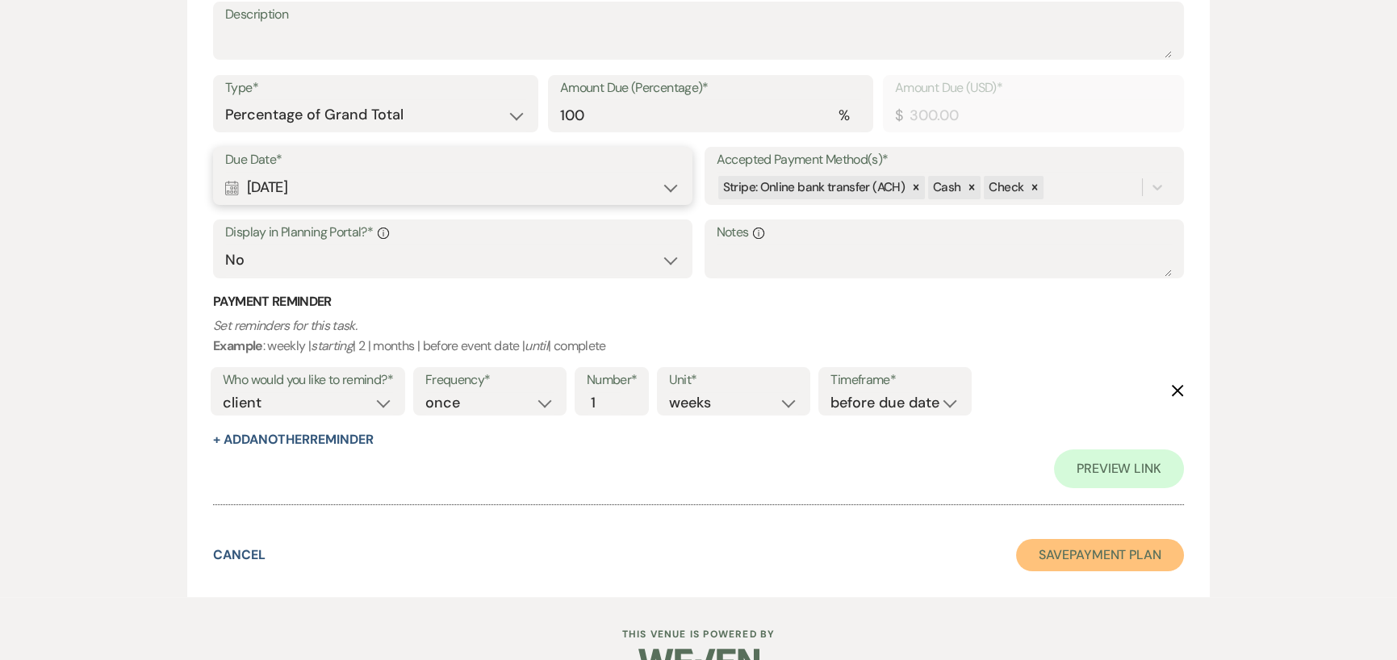
click at [1049, 552] on button "Save Payment Plan" at bounding box center [1100, 555] width 168 height 32
select select "6"
select select "8"
select select "13"
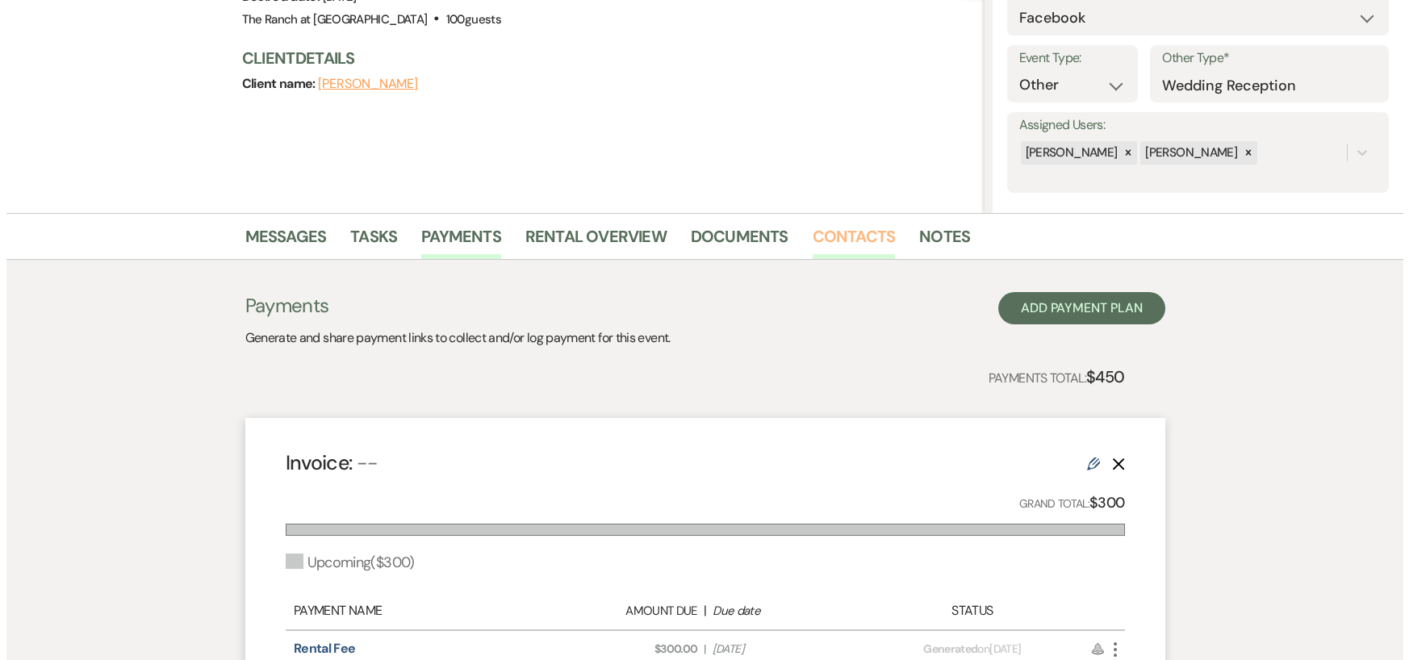
scroll to position [242, 0]
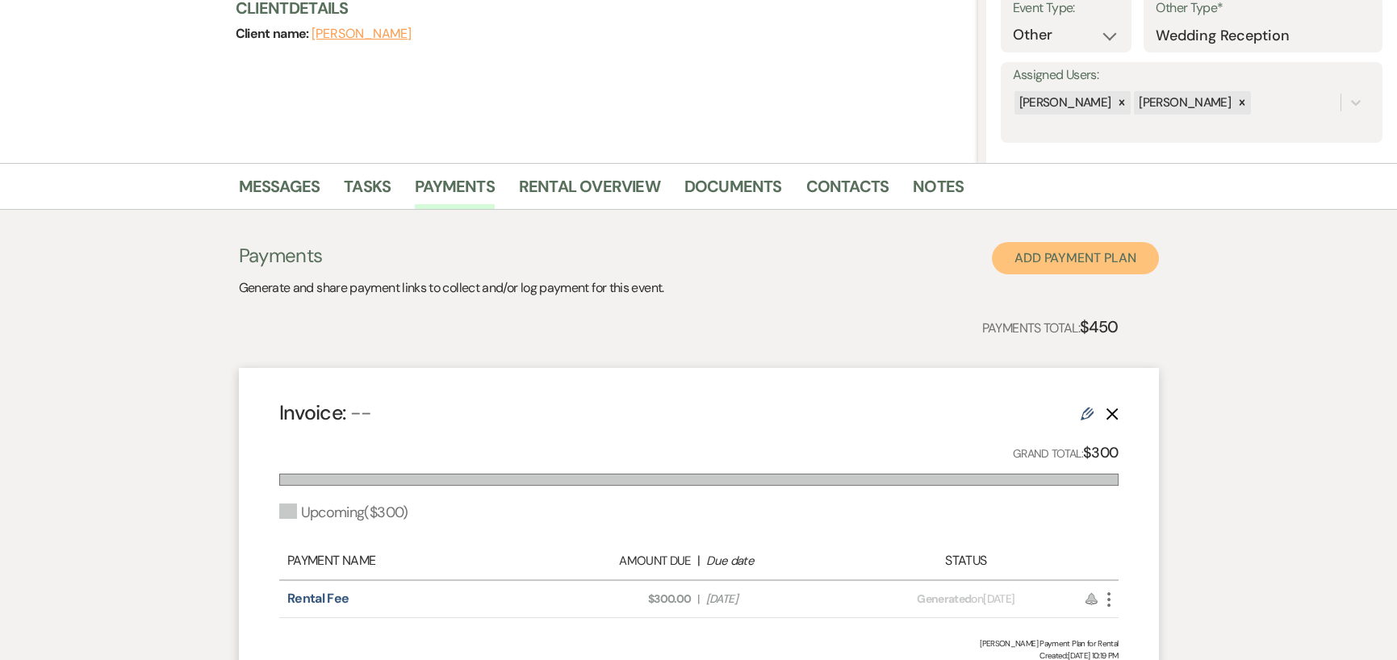
click at [1062, 249] on button "Add Payment Plan" at bounding box center [1075, 258] width 167 height 32
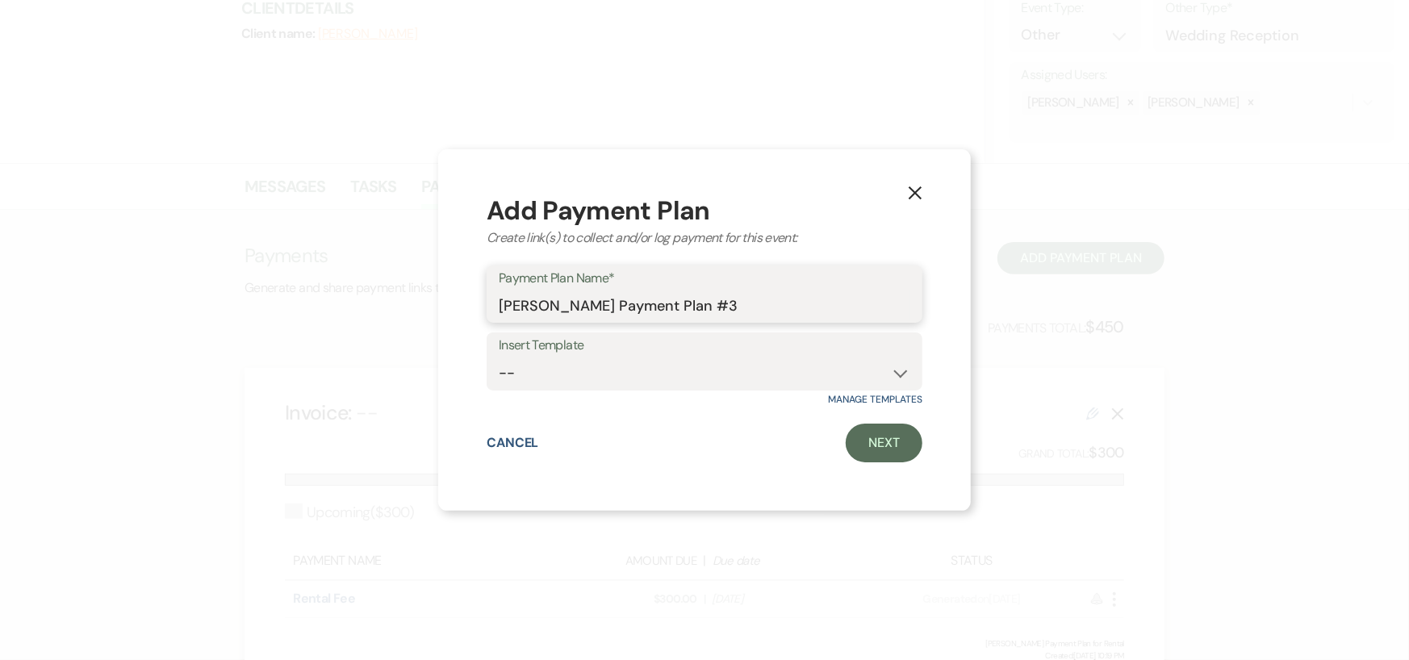
drag, startPoint x: 711, startPoint y: 308, endPoint x: 739, endPoint y: 308, distance: 27.5
click at [733, 308] on input "[PERSON_NAME] Payment Plan #3" at bounding box center [705, 305] width 412 height 31
type input "[PERSON_NAME] Payment Plan for Decorating"
click at [885, 445] on link "Next" at bounding box center [884, 443] width 77 height 39
select select "2"
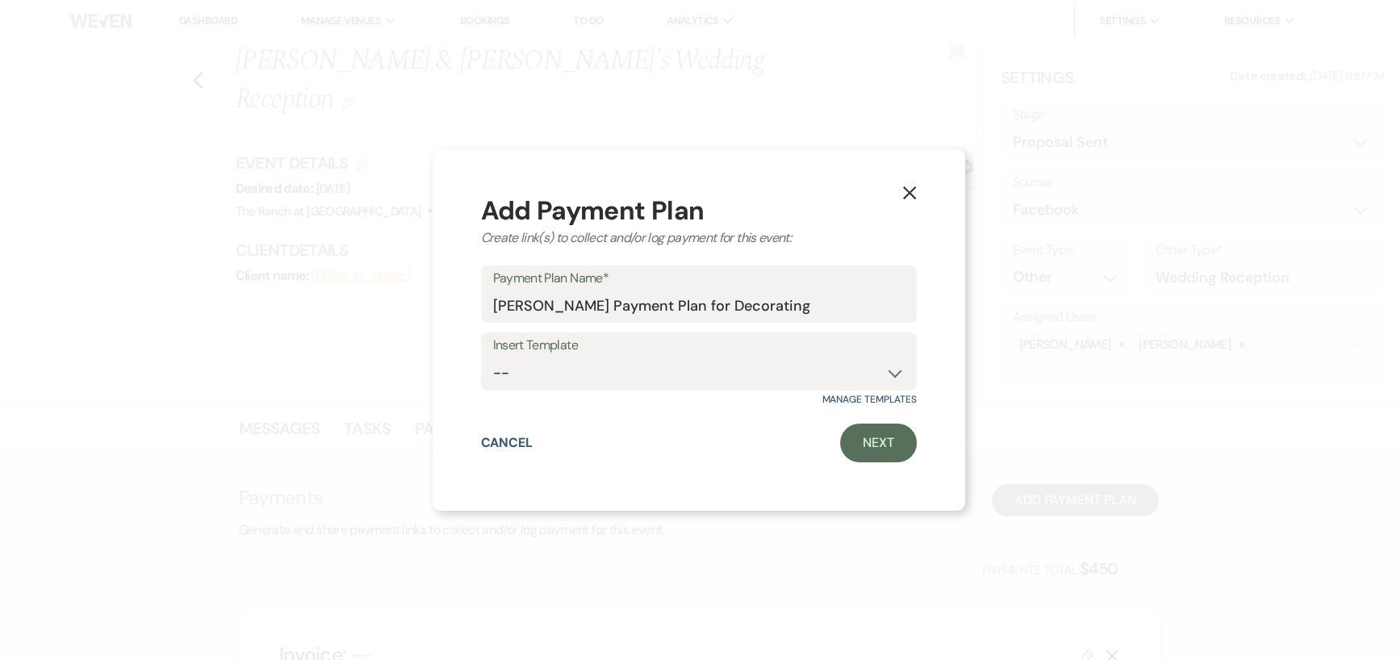
select select "percentage"
select select "false"
select select "client"
select select "weeks"
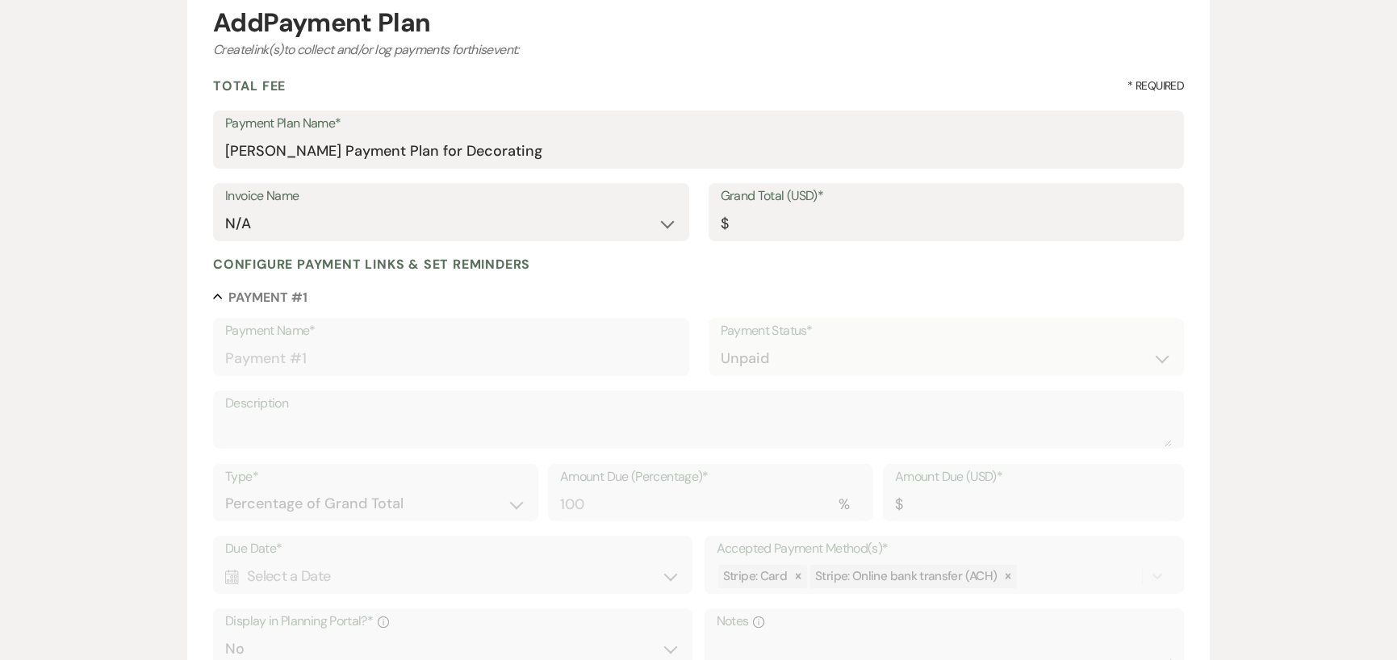
scroll to position [242, 0]
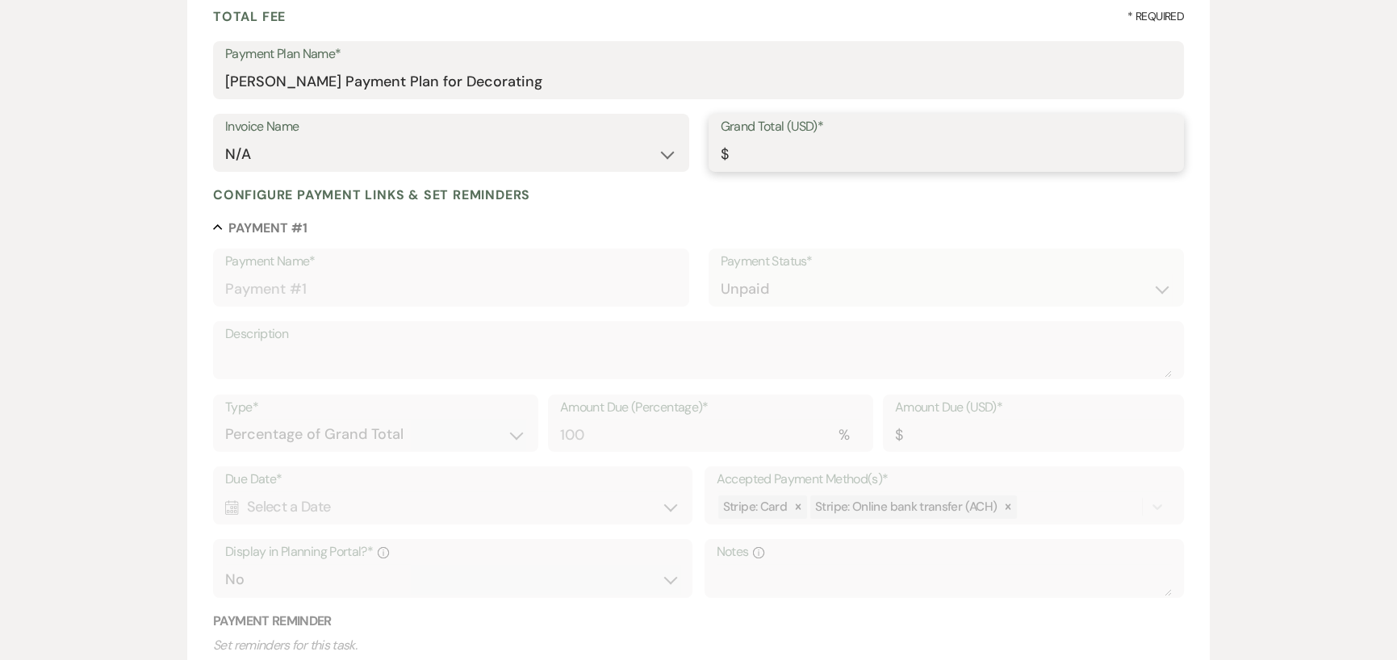
click at [847, 154] on input "Grand Total (USD)*" at bounding box center [946, 154] width 451 height 31
type input "3"
type input "3.00"
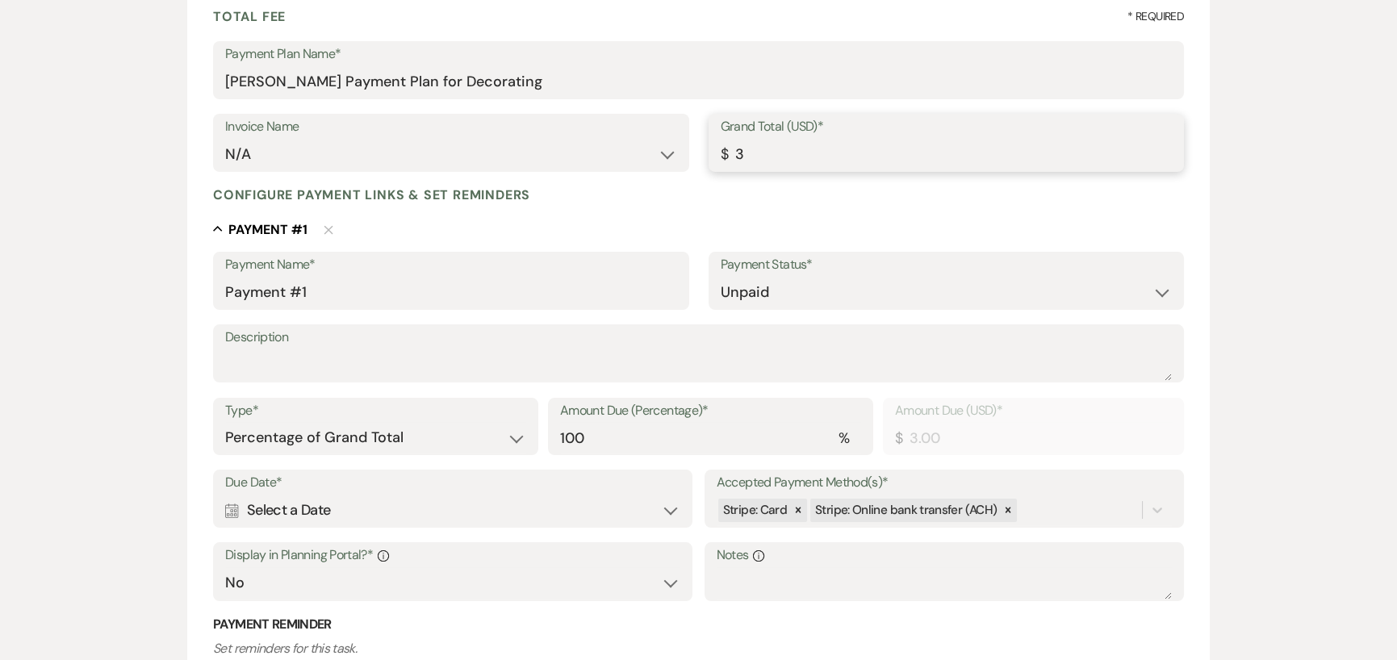
type input "30"
type input "30.00"
type input "300"
type input "300.00"
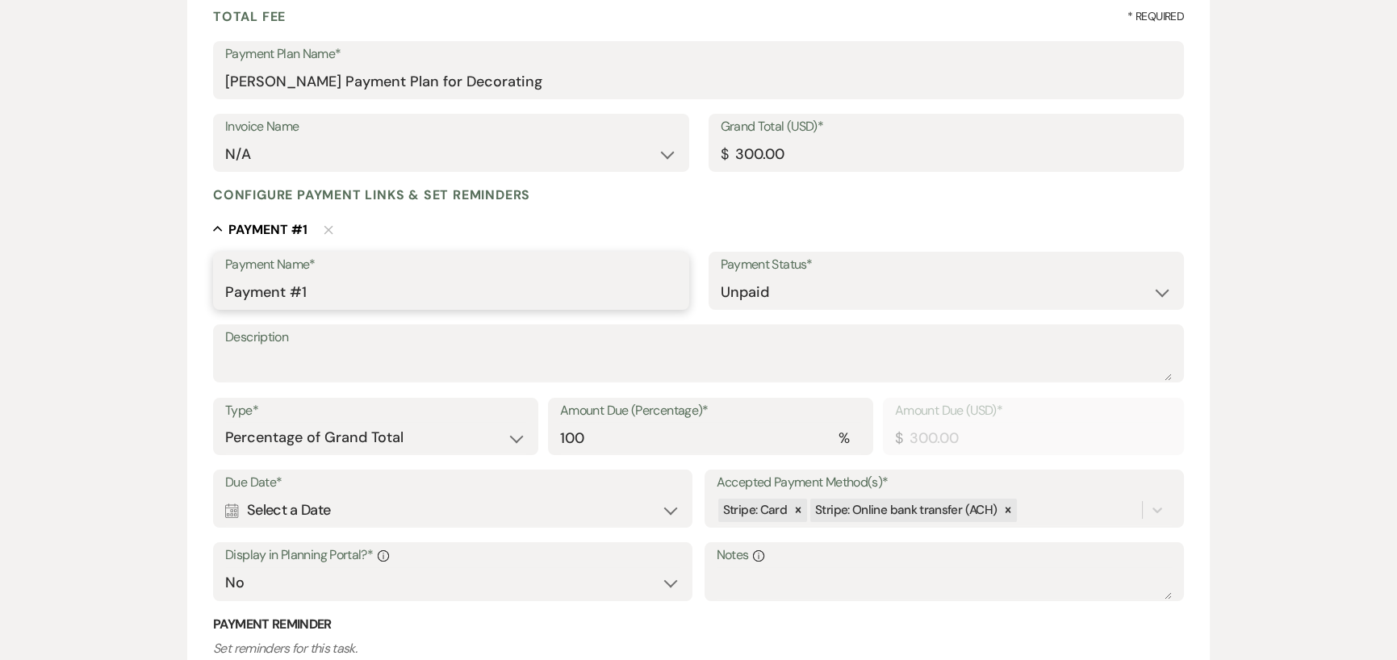
drag, startPoint x: 306, startPoint y: 290, endPoint x: 191, endPoint y: 295, distance: 114.8
click at [191, 295] on form "Add Payment Plan Create link(s) to collect and/or log payments for this event: …" at bounding box center [698, 397] width 1023 height 967
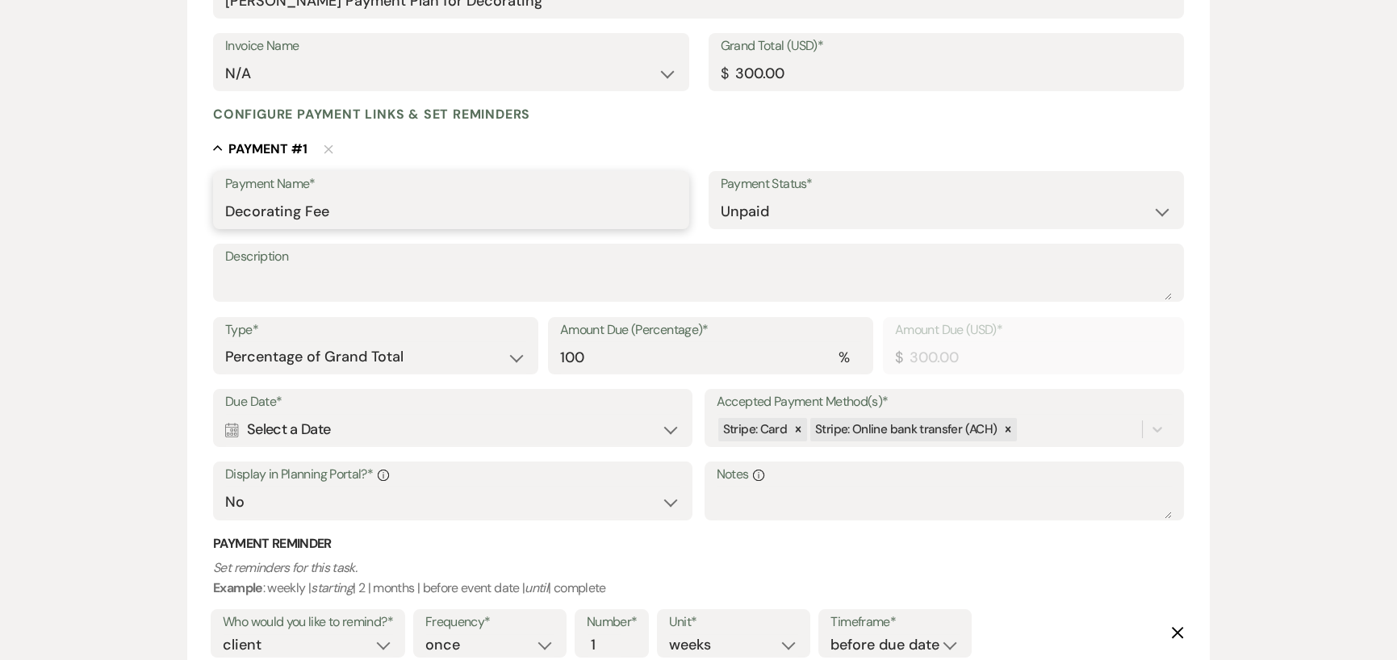
type input "Decorating Fee"
click at [356, 432] on div "Calendar Select a Date Expand" at bounding box center [452, 429] width 455 height 31
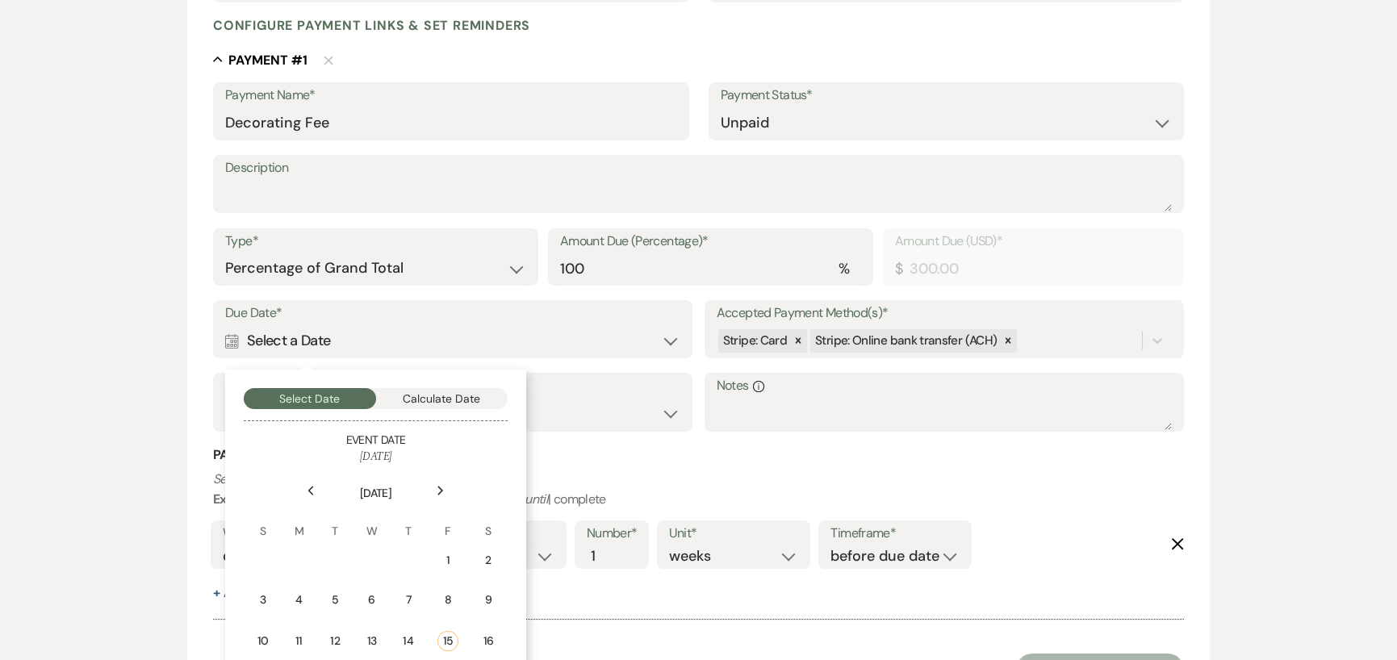
scroll to position [484, 0]
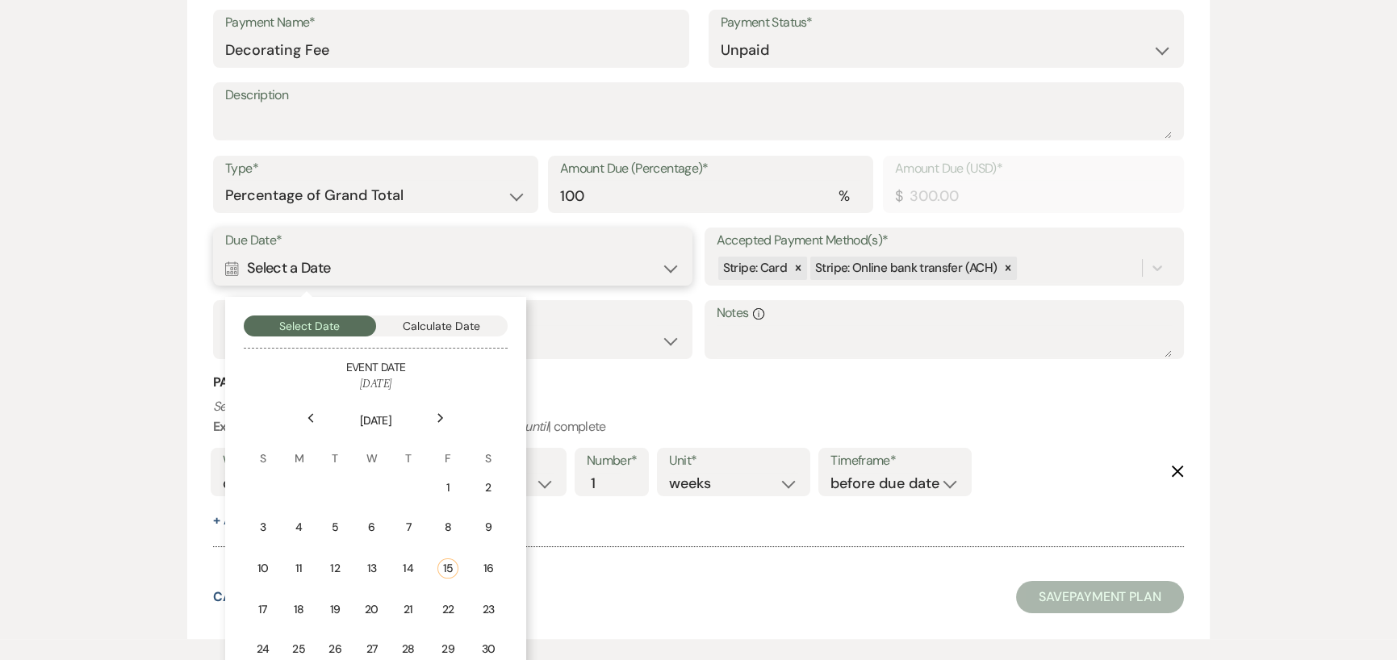
click at [435, 323] on button "Calculate Date" at bounding box center [442, 326] width 132 height 21
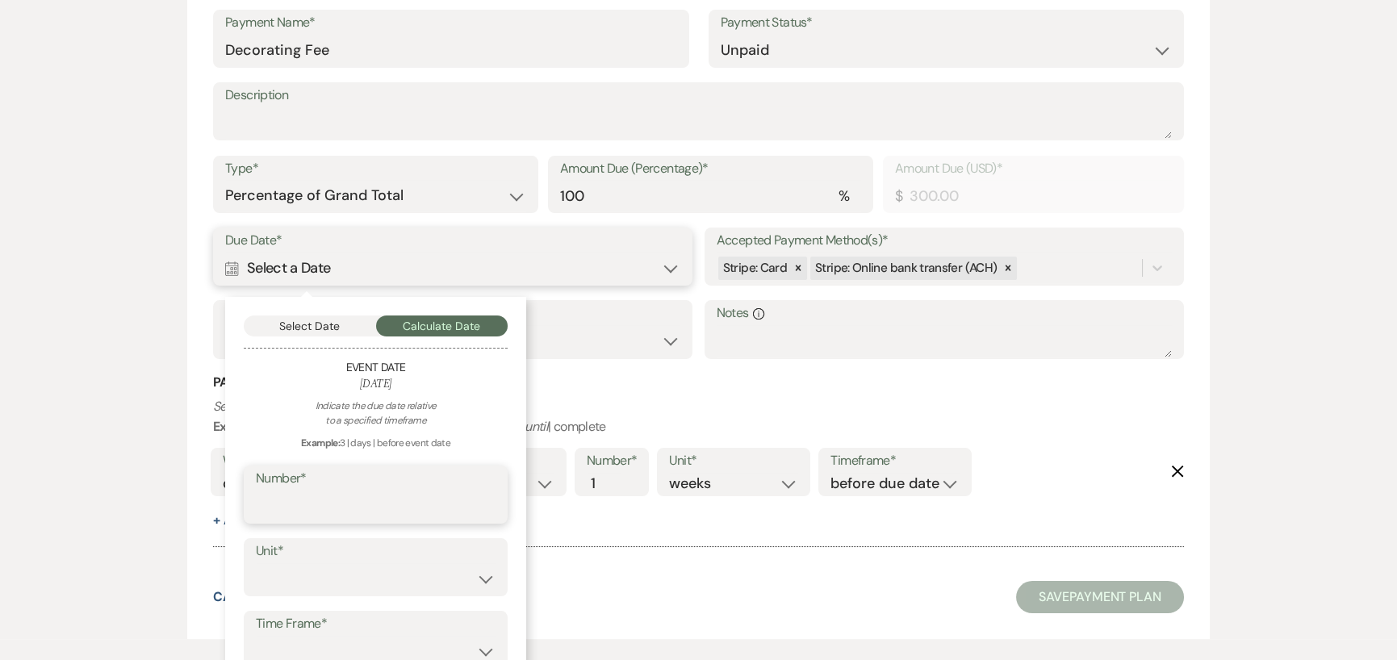
click at [371, 501] on input "Number*" at bounding box center [376, 506] width 240 height 31
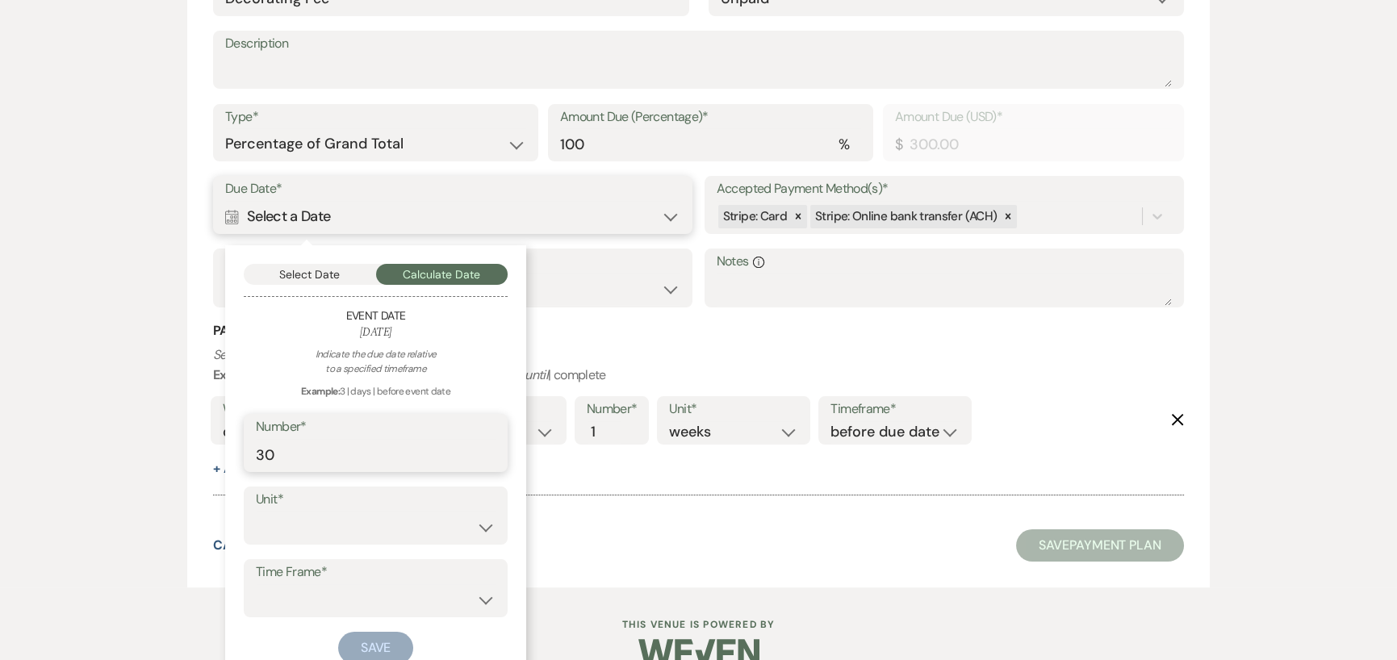
scroll to position [565, 0]
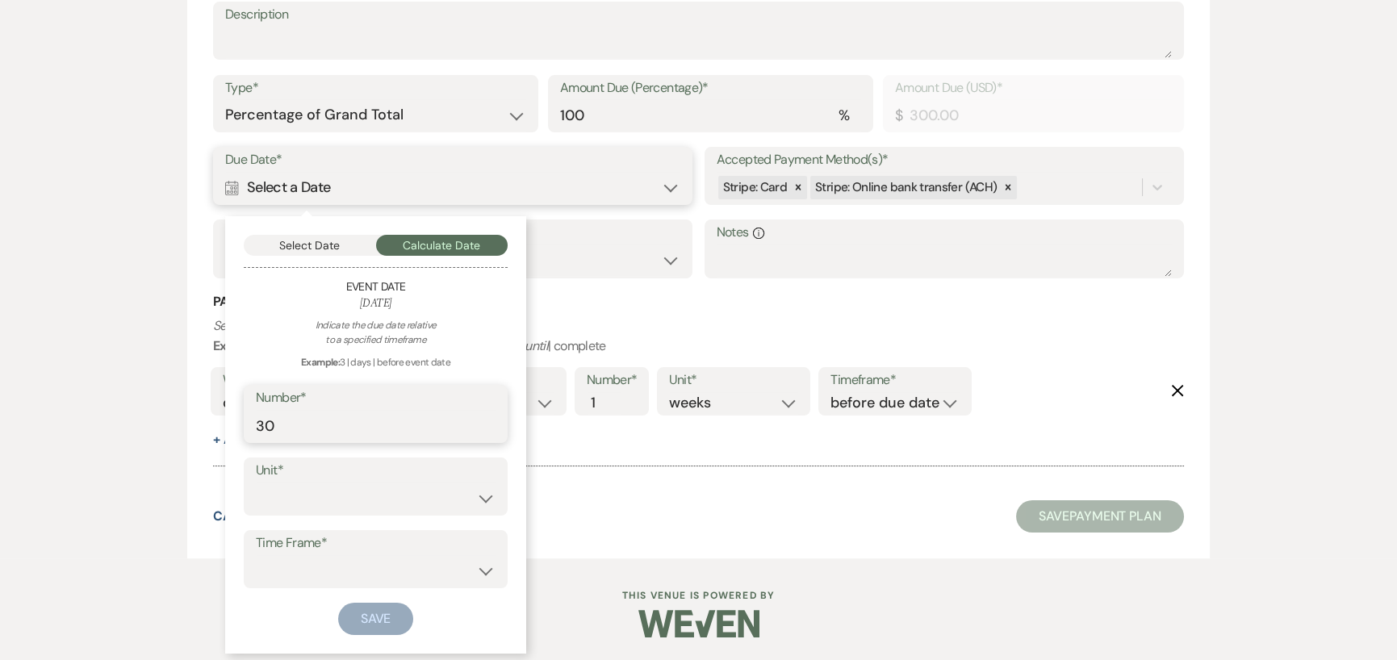
type input "30"
click at [356, 499] on select "days weeks months" at bounding box center [376, 498] width 240 height 31
select select "day"
click at [256, 483] on select "days weeks months" at bounding box center [376, 498] width 240 height 31
click at [329, 565] on select "before event date after event date after [DATE] date" at bounding box center [376, 570] width 240 height 31
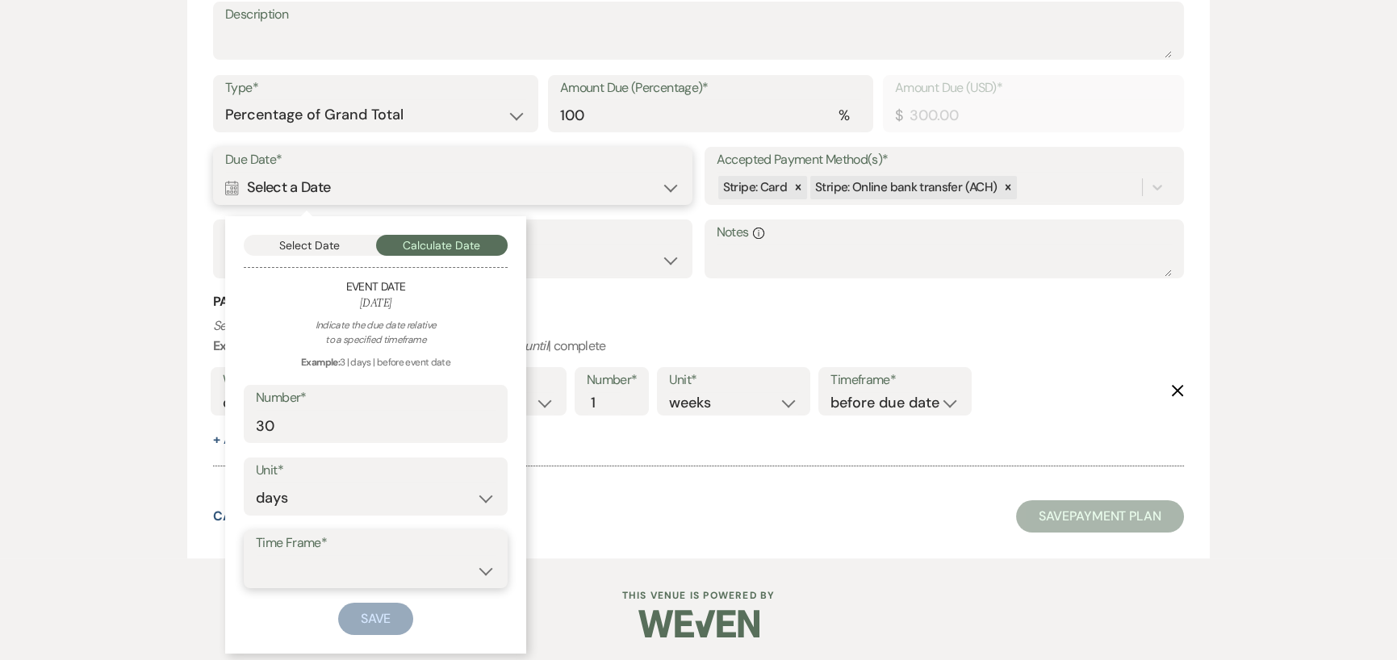
select select "beforeEventDate"
click at [256, 555] on select "before event date after event date after [DATE] date" at bounding box center [376, 570] width 240 height 31
click at [779, 459] on div at bounding box center [698, 458] width 971 height 17
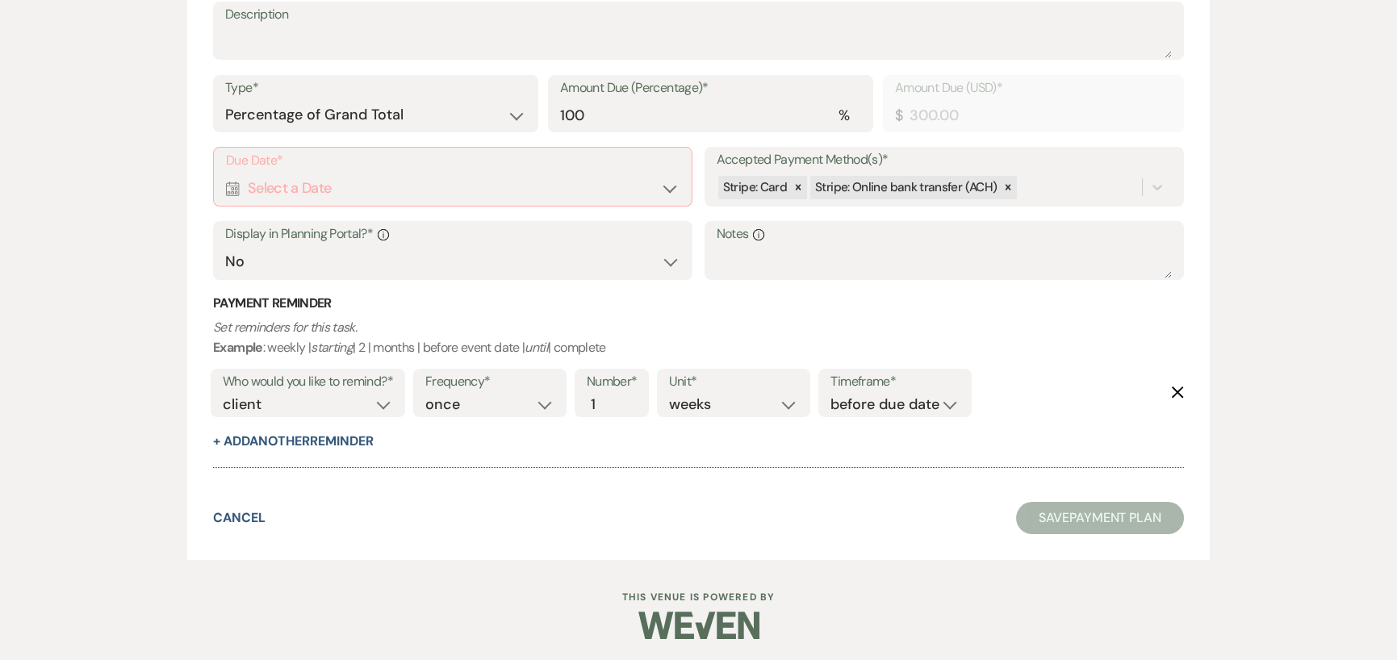
click at [612, 185] on div "Calendar Select a Date Expand" at bounding box center [453, 188] width 454 height 31
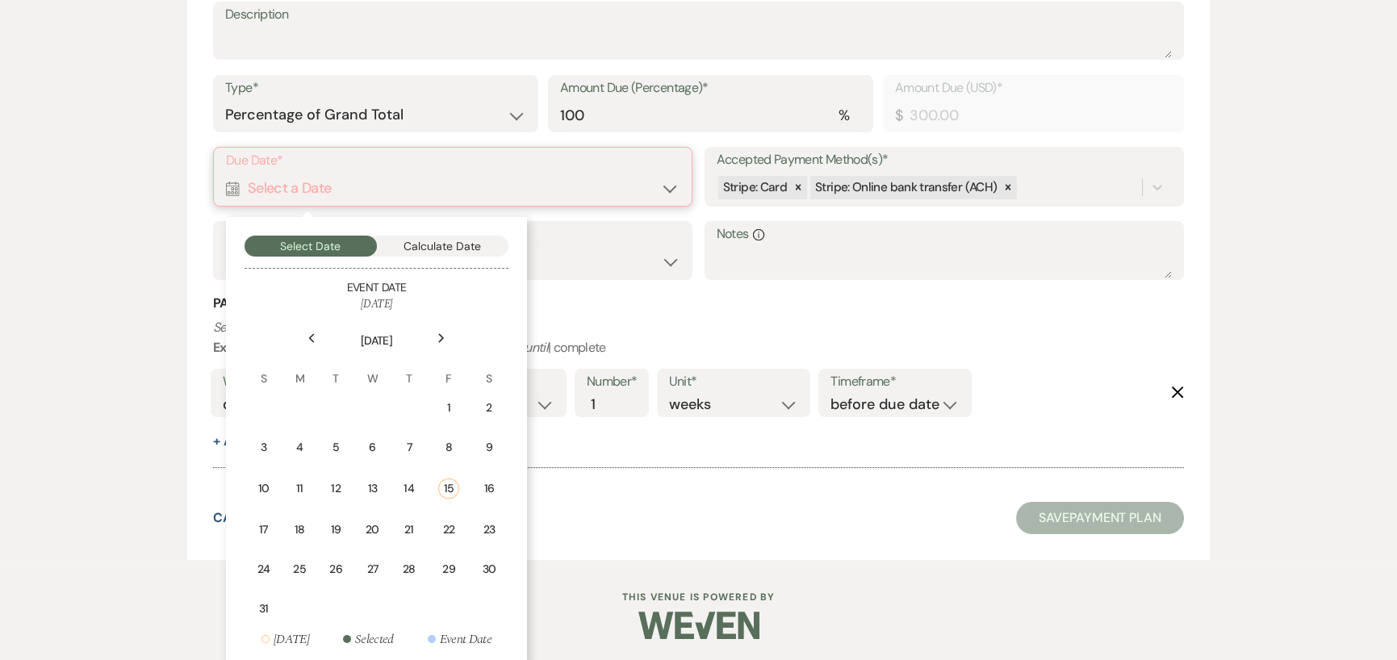
click at [446, 244] on button "Calculate Date" at bounding box center [443, 246] width 132 height 21
select select "day"
select select "beforeEventDate"
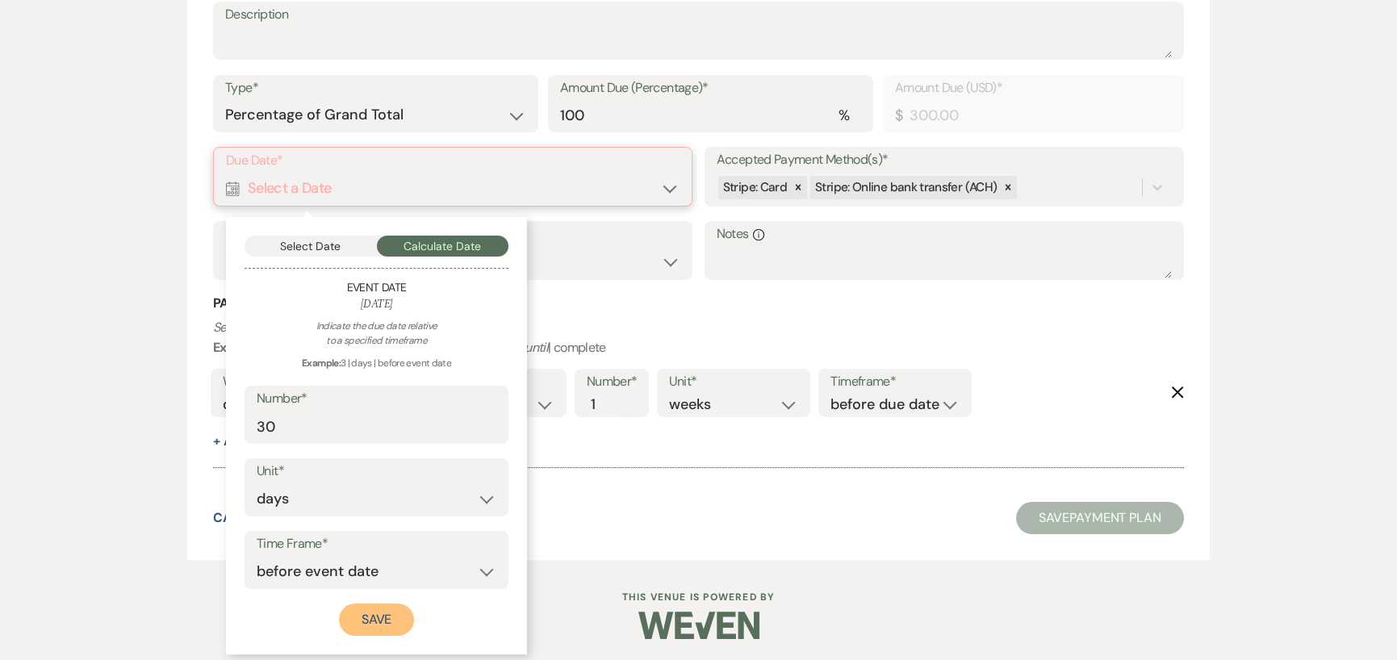
click at [351, 614] on button "Save" at bounding box center [377, 620] width 76 height 32
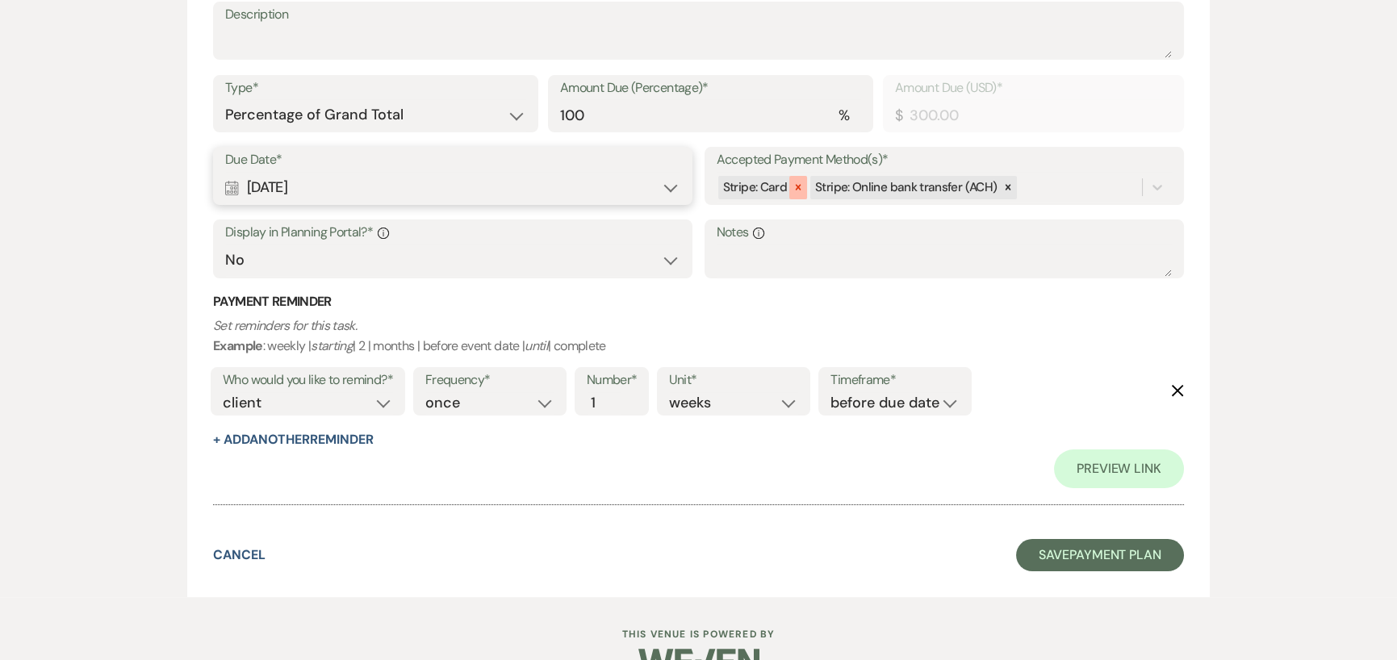
click at [798, 188] on icon at bounding box center [798, 187] width 11 height 11
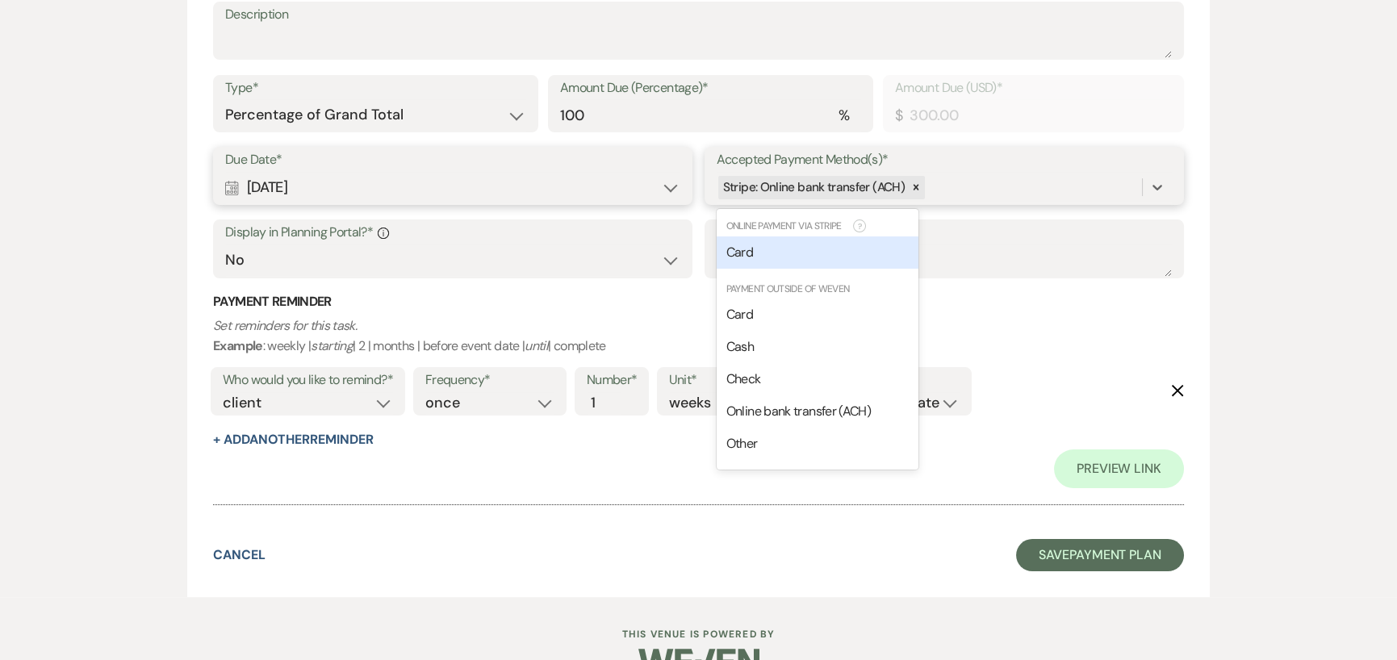
click at [990, 184] on div "Stripe: Online bank transfer (ACH)" at bounding box center [929, 188] width 425 height 28
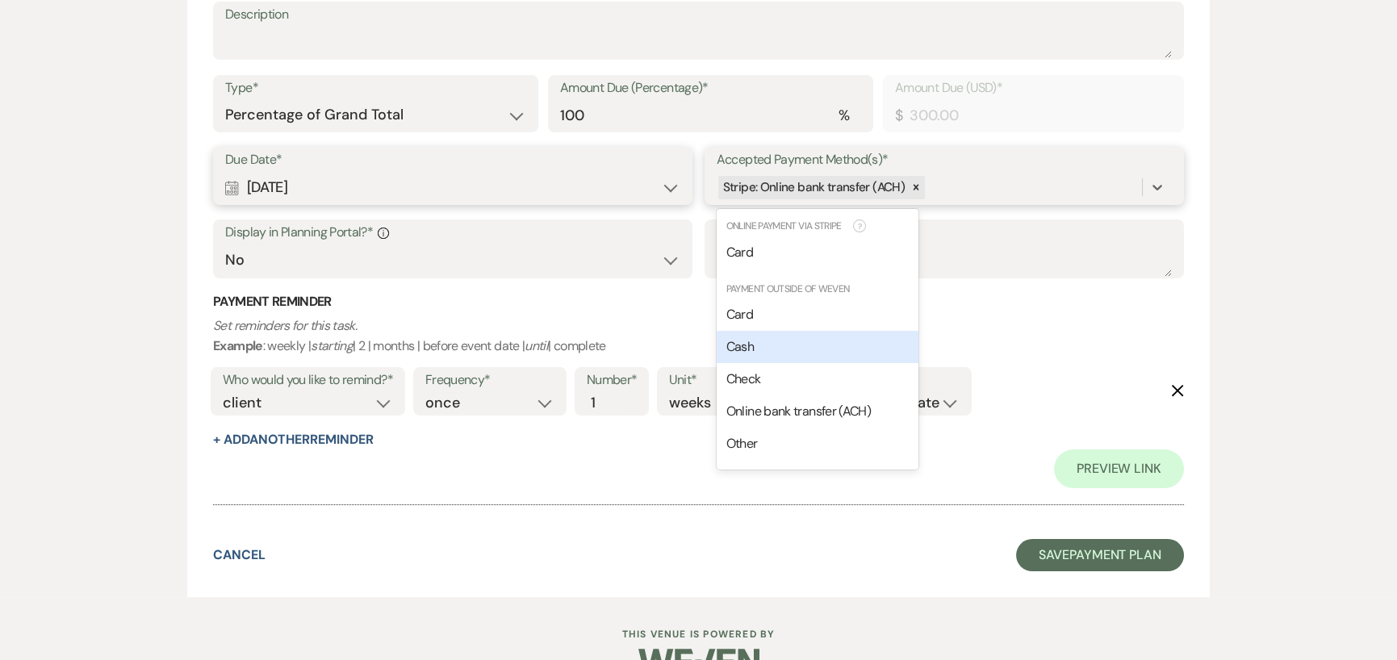
click at [795, 345] on div "Cash" at bounding box center [818, 347] width 202 height 32
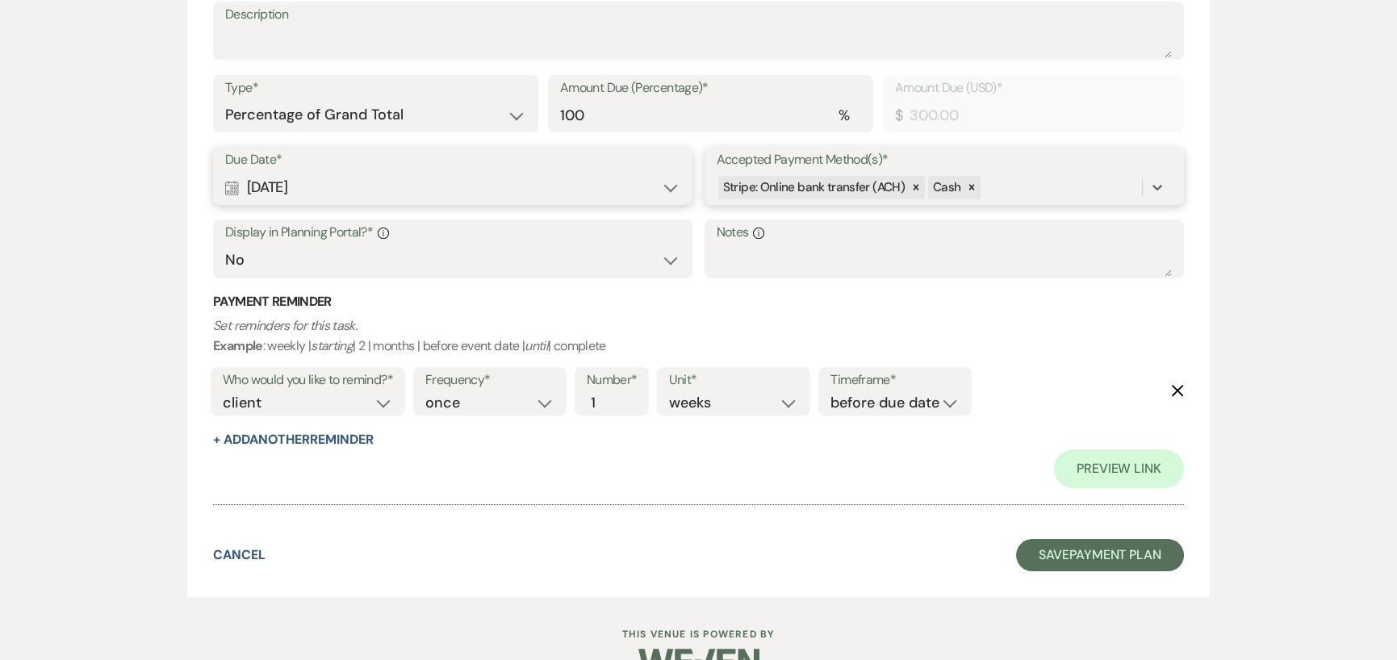
click at [1070, 185] on div "Stripe: Online bank transfer (ACH) Cash" at bounding box center [929, 188] width 425 height 28
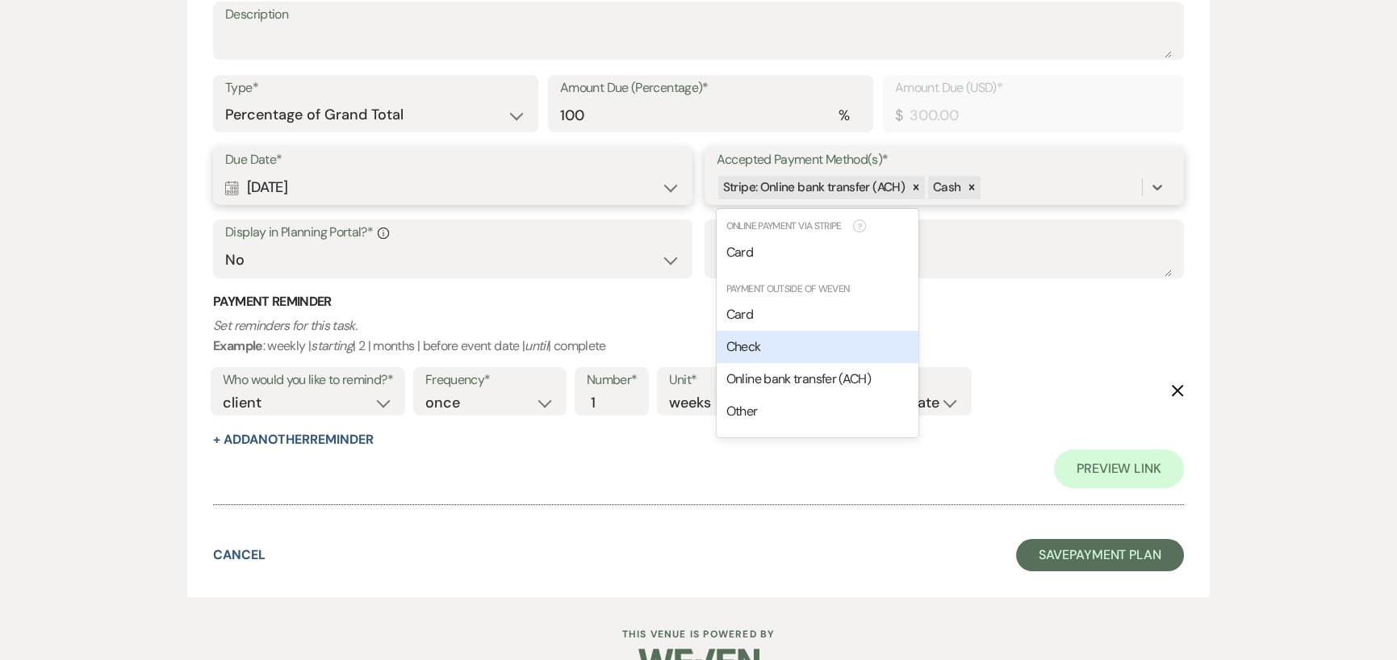
click at [848, 355] on div "Check" at bounding box center [818, 347] width 202 height 32
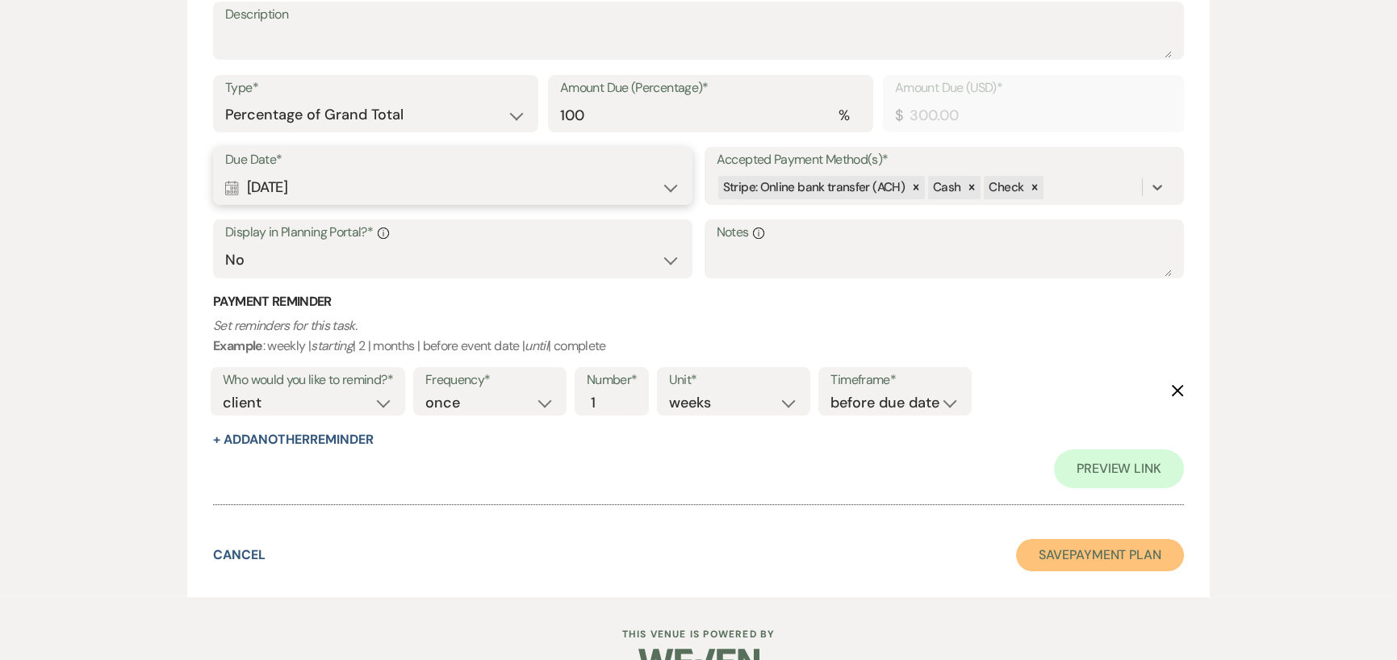
click at [1051, 548] on button "Save Payment Plan" at bounding box center [1100, 555] width 168 height 32
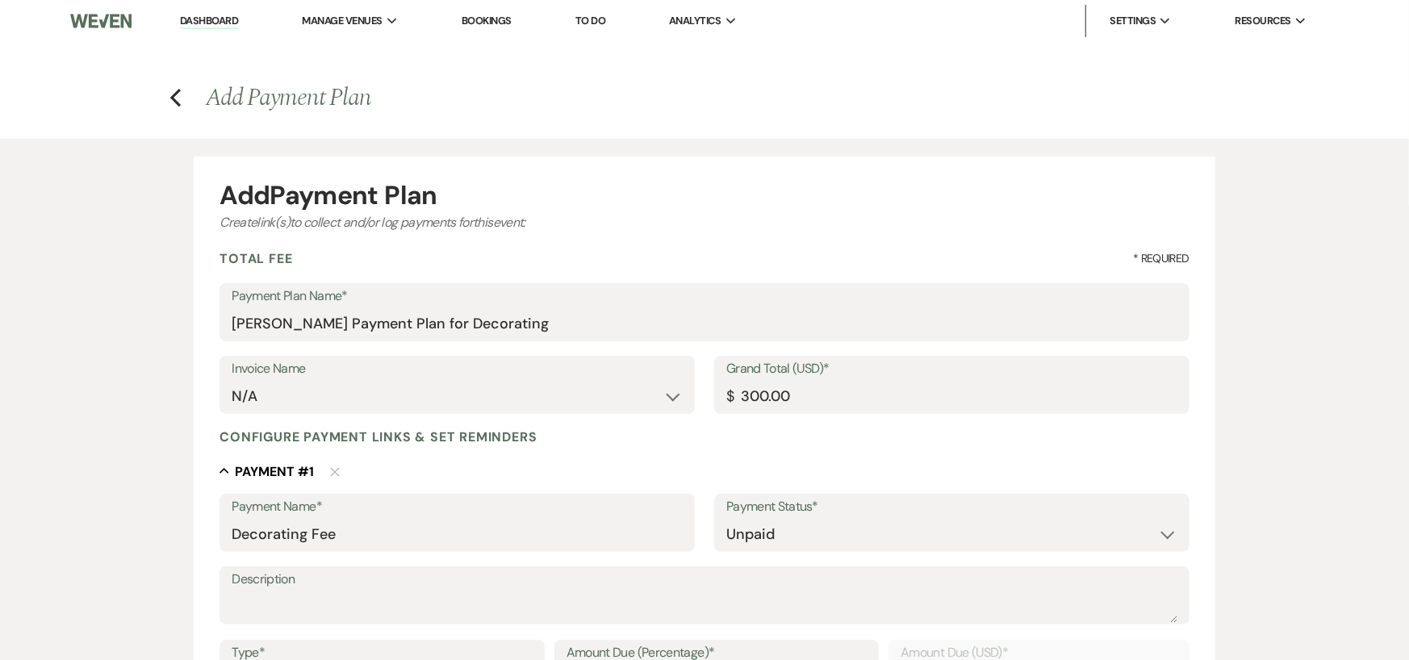
select select "6"
select select "8"
select select "13"
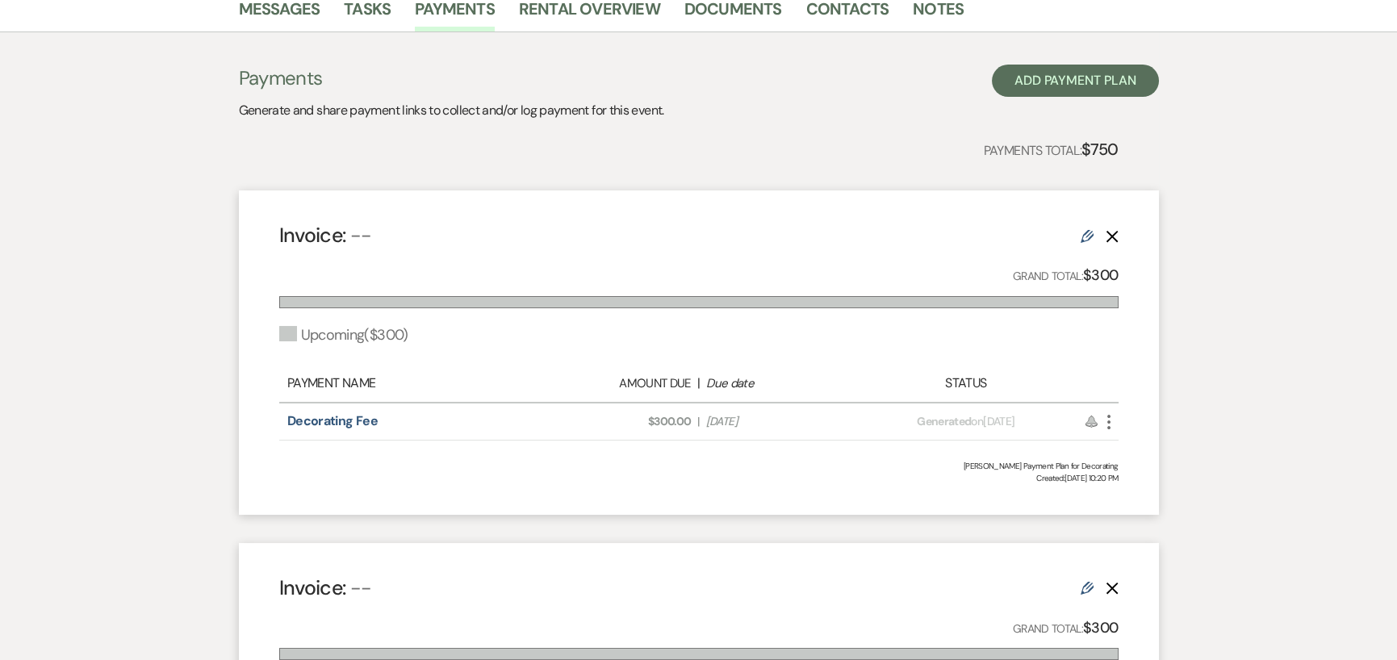
scroll to position [484, 0]
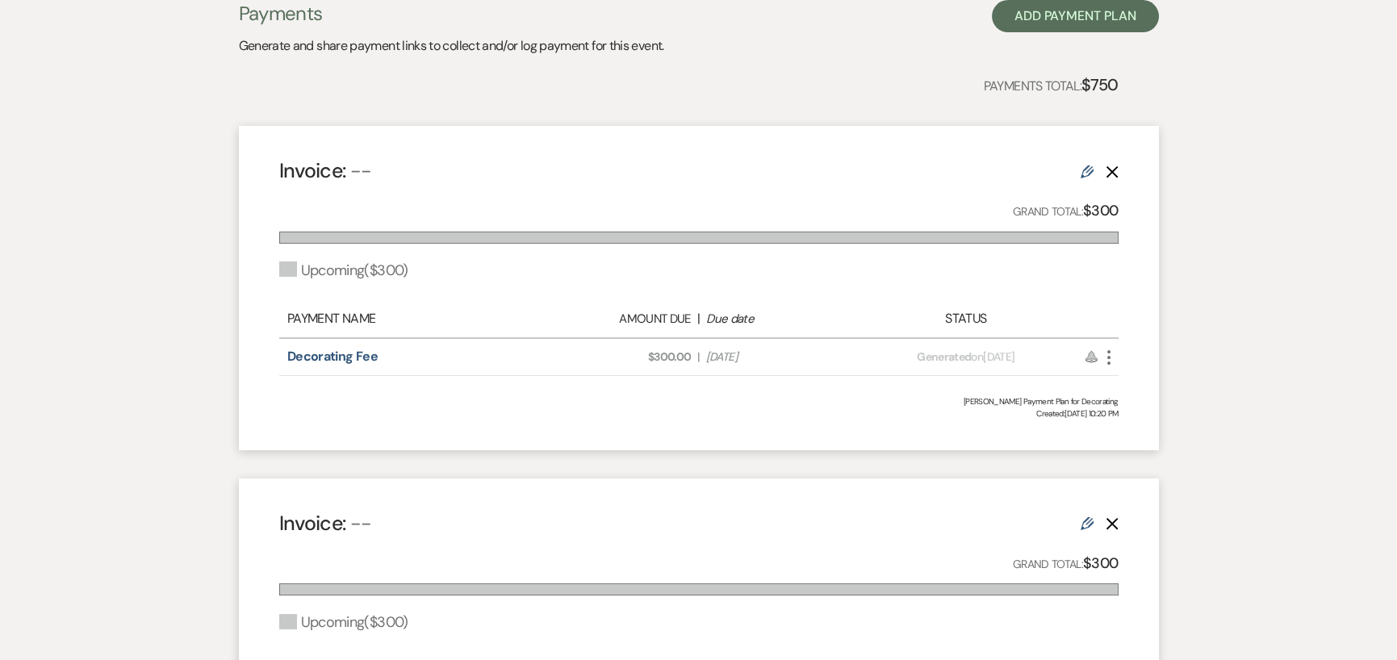
click at [1109, 352] on use "button" at bounding box center [1109, 357] width 3 height 15
click at [1116, 295] on div "Invoice: -- Edit Delete Grand Total: $300 Upcoming ( $300 ) Payment Name Amount…" at bounding box center [699, 288] width 920 height 324
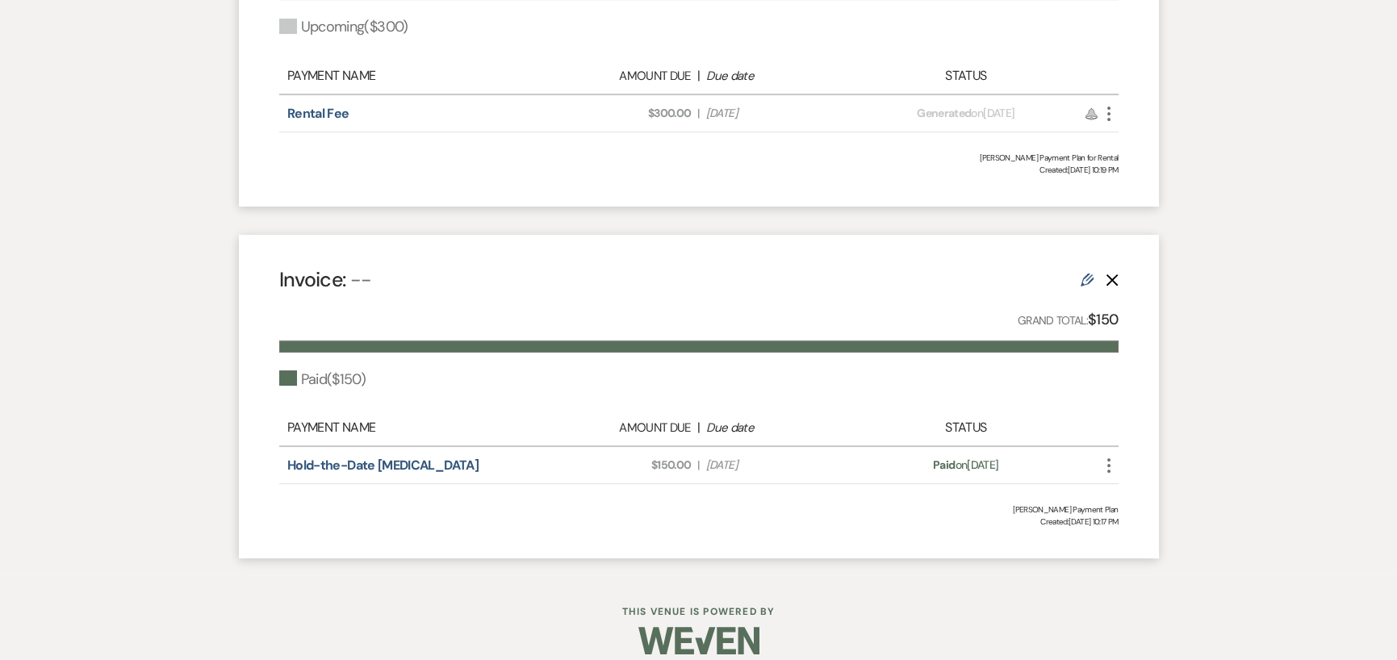
scroll to position [1098, 0]
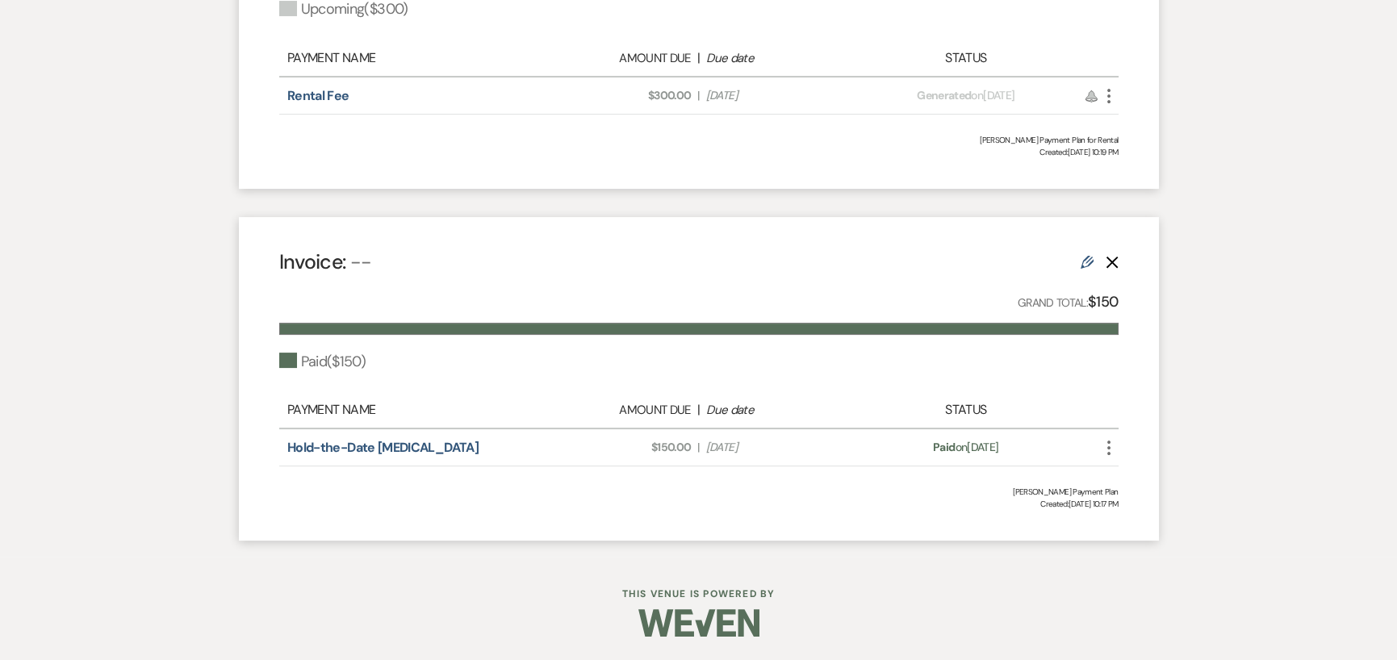
click at [1112, 446] on icon "More" at bounding box center [1108, 447] width 19 height 19
click at [1104, 98] on icon "More" at bounding box center [1108, 95] width 19 height 19
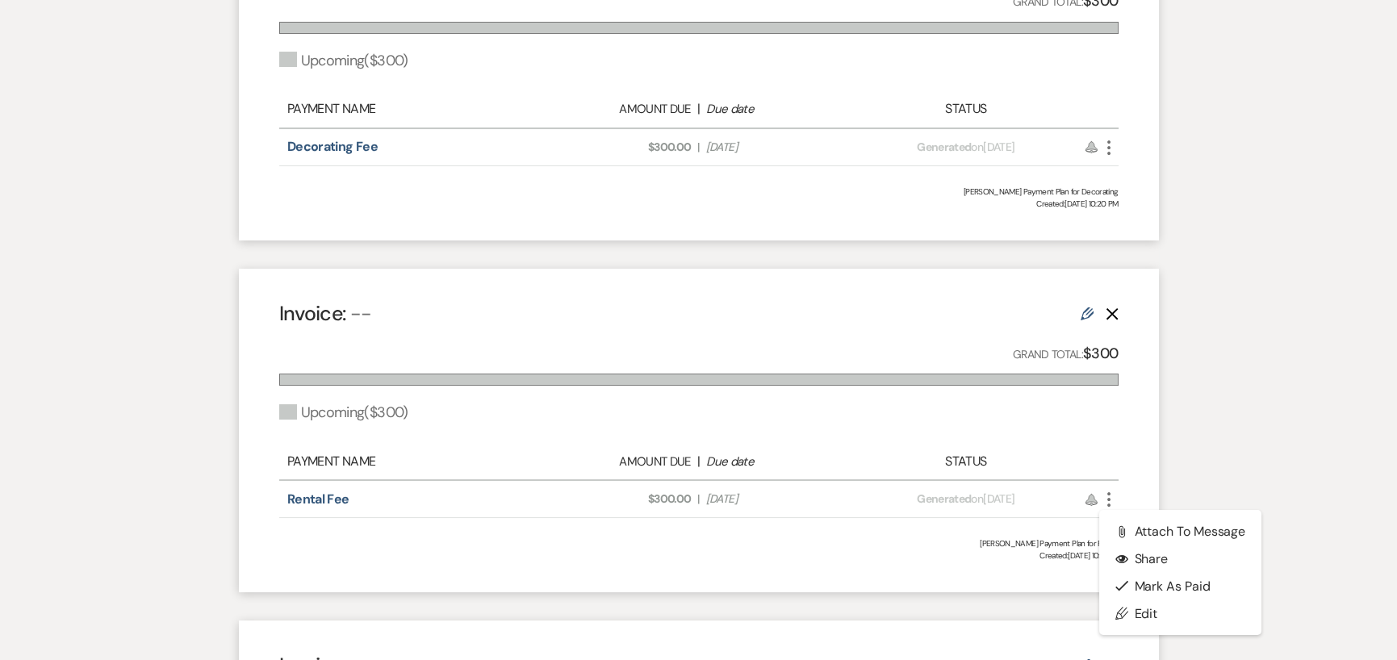
scroll to position [694, 0]
click at [1106, 153] on icon "More" at bounding box center [1108, 147] width 19 height 19
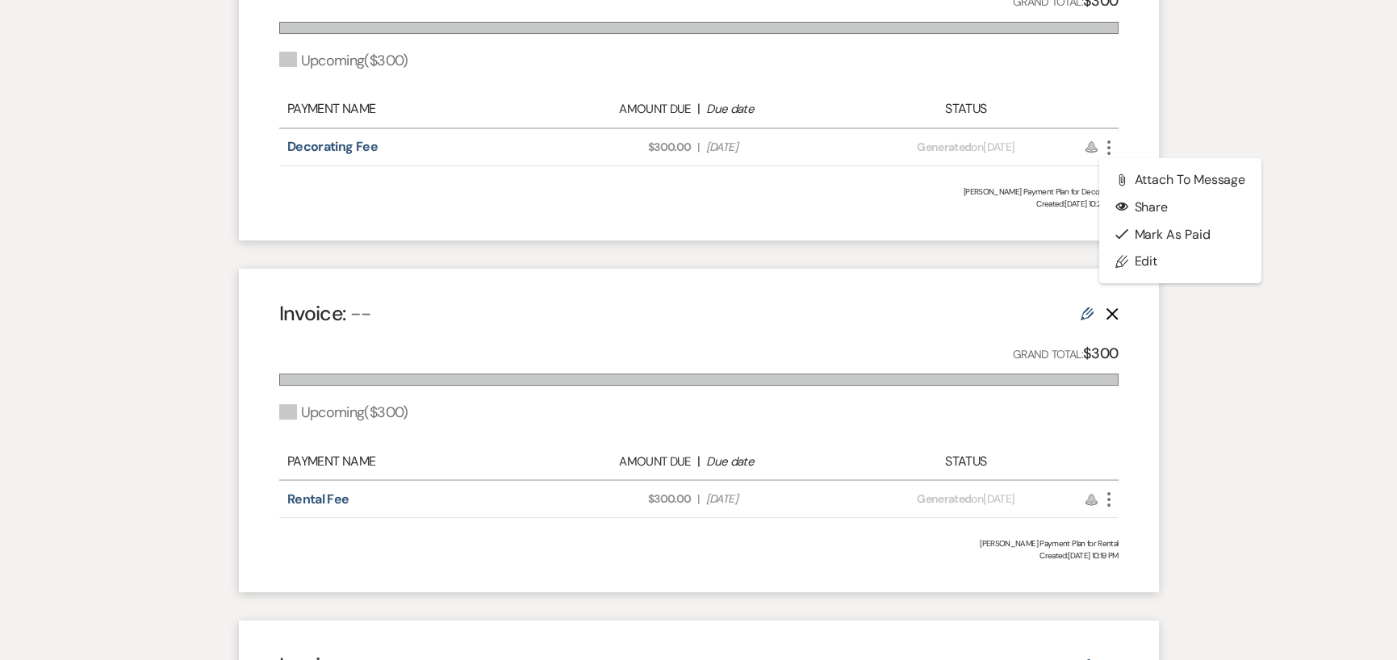
click at [1106, 500] on icon "More" at bounding box center [1108, 499] width 19 height 19
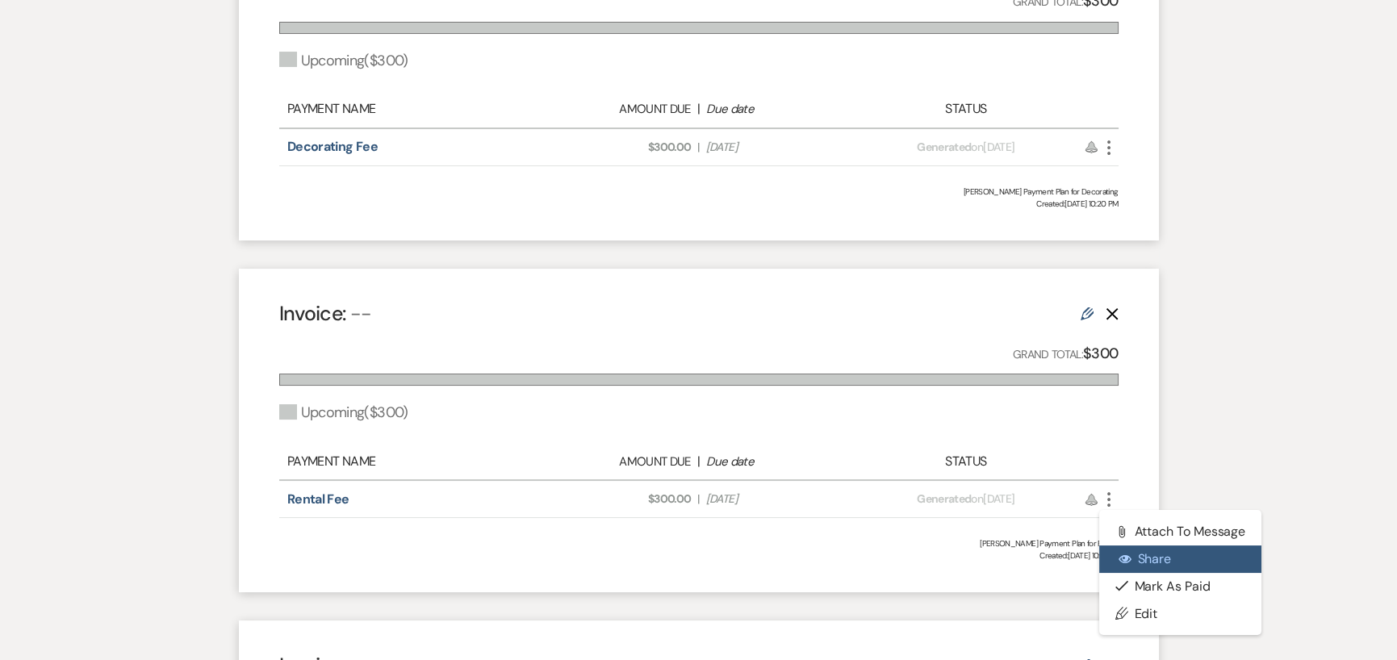
click at [1129, 563] on icon "Eye" at bounding box center [1125, 559] width 13 height 13
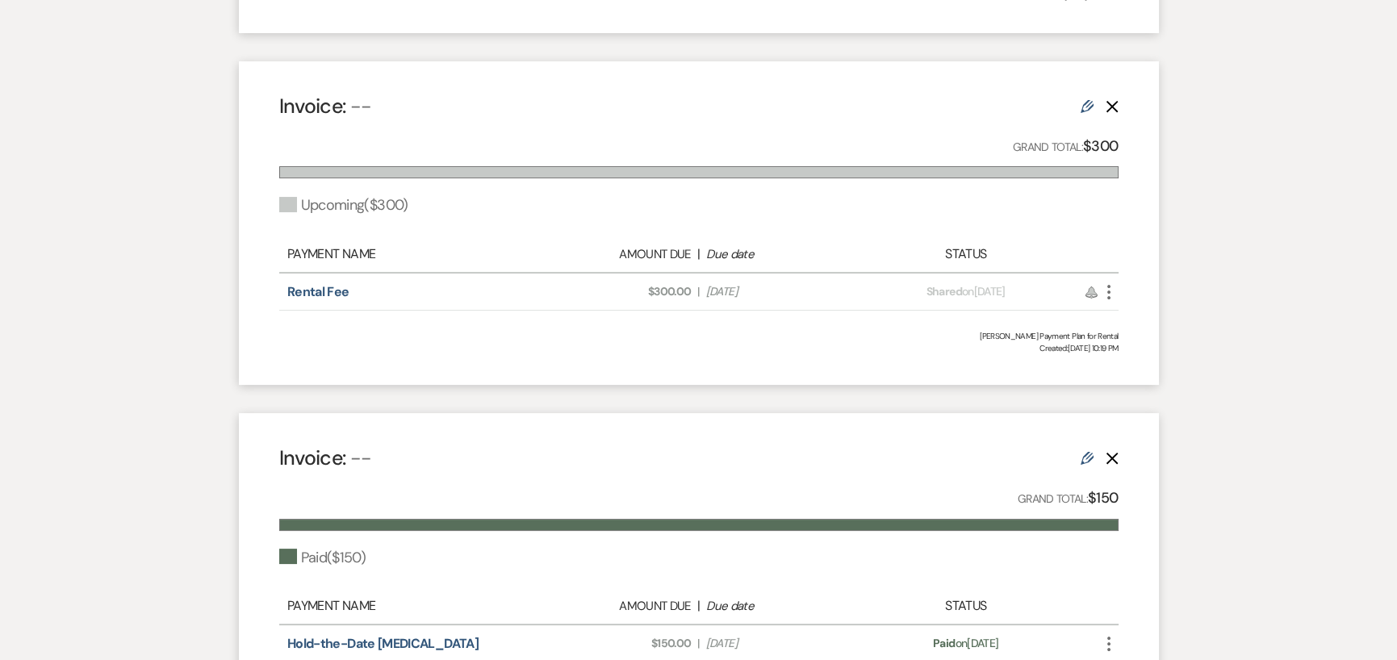
scroll to position [1098, 0]
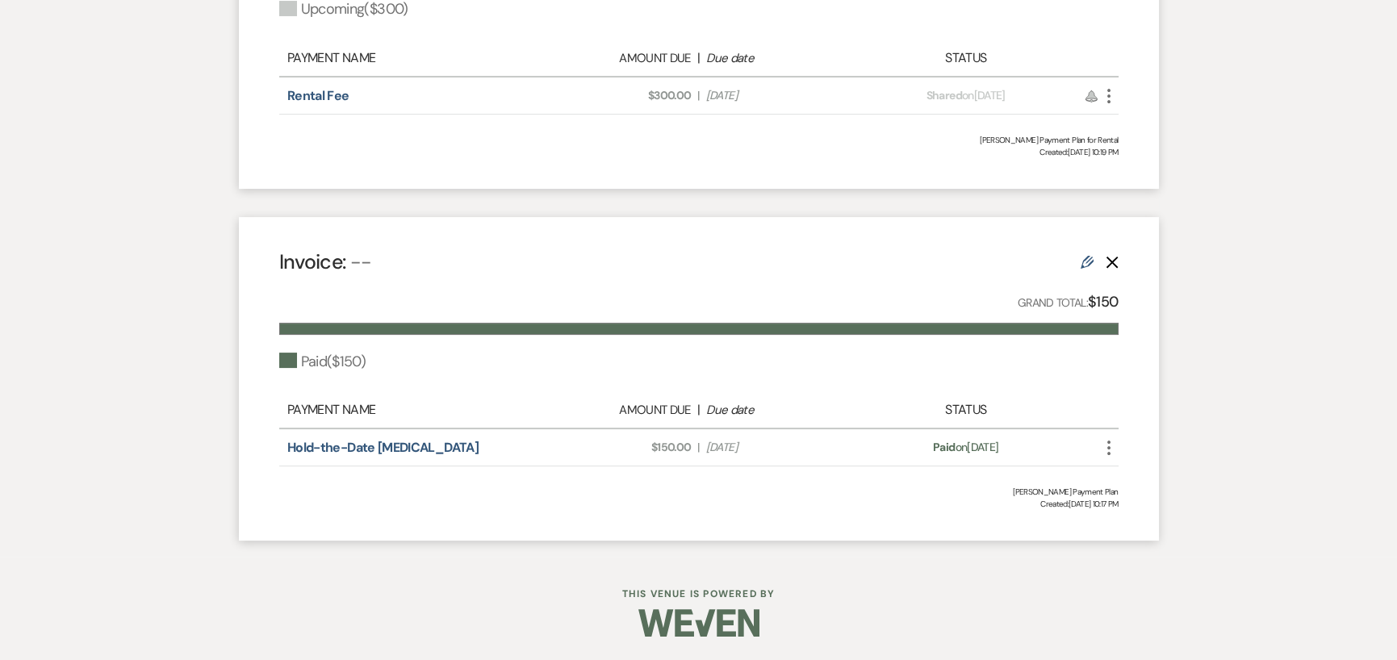
click at [1108, 443] on icon "More" at bounding box center [1108, 447] width 19 height 19
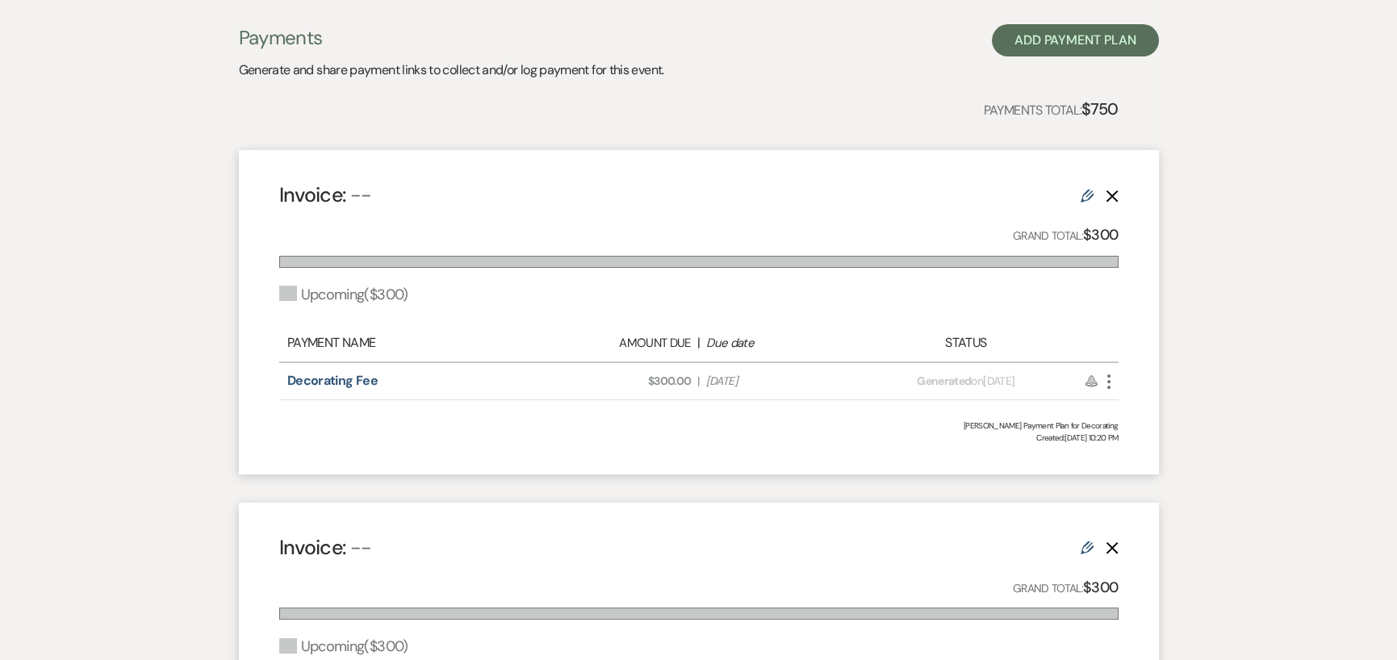
scroll to position [452, 0]
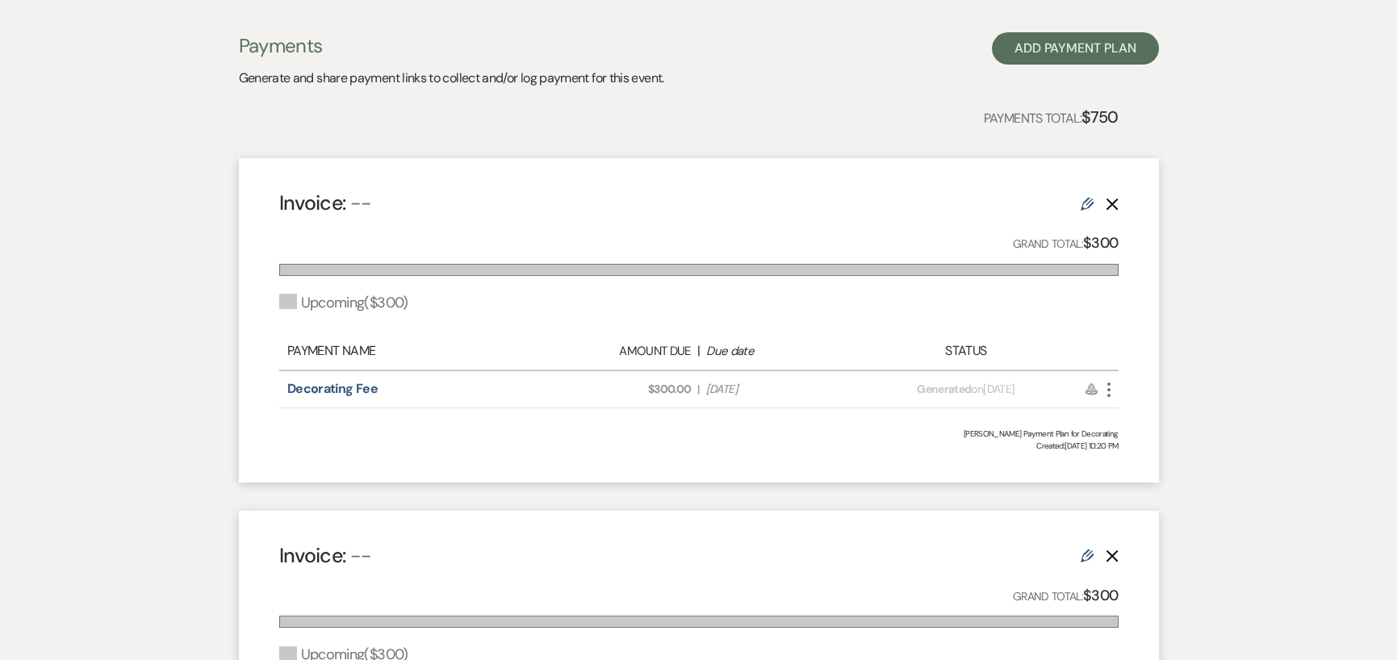
click at [1108, 392] on icon "More" at bounding box center [1108, 389] width 19 height 19
click at [1117, 325] on div "Invoice: -- Edit Delete Grand Total: $300 Upcoming ( $300 ) Payment Name Amount…" at bounding box center [699, 320] width 920 height 324
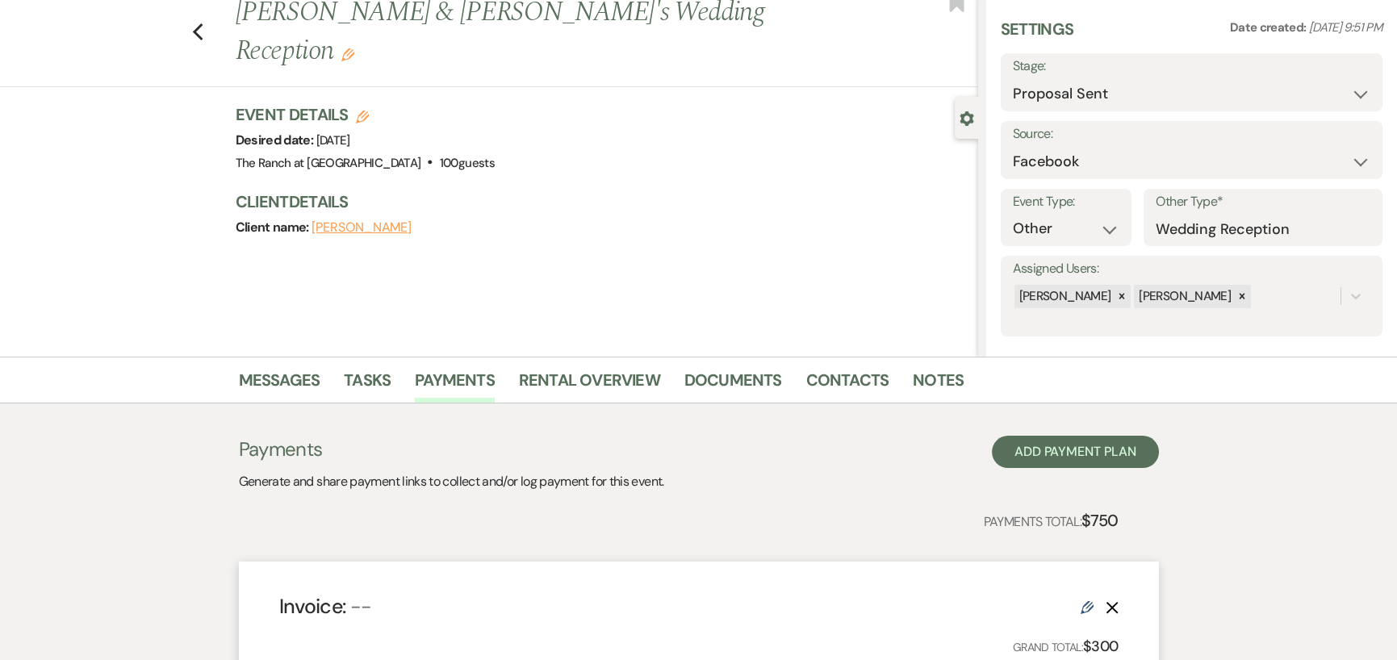
scroll to position [0, 0]
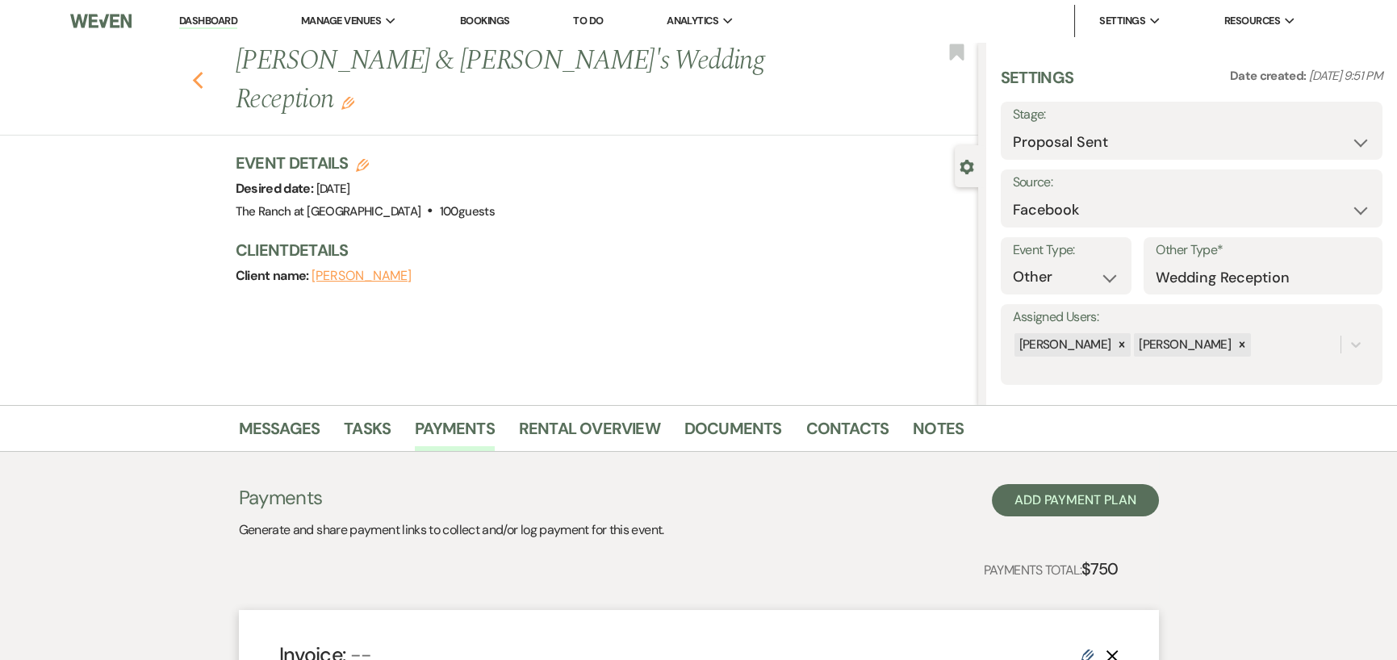
click at [202, 72] on use "button" at bounding box center [197, 81] width 10 height 18
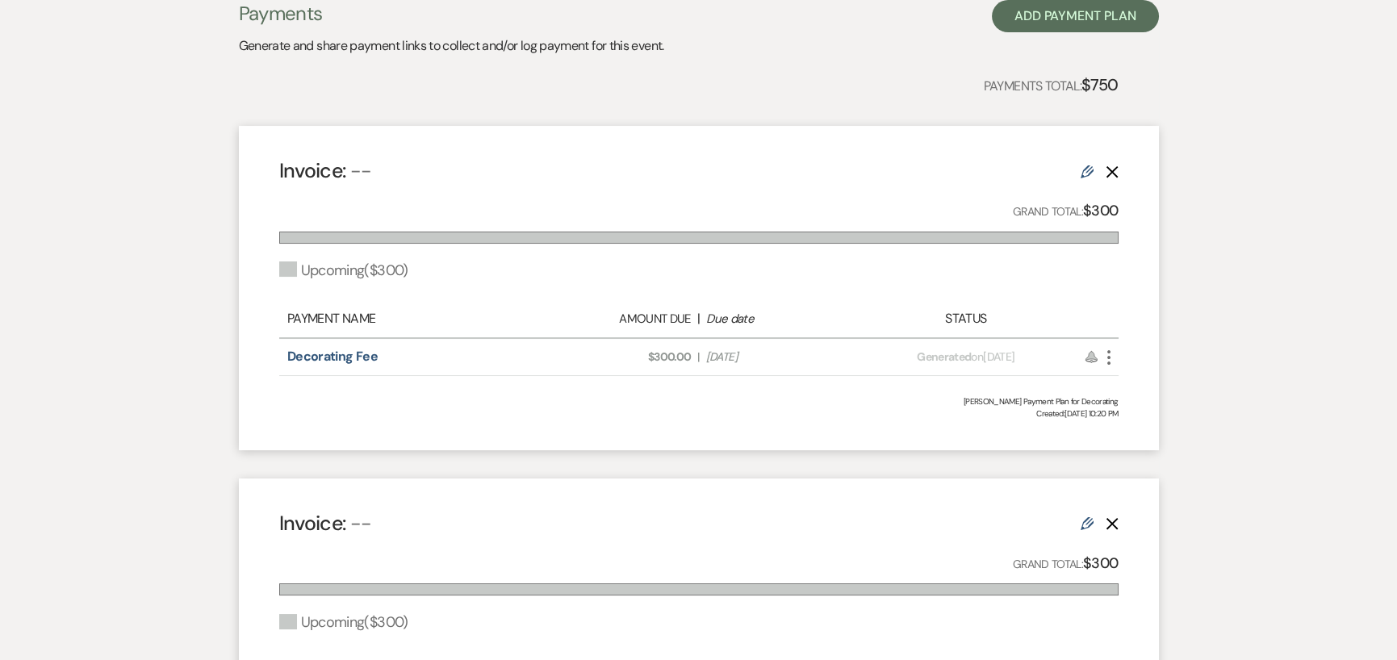
select select "6"
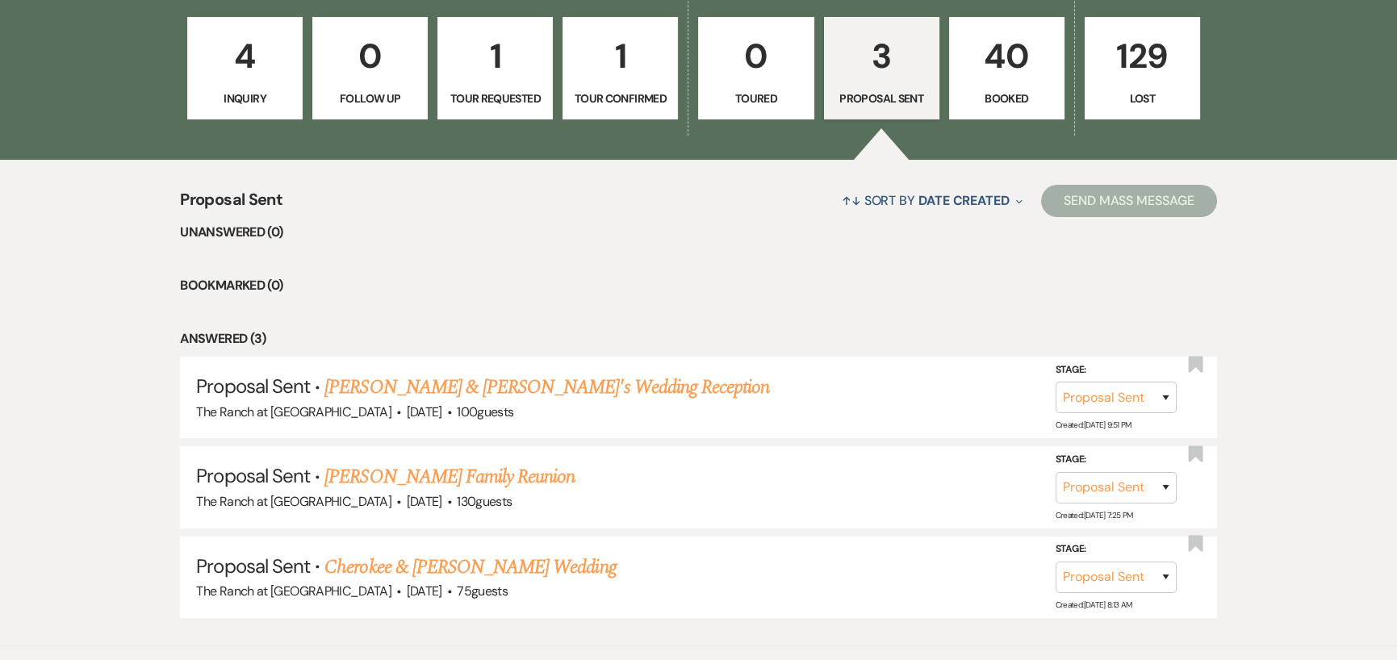
drag, startPoint x: 1354, startPoint y: 623, endPoint x: 1355, endPoint y: 605, distance: 17.8
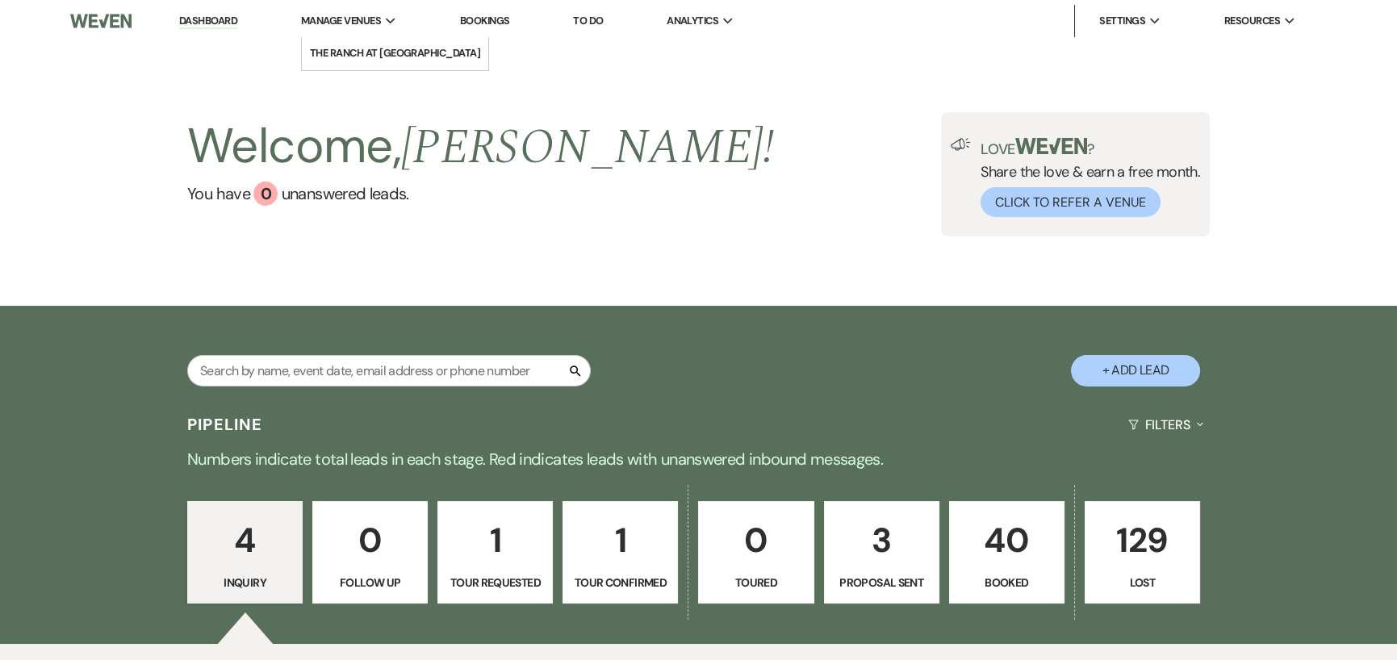
click at [392, 19] on icon "Expand" at bounding box center [391, 21] width 10 height 7
click at [388, 44] on link "The Ranch at [GEOGRAPHIC_DATA]" at bounding box center [395, 53] width 187 height 32
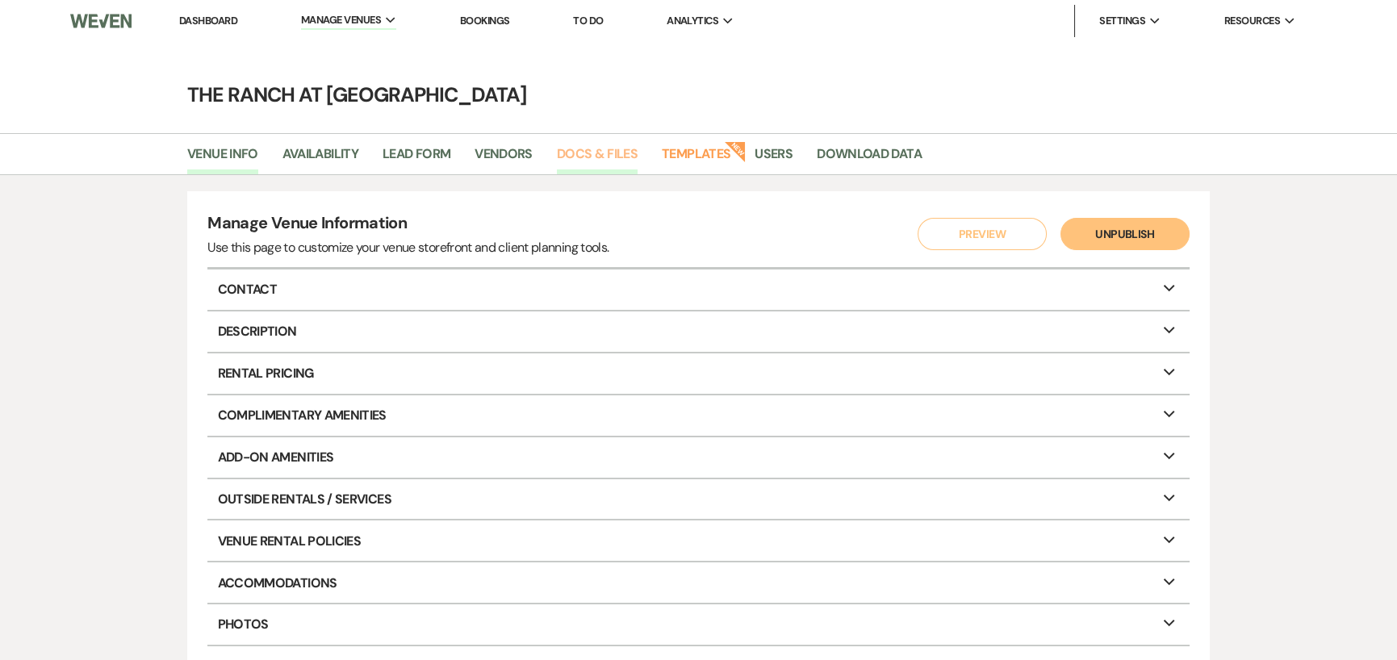
click at [611, 153] on link "Docs & Files" at bounding box center [597, 159] width 81 height 31
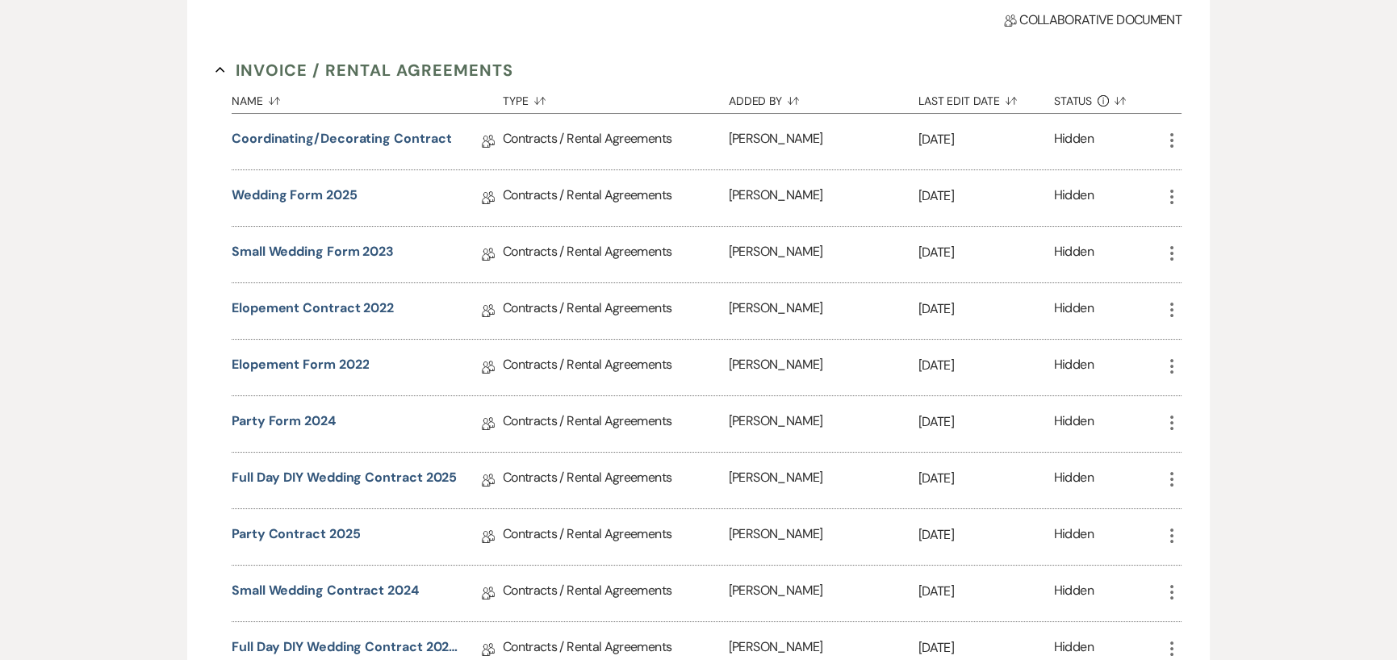
scroll to position [323, 0]
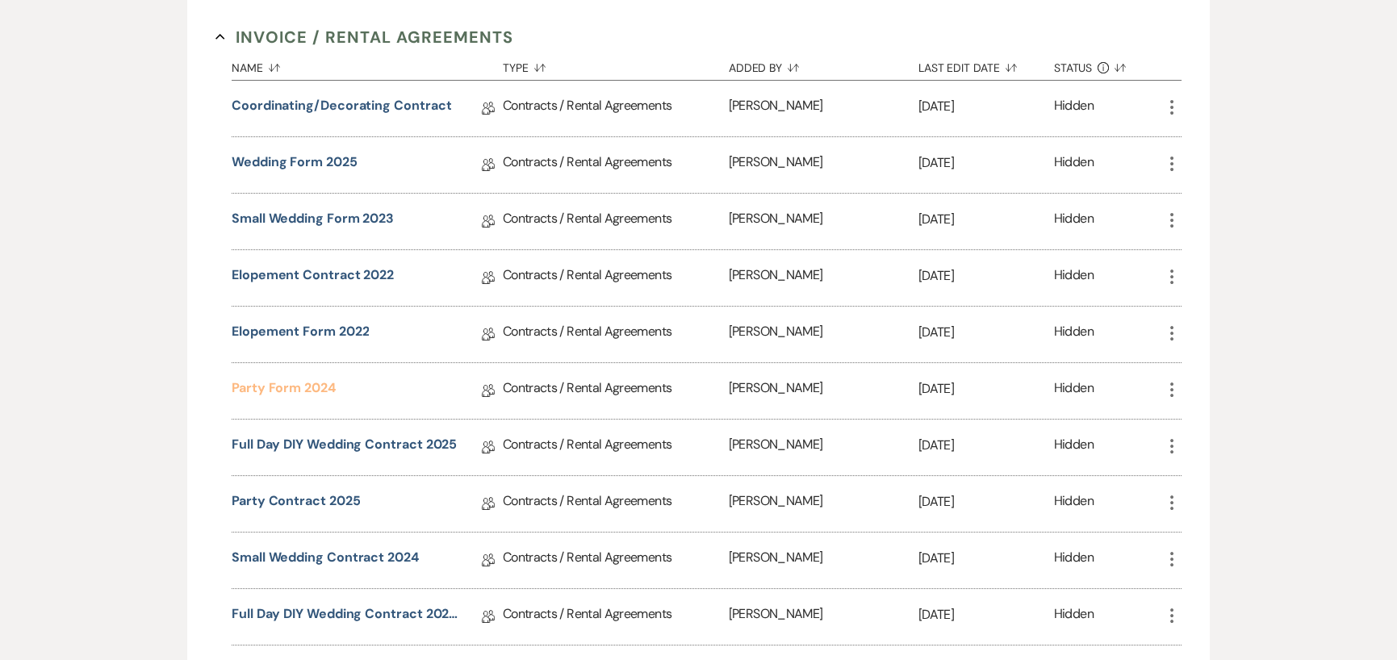
click at [309, 384] on link "Party Form 2024" at bounding box center [284, 391] width 104 height 25
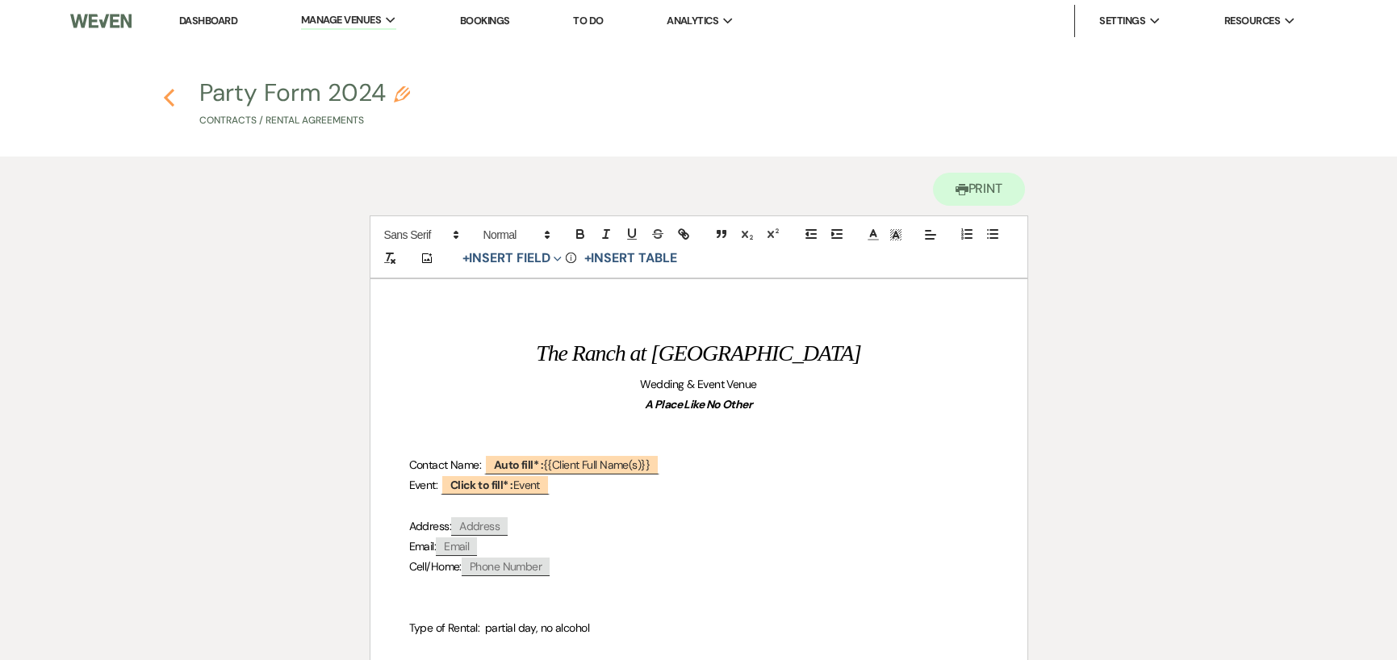
click at [167, 96] on use "button" at bounding box center [169, 98] width 10 height 18
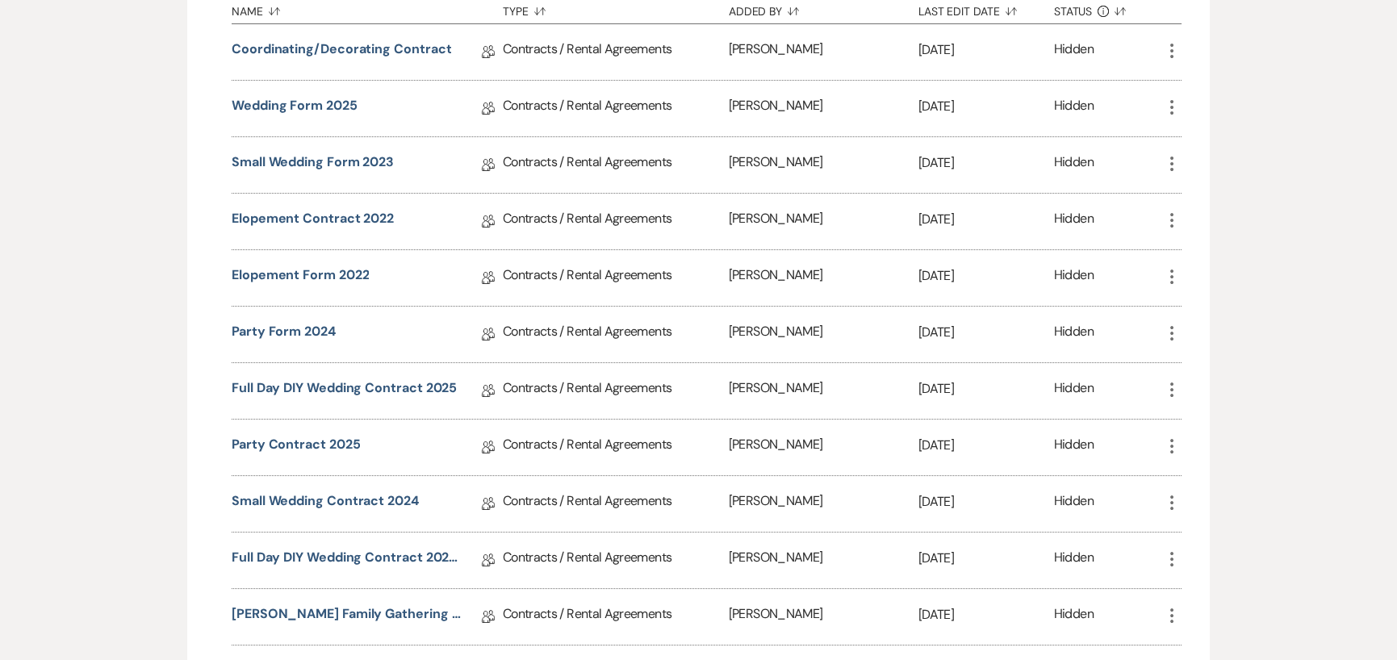
scroll to position [404, 0]
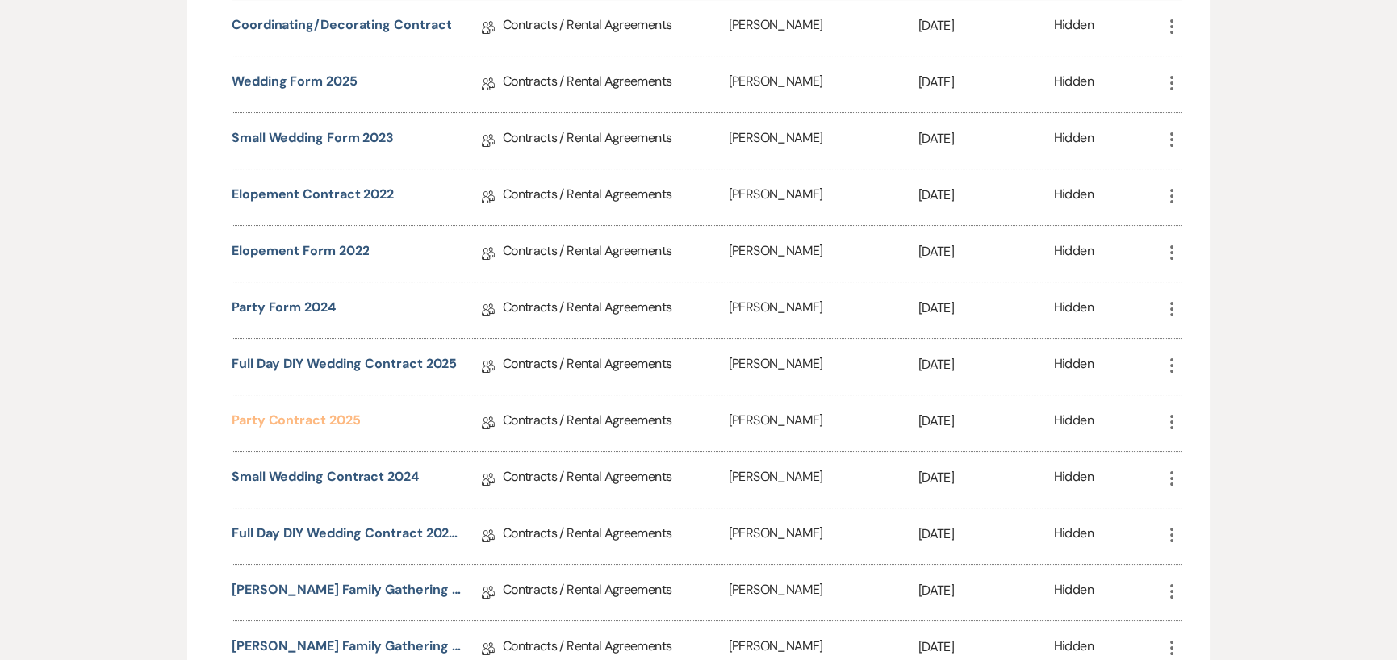
click at [327, 416] on link "Party Contract 2025" at bounding box center [296, 423] width 128 height 25
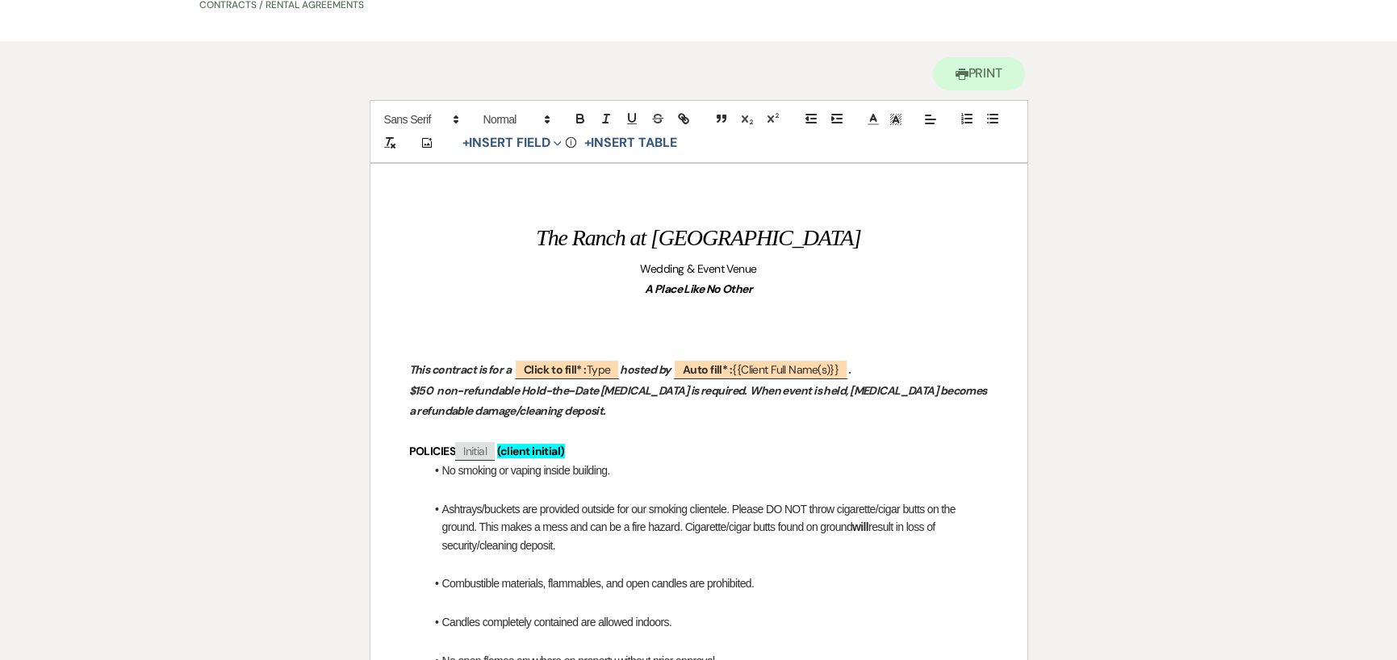
scroll to position [81, 0]
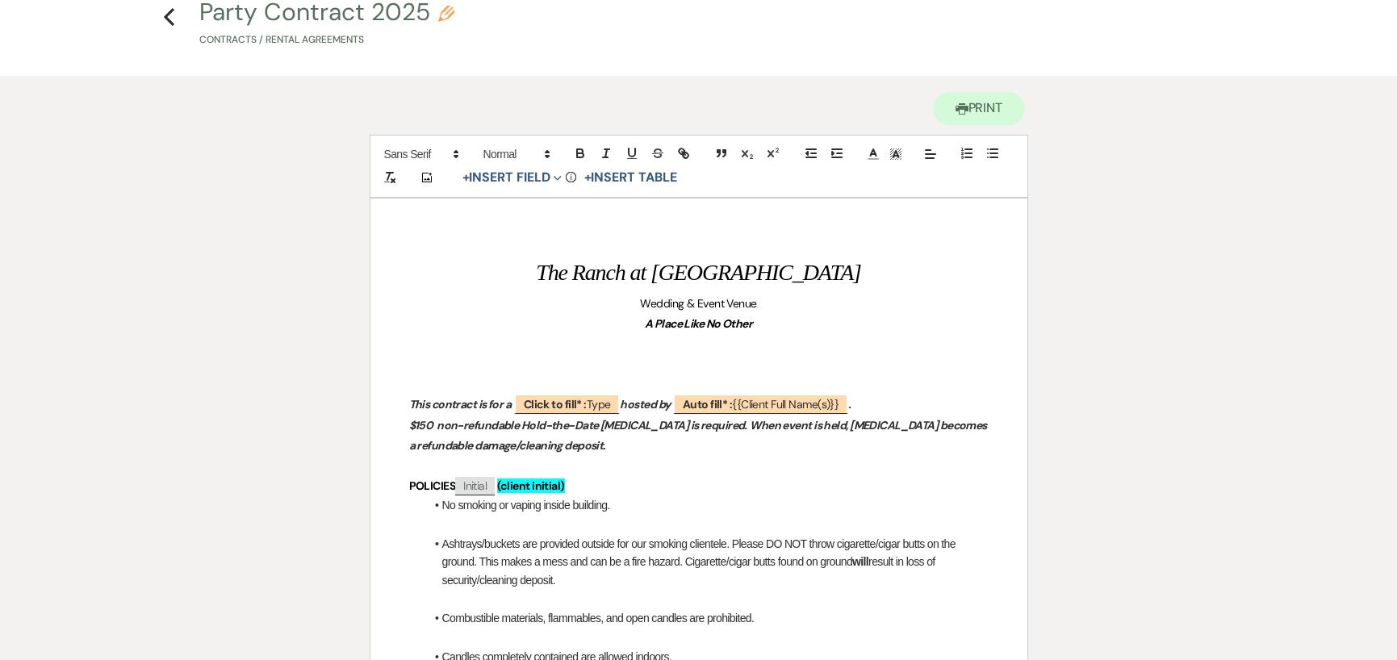
click at [575, 443] on p "$150 non-refundable Hold-the-Date Retainer is required. When event is held, ret…" at bounding box center [699, 436] width 580 height 40
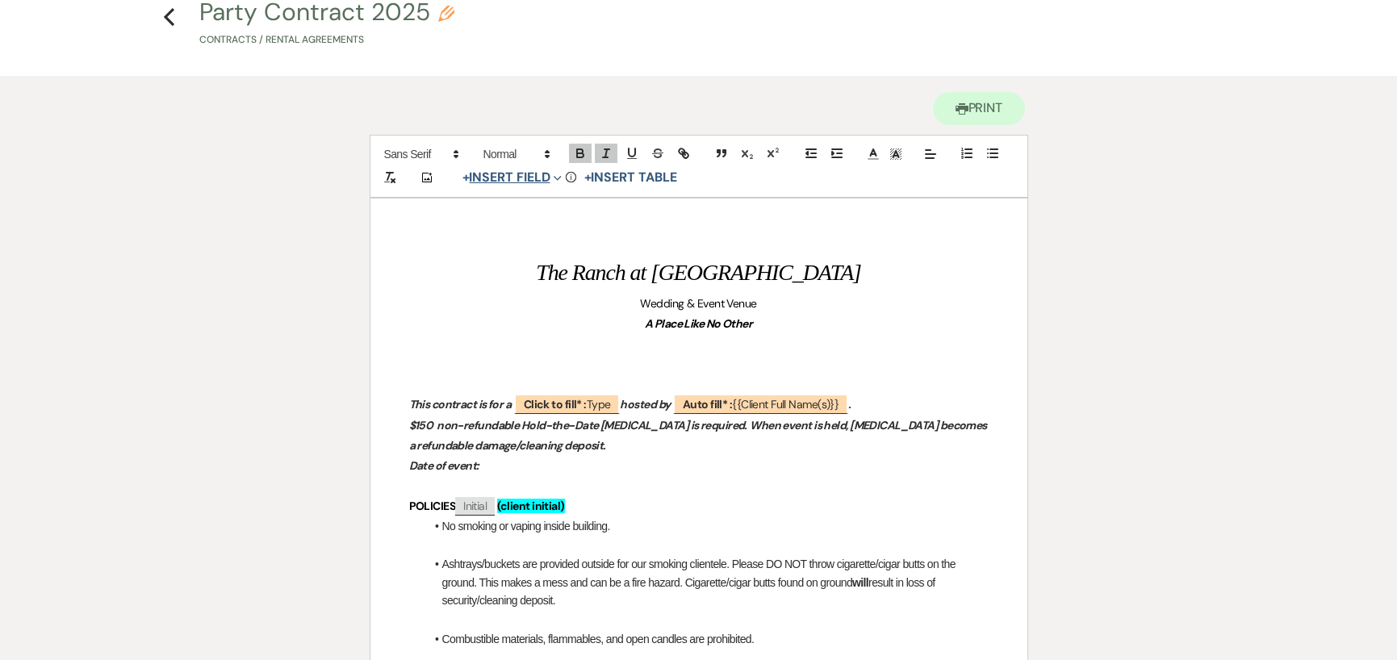
click at [527, 179] on button "+ Insert Field Expand" at bounding box center [512, 177] width 111 height 19
click at [508, 238] on button "Smart Field" at bounding box center [515, 240] width 121 height 29
select select "smartCustomField"
select select "owner"
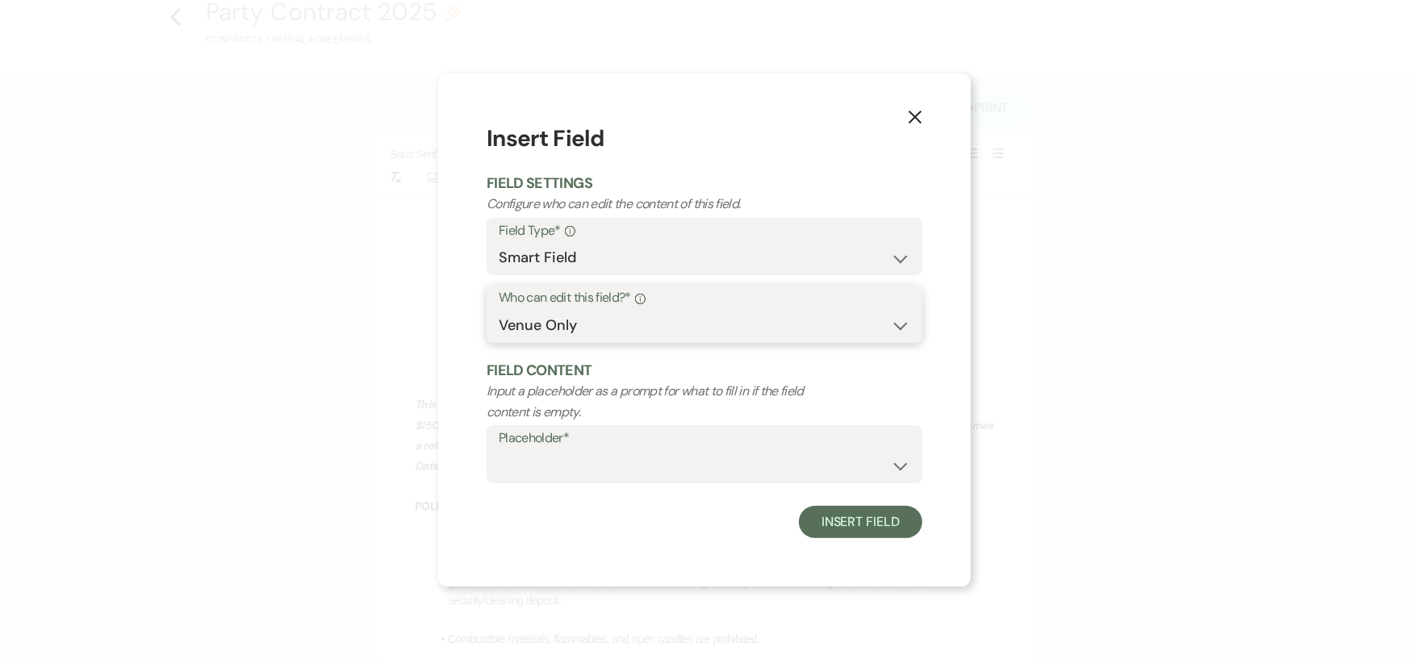
click at [527, 327] on select "Both Venue & Client Client Only Venue Only" at bounding box center [705, 325] width 412 height 31
click at [527, 328] on select "Both Venue & Client Client Only Venue Only" at bounding box center [705, 325] width 412 height 31
click at [522, 463] on select "{{Event Date}} {{Client Full Name(s)}} {{Client First Name(s)}} {{Venue Name}} …" at bounding box center [705, 465] width 412 height 31
select select "{{eventDate}}"
click at [499, 450] on select "{{Event Date}} {{Client Full Name(s)}} {{Client First Name(s)}} {{Venue Name}} …" at bounding box center [705, 465] width 412 height 31
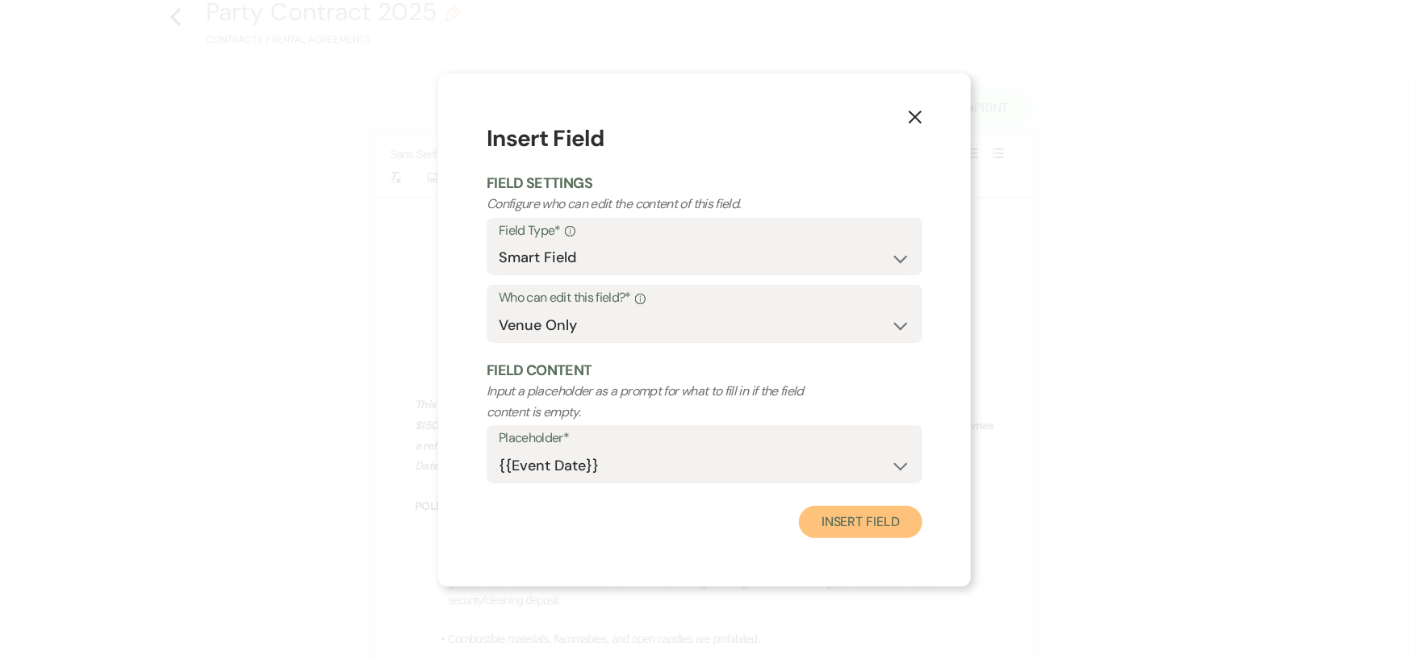
click at [831, 515] on button "Insert Field" at bounding box center [861, 522] width 124 height 32
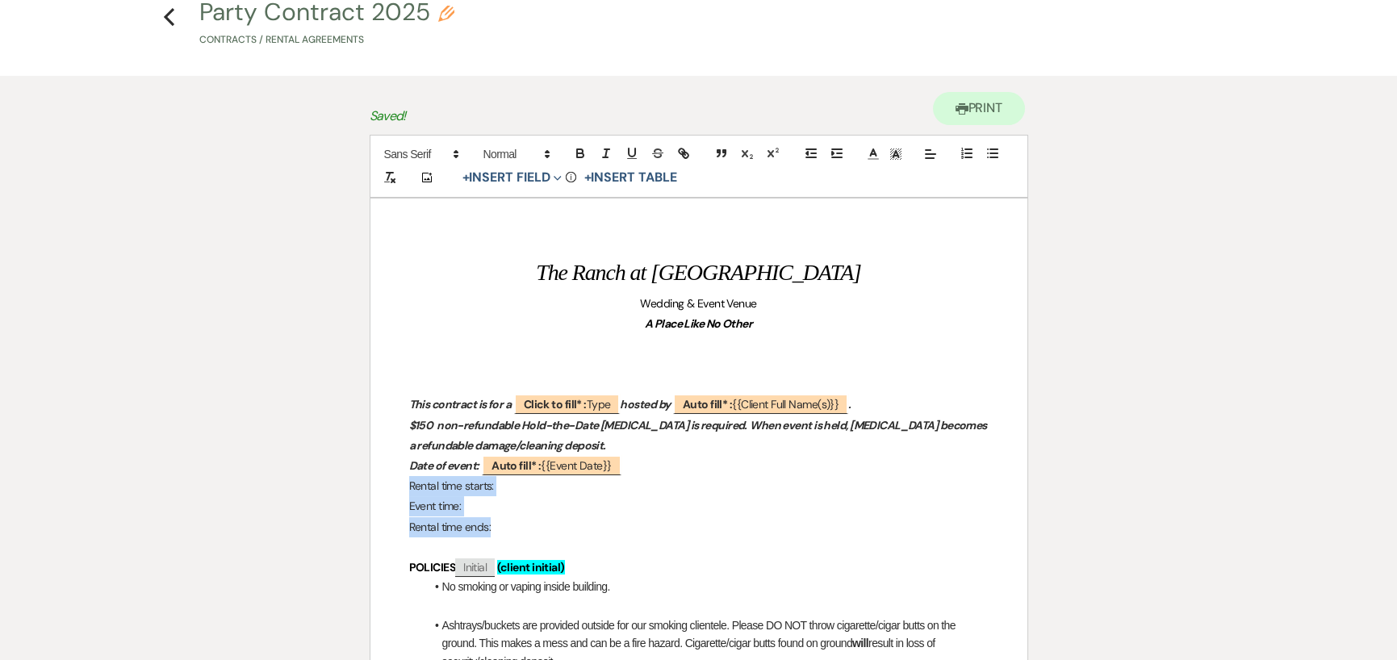
drag, startPoint x: 408, startPoint y: 486, endPoint x: 494, endPoint y: 521, distance: 93.4
click at [577, 151] on icon "button" at bounding box center [580, 151] width 6 height 4
click at [605, 152] on line "button" at bounding box center [606, 153] width 2 height 8
click at [501, 484] on p "Rental time starts:" at bounding box center [699, 486] width 580 height 20
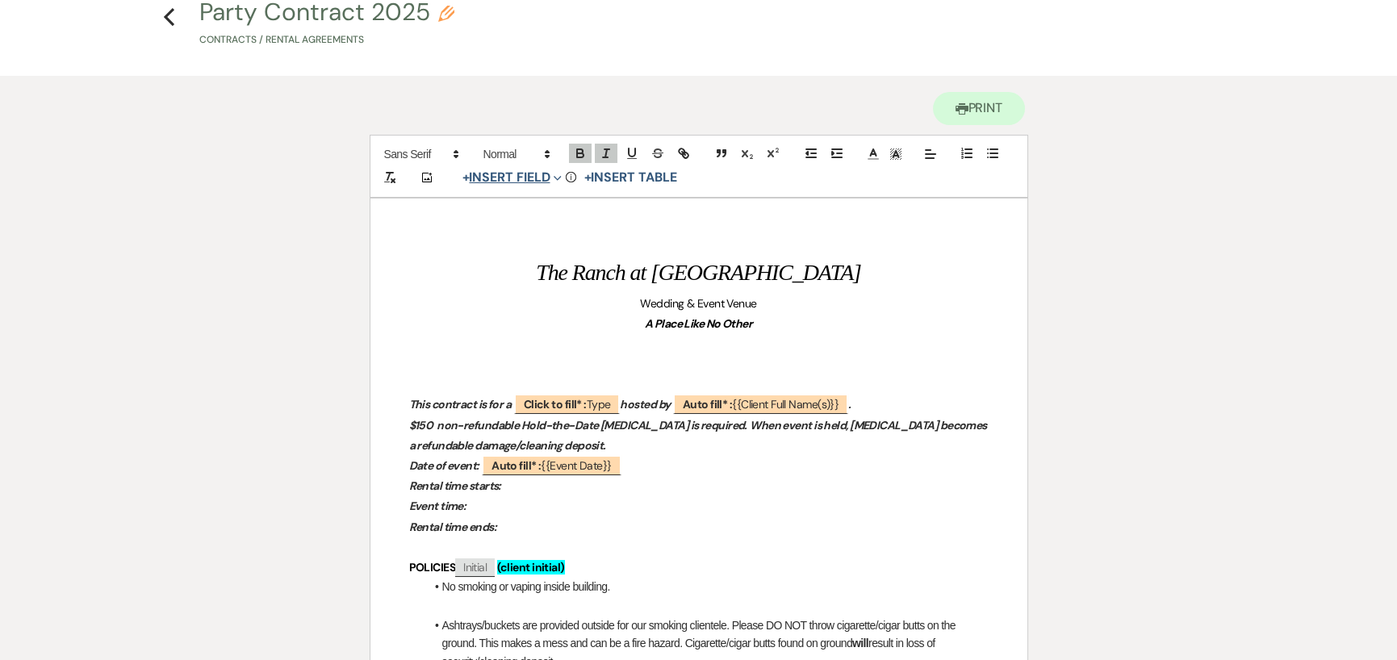
click at [521, 177] on button "+ Insert Field Expand" at bounding box center [512, 177] width 111 height 19
click at [507, 203] on button "Standard Field" at bounding box center [515, 211] width 121 height 29
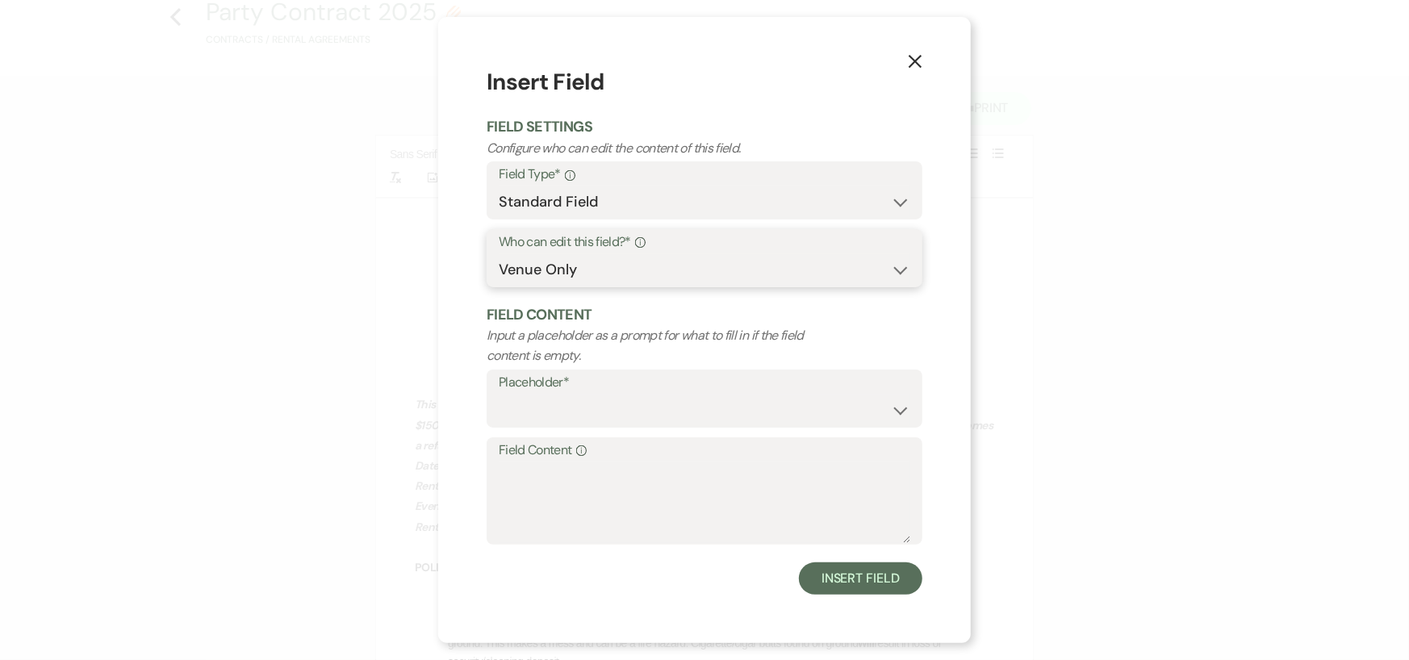
click at [508, 272] on select "Both Venue & Client Client Only Venue Only" at bounding box center [705, 269] width 412 height 31
select select "client"
click at [499, 286] on select "Both Venue & Client Client Only Venue Only" at bounding box center [705, 269] width 412 height 31
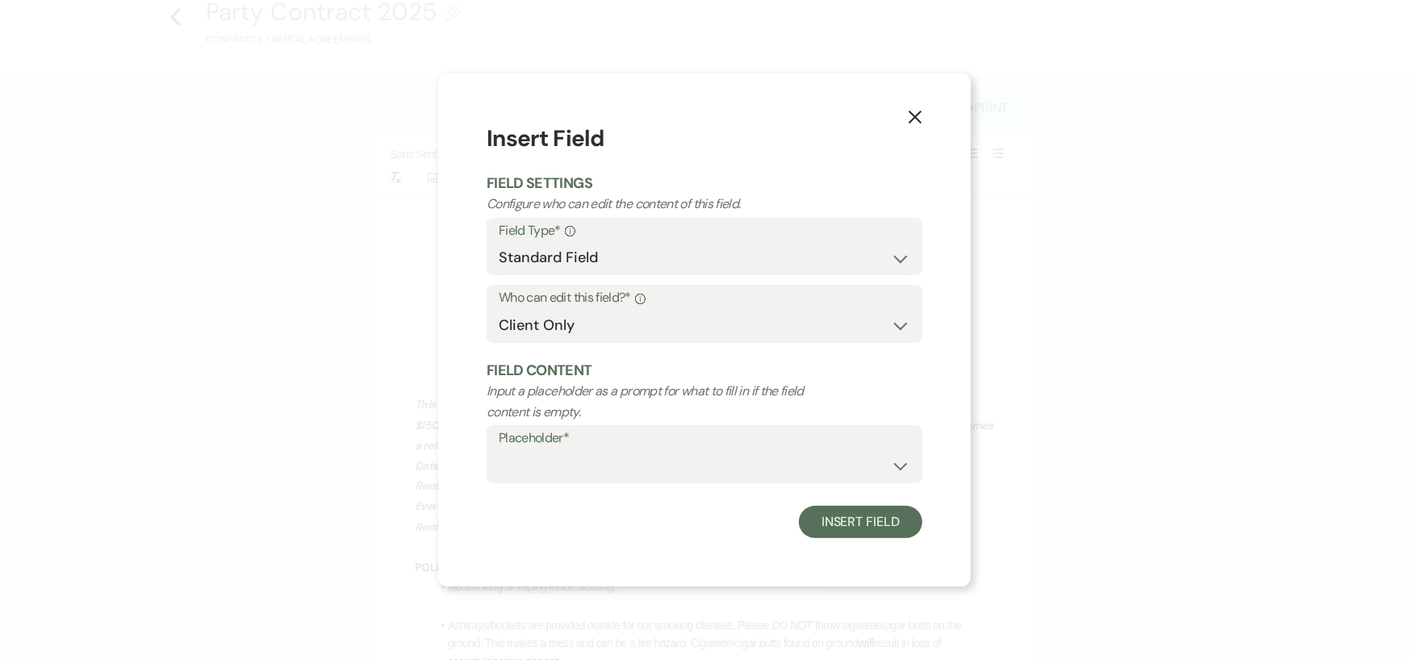
click at [538, 439] on label "Placeholder*" at bounding box center [705, 438] width 412 height 23
click at [547, 465] on select "Custom Placeholder Date Time Name Location Venue Name Type Number Budget Addres…" at bounding box center [705, 465] width 412 height 31
click at [499, 450] on select "Custom Placeholder Date Time Name Location Venue Name Type Number Budget Addres…" at bounding box center [705, 465] width 412 height 31
select select "Time"
click at [849, 520] on button "Insert Field" at bounding box center [861, 522] width 124 height 32
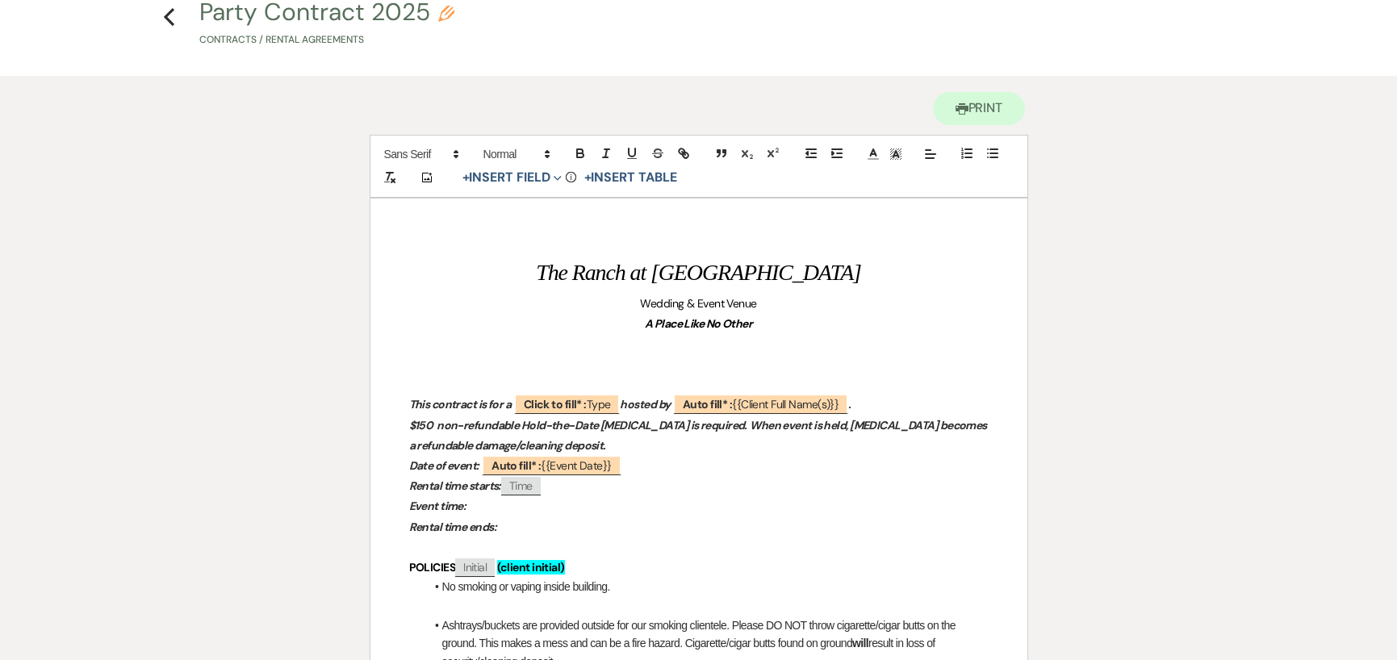
click at [483, 506] on p "Event time:" at bounding box center [699, 506] width 580 height 20
click at [488, 182] on button "+ Insert Field Expand" at bounding box center [512, 177] width 111 height 19
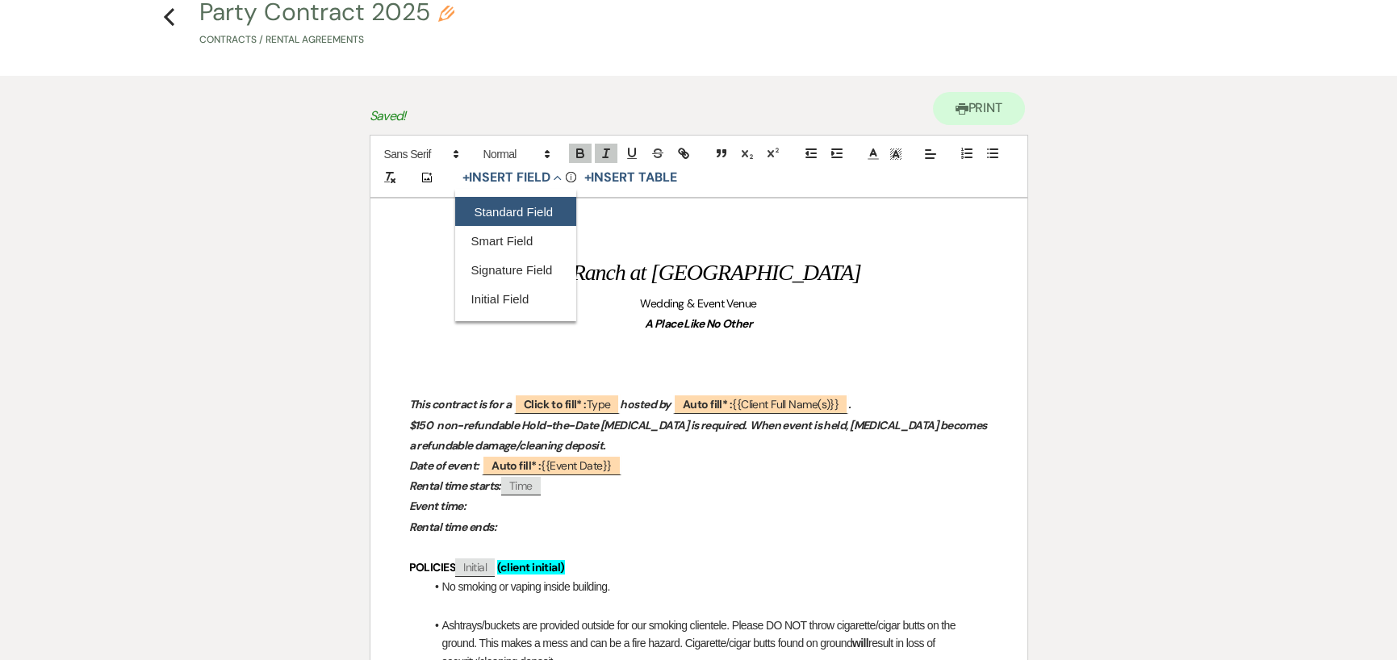
click at [499, 206] on button "Standard Field" at bounding box center [515, 211] width 121 height 29
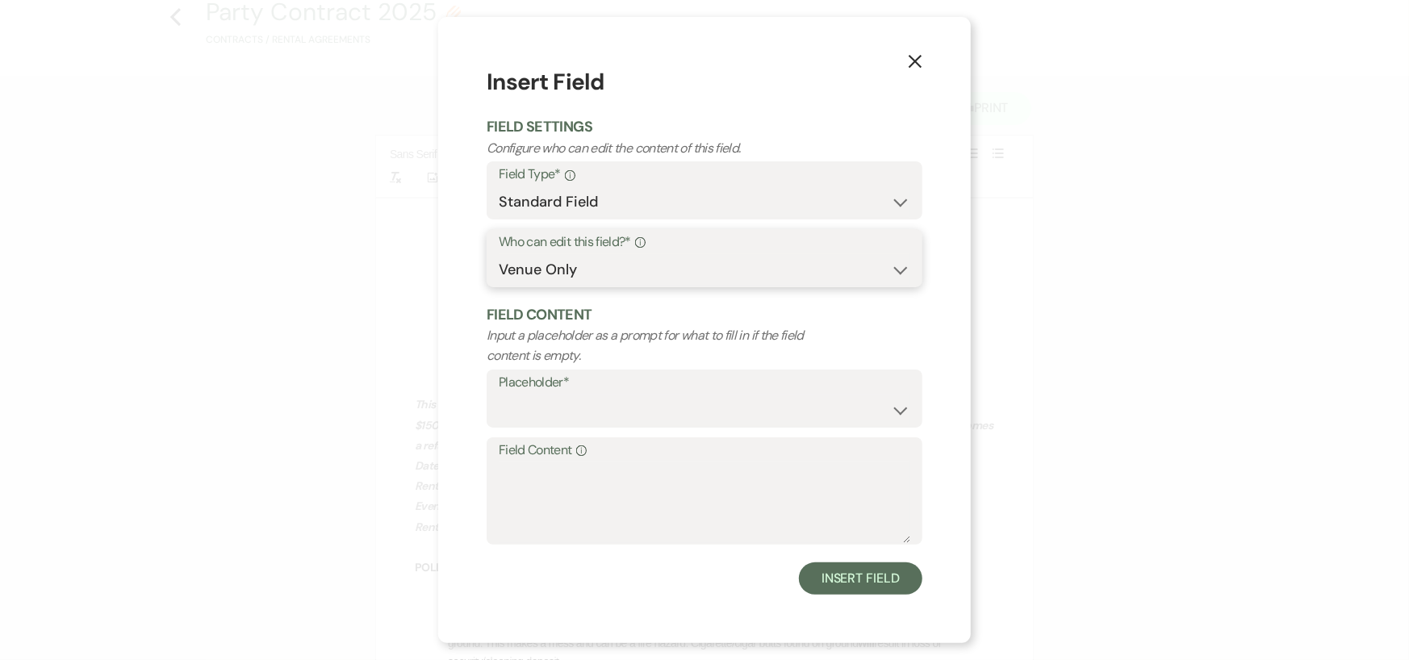
click at [596, 272] on select "Both Venue & Client Client Only Venue Only" at bounding box center [705, 269] width 412 height 31
select select "client"
click at [499, 286] on select "Both Venue & Client Client Only Venue Only" at bounding box center [705, 269] width 412 height 31
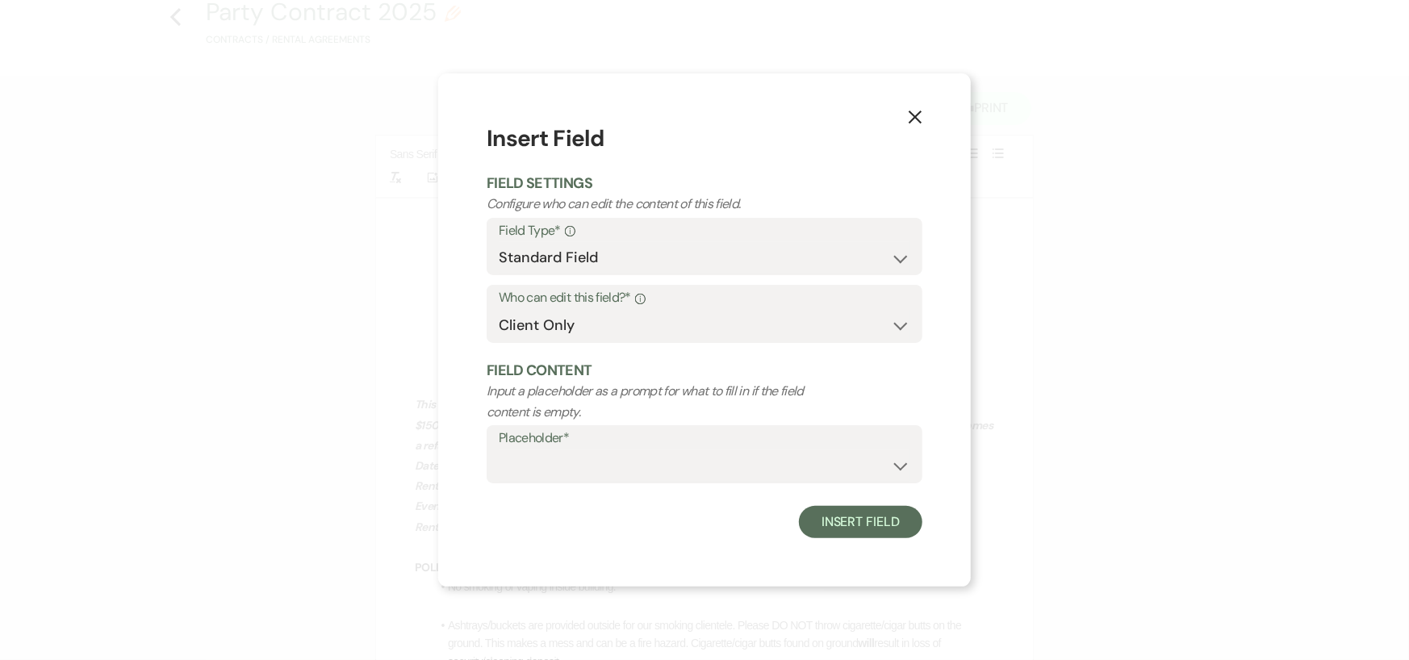
click at [586, 450] on label "Placeholder*" at bounding box center [705, 438] width 412 height 23
click at [572, 467] on select "Custom Placeholder Date Time Name Location Venue Name Type Number Budget Addres…" at bounding box center [705, 465] width 412 height 31
click at [499, 450] on select "Custom Placeholder Date Time Name Location Venue Name Type Number Budget Addres…" at bounding box center [705, 465] width 412 height 31
select select "Time"
click at [865, 527] on button "Insert Field" at bounding box center [861, 522] width 124 height 32
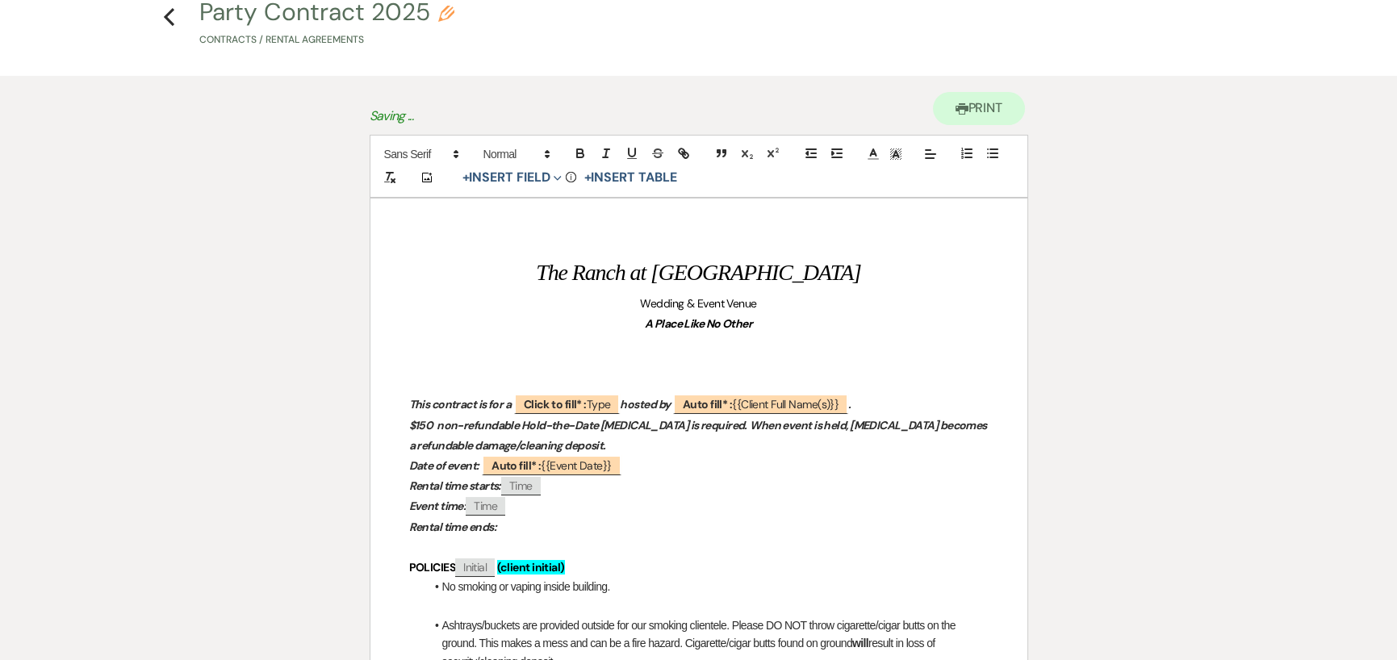
click at [508, 526] on p "Rental time ends:" at bounding box center [699, 527] width 580 height 20
click at [510, 178] on button "+ Insert Field Expand" at bounding box center [512, 177] width 111 height 19
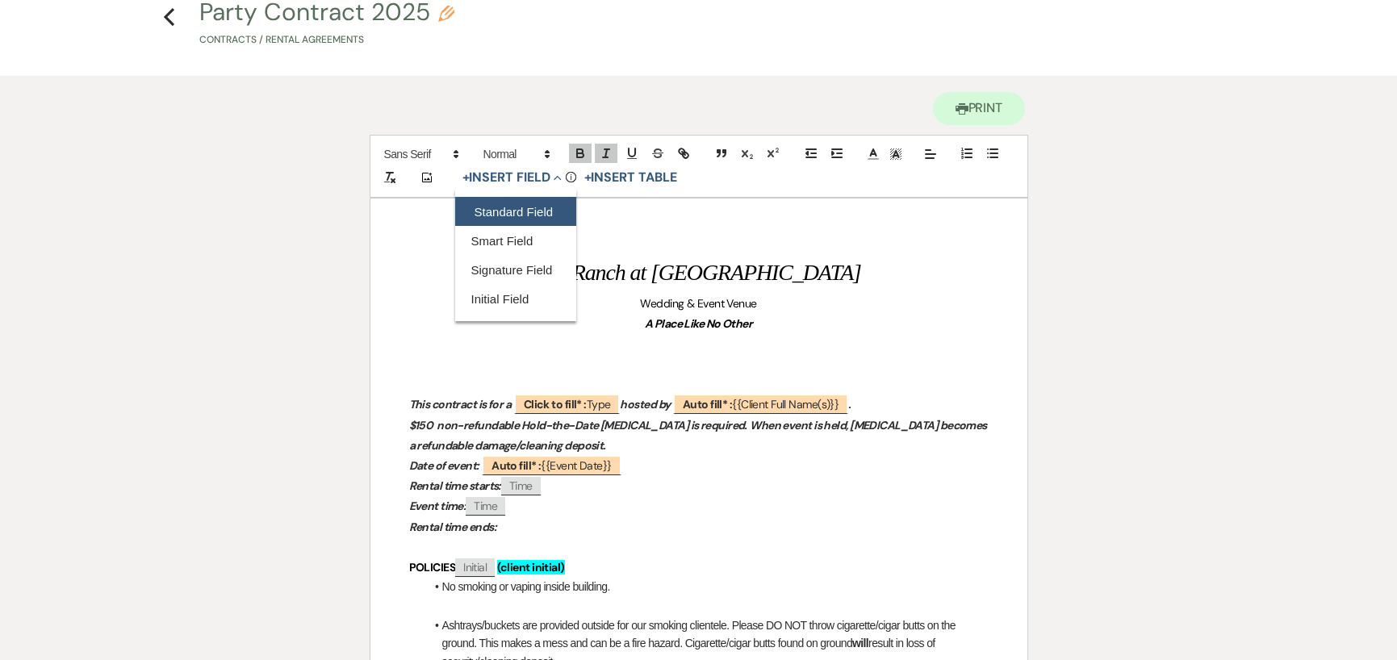
click at [513, 210] on button "Standard Field" at bounding box center [515, 211] width 121 height 29
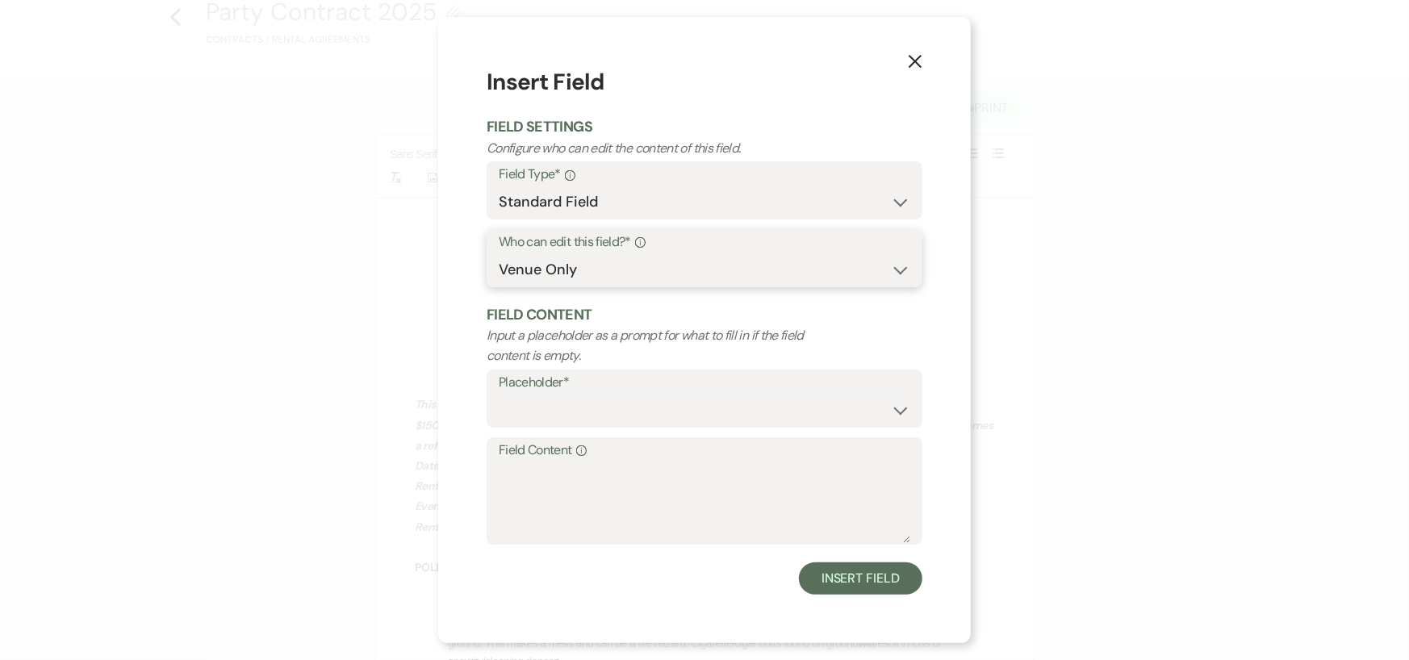
click at [569, 265] on select "Both Venue & Client Client Only Venue Only" at bounding box center [705, 269] width 412 height 31
select select "client"
click at [499, 286] on select "Both Venue & Client Client Only Venue Only" at bounding box center [705, 269] width 412 height 31
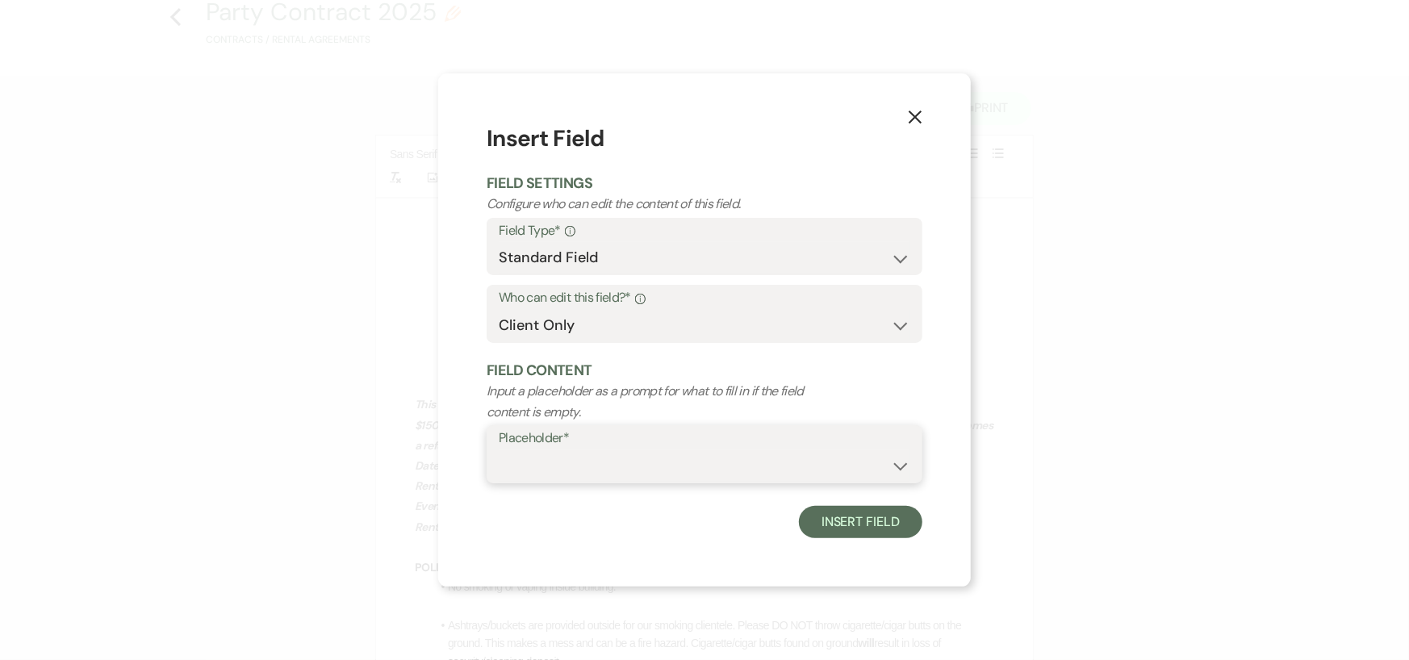
click at [601, 464] on select "Custom Placeholder Date Time Name Location Venue Name Type Number Budget Addres…" at bounding box center [705, 465] width 412 height 31
click at [499, 450] on select "Custom Placeholder Date Time Name Location Venue Name Type Number Budget Addres…" at bounding box center [705, 465] width 412 height 31
select select "Time"
click at [869, 525] on button "Insert Field" at bounding box center [861, 522] width 124 height 32
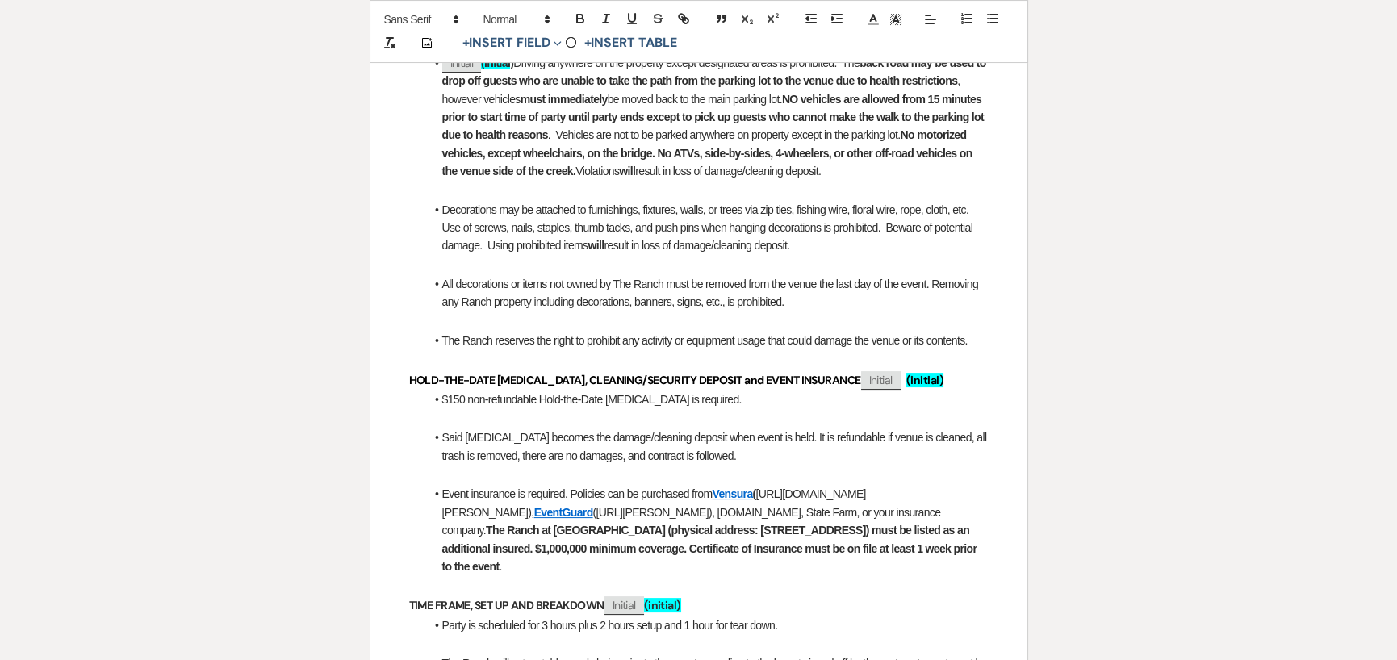
scroll to position [1049, 0]
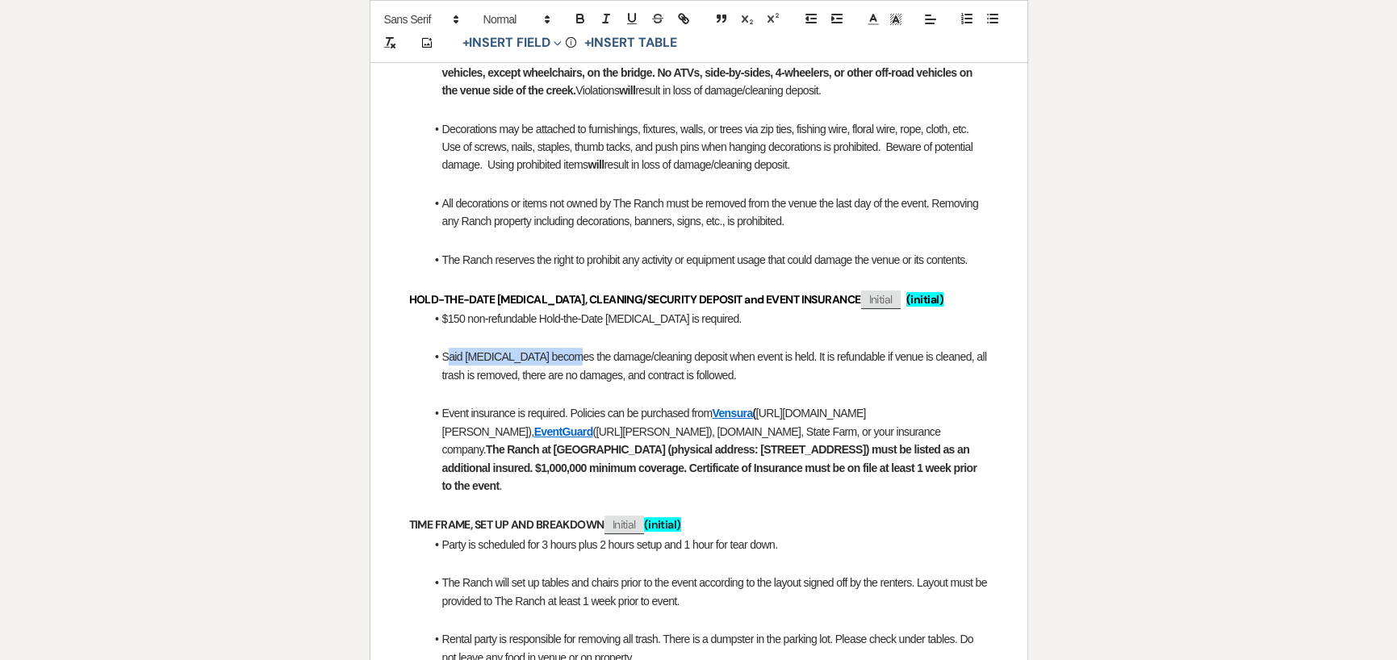
drag, startPoint x: 446, startPoint y: 358, endPoint x: 564, endPoint y: 365, distance: 118.8
click at [564, 365] on li "Said [MEDICAL_DATA] becomes the damage/cleaning deposit when event is held. It …" at bounding box center [706, 366] width 563 height 36
drag, startPoint x: 442, startPoint y: 358, endPoint x: 772, endPoint y: 360, distance: 330.2
click at [772, 360] on li "Said [MEDICAL_DATA] becomes the damage/cleaning deposit when event is held. It …" at bounding box center [706, 366] width 563 height 36
click at [601, 21] on icon "button" at bounding box center [606, 18] width 15 height 15
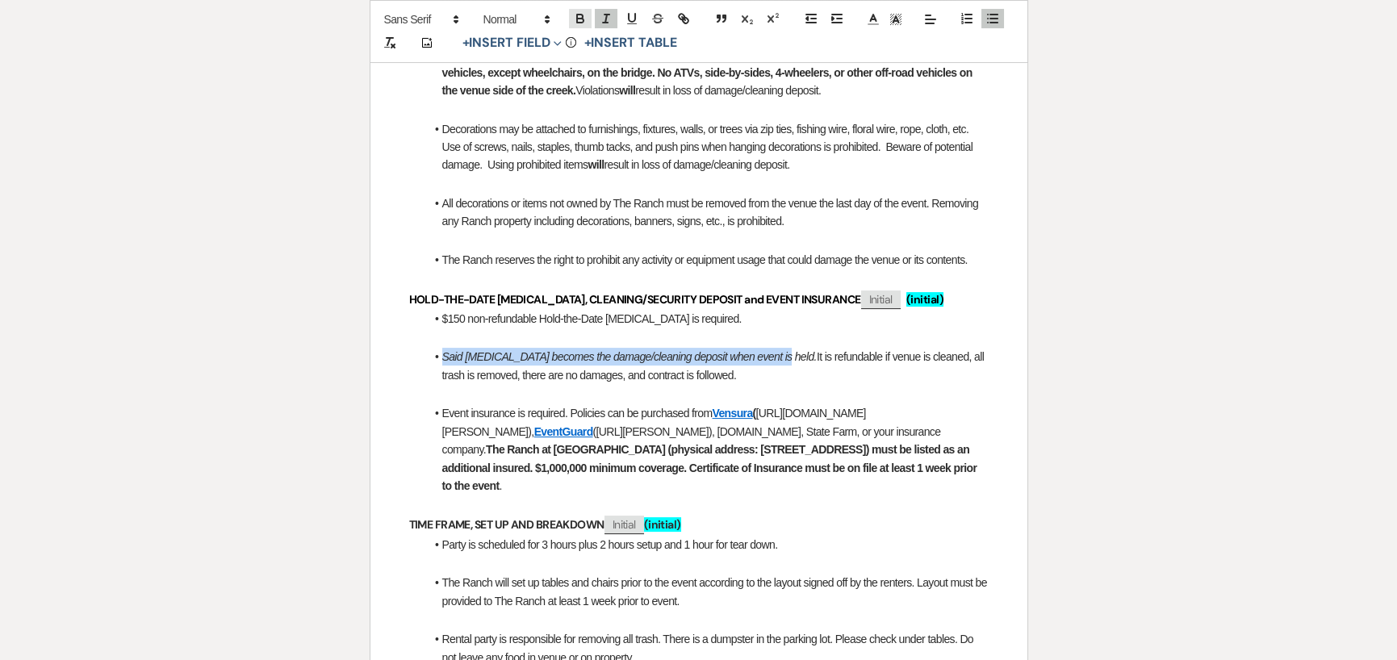
click at [580, 21] on icon "button" at bounding box center [580, 18] width 15 height 15
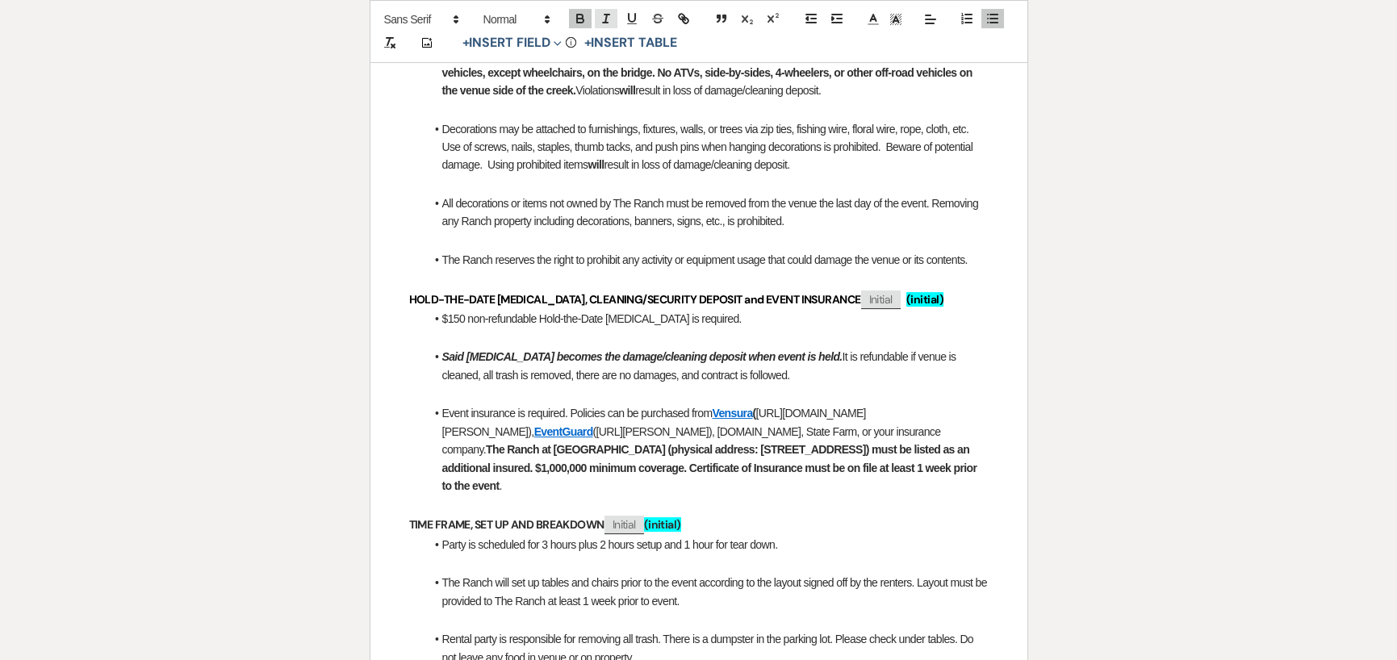
click at [601, 22] on icon "button" at bounding box center [606, 18] width 15 height 15
click at [816, 374] on li "Said Retainer becomes the damage/cleaning deposit when event is held. It is ref…" at bounding box center [706, 366] width 563 height 36
drag, startPoint x: 444, startPoint y: 358, endPoint x: 796, endPoint y: 365, distance: 352.0
click at [796, 365] on li "Said Retainer becomes the damage/cleaning deposit when event is held. It is ref…" at bounding box center [706, 366] width 563 height 36
click at [577, 16] on icon "button" at bounding box center [580, 17] width 6 height 4
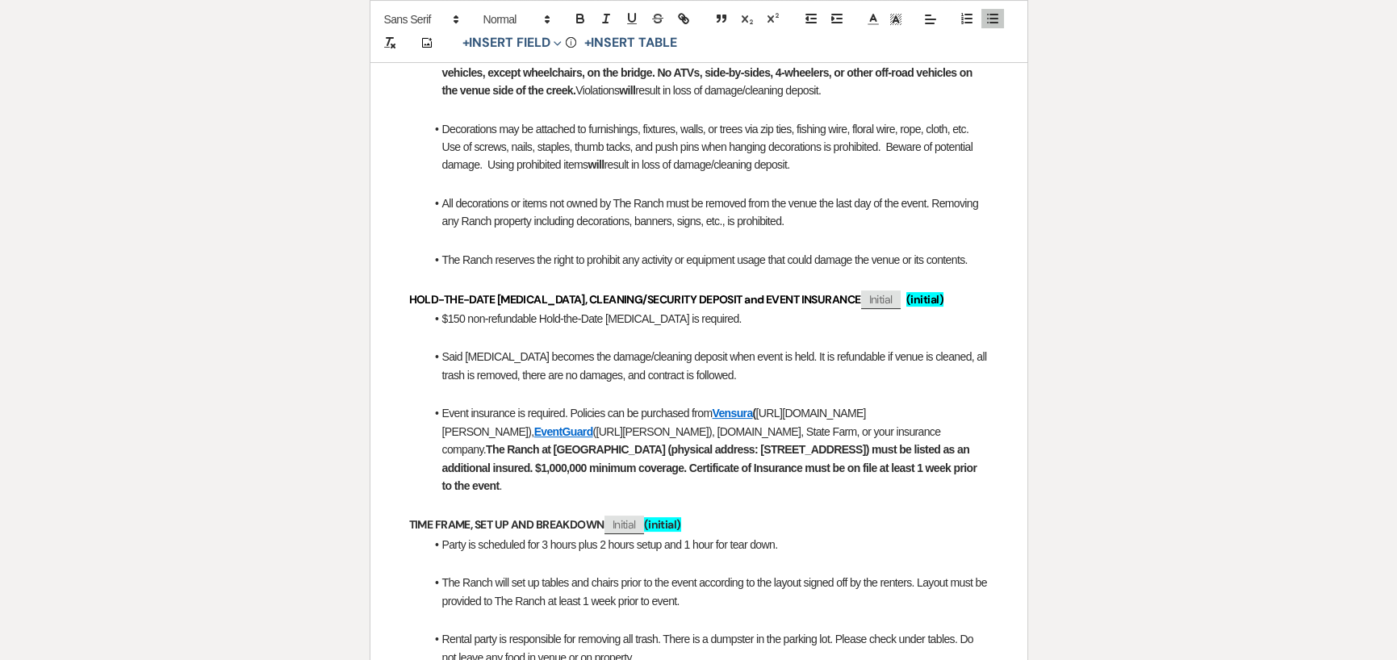
click at [632, 412] on li "Event insurance is required. Policies can be purchased from Vensura ( https://w…" at bounding box center [706, 449] width 563 height 90
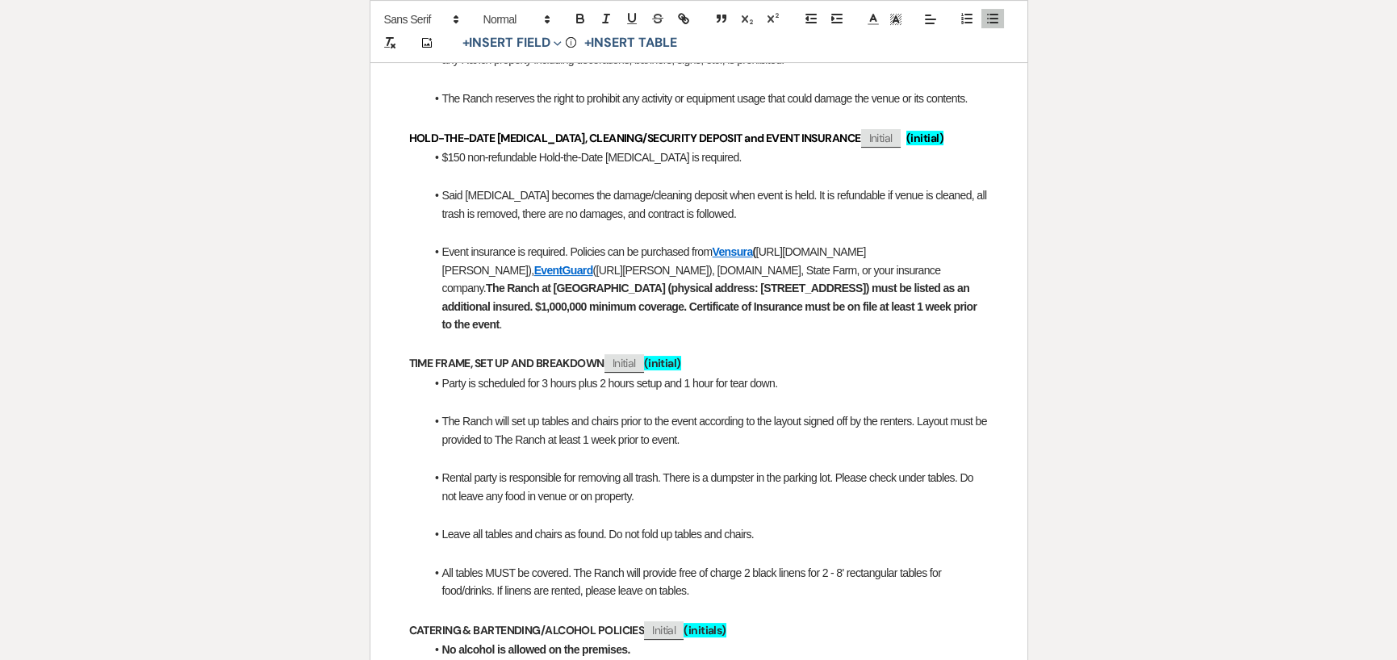
scroll to position [1292, 0]
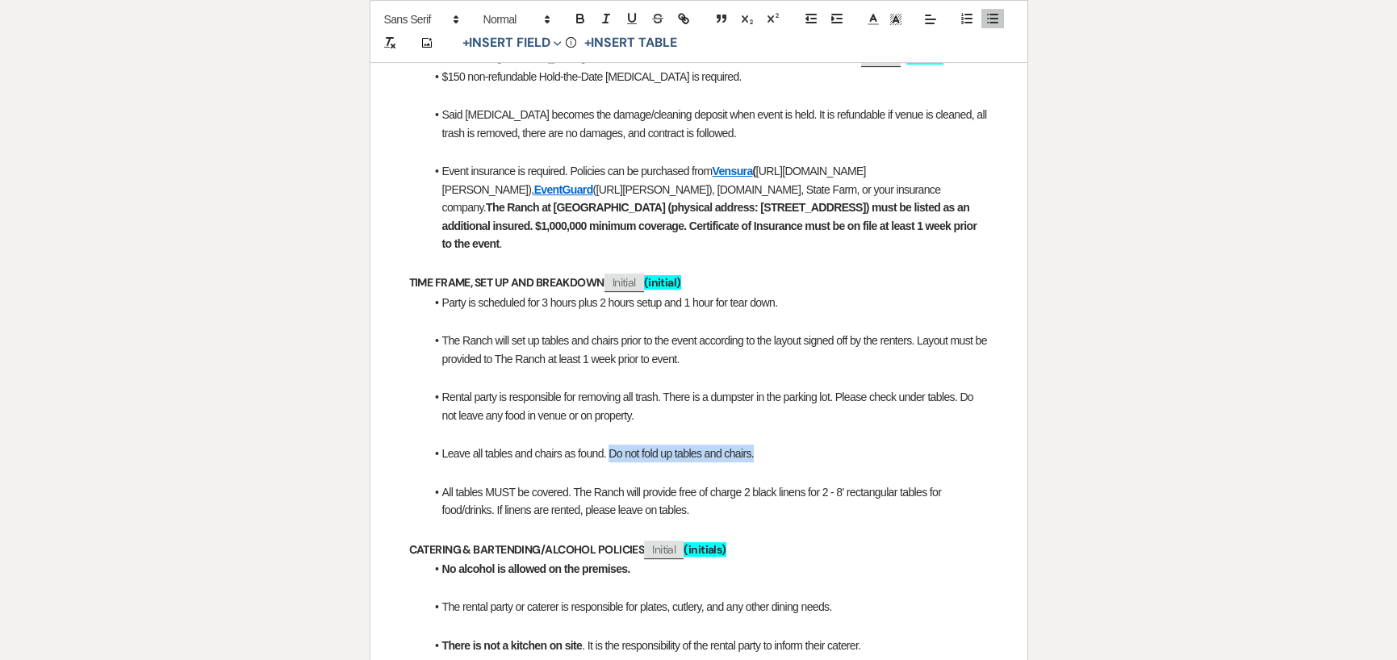
drag, startPoint x: 611, startPoint y: 454, endPoint x: 752, endPoint y: 454, distance: 141.3
click at [752, 454] on li "Leave all tables and chairs as found. Do not fold up tables and chairs." at bounding box center [706, 454] width 563 height 18
click at [577, 23] on icon "button" at bounding box center [580, 21] width 6 height 4
click at [701, 516] on li "All tables MUST be covered. The Ranch will provide free of charge 2 black linen…" at bounding box center [706, 502] width 563 height 36
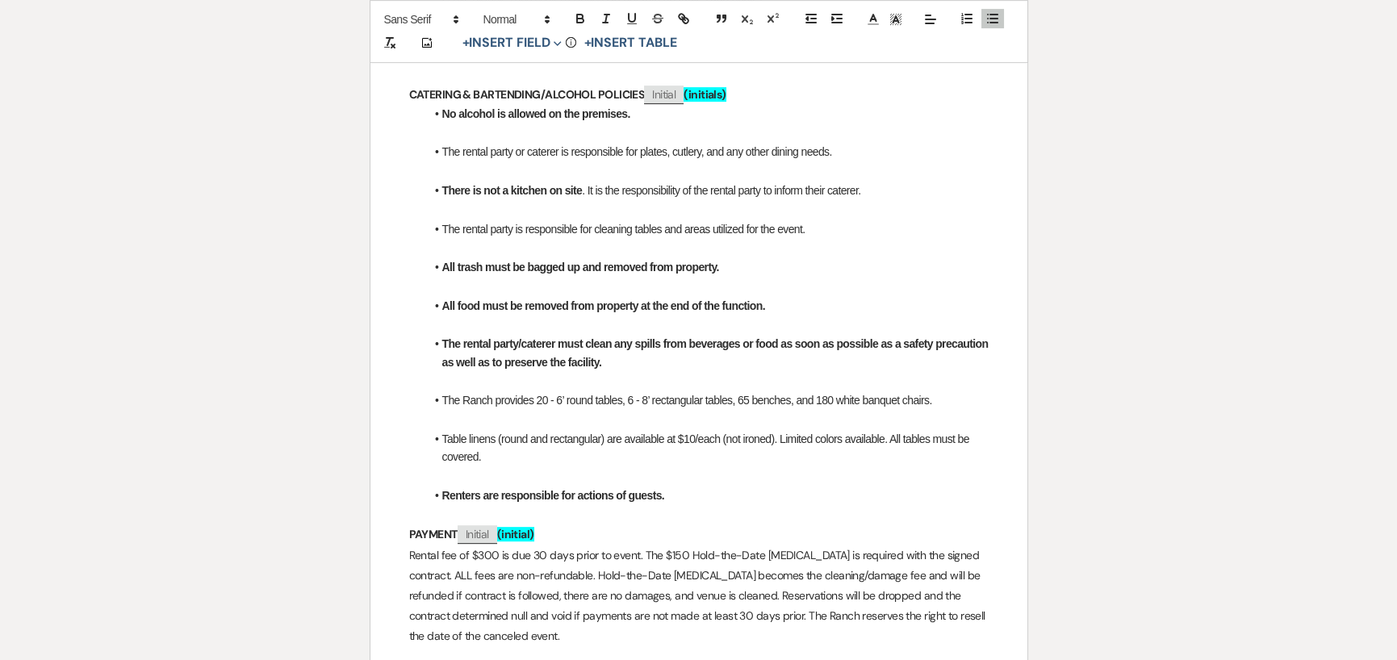
scroll to position [1776, 0]
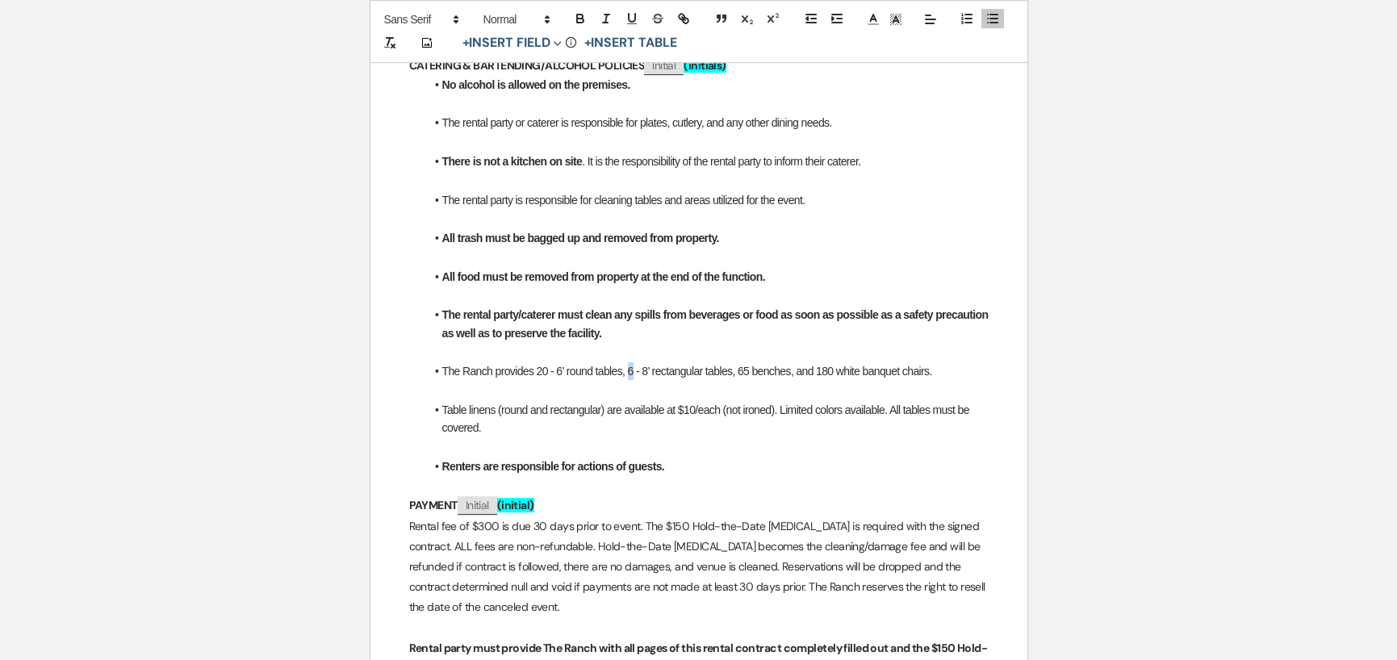
click at [629, 370] on li "The Ranch provides 20 - 6’ round tables, 6 - 8’ rectangular tables, 65 benches,…" at bounding box center [706, 371] width 563 height 18
click at [825, 371] on li "The Ranch provides 20 - 6’ round tables, 5 - 8’ rectangular tables, 65 benches,…" at bounding box center [706, 371] width 563 height 18
drag, startPoint x: 684, startPoint y: 410, endPoint x: 693, endPoint y: 411, distance: 9.7
click at [693, 411] on li "Table linens (round and rectangular) are available at $10/each (not ironed). Li…" at bounding box center [706, 419] width 563 height 36
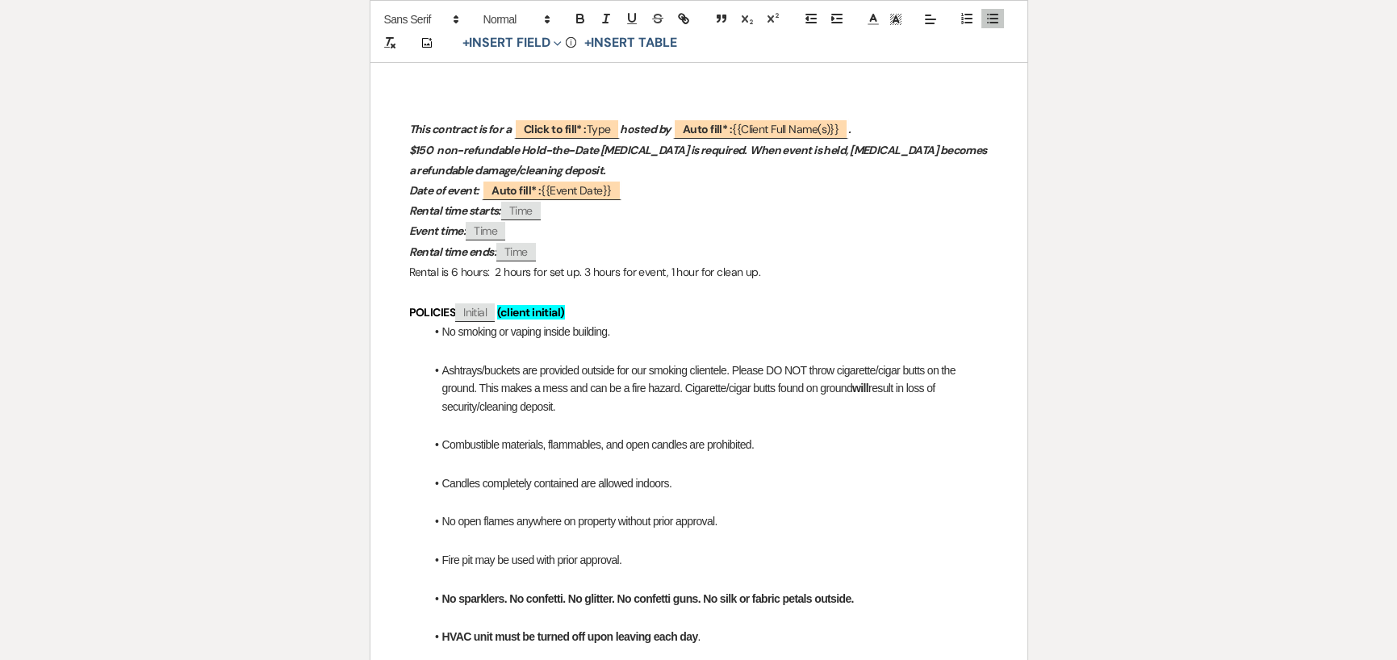
scroll to position [161, 0]
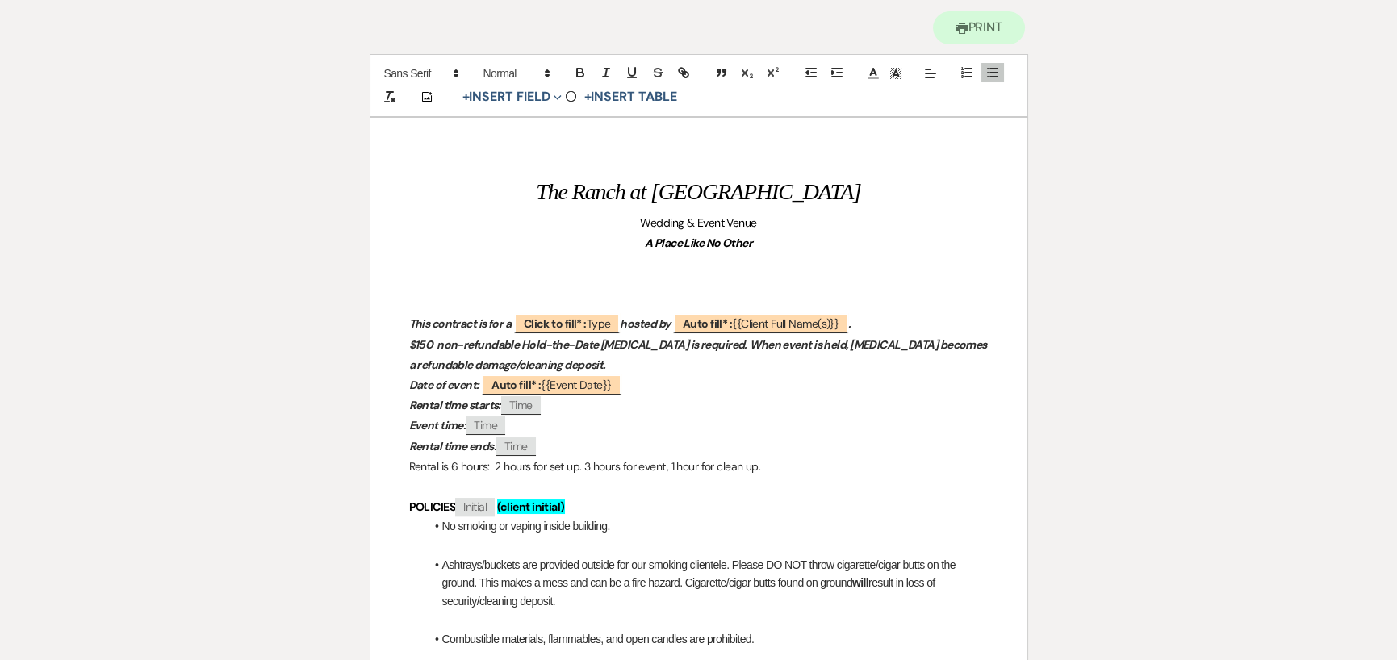
click at [774, 459] on p "Rental is 6 hours: 2 hours for set up. 3 hours for event, 1 hour for clean up." at bounding box center [699, 467] width 580 height 20
drag, startPoint x: 764, startPoint y: 467, endPoint x: 989, endPoint y: 461, distance: 225.3
click at [584, 73] on icon "button" at bounding box center [580, 72] width 15 height 15
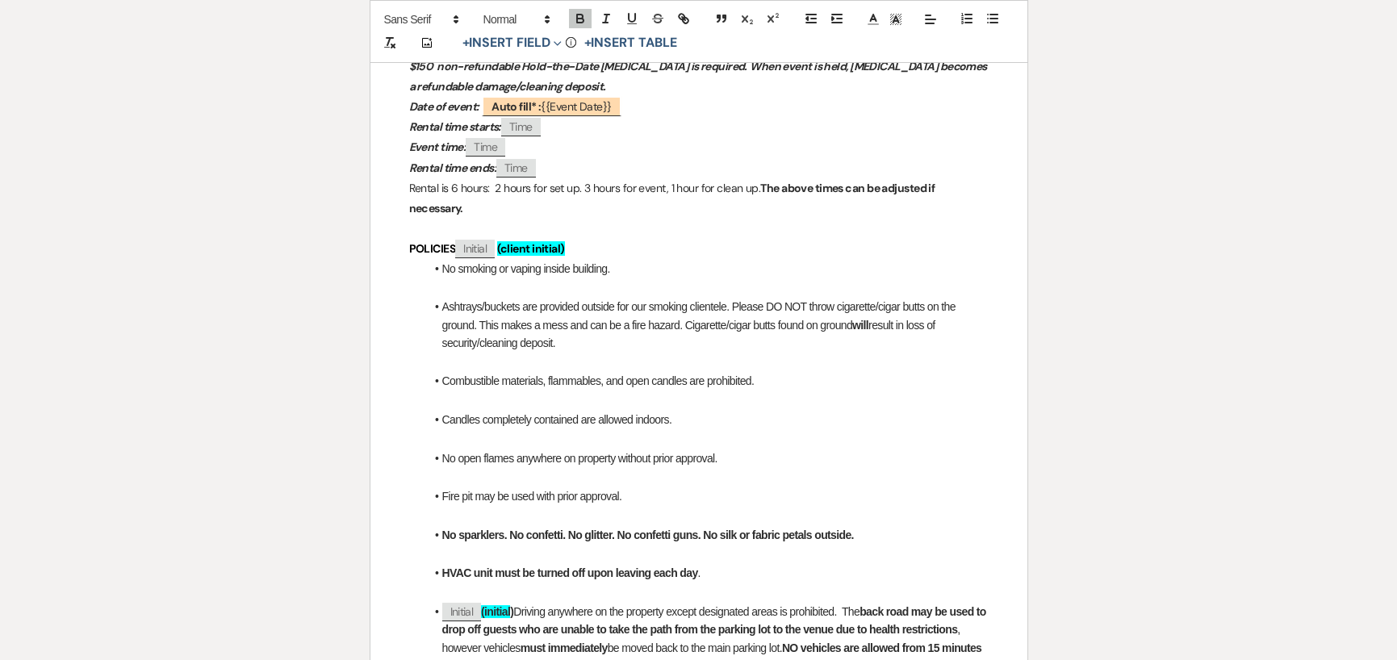
scroll to position [242, 0]
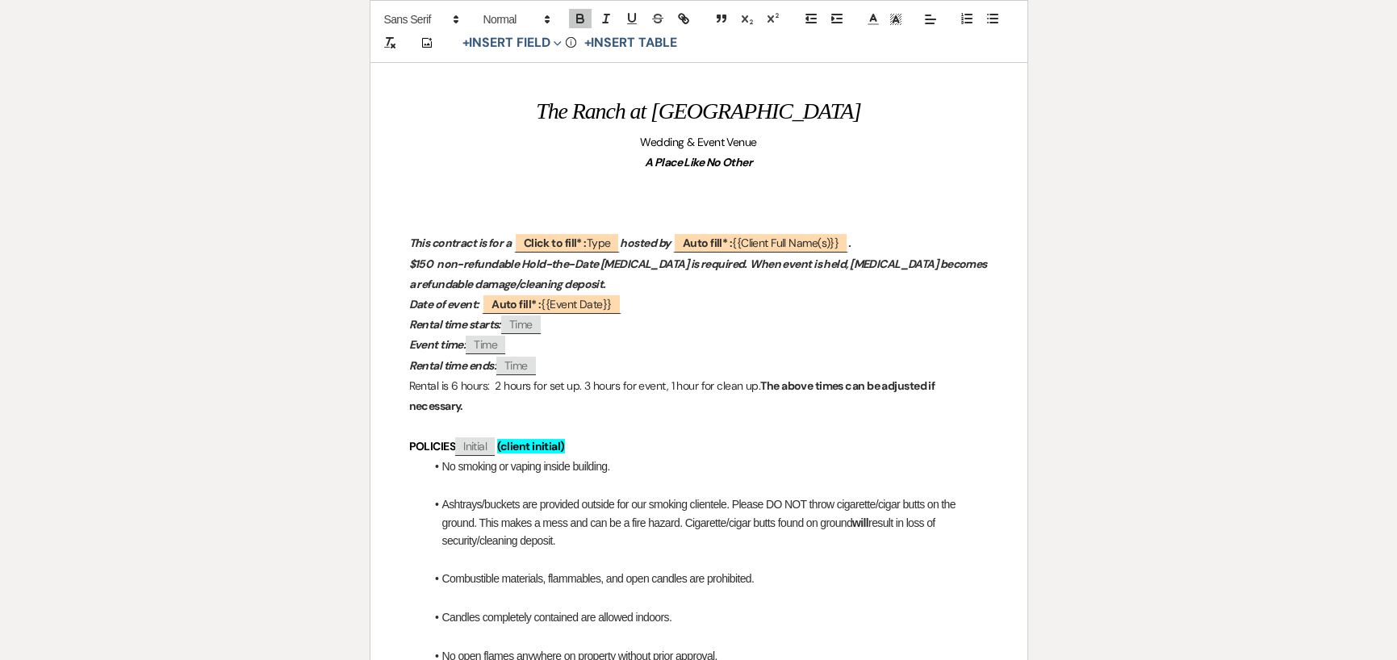
click at [817, 419] on p at bounding box center [699, 427] width 580 height 20
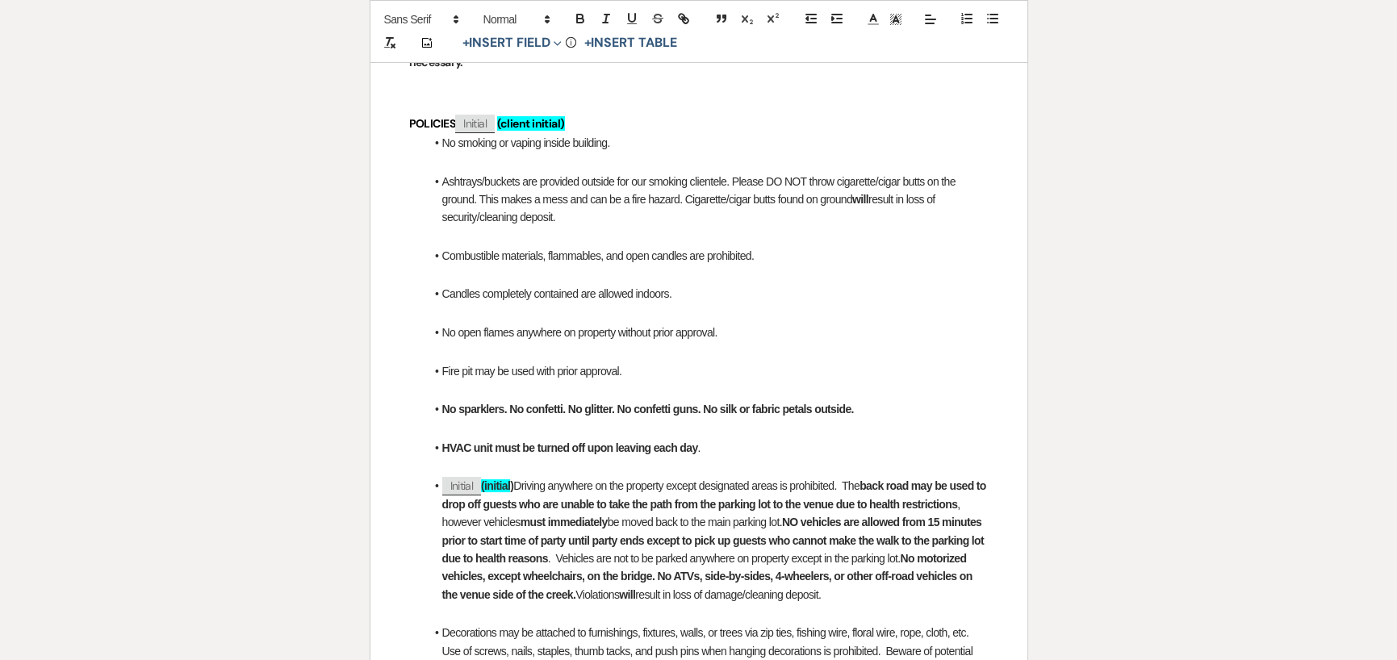
scroll to position [0, 0]
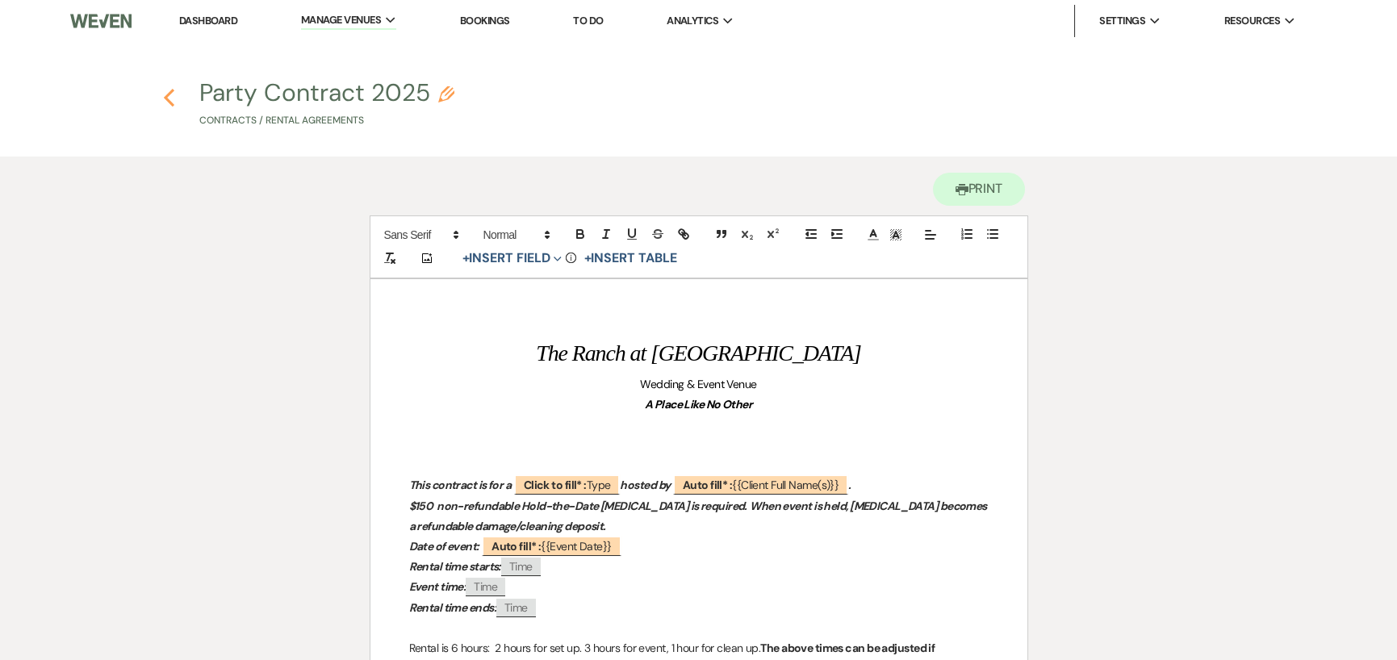
click at [170, 96] on icon "Previous" at bounding box center [169, 97] width 12 height 19
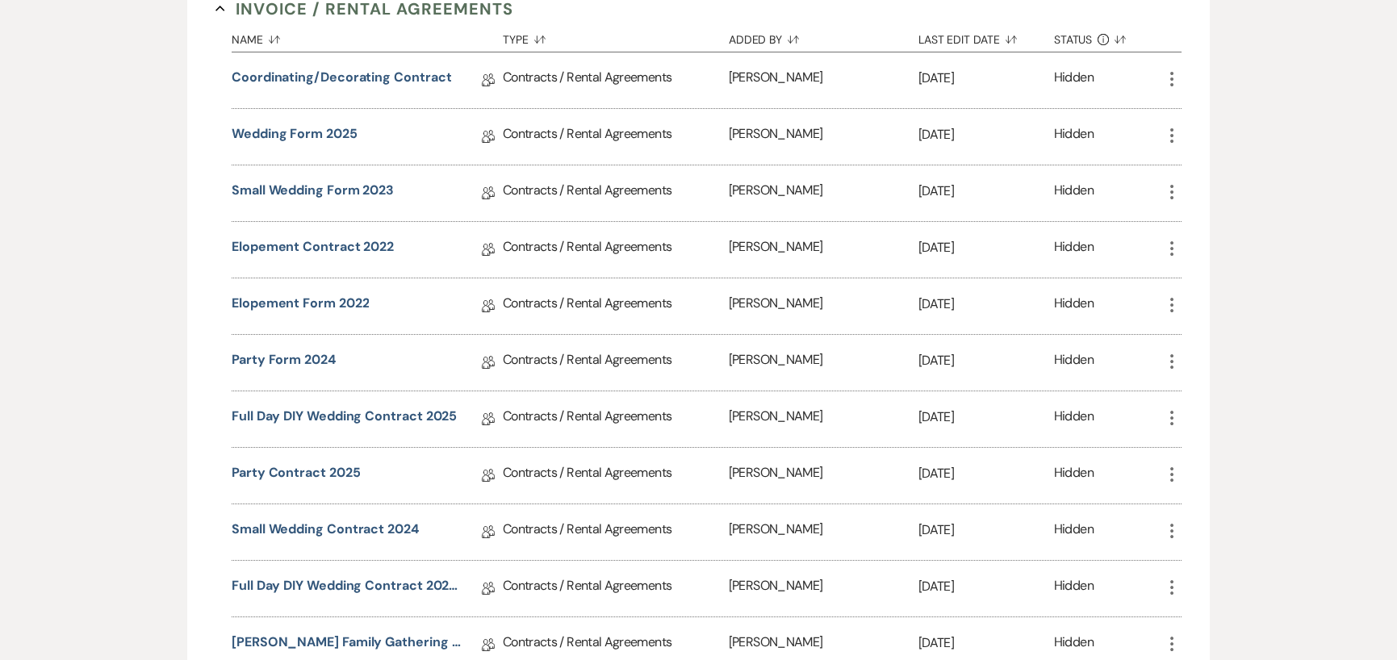
scroll to position [323, 0]
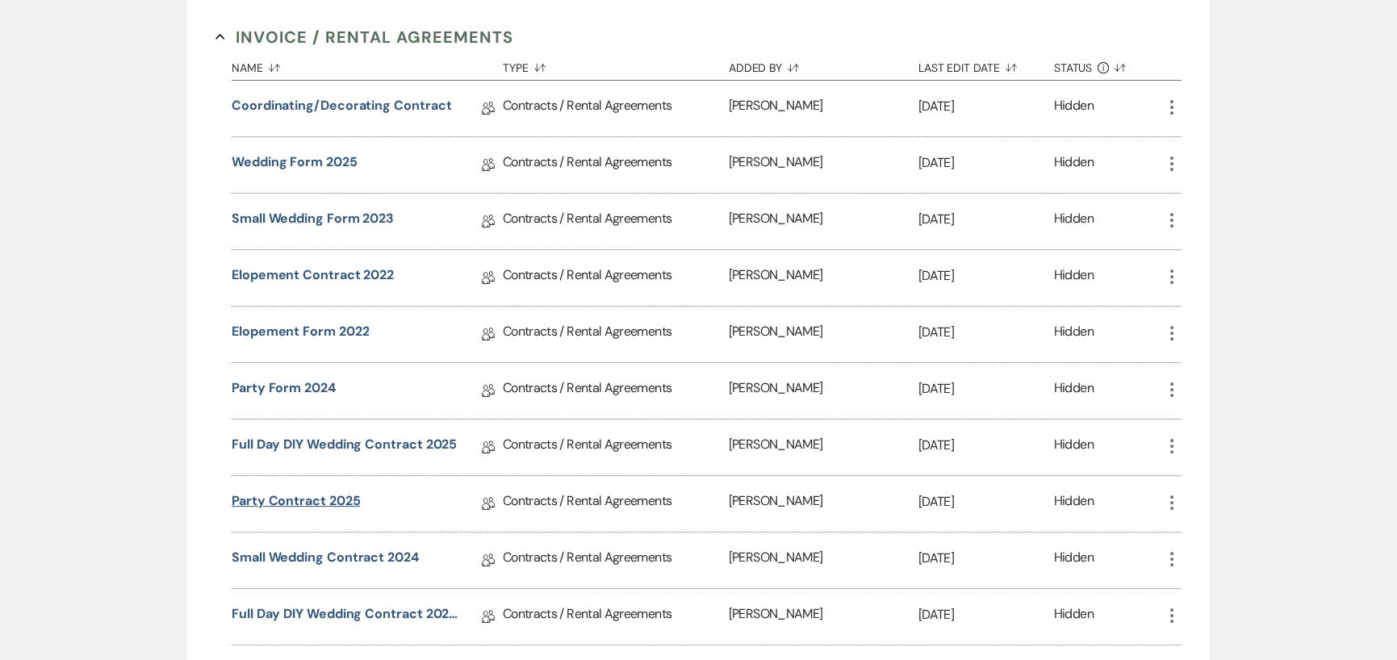
click at [327, 496] on link "Party Contract 2025" at bounding box center [296, 504] width 128 height 25
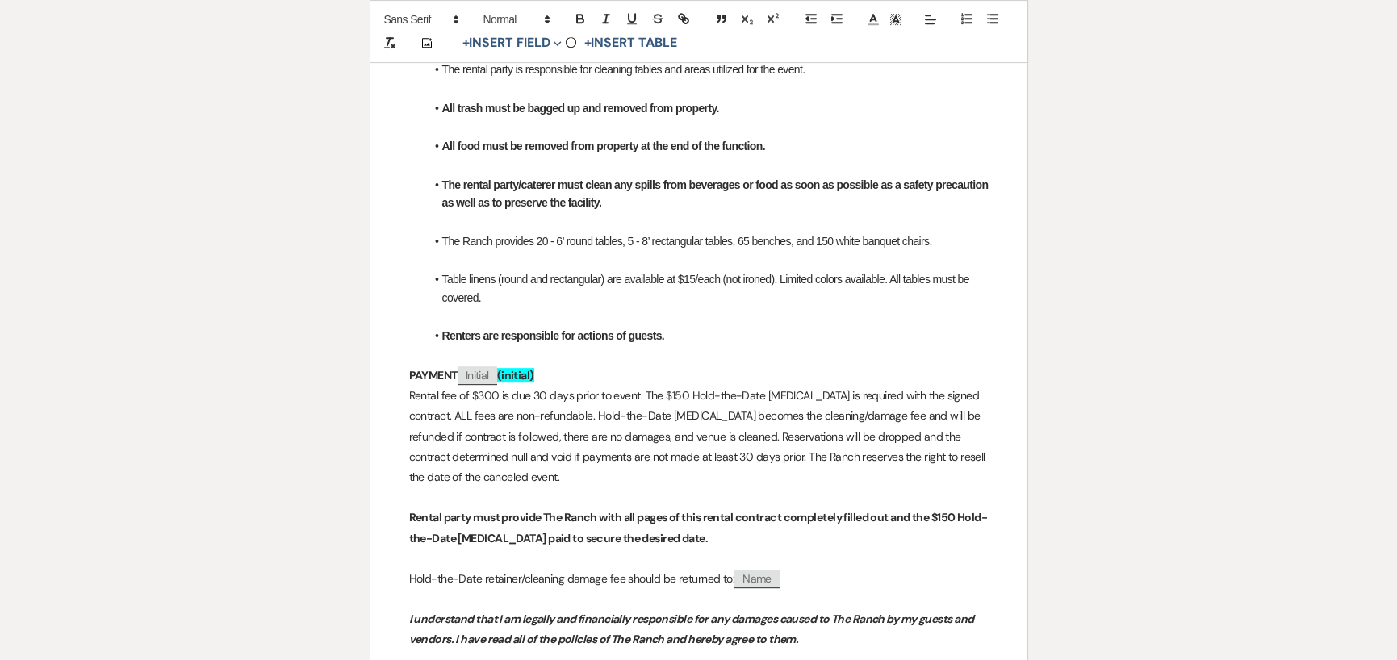
scroll to position [2018, 0]
